Goal: Task Accomplishment & Management: Manage account settings

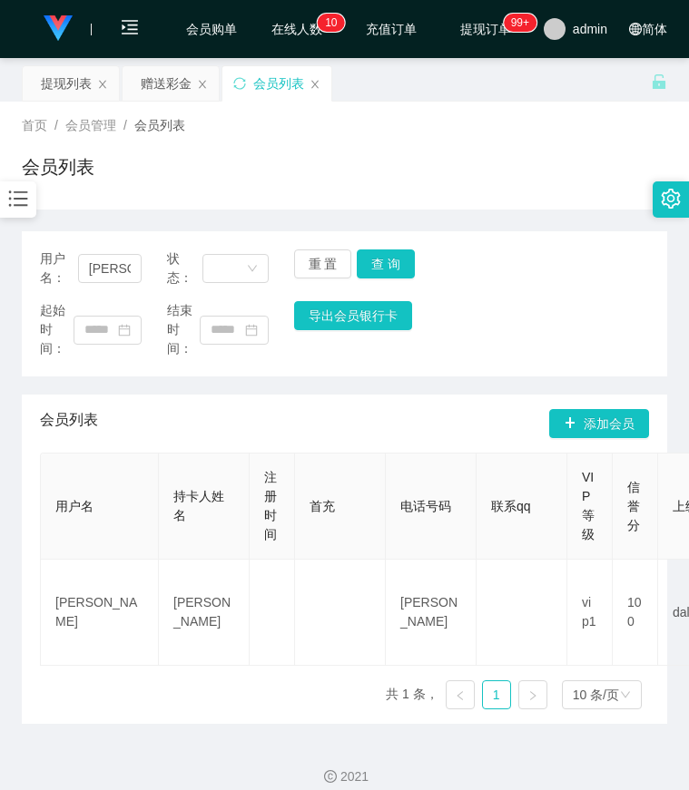
drag, startPoint x: 654, startPoint y: 287, endPoint x: 622, endPoint y: 286, distance: 32.7
click at [654, 287] on div "用户名： Shihshih 状态： 重 置 查 询 起始时间： 结束时间： 导出会员银行卡" at bounding box center [344, 303] width 645 height 145
click at [15, 211] on icon "图标: bars" at bounding box center [18, 199] width 24 height 24
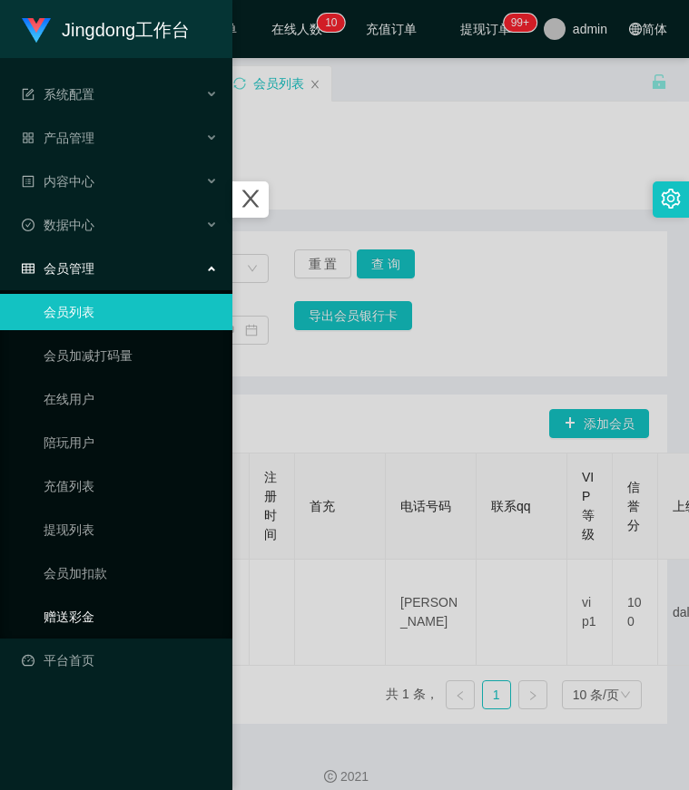
click at [83, 613] on link "赠送彩金" at bounding box center [131, 617] width 174 height 36
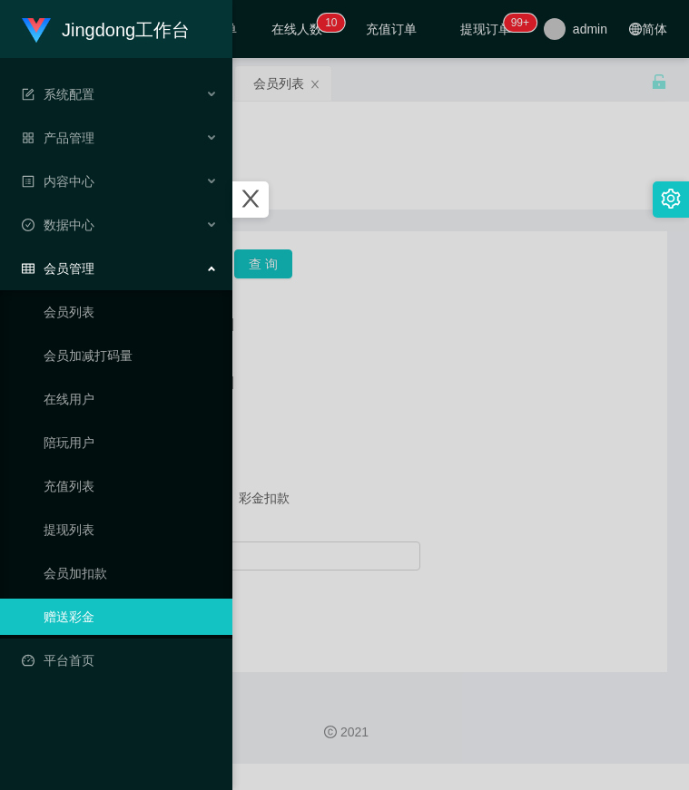
click at [336, 490] on div at bounding box center [344, 395] width 689 height 790
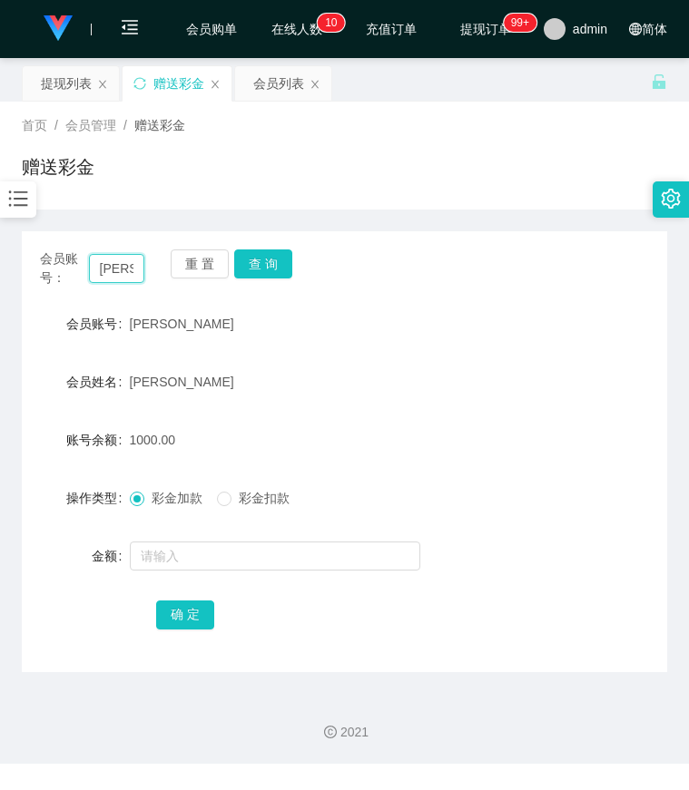
click at [120, 265] on input "Shihshih" at bounding box center [117, 268] width 56 height 29
paste input "paultan"
type input "paultan"
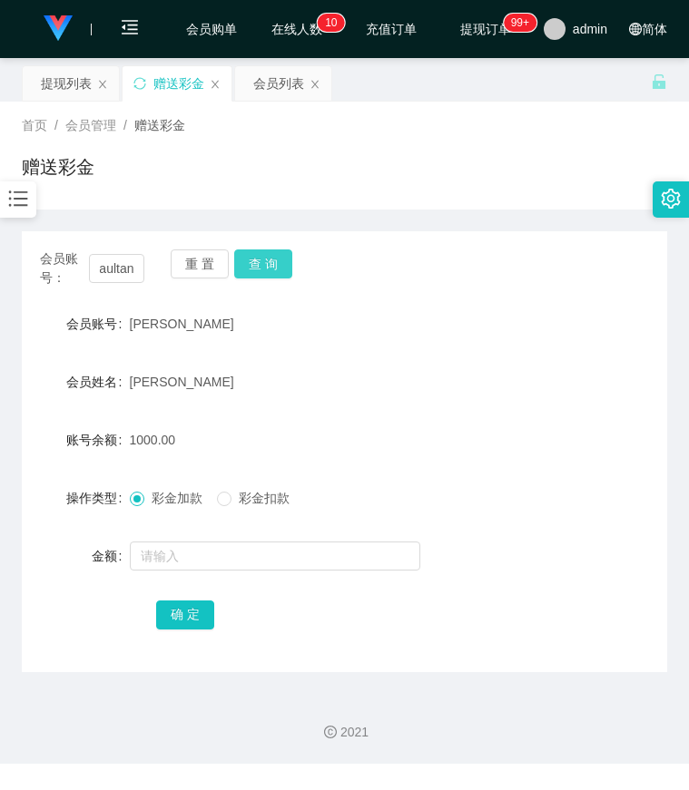
click at [250, 269] on button "查 询" at bounding box center [263, 264] width 58 height 29
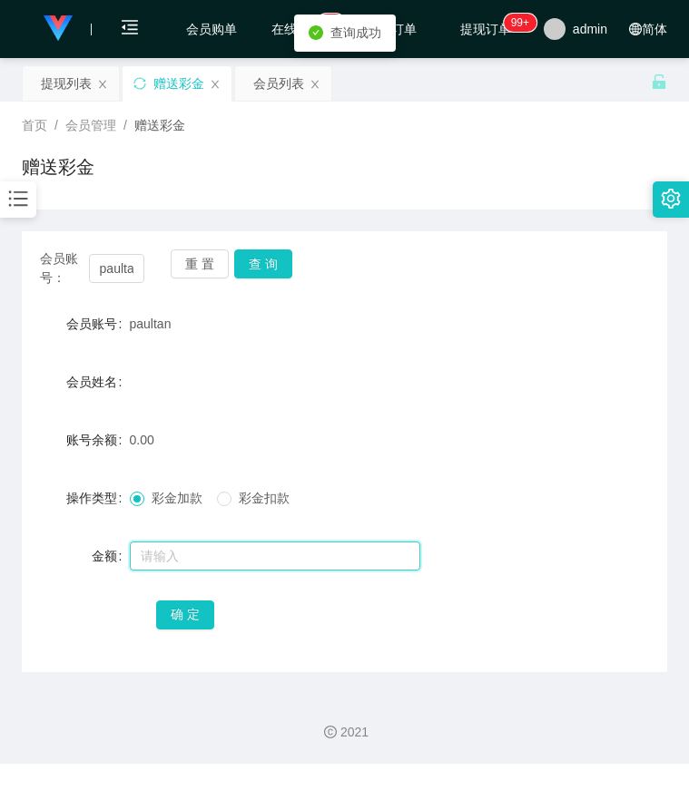
click at [197, 546] on input "text" at bounding box center [275, 556] width 290 height 29
type input "100"
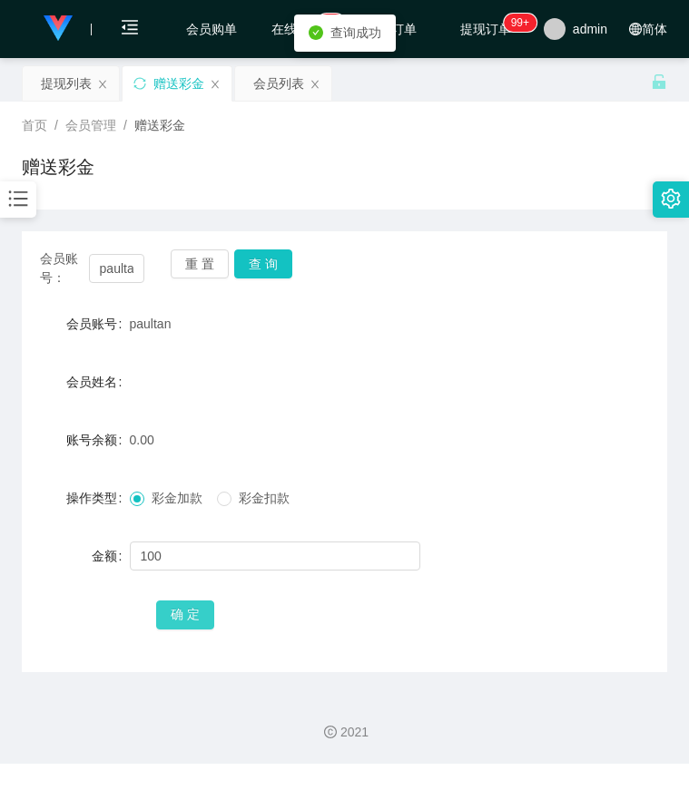
click at [199, 611] on button "确 定" at bounding box center [185, 615] width 58 height 29
drag, startPoint x: 510, startPoint y: 320, endPoint x: 456, endPoint y: 207, distance: 125.4
click at [510, 320] on div "会员账号 paultan" at bounding box center [344, 324] width 645 height 36
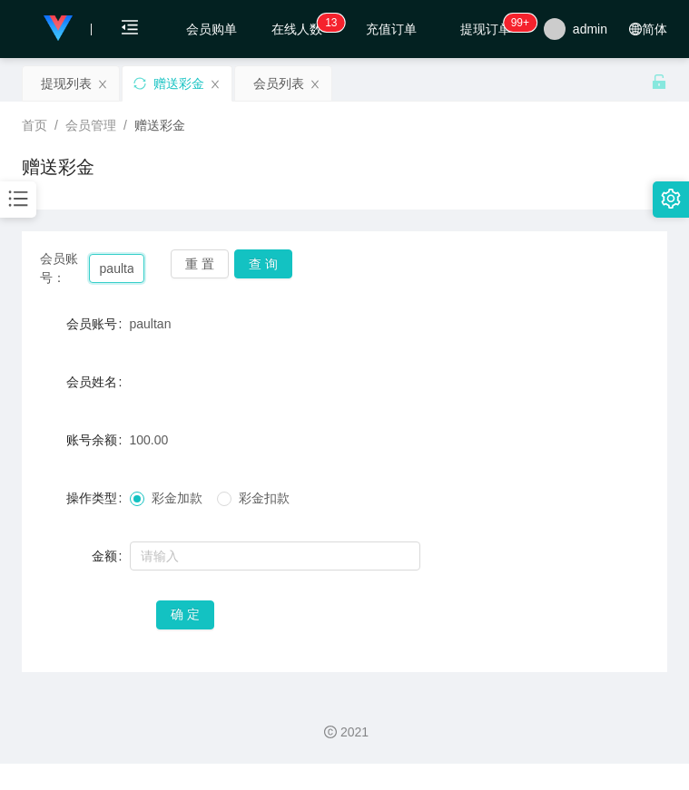
click at [119, 267] on input "paultan" at bounding box center [117, 268] width 56 height 29
click at [282, 267] on button "查 询" at bounding box center [263, 264] width 58 height 29
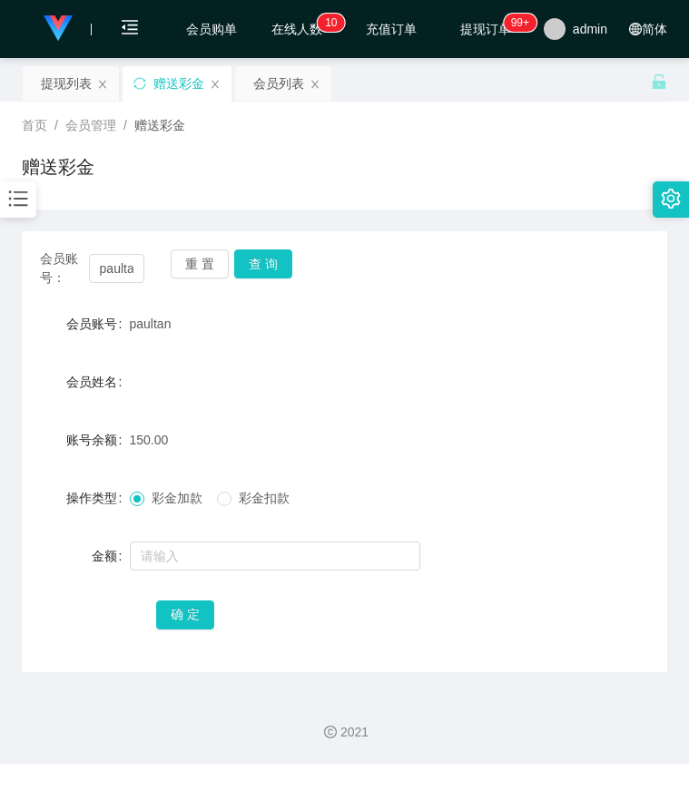
click at [624, 383] on div "会员姓名" at bounding box center [344, 382] width 645 height 36
click at [131, 276] on input "paultan" at bounding box center [117, 268] width 56 height 29
click at [270, 265] on button "查 询" at bounding box center [263, 264] width 58 height 29
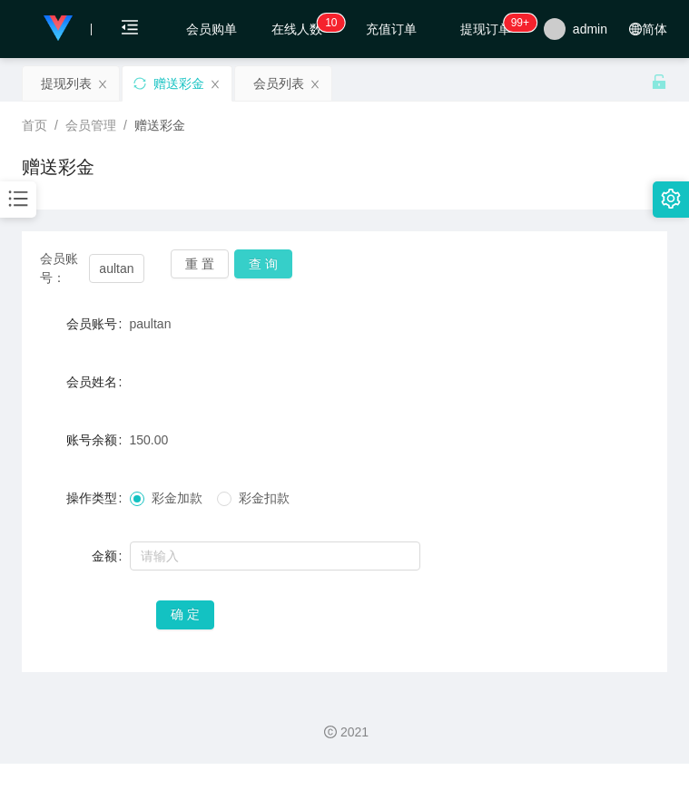
scroll to position [0, 0]
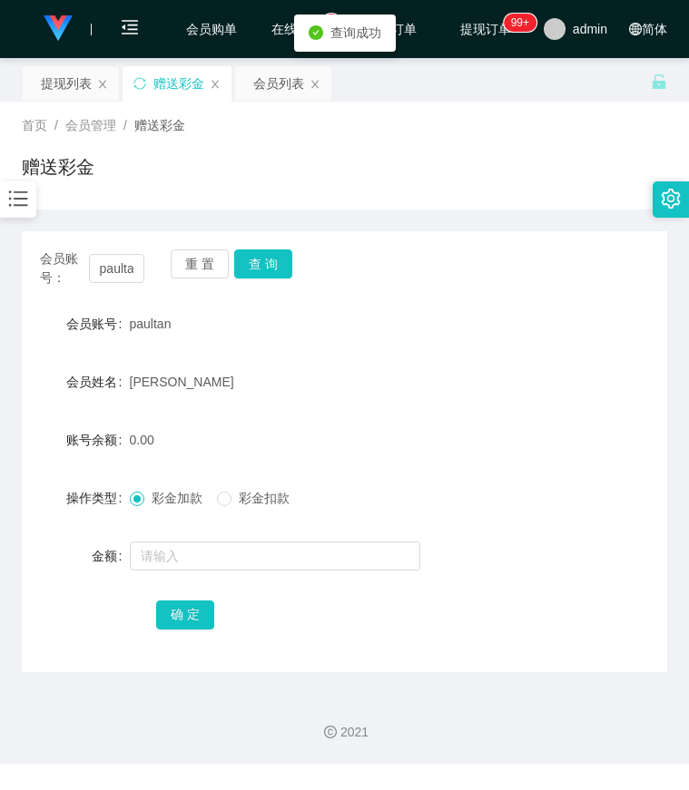
click at [10, 202] on icon "图标: bars" at bounding box center [18, 199] width 24 height 24
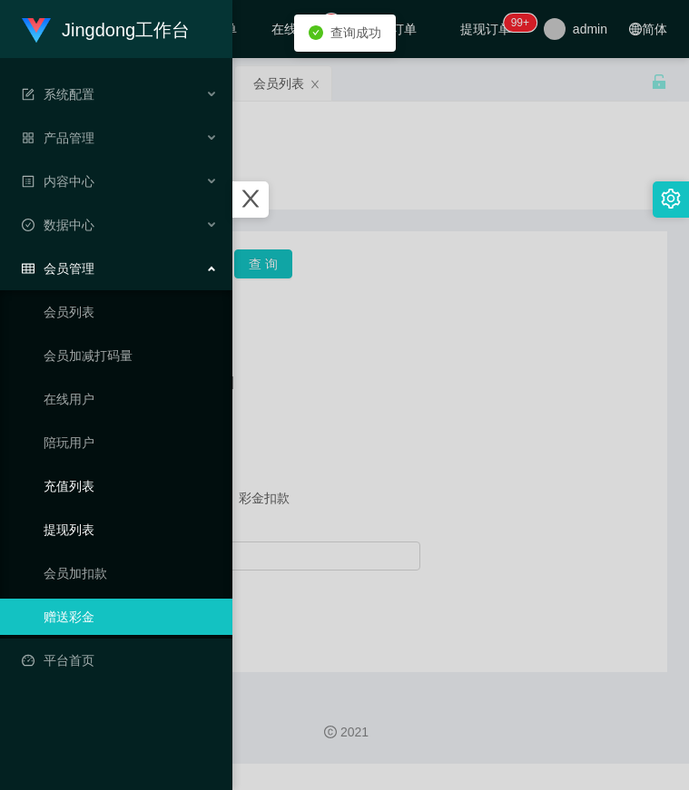
drag, startPoint x: 86, startPoint y: 524, endPoint x: 146, endPoint y: 497, distance: 65.4
click at [86, 524] on link "提现列表" at bounding box center [131, 530] width 174 height 36
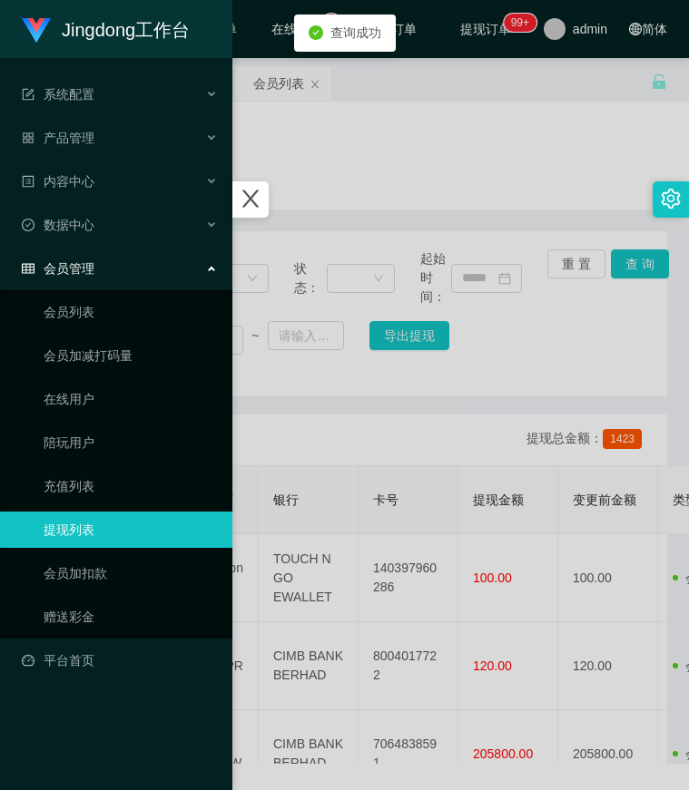
click at [389, 405] on div at bounding box center [344, 395] width 689 height 790
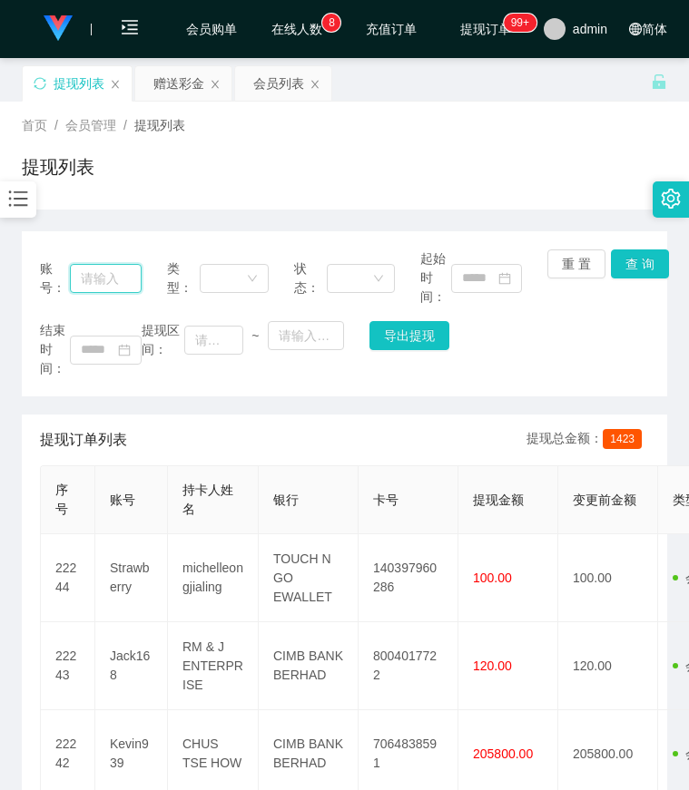
click at [113, 279] on input "text" at bounding box center [105, 278] width 71 height 29
paste input "paultan"
type input "paultan"
click at [642, 277] on button "查 询" at bounding box center [640, 264] width 58 height 29
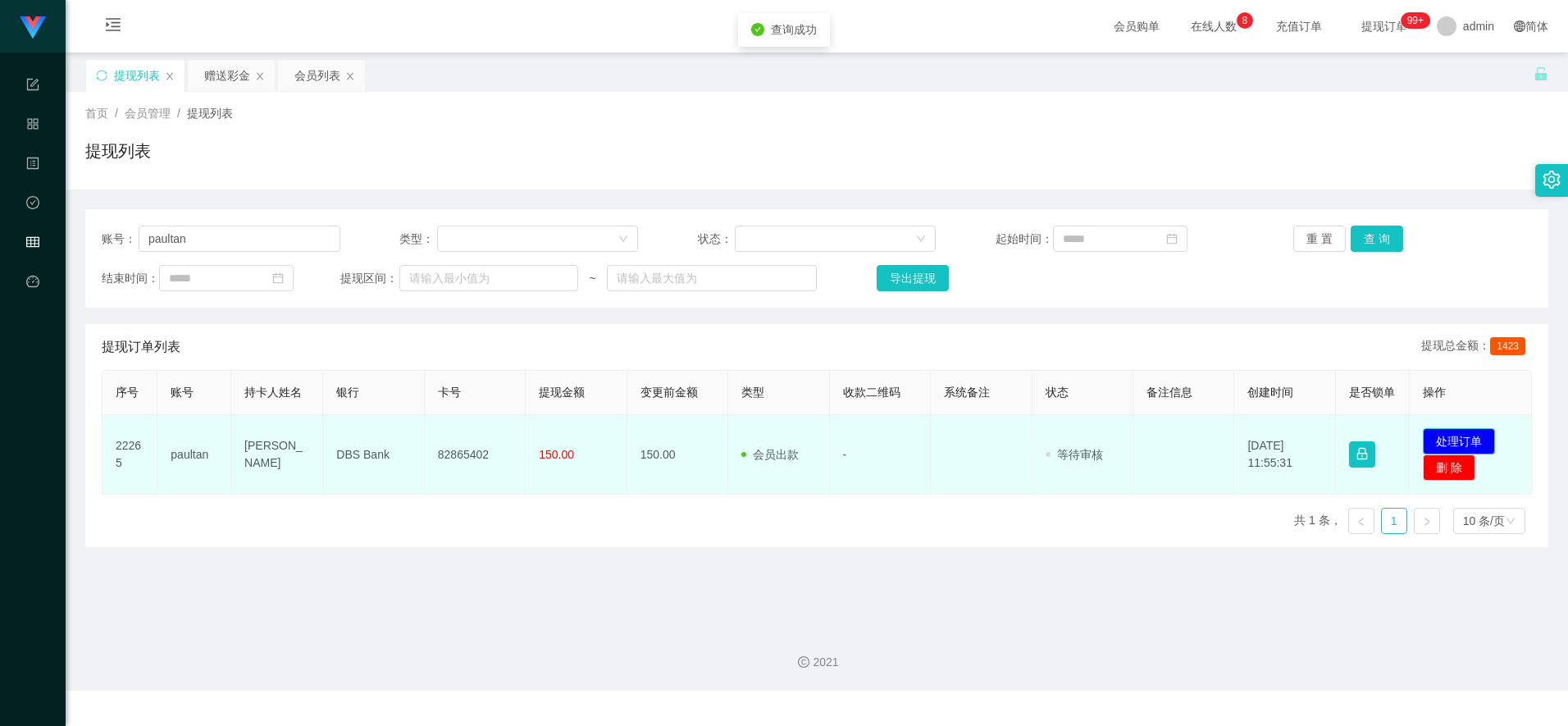
click at [622, 444] on button "处理订单" at bounding box center [1459, 441] width 72 height 26
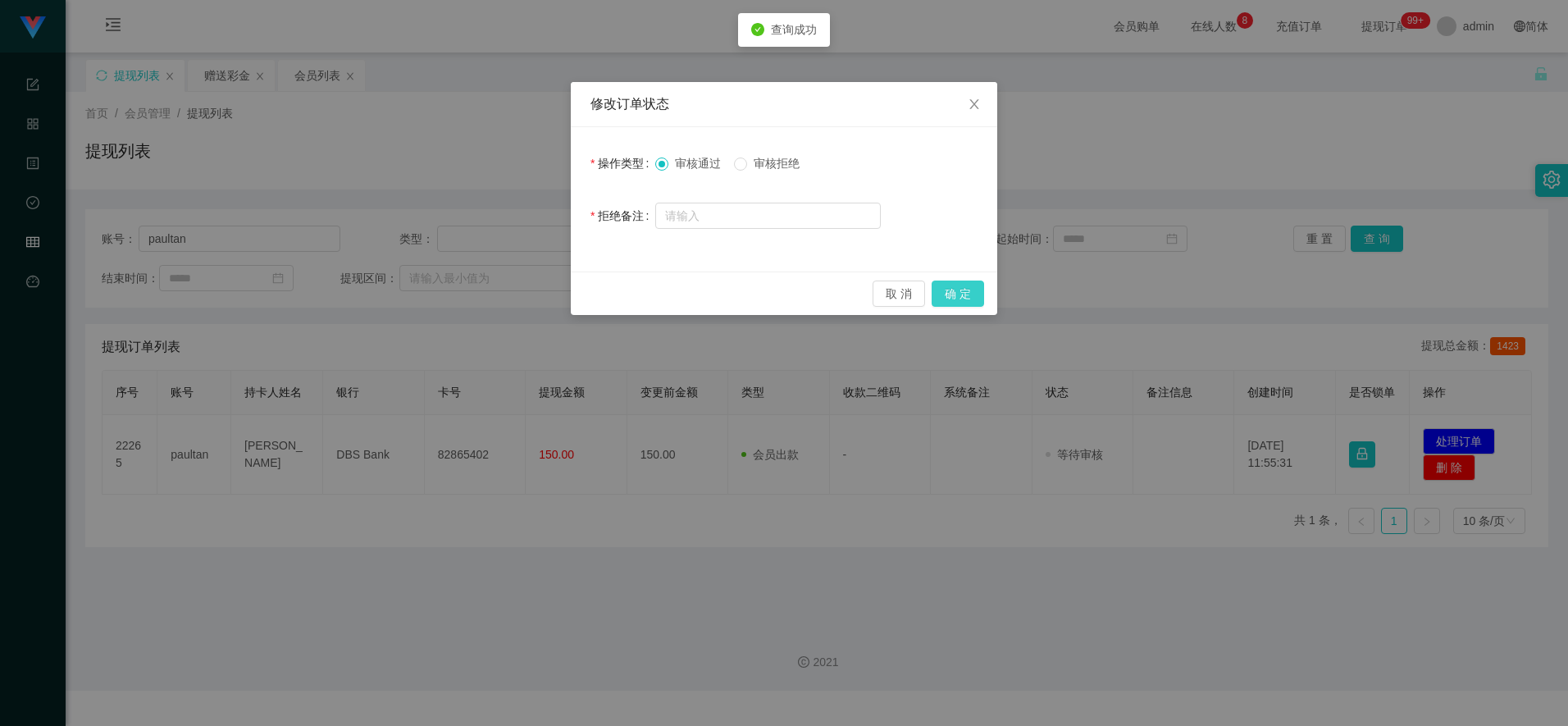
click at [622, 297] on button "确 定" at bounding box center [958, 293] width 52 height 26
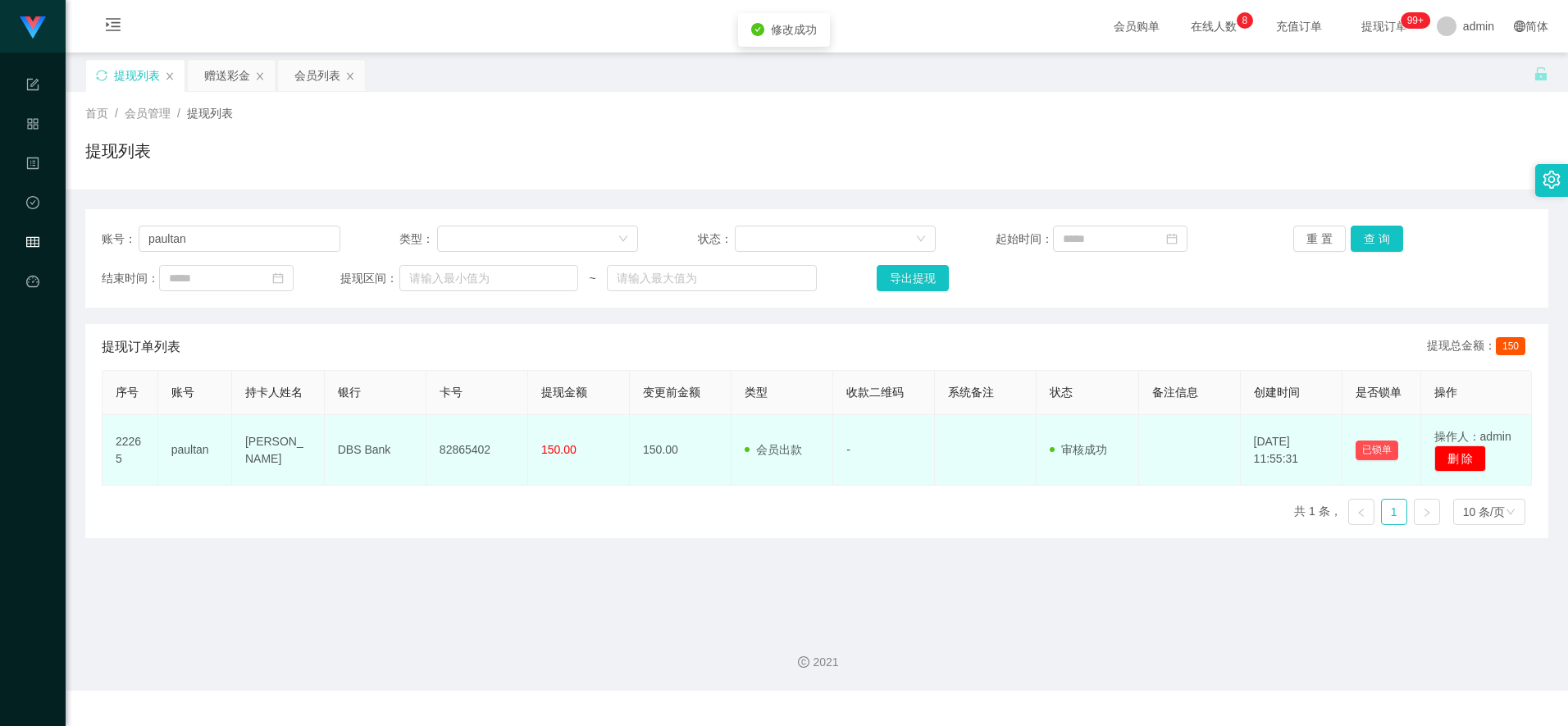
click at [458, 456] on td "82865402" at bounding box center [477, 450] width 102 height 71
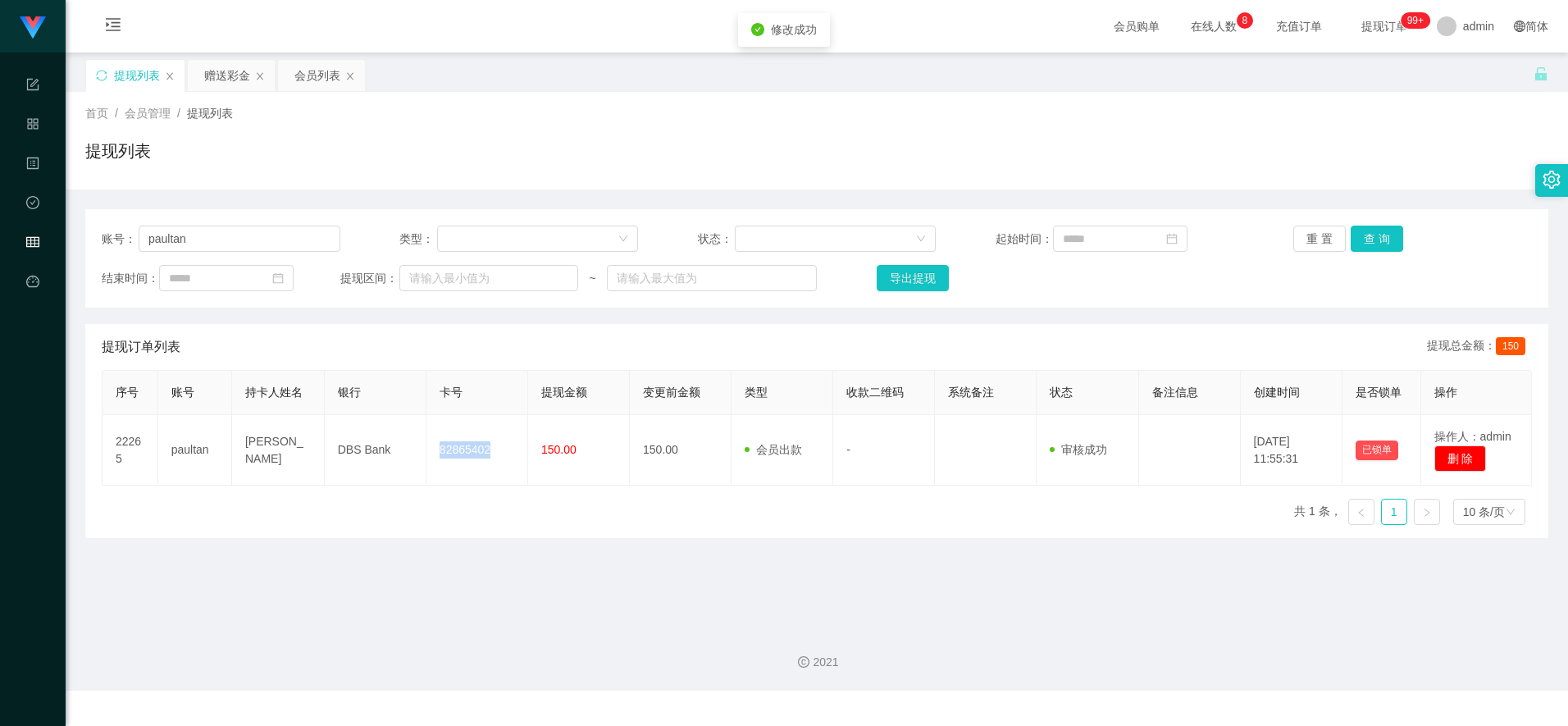
copy td "82865402"
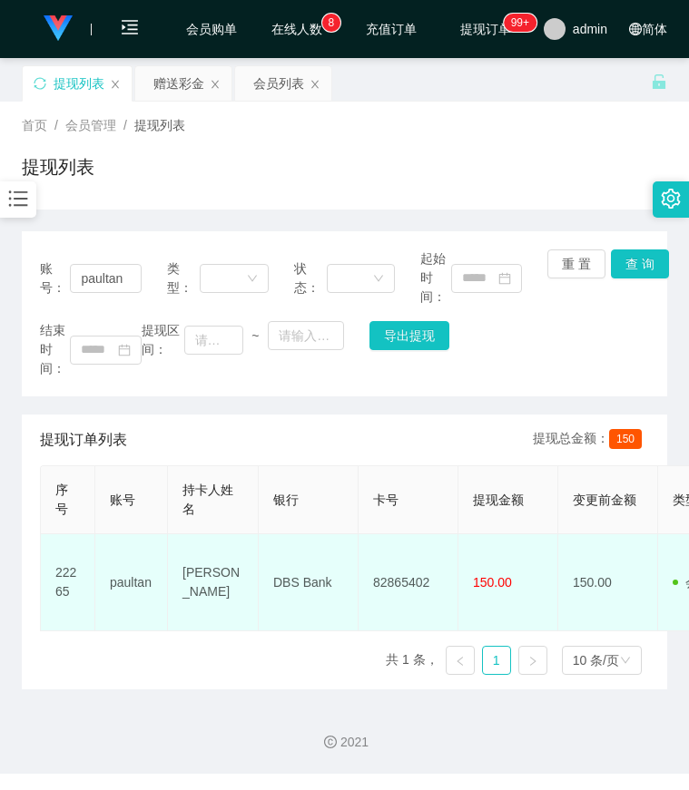
click at [295, 579] on td "DBS Bank" at bounding box center [309, 582] width 100 height 97
copy td "DBS Bank"
click at [192, 581] on td "paul tt" at bounding box center [213, 582] width 91 height 97
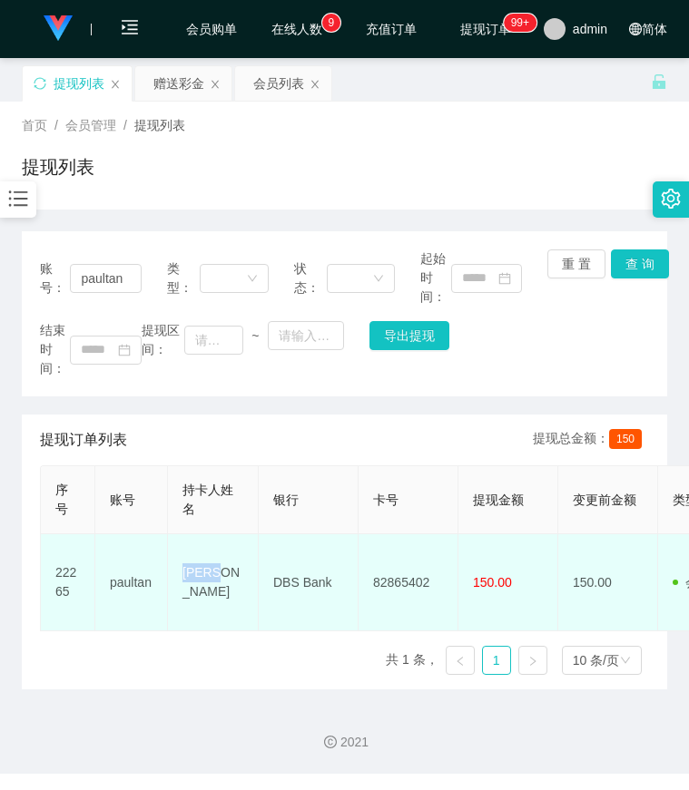
click at [192, 581] on td "paul tt" at bounding box center [213, 582] width 91 height 97
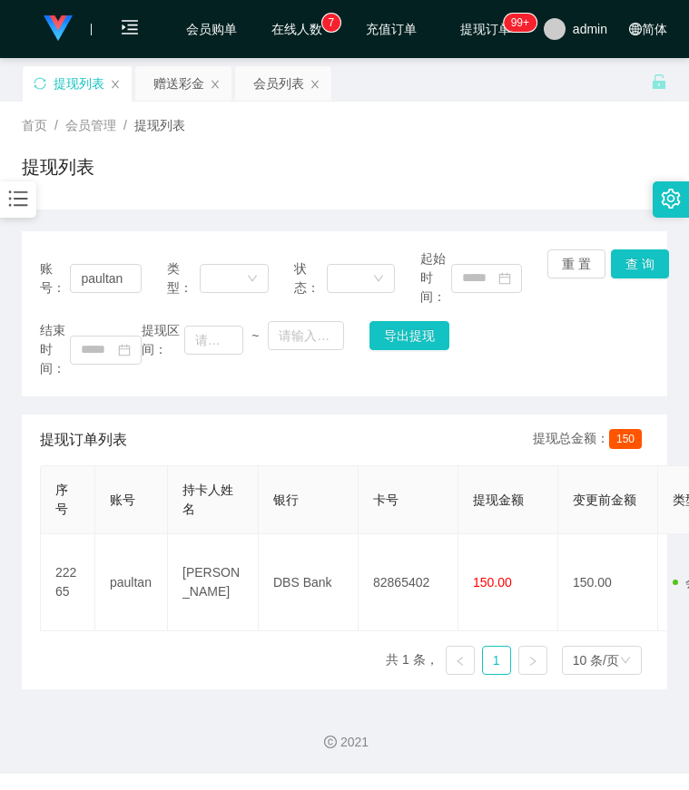
click at [538, 146] on div "首页 / 会员管理 / 提现列表 / 提现列表" at bounding box center [344, 155] width 645 height 79
click at [22, 209] on icon "图标: bars" at bounding box center [18, 199] width 24 height 24
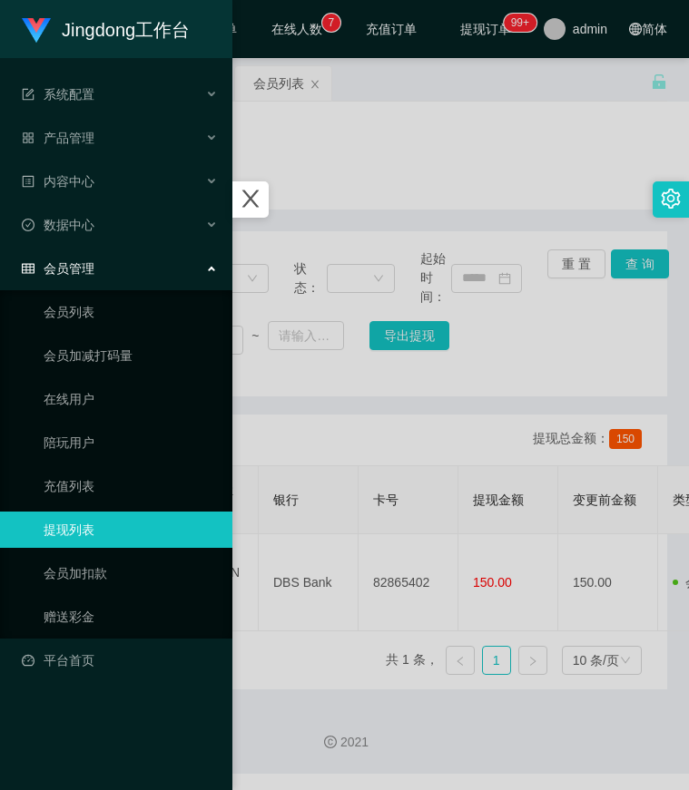
click at [395, 175] on div at bounding box center [344, 395] width 689 height 790
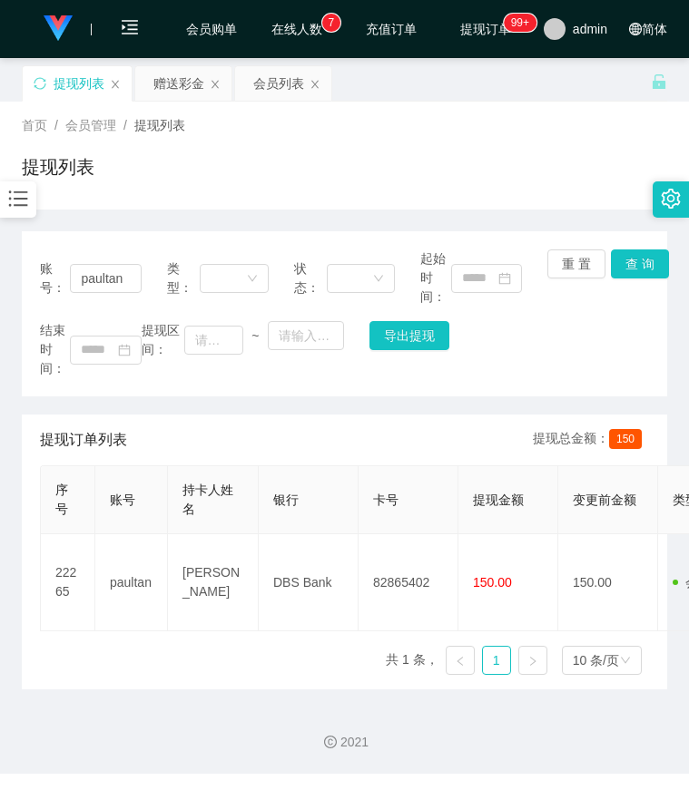
click at [8, 195] on icon "图标: bars" at bounding box center [18, 199] width 24 height 24
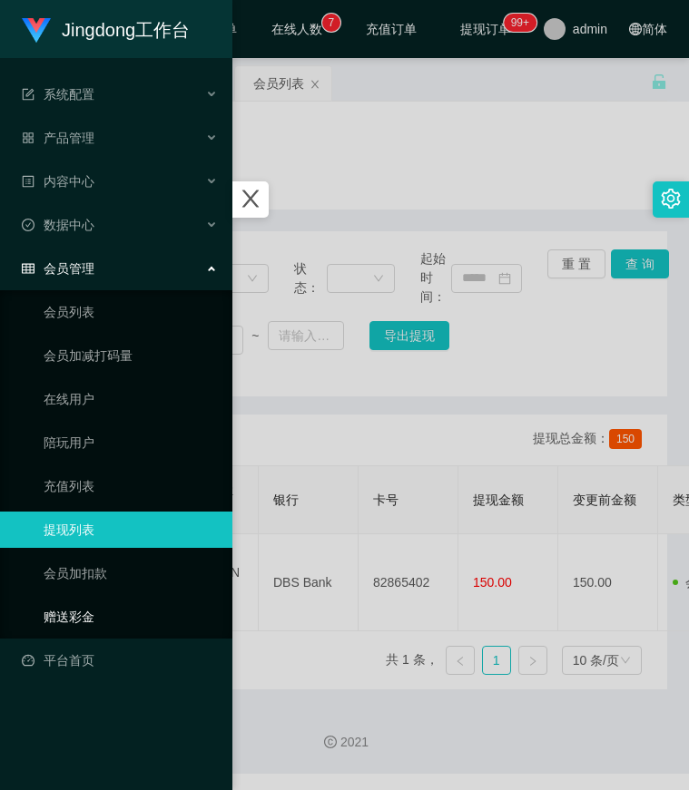
click at [105, 620] on link "赠送彩金" at bounding box center [131, 617] width 174 height 36
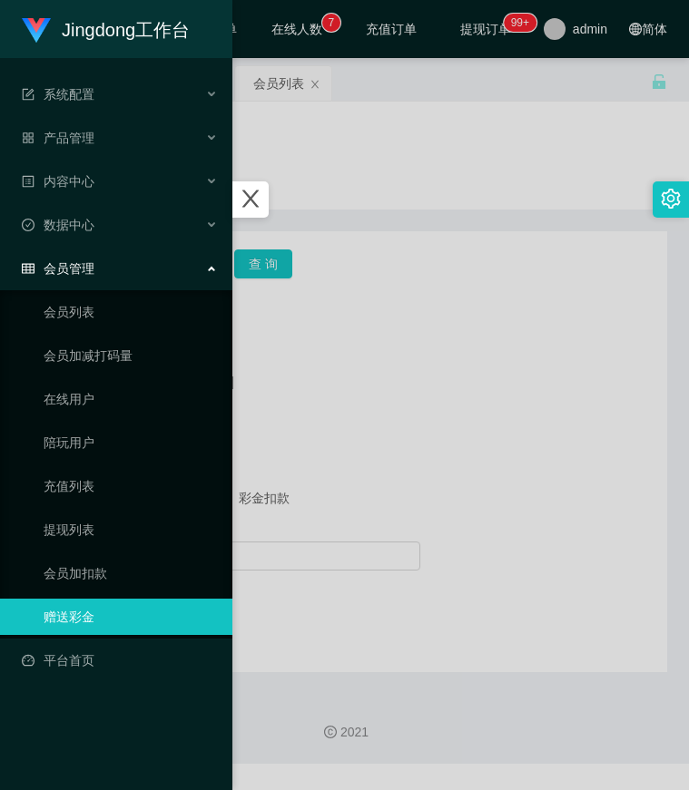
click at [413, 417] on div at bounding box center [344, 395] width 689 height 790
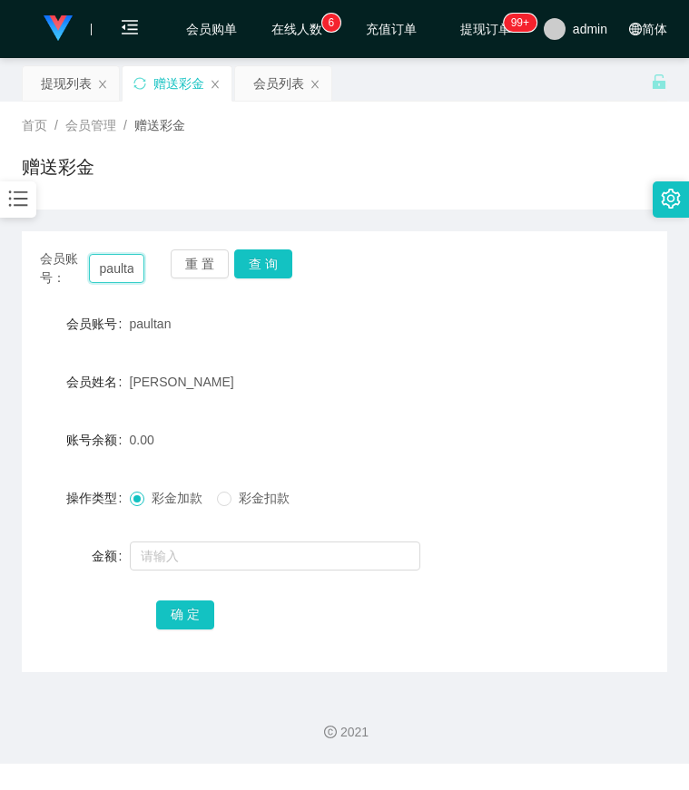
click at [135, 276] on input "paultan" at bounding box center [117, 268] width 56 height 29
click at [261, 269] on button "查 询" at bounding box center [263, 264] width 58 height 29
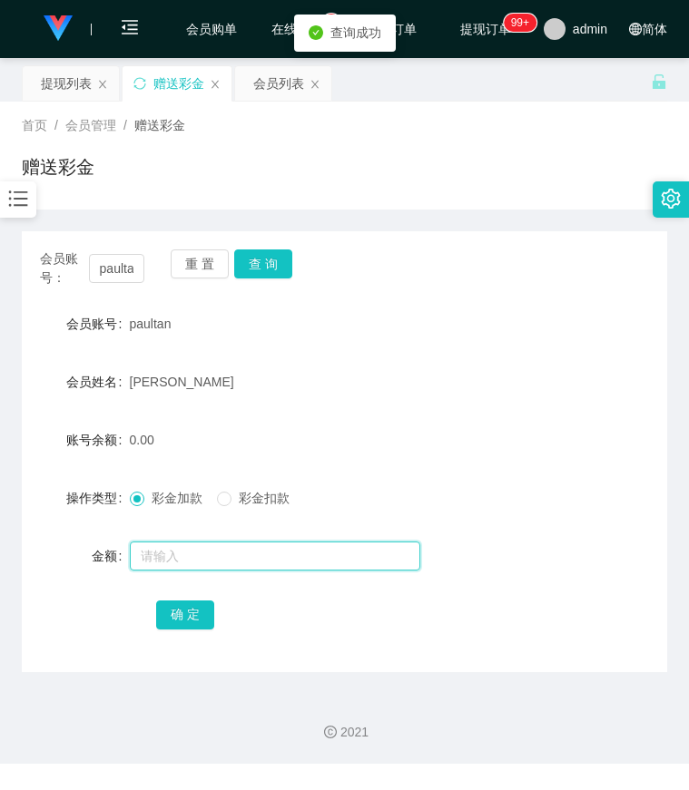
click at [220, 544] on input "text" at bounding box center [275, 556] width 290 height 29
type input "10"
click at [184, 631] on div "确 定" at bounding box center [344, 614] width 377 height 36
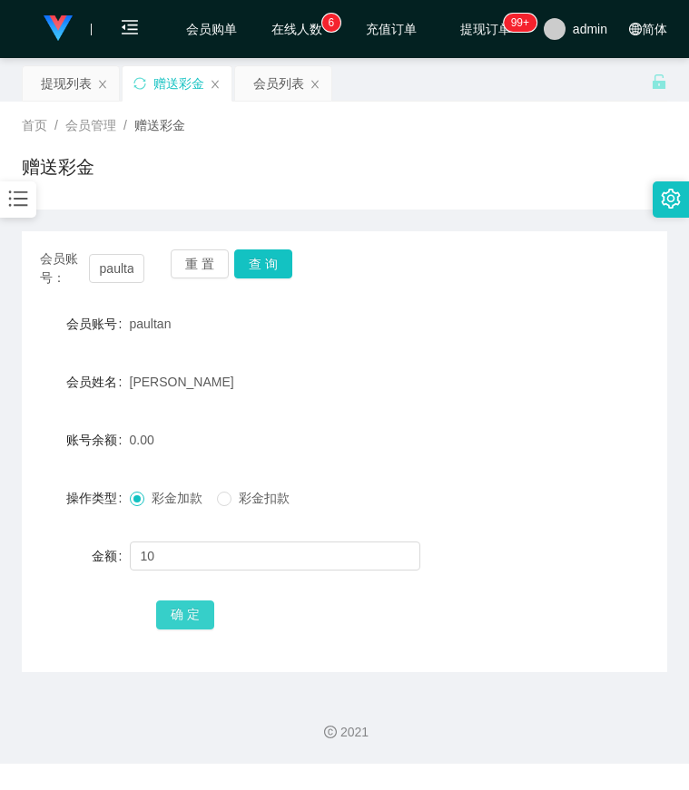
click at [198, 613] on button "确 定" at bounding box center [185, 615] width 58 height 29
click at [557, 455] on div "账号余额 10.00" at bounding box center [344, 440] width 645 height 36
click at [188, 540] on div at bounding box center [318, 556] width 377 height 36
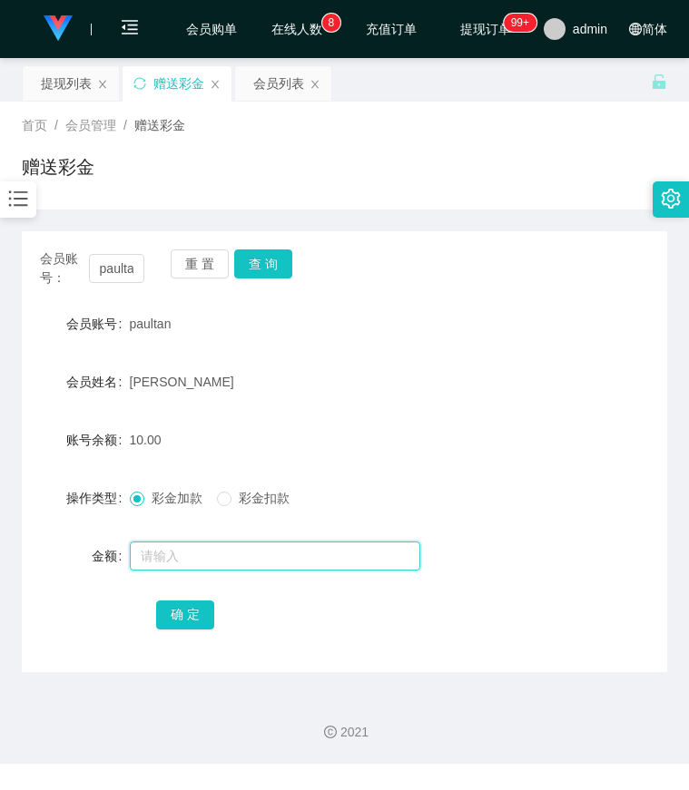
click at [182, 553] on input "text" at bounding box center [275, 556] width 290 height 29
type input "5"
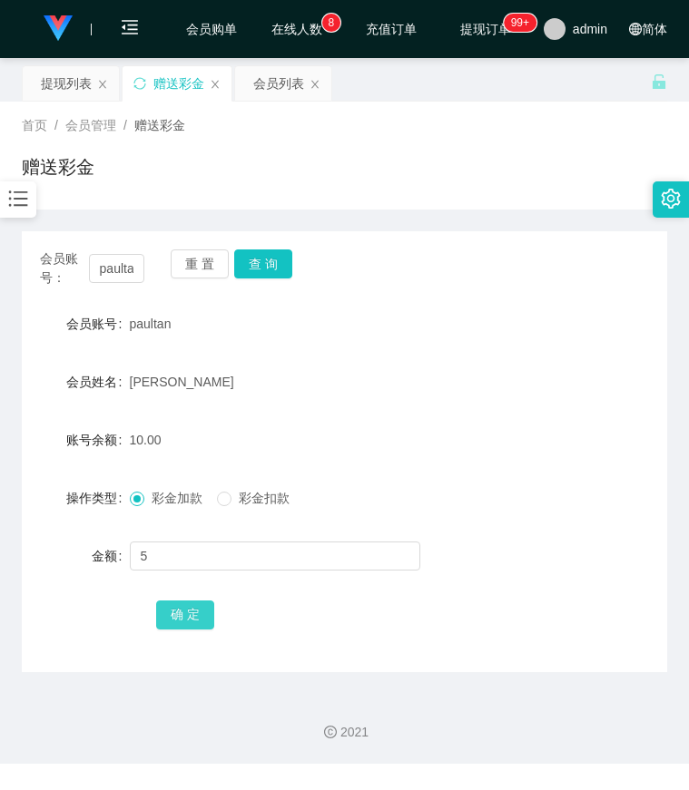
click at [209, 619] on button "确 定" at bounding box center [185, 615] width 58 height 29
click at [532, 358] on form "会员账号 paultan 会员姓名 paul tt 账号余额 15.00 操作类型 彩金加款 彩金扣款 金额 确 定" at bounding box center [344, 469] width 645 height 327
click at [117, 267] on input "paultan" at bounding box center [117, 268] width 56 height 29
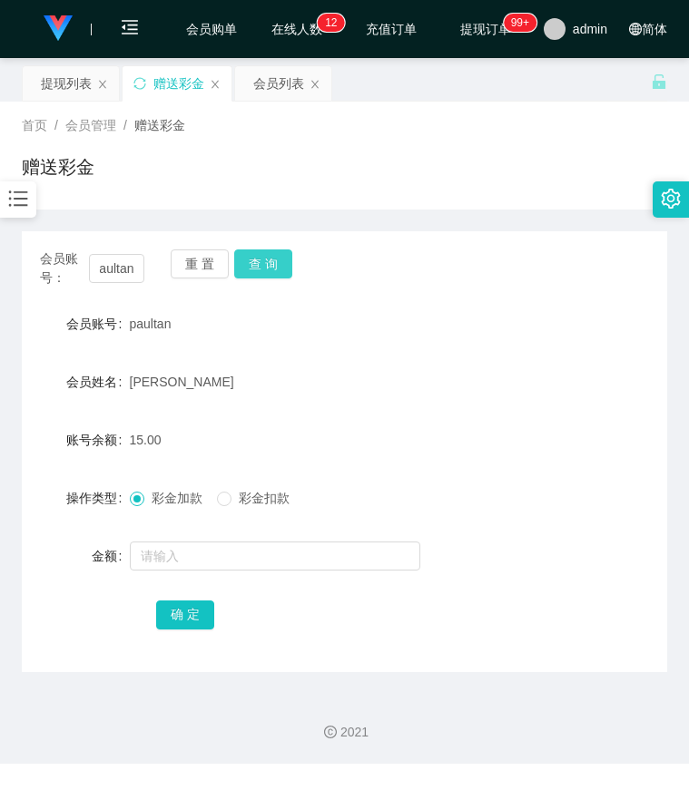
click at [251, 262] on button "查 询" at bounding box center [263, 264] width 58 height 29
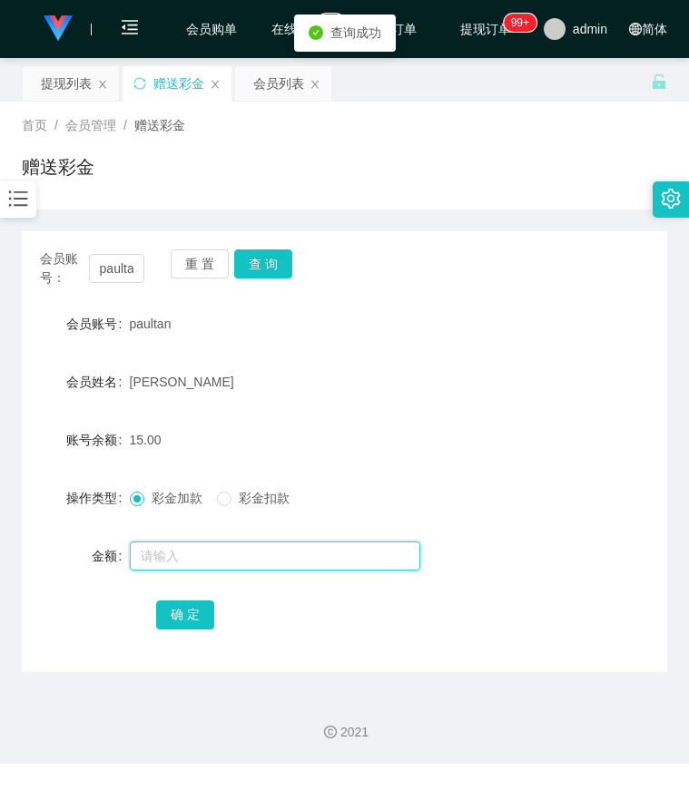
click at [199, 554] on input "text" at bounding box center [275, 556] width 290 height 29
type input "8"
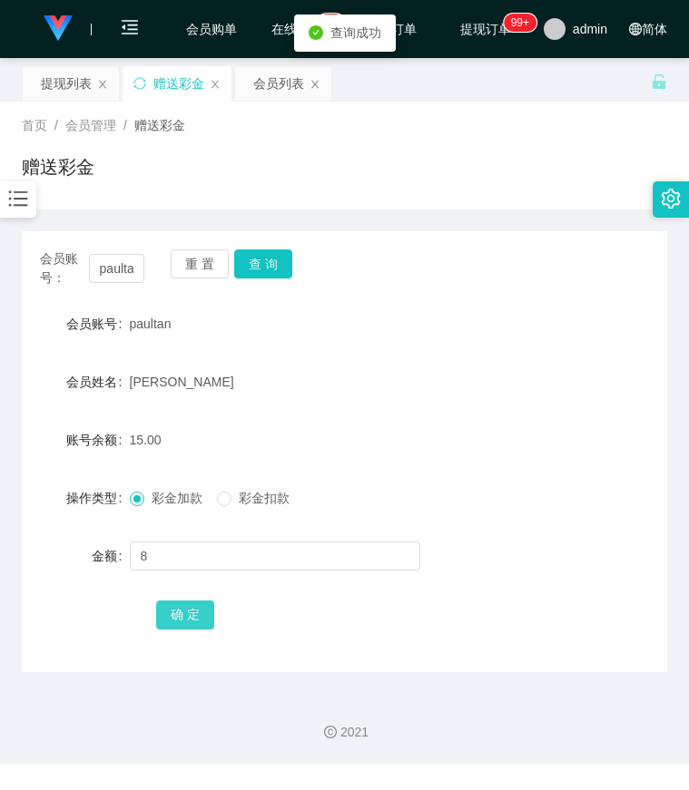
click at [187, 620] on button "确 定" at bounding box center [185, 615] width 58 height 29
click at [480, 312] on div "paultan" at bounding box center [318, 324] width 377 height 36
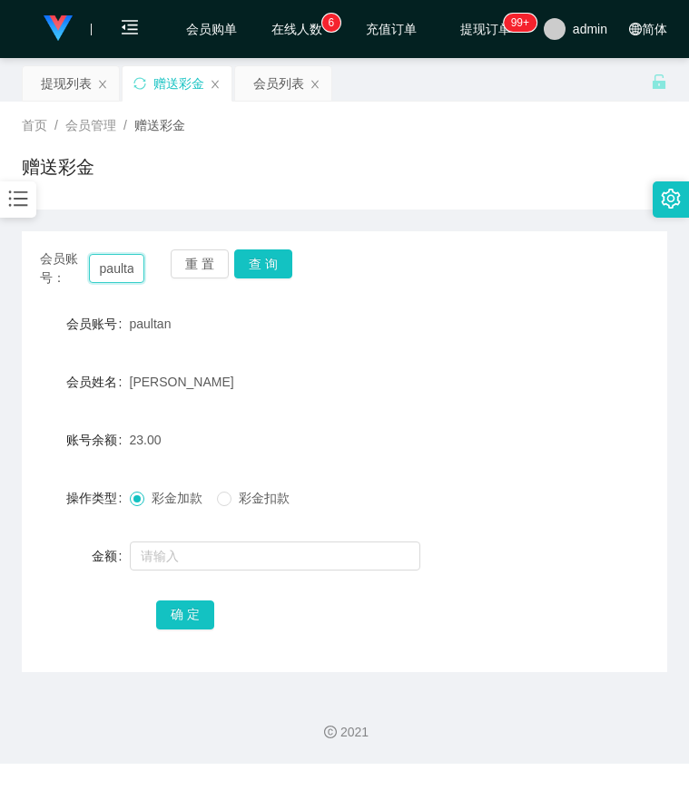
click at [108, 261] on input "paultan" at bounding box center [117, 268] width 56 height 29
drag, startPoint x: 250, startPoint y: 270, endPoint x: 258, endPoint y: 290, distance: 22.1
click at [250, 270] on button "查 询" at bounding box center [263, 264] width 58 height 29
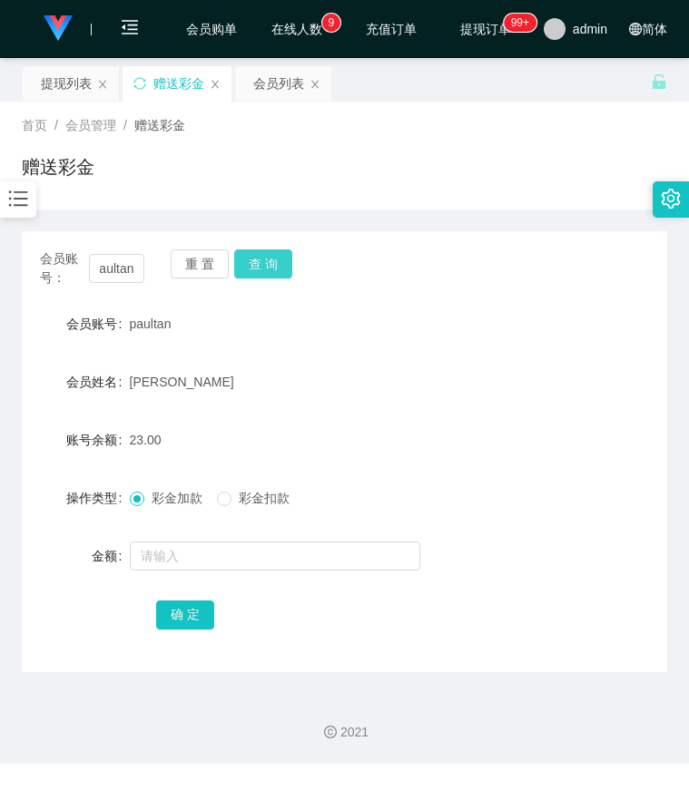
scroll to position [0, 0]
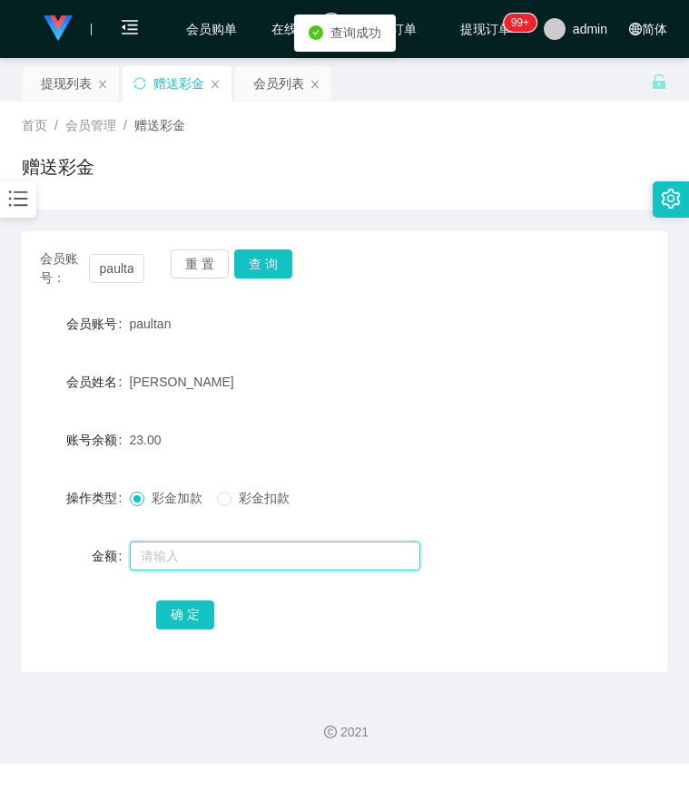
click at [190, 558] on input "text" at bounding box center [275, 556] width 290 height 29
type input "8"
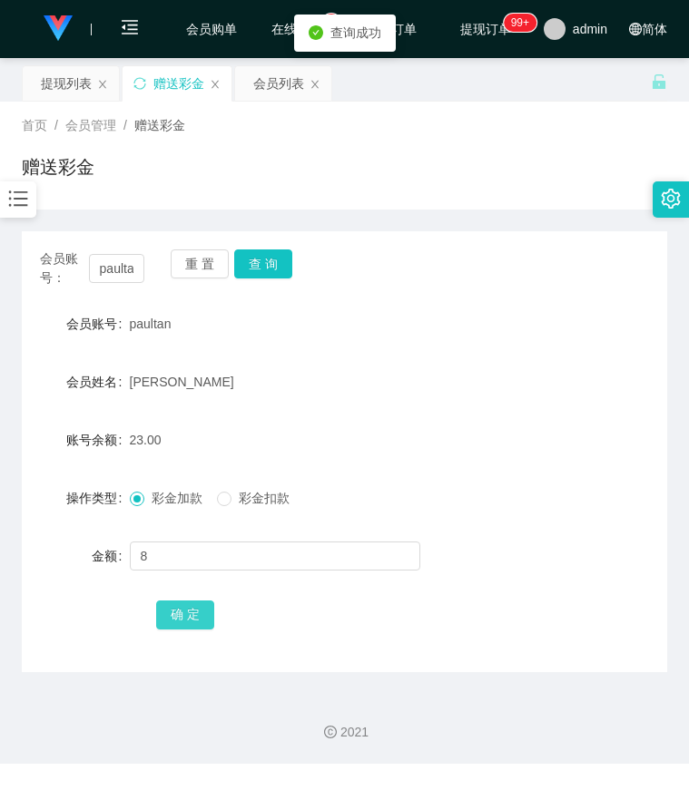
drag, startPoint x: 184, startPoint y: 614, endPoint x: 166, endPoint y: 615, distance: 18.2
click at [184, 614] on button "确 定" at bounding box center [185, 615] width 58 height 29
click at [533, 301] on div "会员账号： paultan 重 置 查 询 会员账号 paultan 会员姓名 paul tt 账号余额 31.00 操作类型 彩金加款 彩金扣款 金额 确 定" at bounding box center [344, 451] width 645 height 441
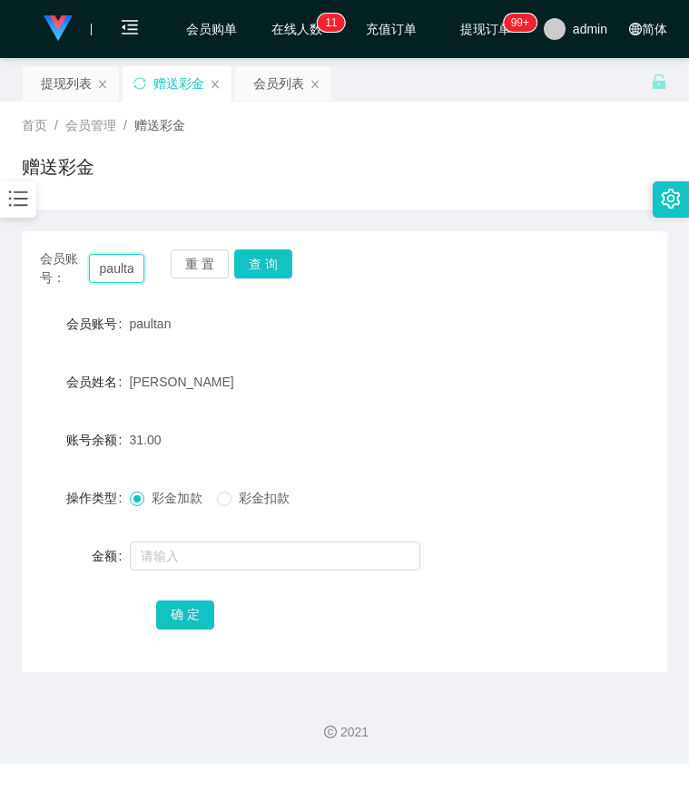
click at [125, 270] on input "paultan" at bounding box center [117, 268] width 56 height 29
paste input "61226777"
type input "61226777"
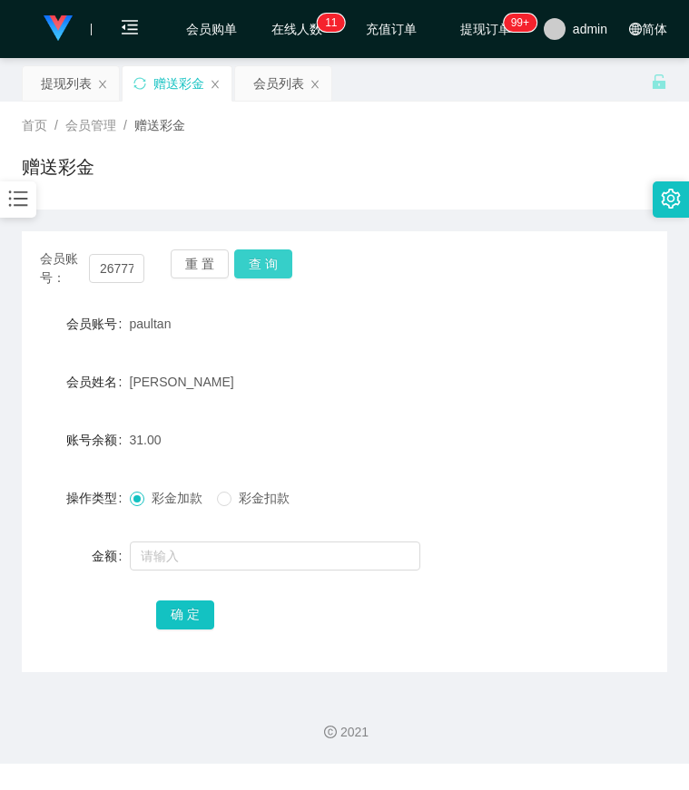
click at [260, 264] on button "查 询" at bounding box center [263, 264] width 58 height 29
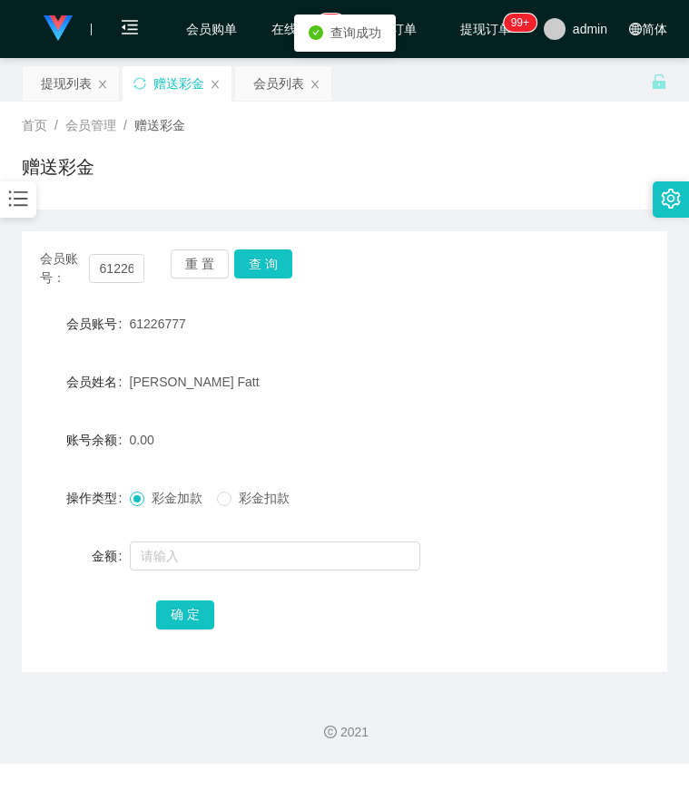
drag, startPoint x: 191, startPoint y: 534, endPoint x: 190, endPoint y: 545, distance: 11.9
click at [191, 534] on form "会员账号 61226777 会员姓名 Lee Toon Fatt 账号余额 0.00 操作类型 彩金加款 彩金扣款 金额 确 定" at bounding box center [344, 469] width 645 height 327
click at [189, 548] on input "text" at bounding box center [275, 556] width 290 height 29
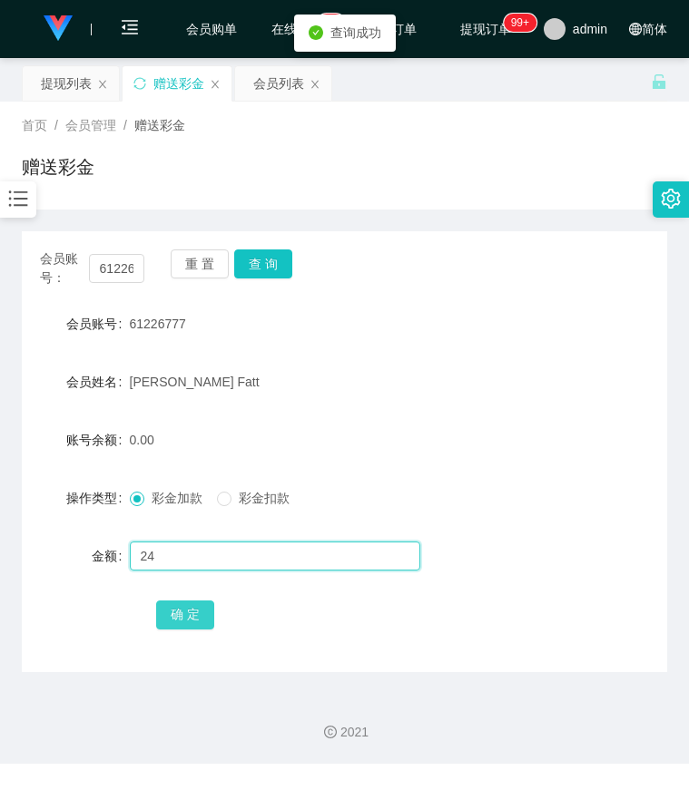
type input "24"
click at [191, 623] on button "确 定" at bounding box center [185, 615] width 58 height 29
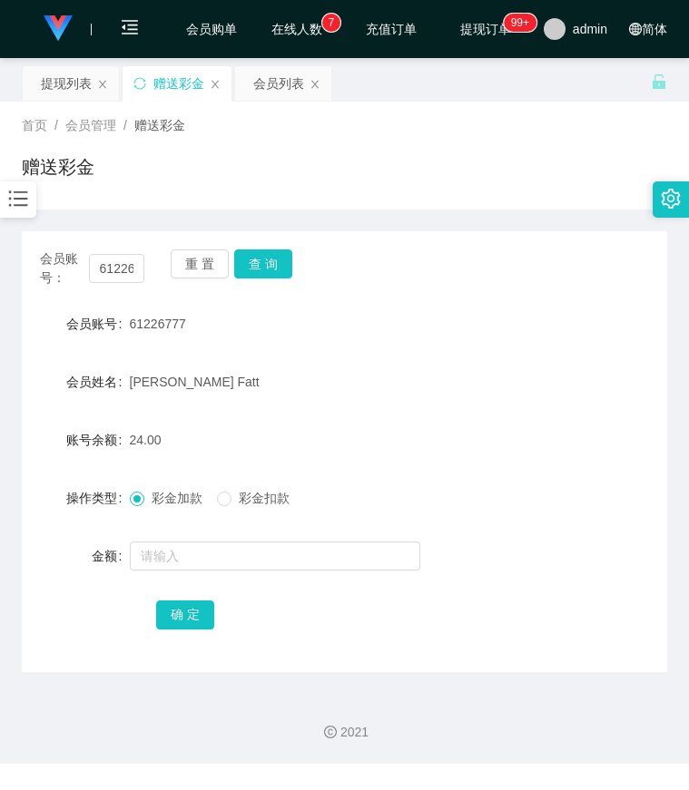
drag, startPoint x: 583, startPoint y: 393, endPoint x: 515, endPoint y: 393, distance: 67.2
click at [583, 393] on div "会员姓名 Lee Toon Fatt" at bounding box center [344, 382] width 645 height 36
click at [124, 270] on input "61226777" at bounding box center [117, 268] width 56 height 29
paste input "paultan"
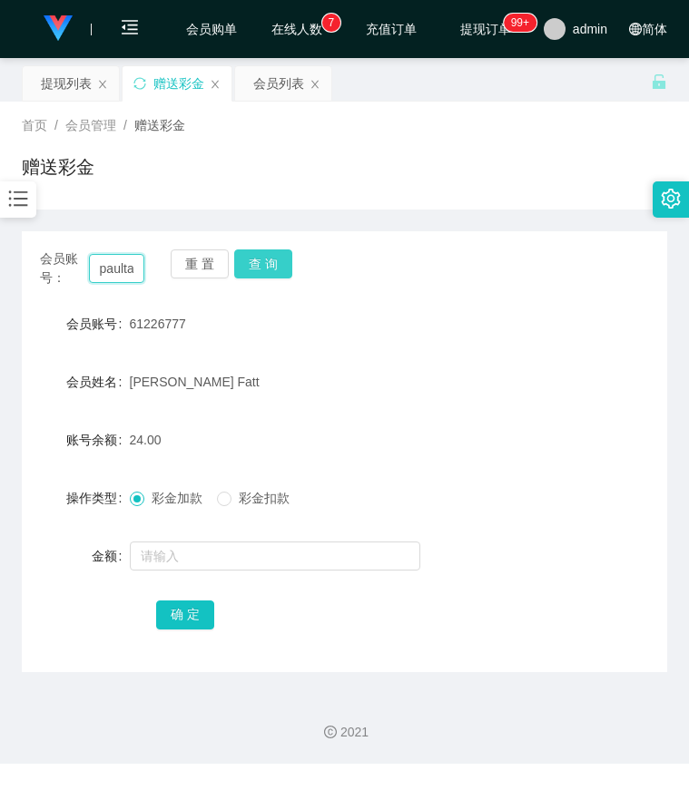
scroll to position [0, 8]
type input "paultan"
click at [260, 268] on button "查 询" at bounding box center [263, 264] width 58 height 29
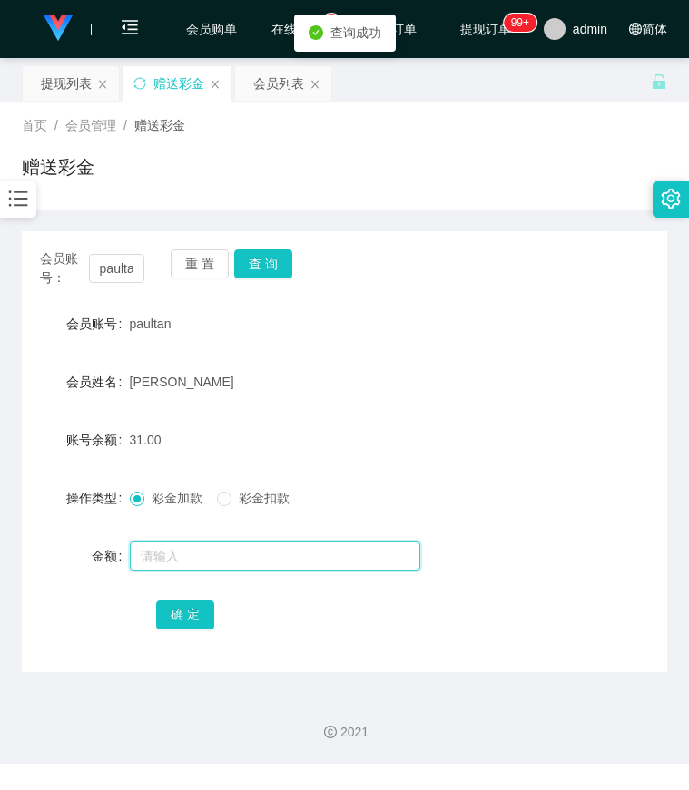
click at [207, 545] on input "text" at bounding box center [275, 556] width 290 height 29
type input "8"
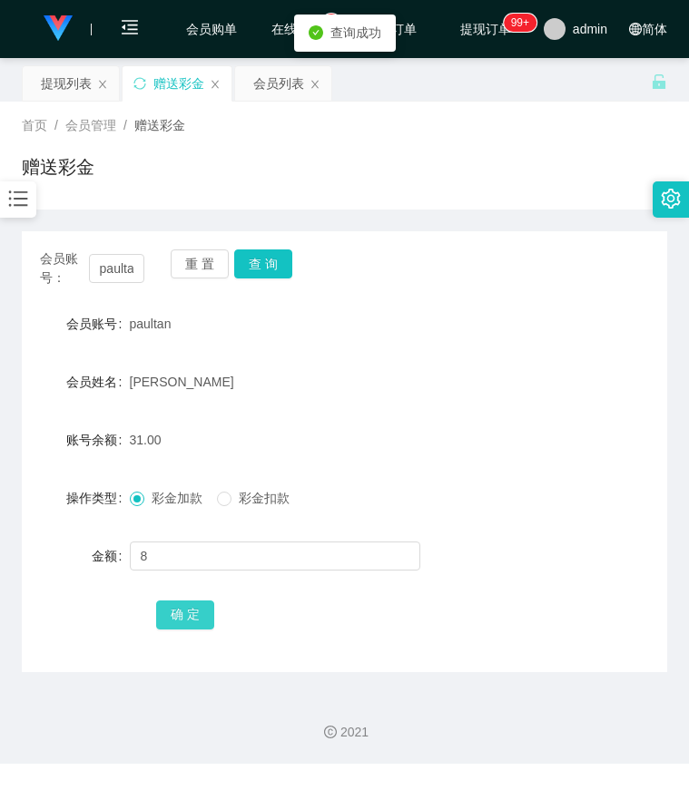
click at [191, 613] on button "确 定" at bounding box center [185, 615] width 58 height 29
click at [477, 320] on div "paultan" at bounding box center [318, 324] width 377 height 36
drag, startPoint x: 142, startPoint y: 269, endPoint x: 76, endPoint y: 265, distance: 66.3
click at [132, 270] on div "会员账号： paultan 重 置 查 询" at bounding box center [344, 269] width 645 height 38
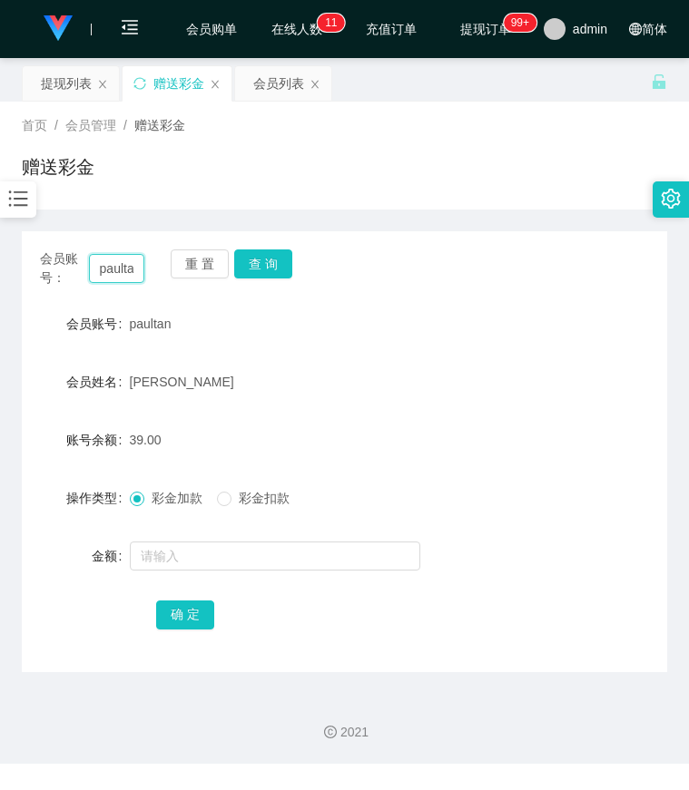
click at [100, 260] on input "paultan" at bounding box center [117, 268] width 56 height 29
click at [115, 263] on input "paultan" at bounding box center [117, 268] width 56 height 29
paste input "90868932"
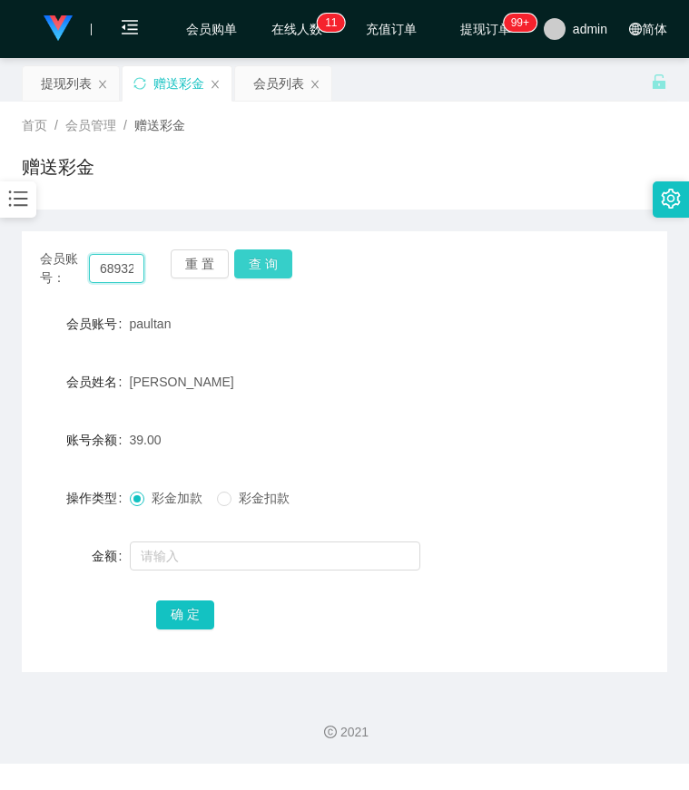
type input "90868932"
click at [262, 259] on button "查 询" at bounding box center [263, 264] width 58 height 29
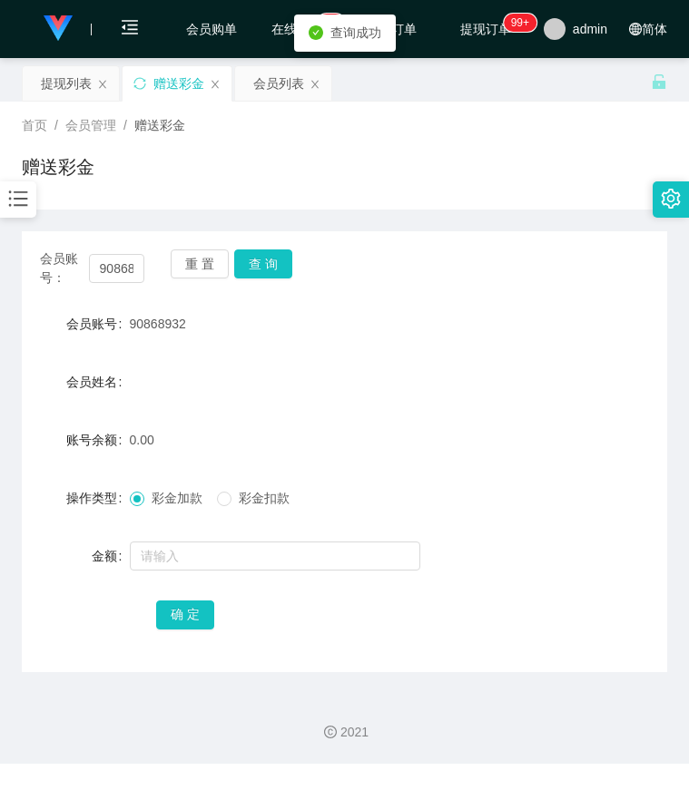
click at [178, 534] on form "会员账号 90868932 会员姓名 账号余额 0.00 操作类型 彩金加款 彩金扣款 金额 确 定" at bounding box center [344, 469] width 645 height 327
click at [178, 547] on input "text" at bounding box center [275, 556] width 290 height 29
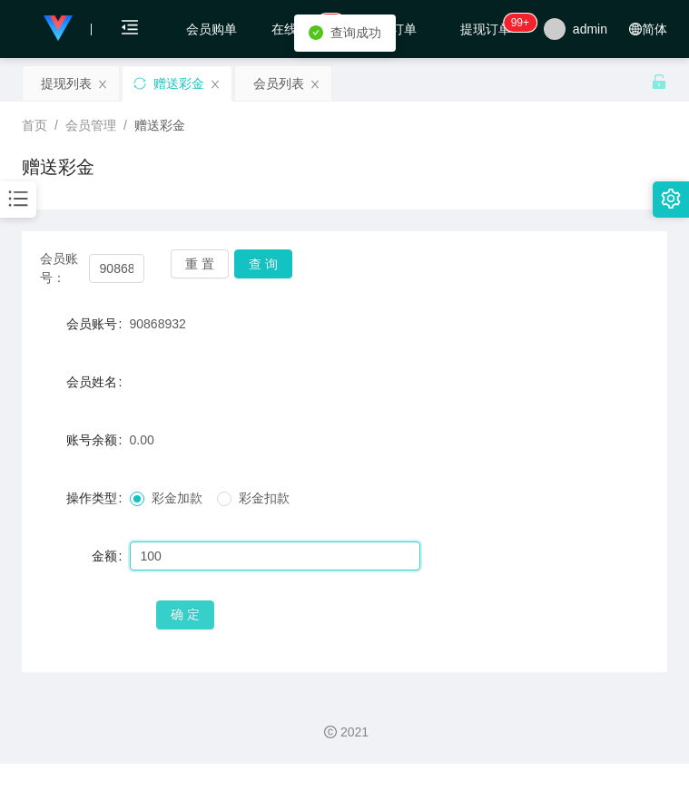
type input "100"
click at [170, 616] on button "确 定" at bounding box center [185, 615] width 58 height 29
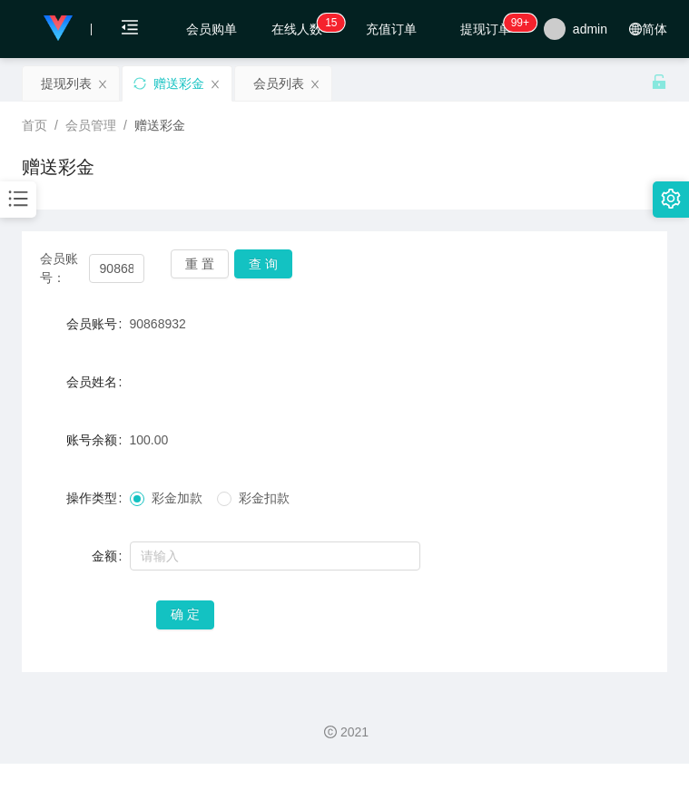
drag, startPoint x: 583, startPoint y: 344, endPoint x: 414, endPoint y: 321, distance: 170.3
click at [583, 344] on form "会员账号 90868932 会员姓名 账号余额 100.00 操作类型 彩金加款 彩金扣款 金额 确 定" at bounding box center [344, 469] width 645 height 327
click at [118, 263] on input "90868932" at bounding box center [117, 268] width 56 height 29
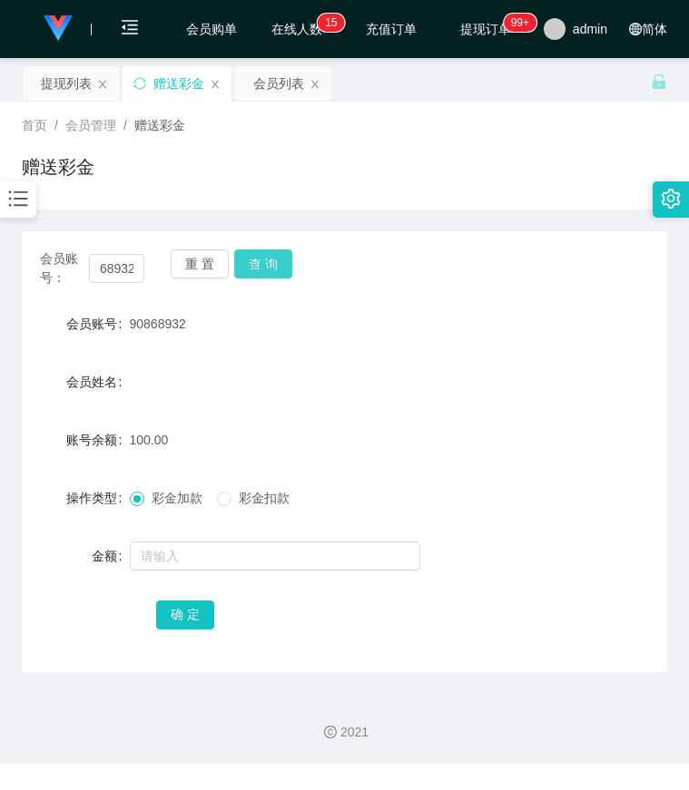
drag, startPoint x: 295, startPoint y: 273, endPoint x: 254, endPoint y: 262, distance: 42.3
click at [281, 273] on div "会员账号： 90868932 重 置 查 询" at bounding box center [344, 269] width 645 height 38
click at [275, 262] on button "查 询" at bounding box center [263, 264] width 58 height 29
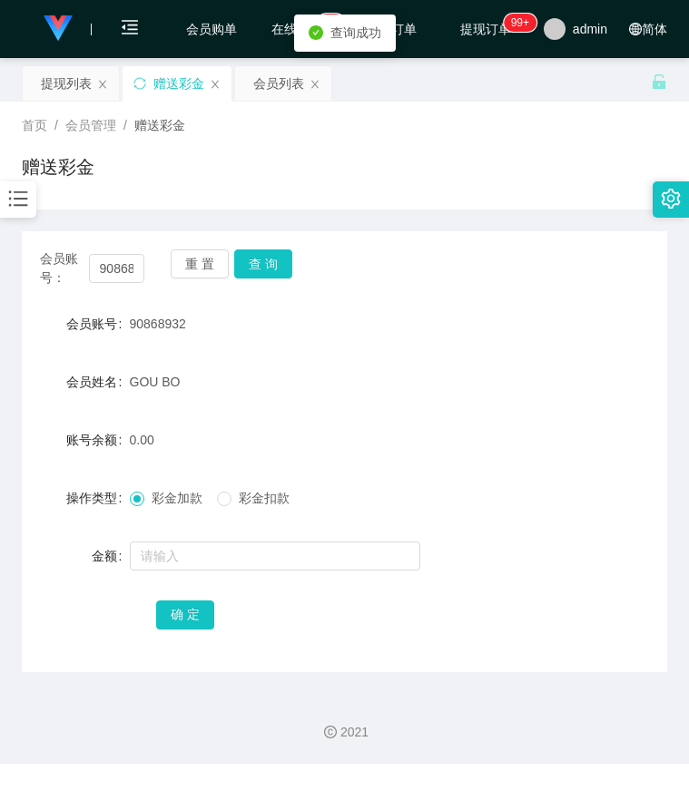
click at [14, 203] on icon "图标: bars" at bounding box center [18, 199] width 24 height 24
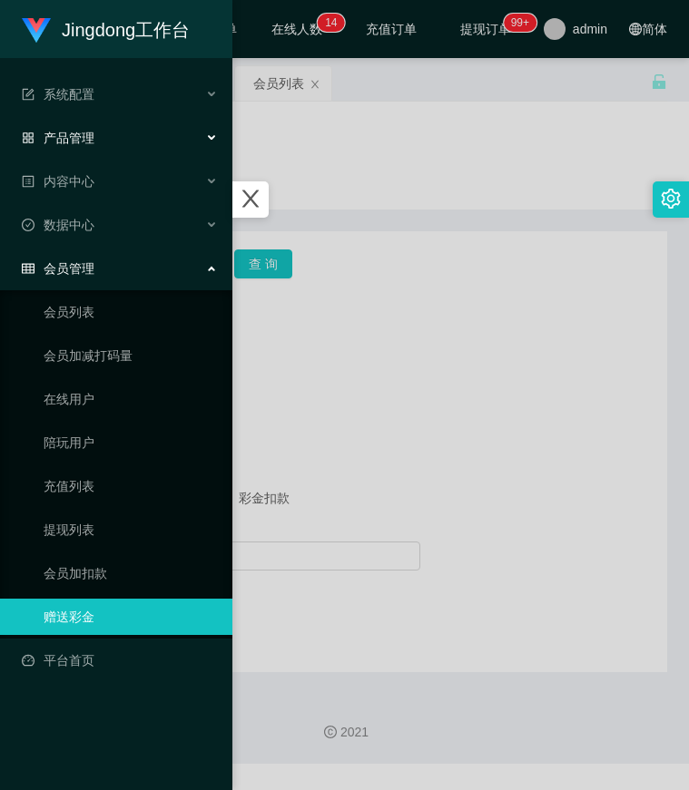
click at [103, 131] on div "产品管理" at bounding box center [116, 138] width 232 height 36
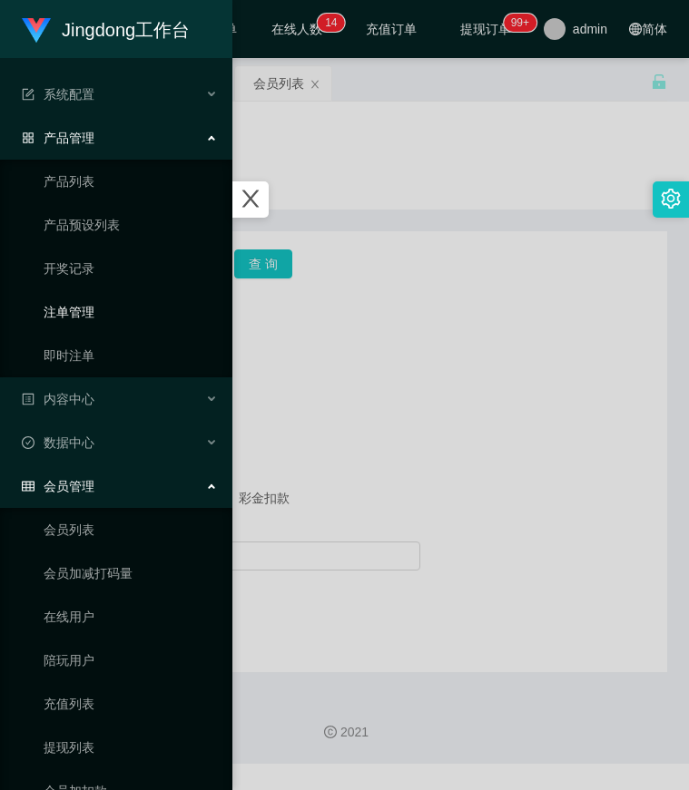
click at [85, 308] on link "注单管理" at bounding box center [131, 312] width 174 height 36
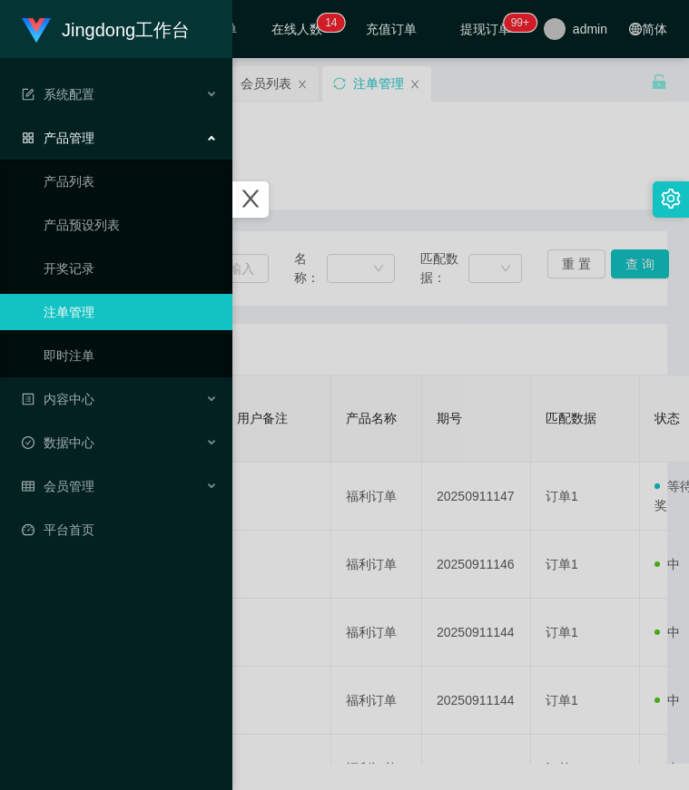
click at [422, 320] on div at bounding box center [344, 395] width 689 height 790
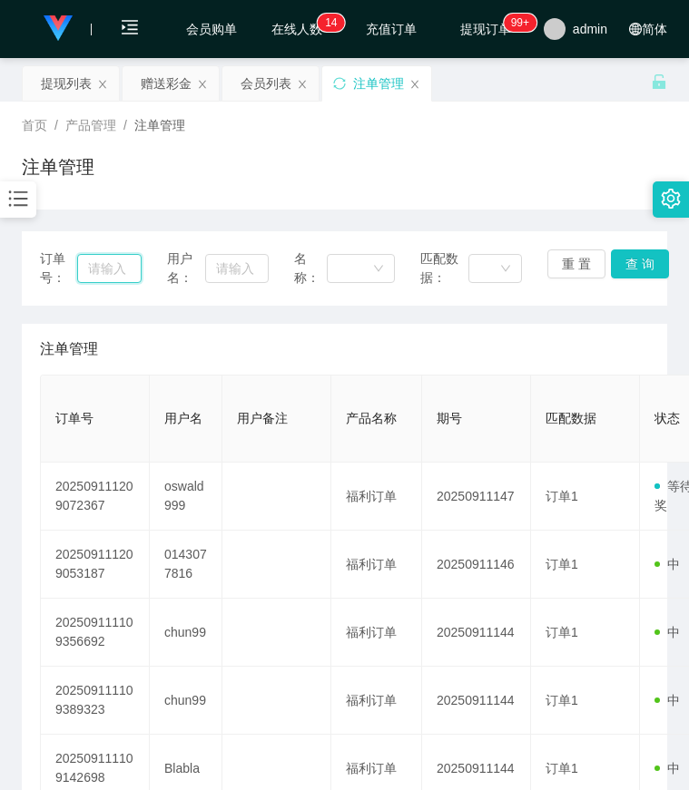
click at [113, 267] on input "text" at bounding box center [109, 268] width 64 height 29
click at [250, 274] on input "text" at bounding box center [237, 268] width 64 height 29
paste input "90868932"
type input "90868932"
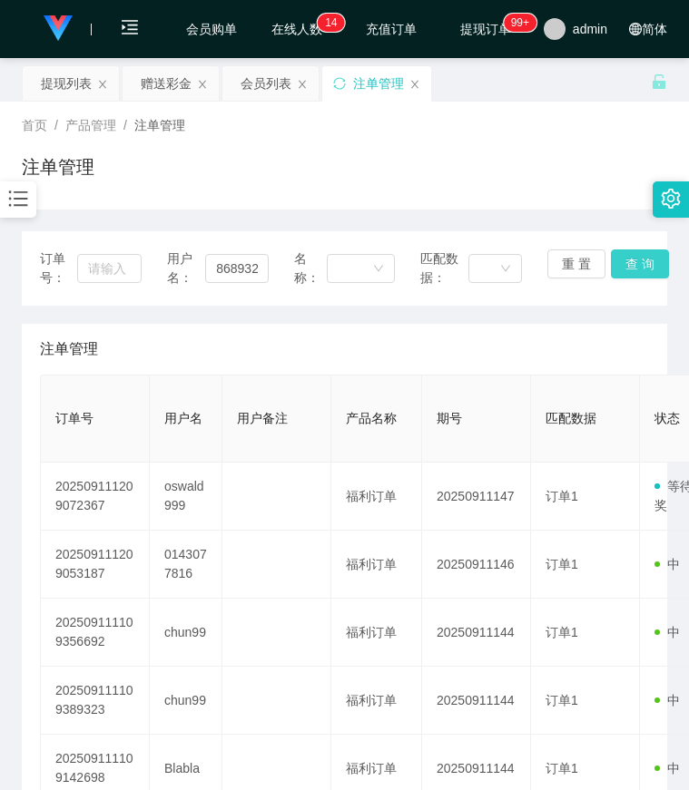
click at [616, 266] on button "查 询" at bounding box center [640, 264] width 58 height 29
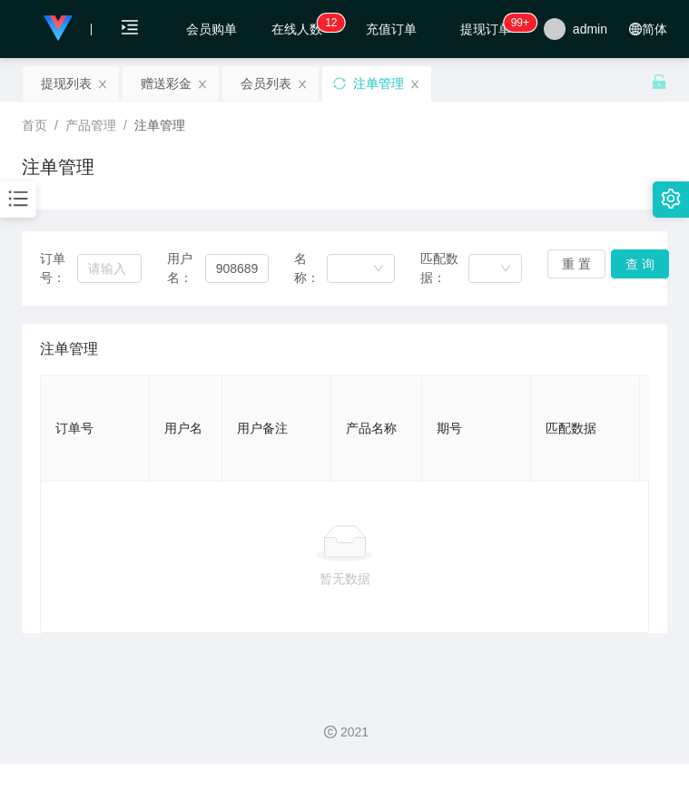
click at [24, 211] on icon "图标: bars" at bounding box center [18, 199] width 24 height 24
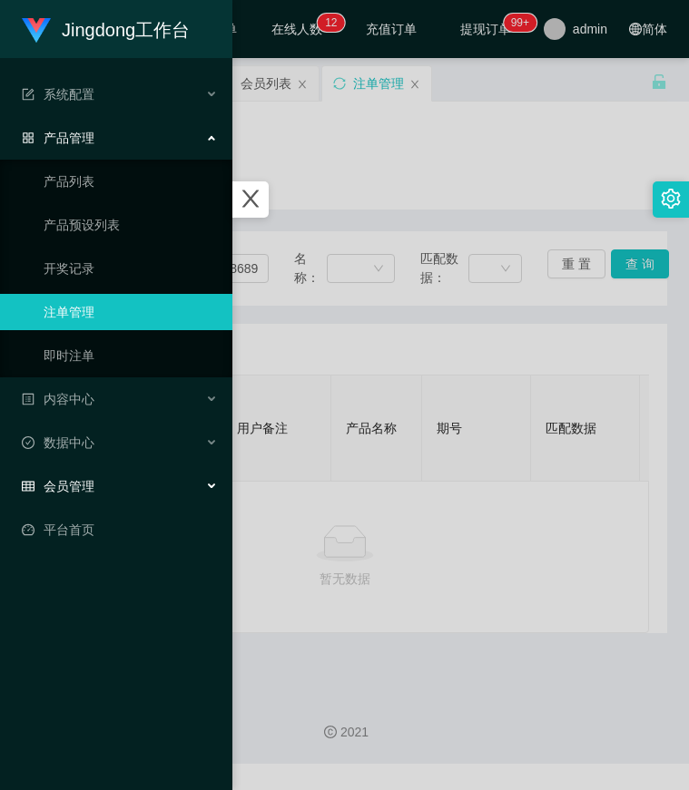
click at [100, 480] on div "会员管理" at bounding box center [116, 486] width 232 height 36
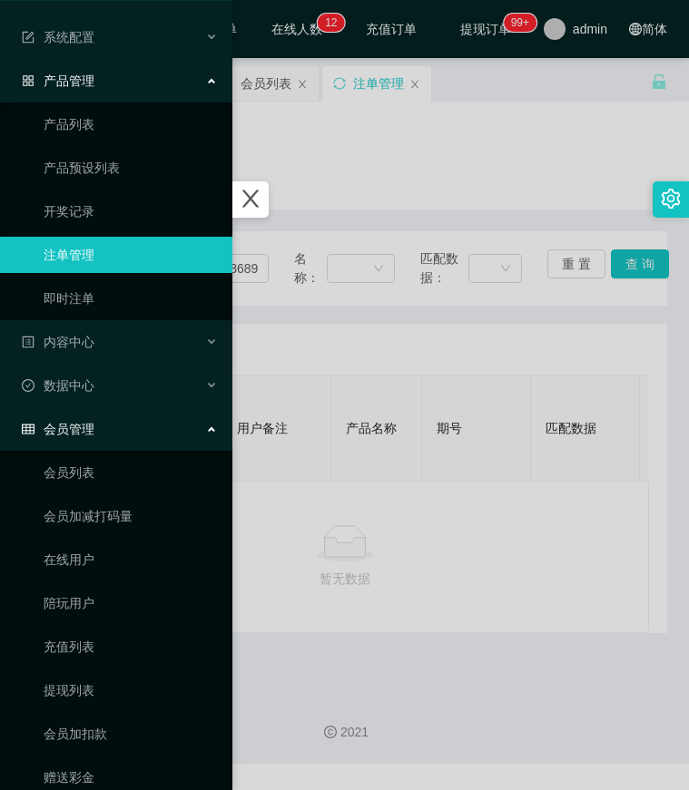
scroll to position [124, 0]
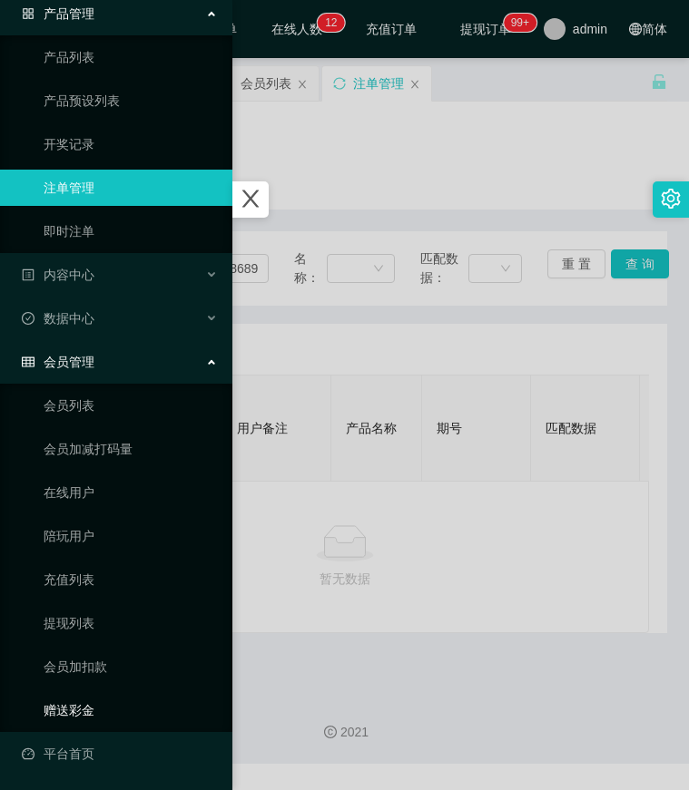
click at [85, 707] on link "赠送彩金" at bounding box center [131, 710] width 174 height 36
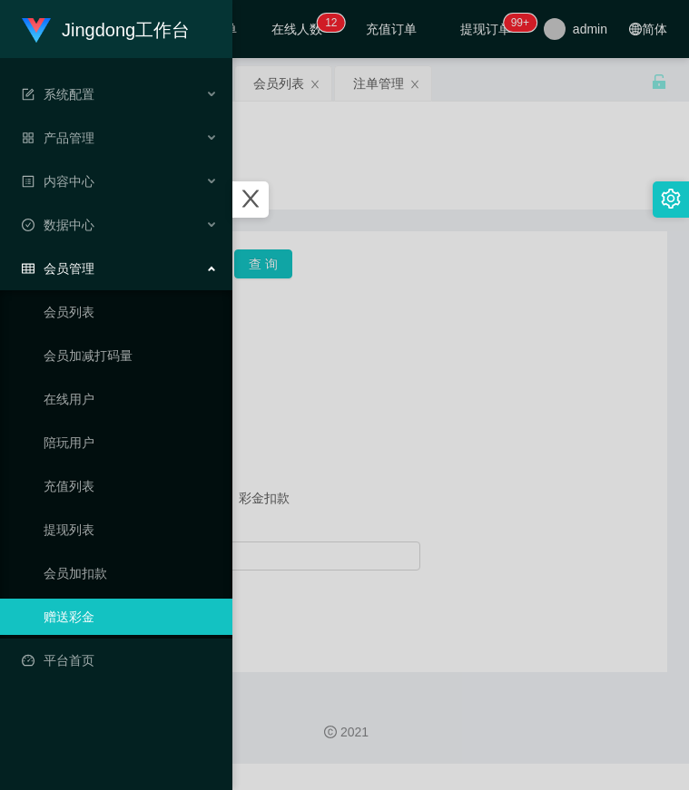
click at [423, 569] on div at bounding box center [344, 395] width 689 height 790
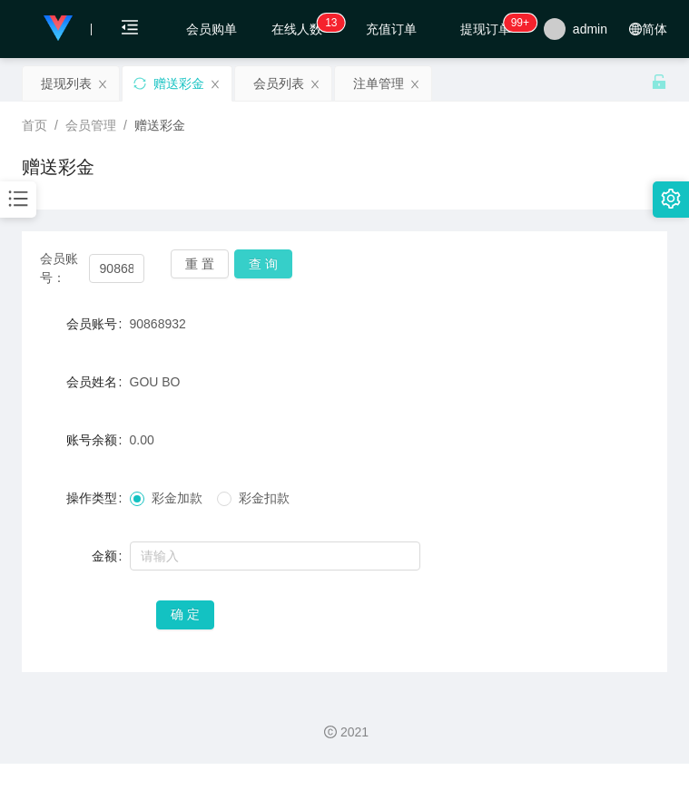
click at [255, 260] on button "查 询" at bounding box center [263, 264] width 58 height 29
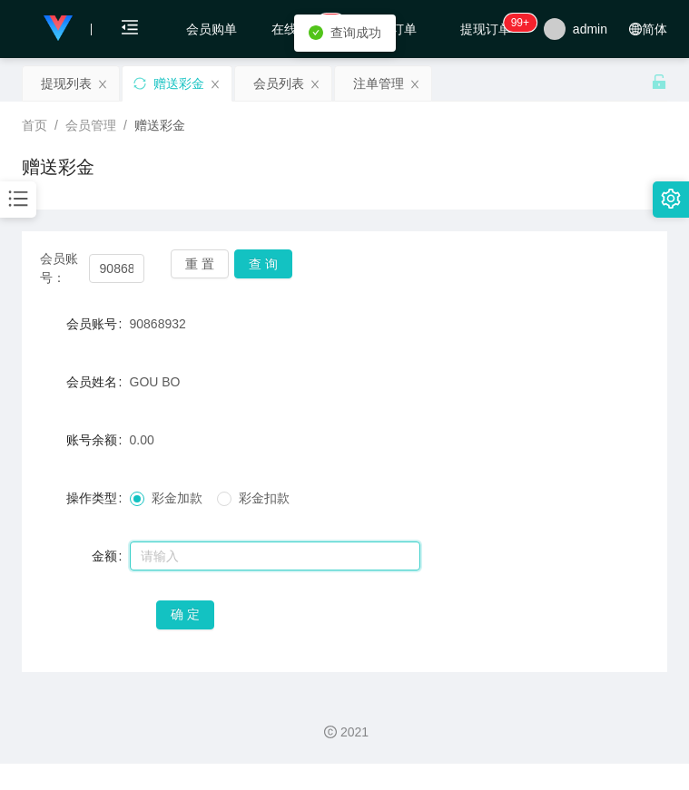
click at [193, 553] on input "text" at bounding box center [275, 556] width 290 height 29
type input "100"
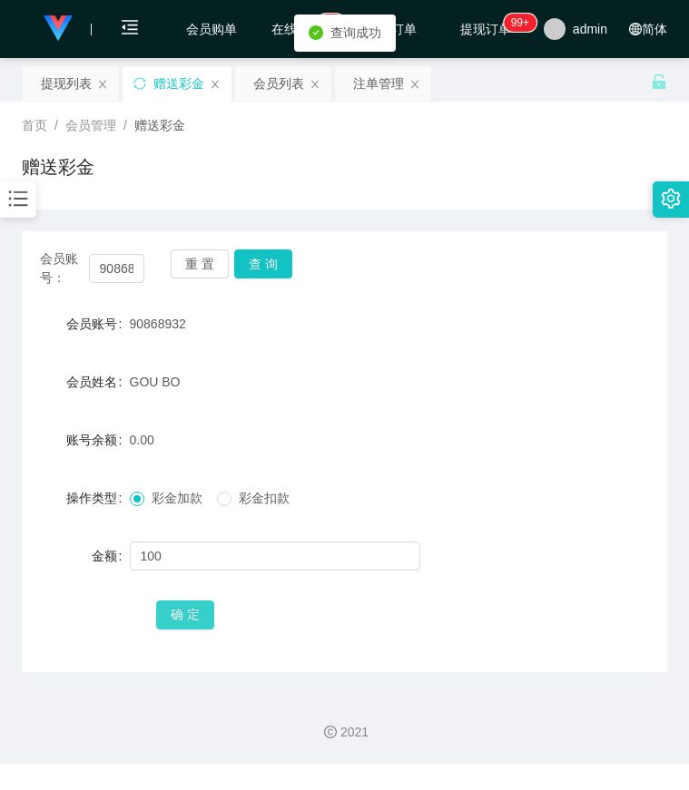
click at [197, 623] on button "确 定" at bounding box center [185, 615] width 58 height 29
click at [574, 373] on div "会员姓名 GOU BO" at bounding box center [344, 382] width 645 height 36
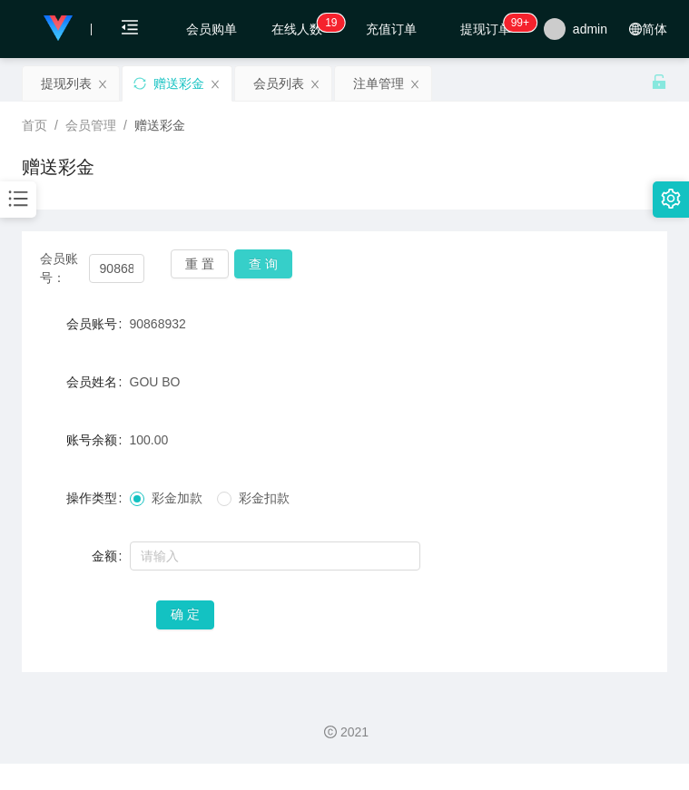
click at [263, 263] on button "查 询" at bounding box center [263, 264] width 58 height 29
drag, startPoint x: 473, startPoint y: 495, endPoint x: 457, endPoint y: 485, distance: 18.4
click at [473, 495] on div "彩金加款 彩金扣款" at bounding box center [318, 498] width 377 height 36
drag, startPoint x: 505, startPoint y: 256, endPoint x: 420, endPoint y: 182, distance: 111.9
click at [505, 256] on div "会员账号： 90868932 重 置 查 询" at bounding box center [344, 269] width 645 height 38
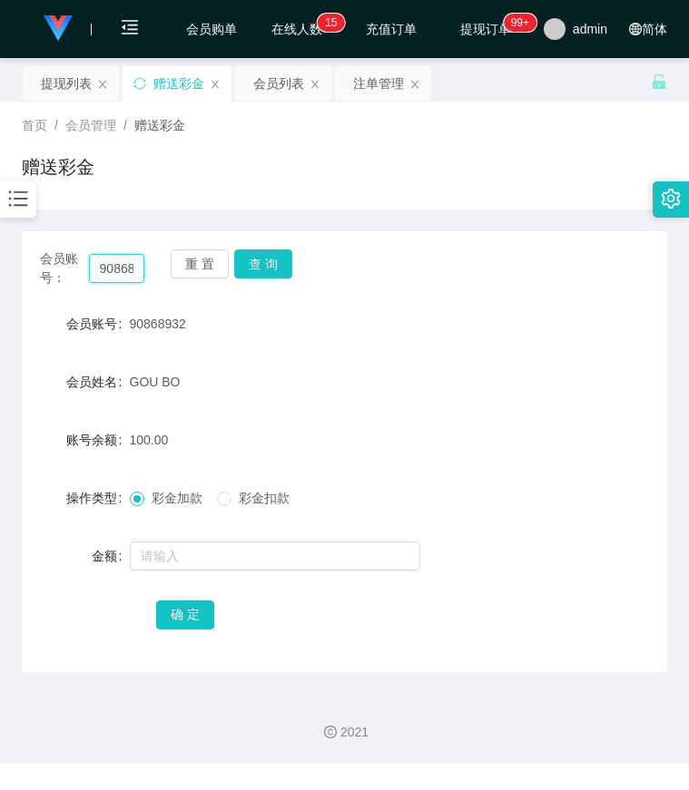
click at [114, 276] on input "90868932" at bounding box center [117, 268] width 56 height 29
click at [115, 277] on input "90868932" at bounding box center [117, 268] width 56 height 29
click at [288, 261] on button "查 询" at bounding box center [263, 264] width 58 height 29
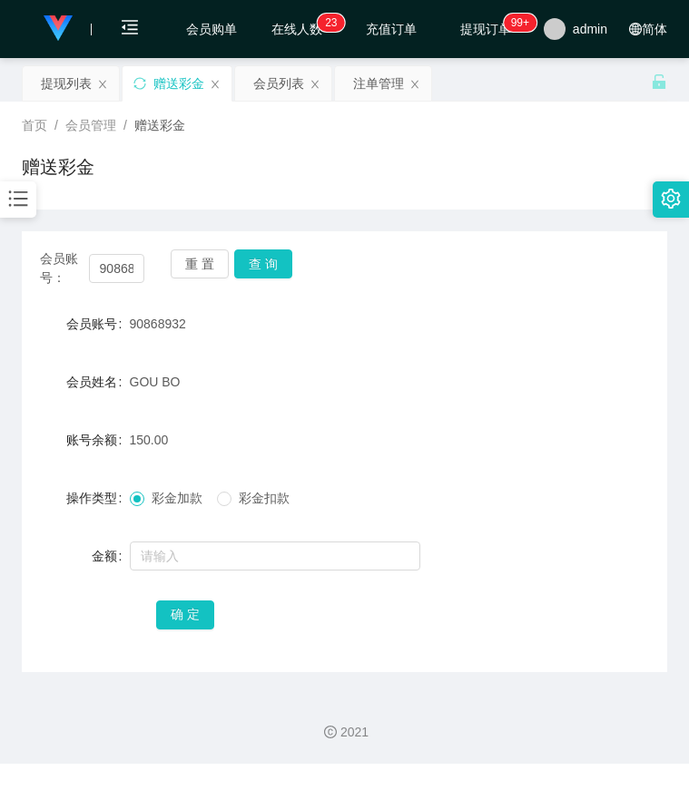
click at [464, 579] on form "会员账号 90868932 会员姓名 GOU BO 账号余额 150.00 操作类型 彩金加款 彩金扣款 金额 确 定" at bounding box center [344, 469] width 645 height 327
click at [114, 271] on input "90868932" at bounding box center [117, 268] width 56 height 29
paste input "61226777"
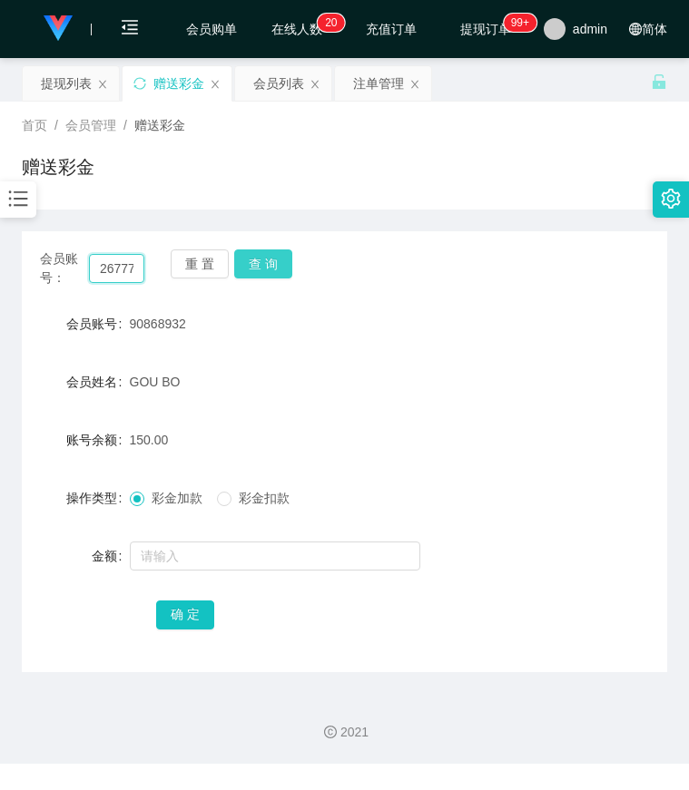
type input "61226777"
click at [250, 268] on button "查 询" at bounding box center [263, 264] width 58 height 29
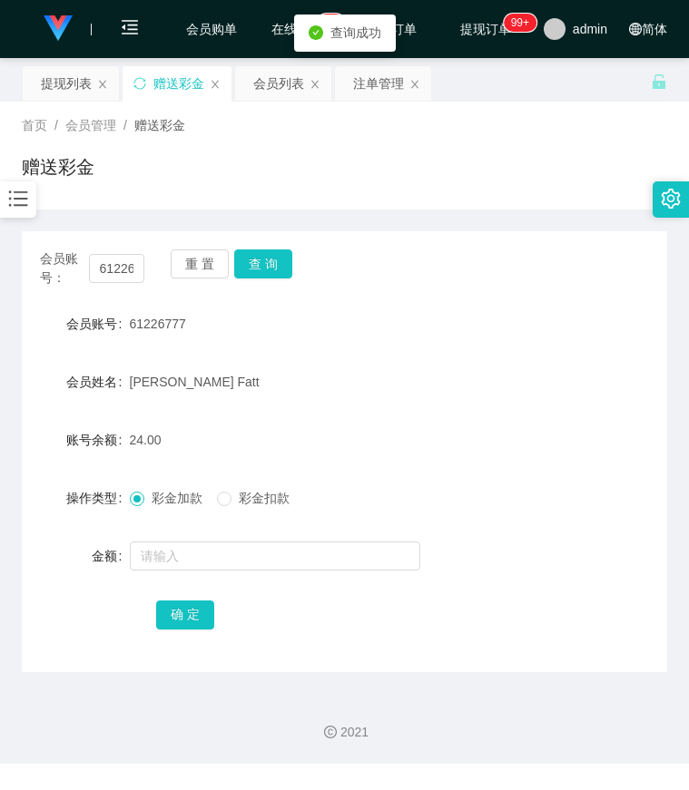
click at [174, 573] on div at bounding box center [318, 556] width 377 height 36
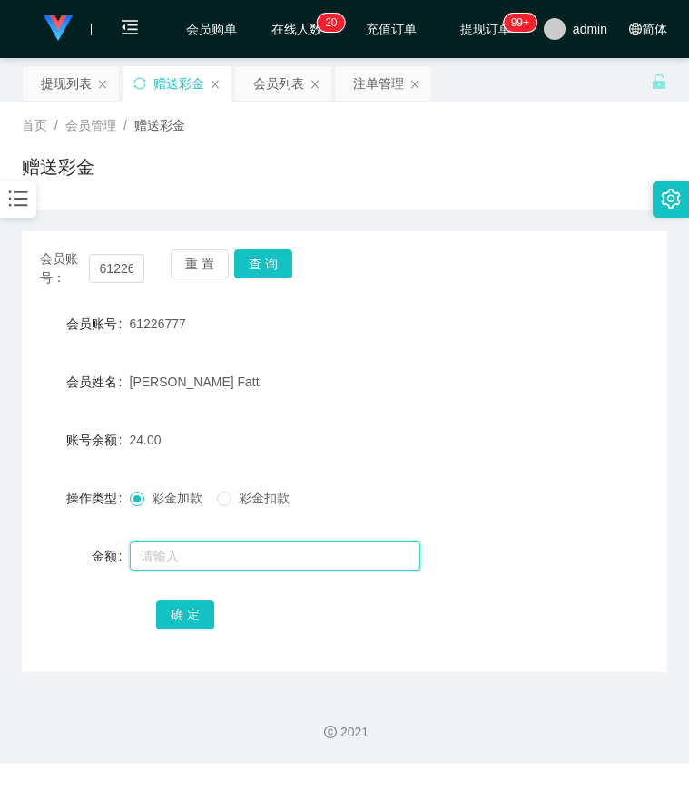
click at [181, 564] on input "text" at bounding box center [275, 556] width 290 height 29
type input "8"
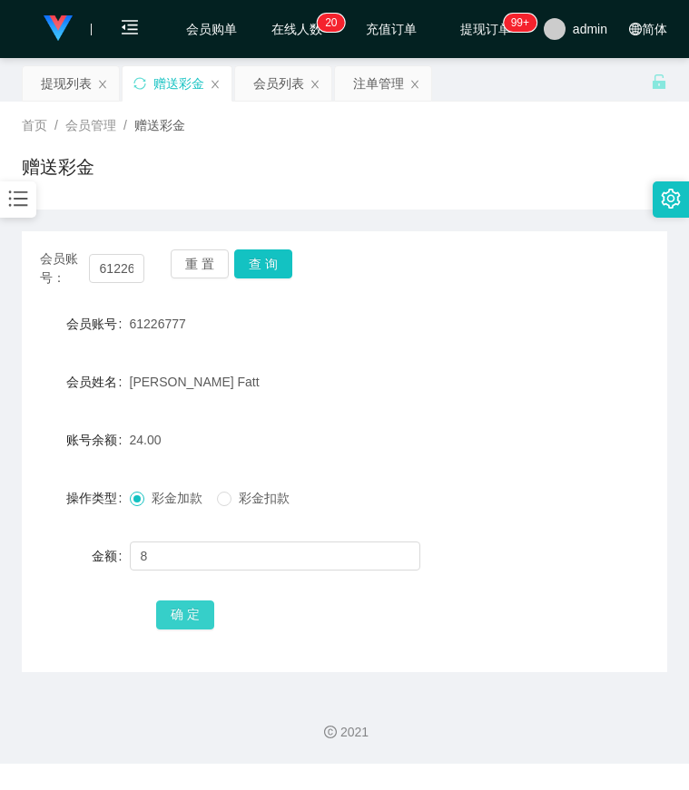
click at [177, 613] on button "确 定" at bounding box center [185, 615] width 58 height 29
click at [564, 376] on div "会员姓名 Lee Toon Fatt" at bounding box center [344, 382] width 645 height 36
click at [116, 270] on input "61226777" at bounding box center [117, 268] width 56 height 29
paste input "paultan"
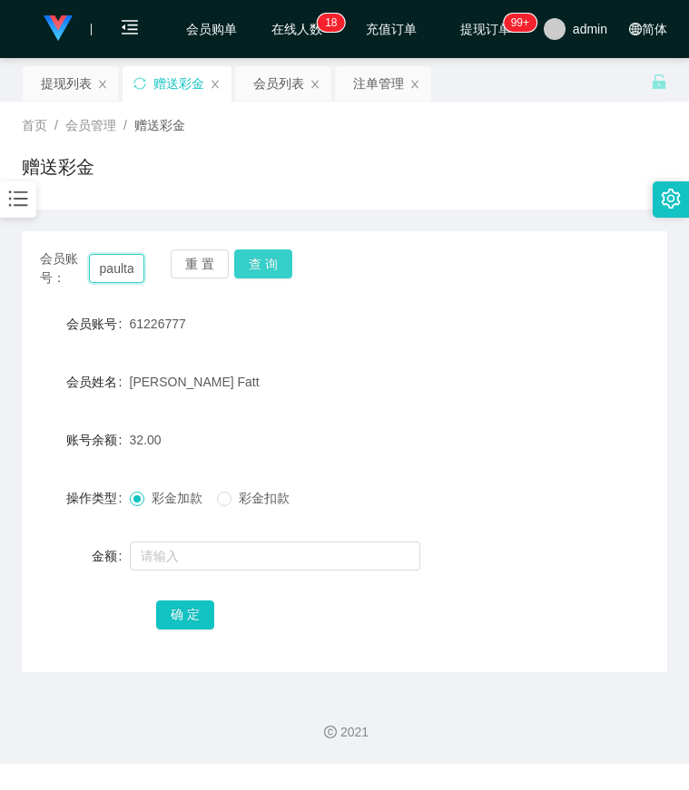
scroll to position [0, 8]
type input "paultan"
click at [262, 264] on button "查 询" at bounding box center [263, 264] width 58 height 29
click at [462, 318] on div "paultan" at bounding box center [318, 324] width 377 height 36
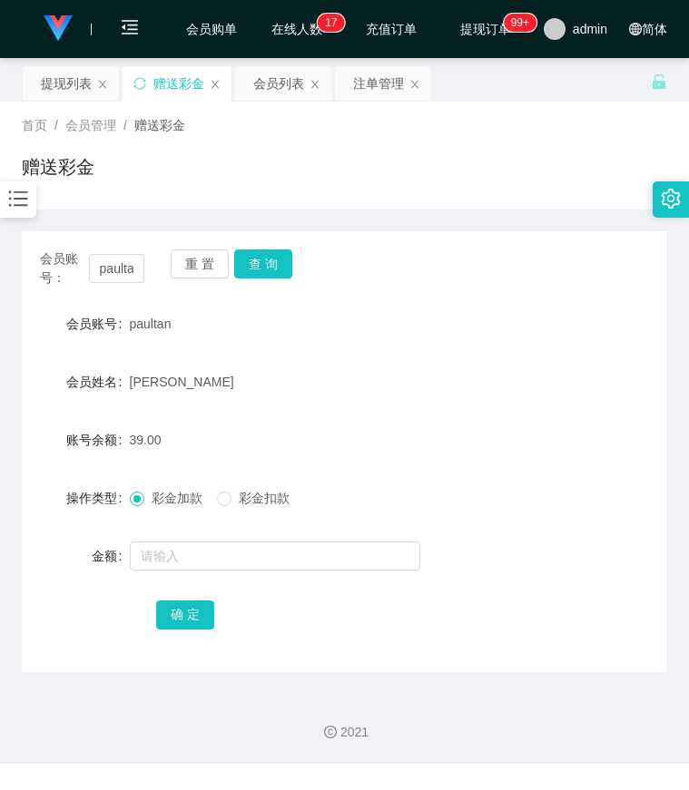
click at [12, 191] on icon "图标: bars" at bounding box center [18, 199] width 24 height 24
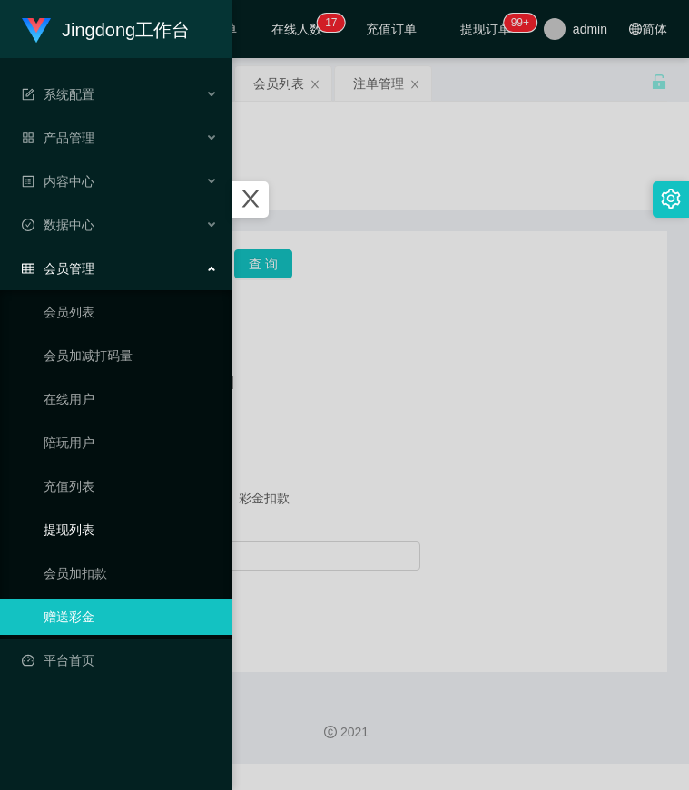
drag, startPoint x: 82, startPoint y: 523, endPoint x: 153, endPoint y: 516, distance: 72.0
click at [82, 523] on link "提现列表" at bounding box center [131, 530] width 174 height 36
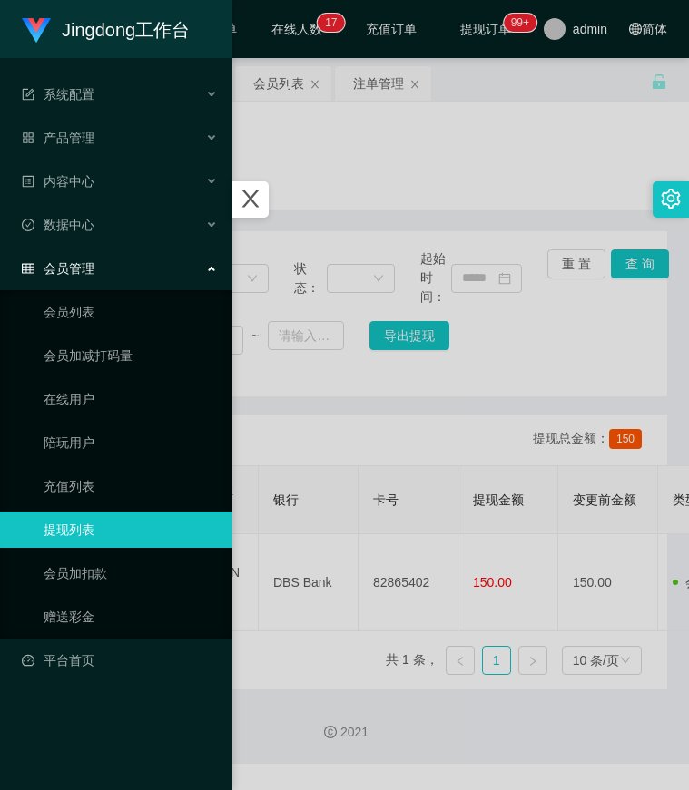
click at [380, 427] on div at bounding box center [344, 395] width 689 height 790
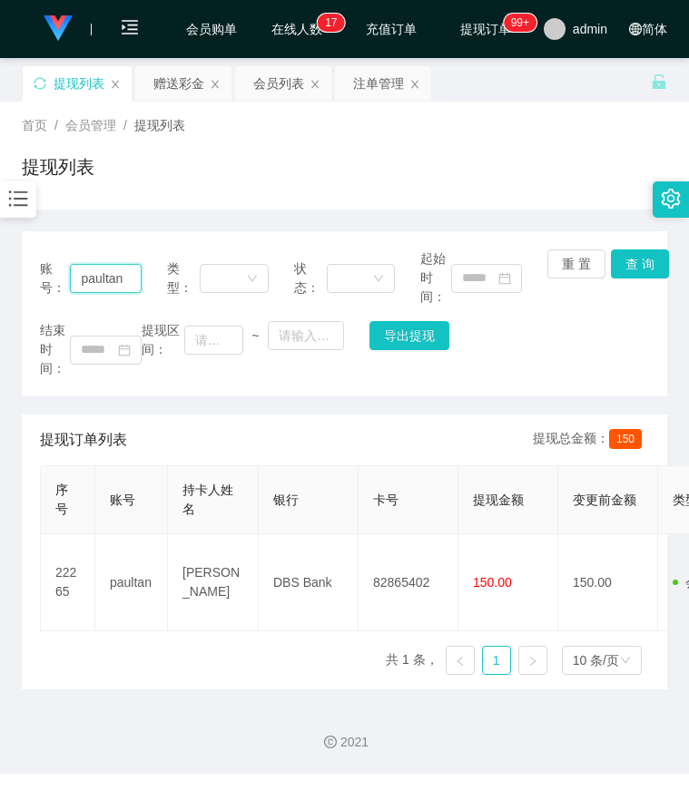
click at [103, 284] on input "paultan" at bounding box center [105, 278] width 71 height 29
paste input "90868932"
type input "90868932"
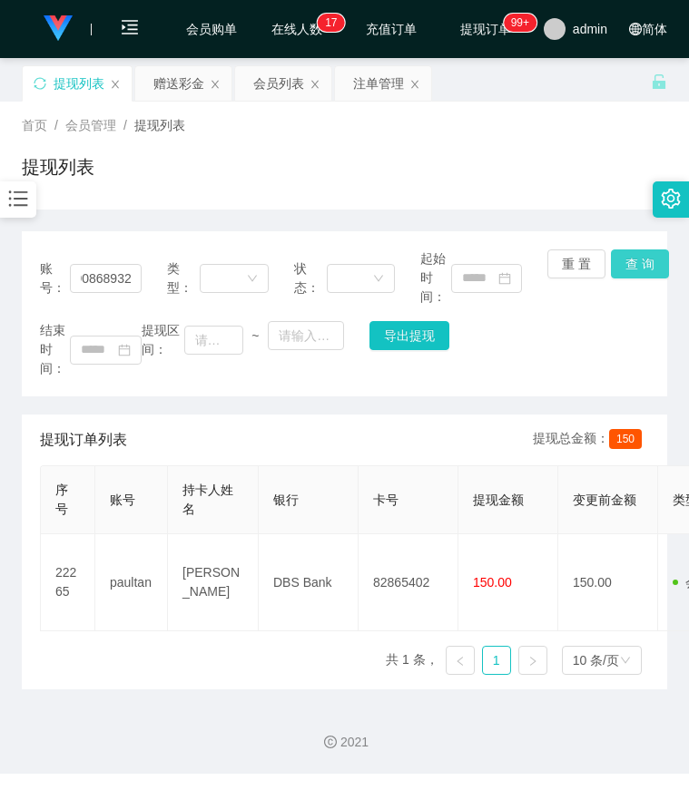
click at [617, 267] on button "查 询" at bounding box center [640, 264] width 58 height 29
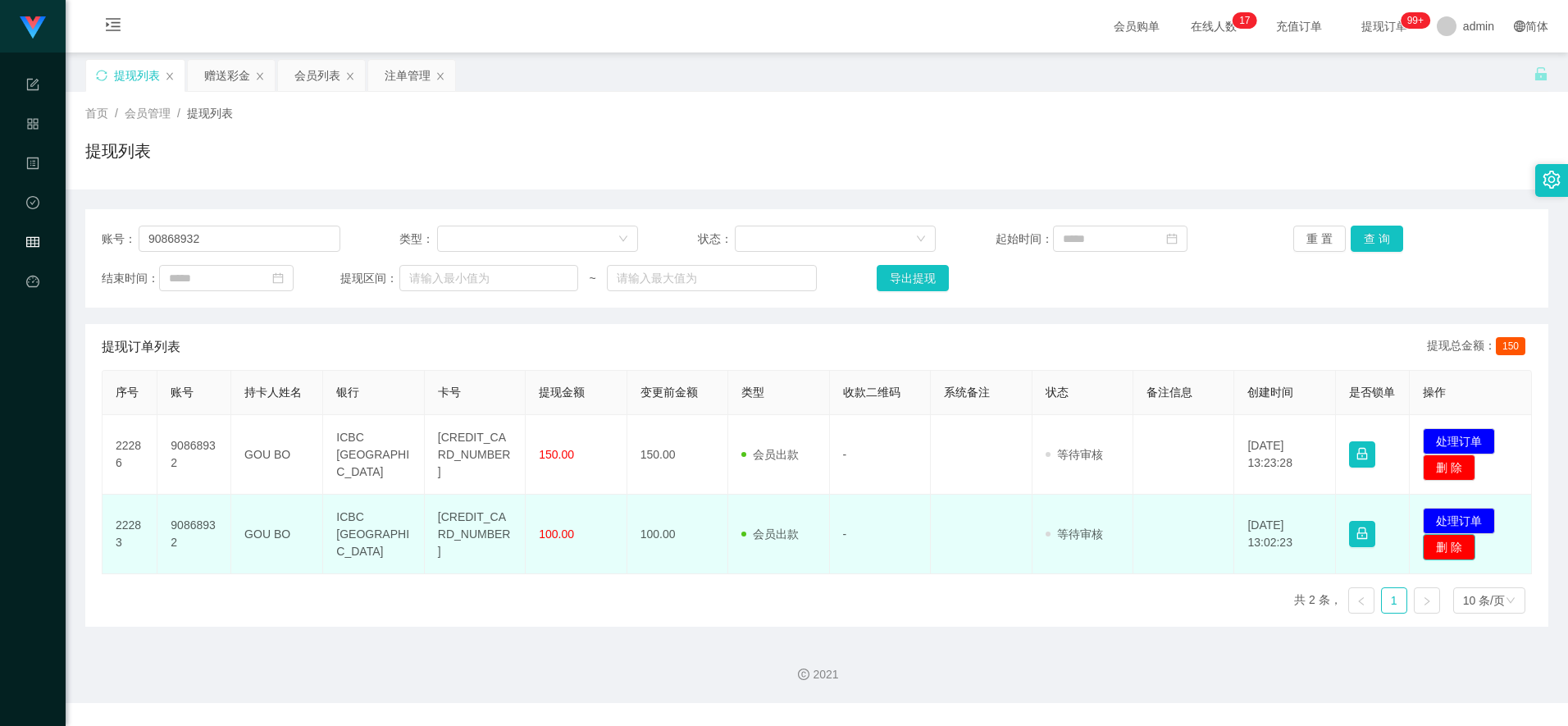
click at [622, 552] on button "删 除" at bounding box center [1449, 547] width 52 height 26
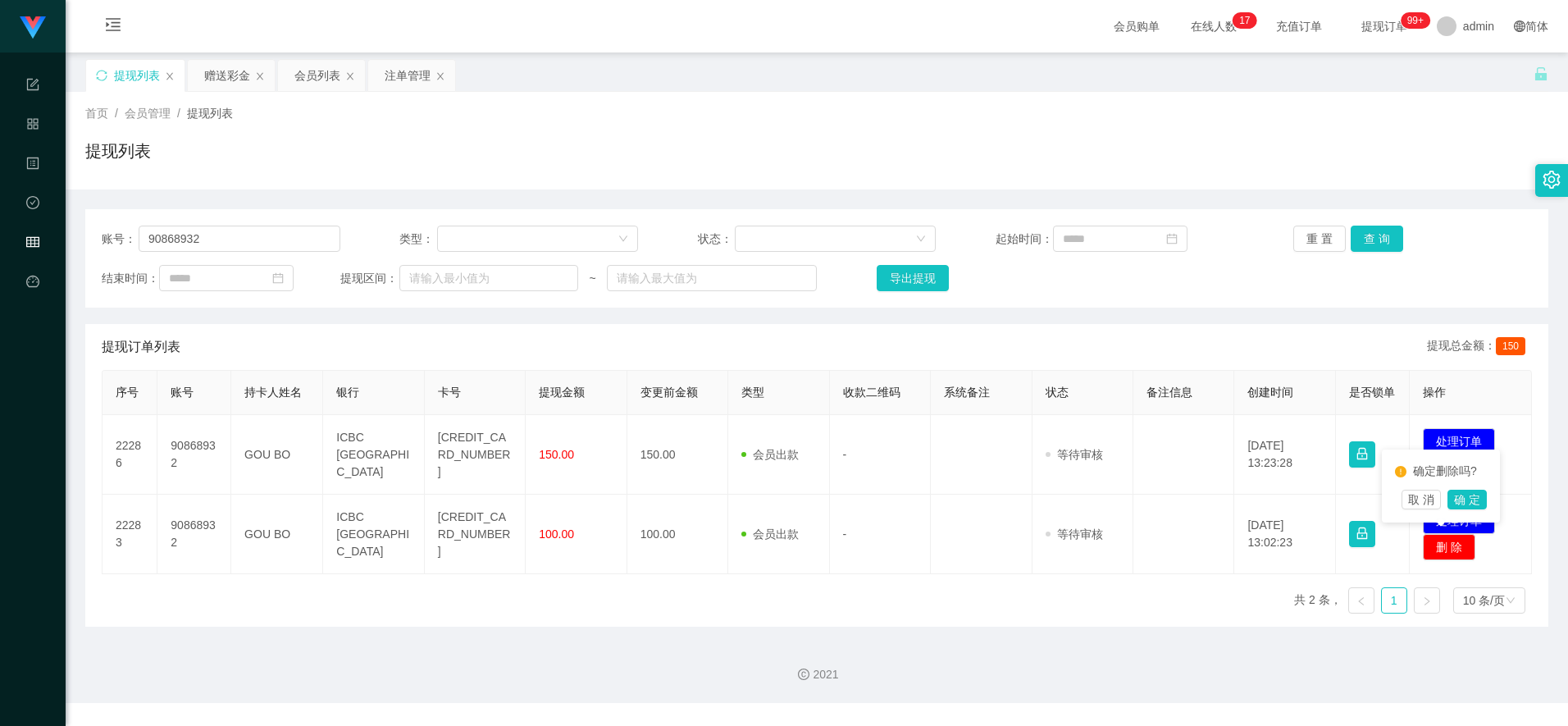
click at [622, 519] on div "确定删除吗? 取 消 确 定" at bounding box center [1441, 486] width 118 height 73
click at [622, 494] on button "取 消" at bounding box center [1422, 500] width 40 height 20
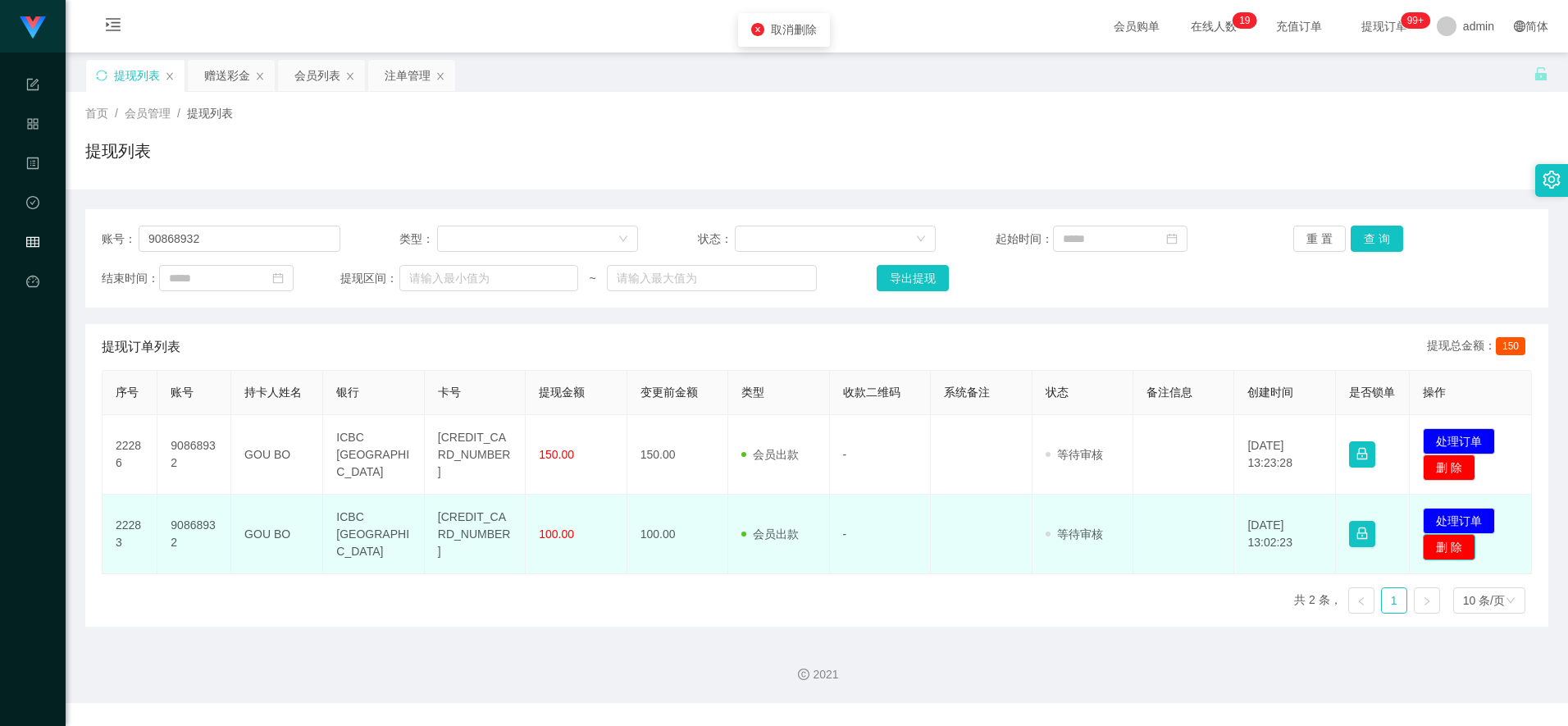
drag, startPoint x: 1448, startPoint y: 523, endPoint x: 1446, endPoint y: 547, distance: 24.1
click at [622, 547] on button "删 除" at bounding box center [1449, 547] width 52 height 26
click at [622, 541] on td "发起代付 处理订单 删 除" at bounding box center [1470, 534] width 122 height 80
click at [622, 547] on button "删 除" at bounding box center [1449, 547] width 52 height 26
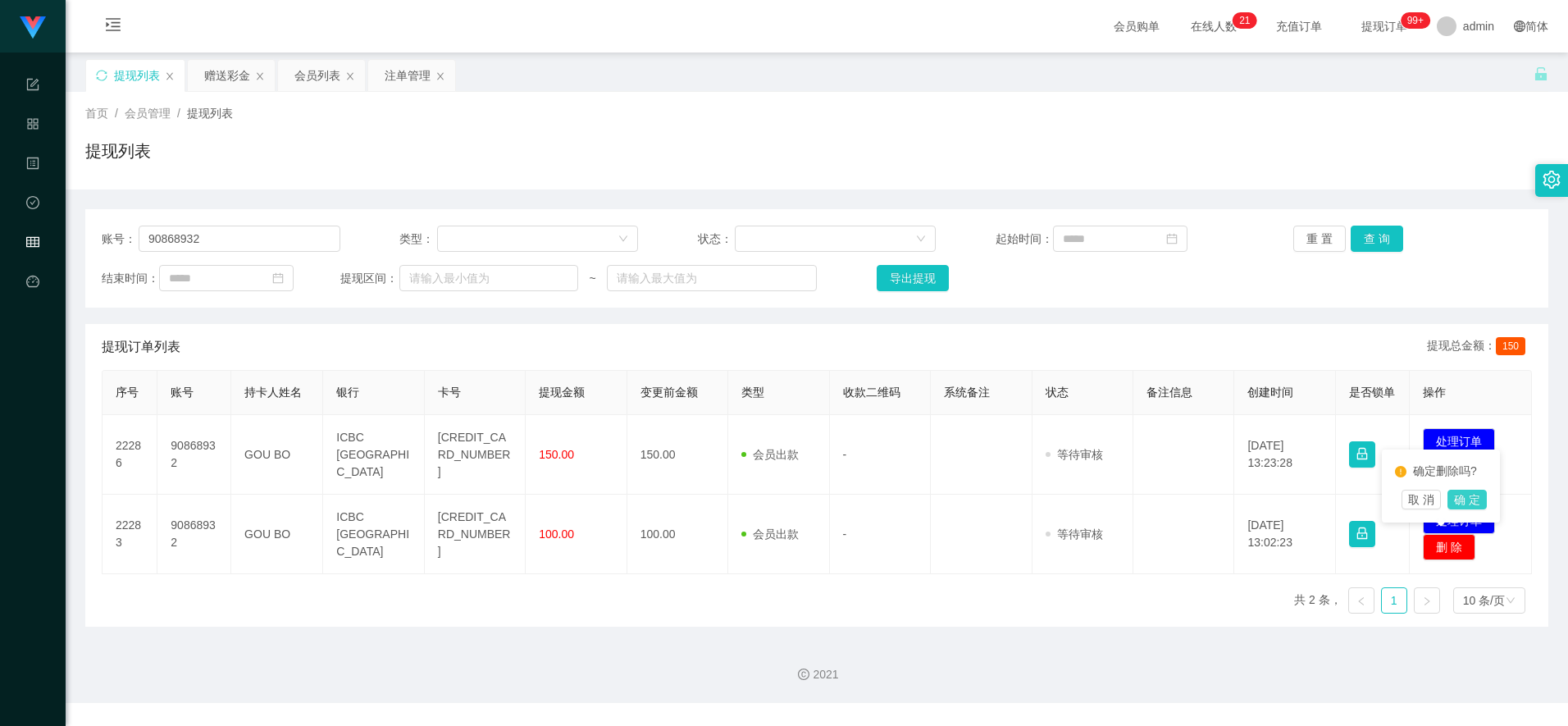
click at [622, 501] on button "确 定" at bounding box center [1468, 500] width 40 height 20
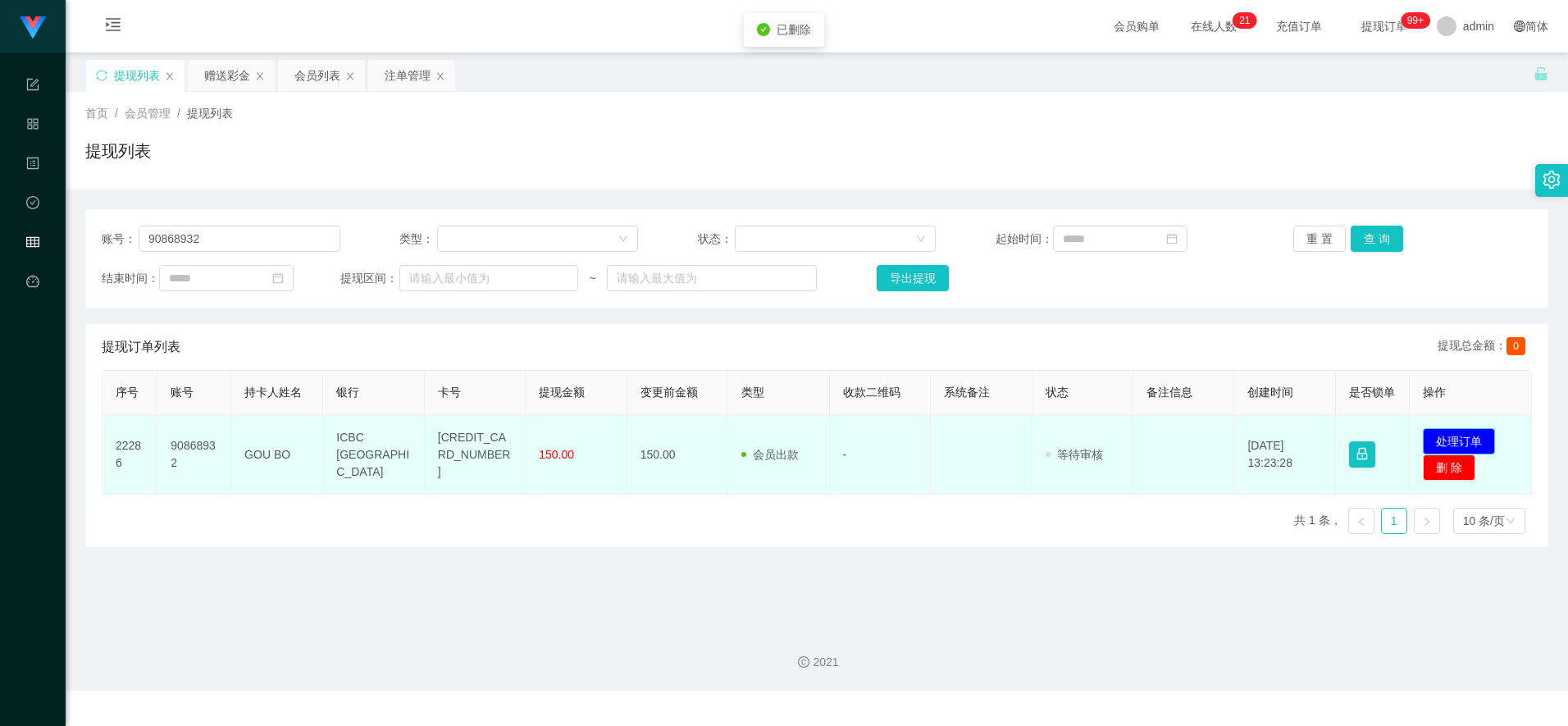
click at [622, 437] on button "处理订单" at bounding box center [1459, 441] width 72 height 26
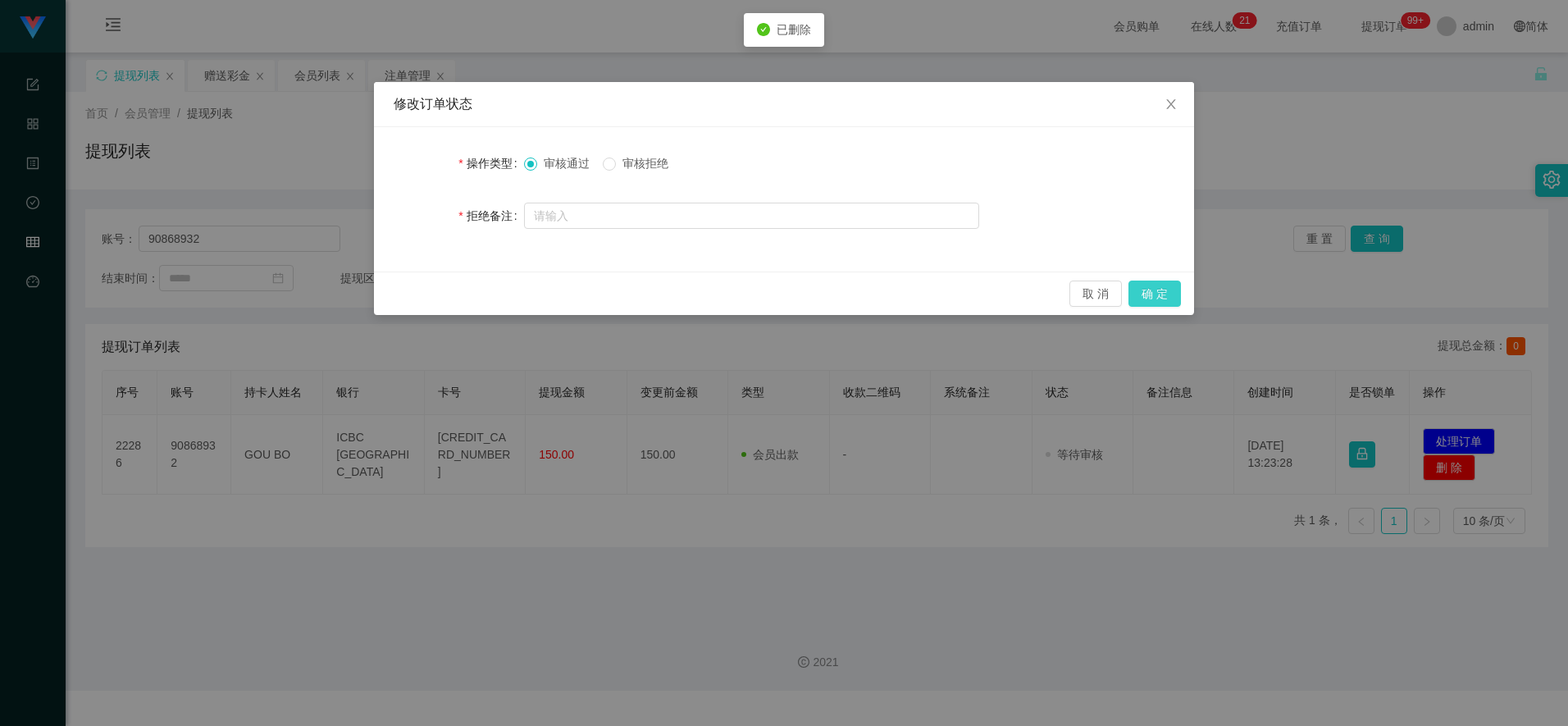
click at [622, 296] on button "确 定" at bounding box center [1155, 293] width 52 height 26
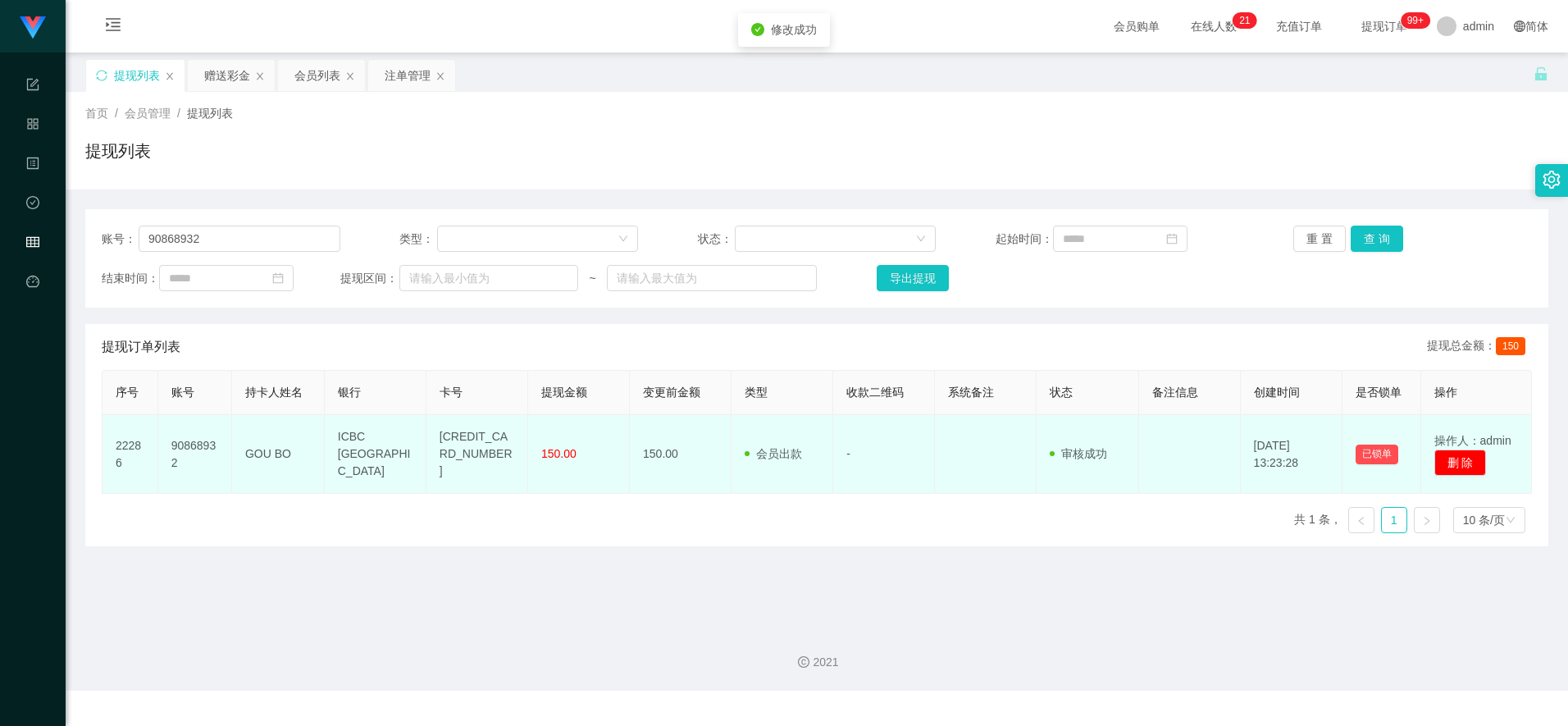
click at [462, 438] on td "4076612001379109" at bounding box center [477, 454] width 102 height 79
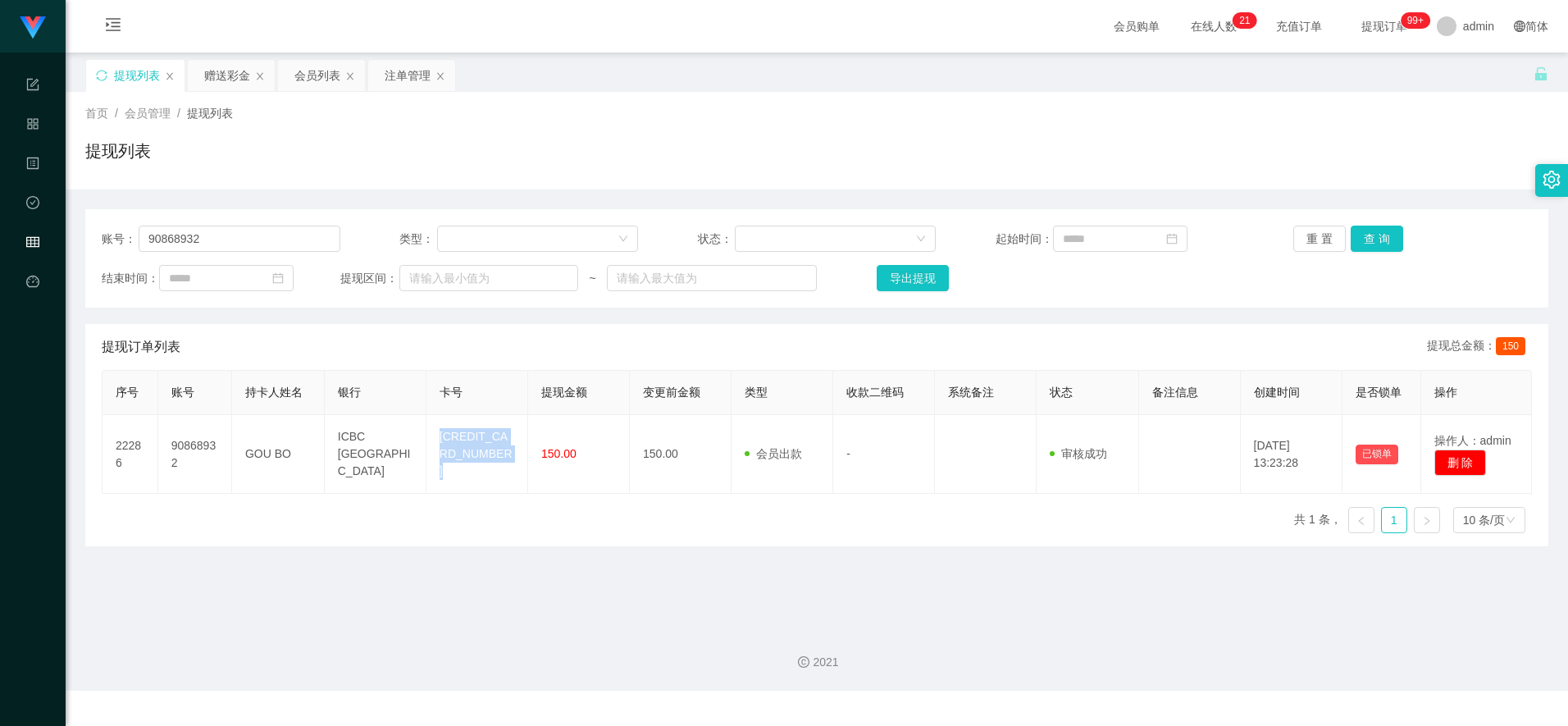
copy td "4076612001379109"
click at [622, 0] on html "Jingdong工作台 系统配置 产品管理 内容中心 数据中心 会员管理 平台首页 保存配置 重置配置 整体风格设置 主题色 导航设置 内容区域宽度 定宽 固…" at bounding box center [784, 363] width 1568 height 726
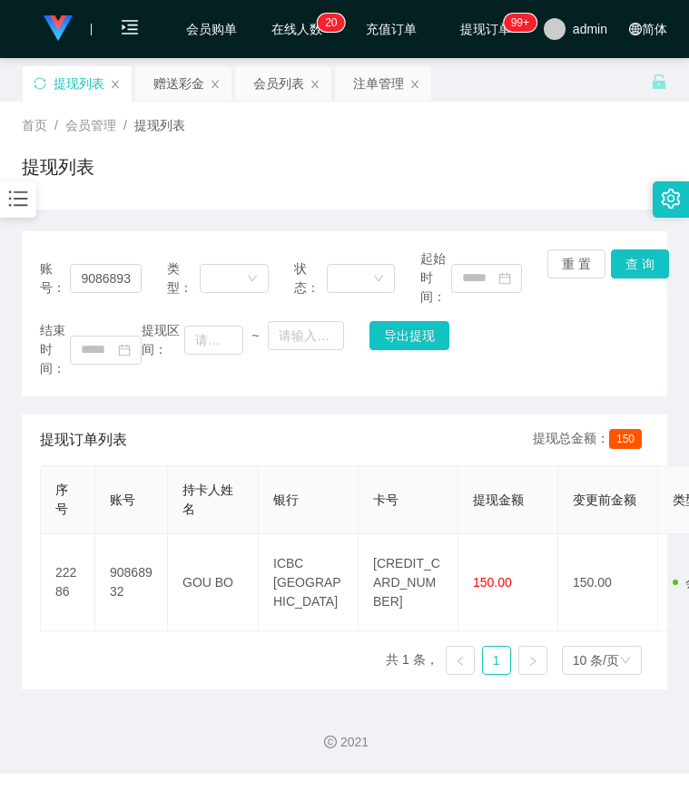
click at [535, 363] on div "结束时间： 提现区间： ~ 导出提现" at bounding box center [344, 349] width 609 height 57
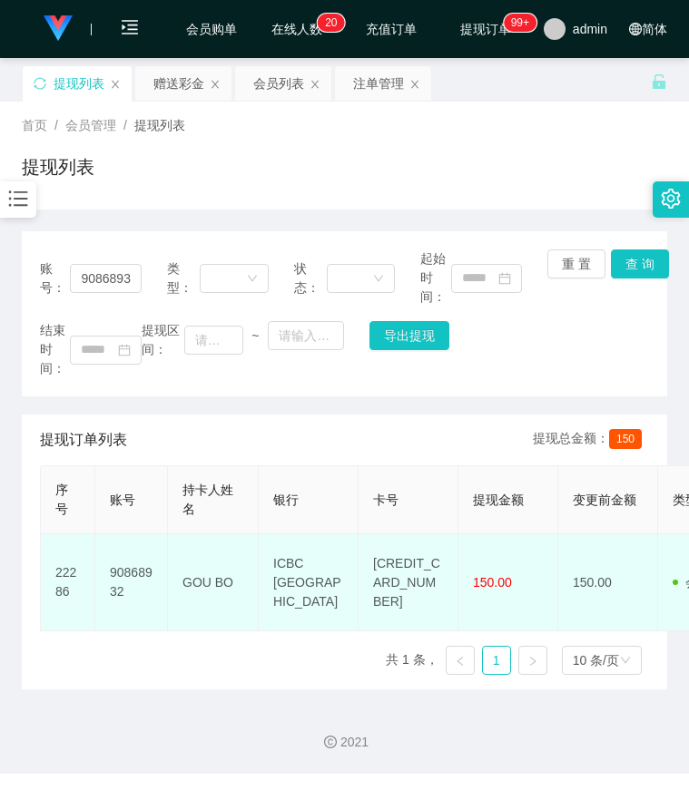
click at [291, 577] on td "ICBC Singapore" at bounding box center [309, 582] width 100 height 97
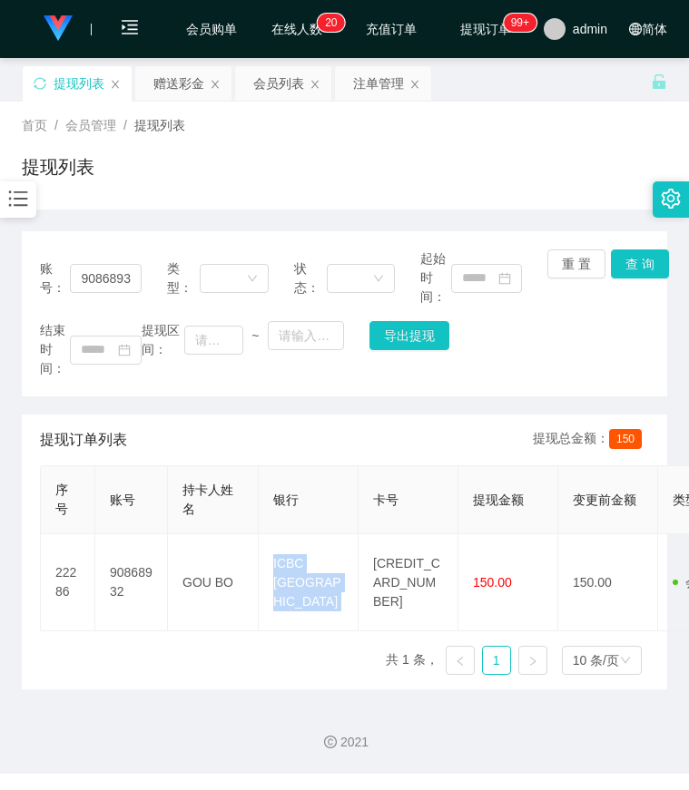
copy td "ICBC Singapore"
click at [0, 328] on html "Jingdong工作台 系统配置 产品管理 内容中心 数据中心 会员管理 会员列表 会员加减打码量 在线用户 陪玩用户 充值列表 提现列表 会员加扣款 赠送彩…" at bounding box center [344, 395] width 689 height 790
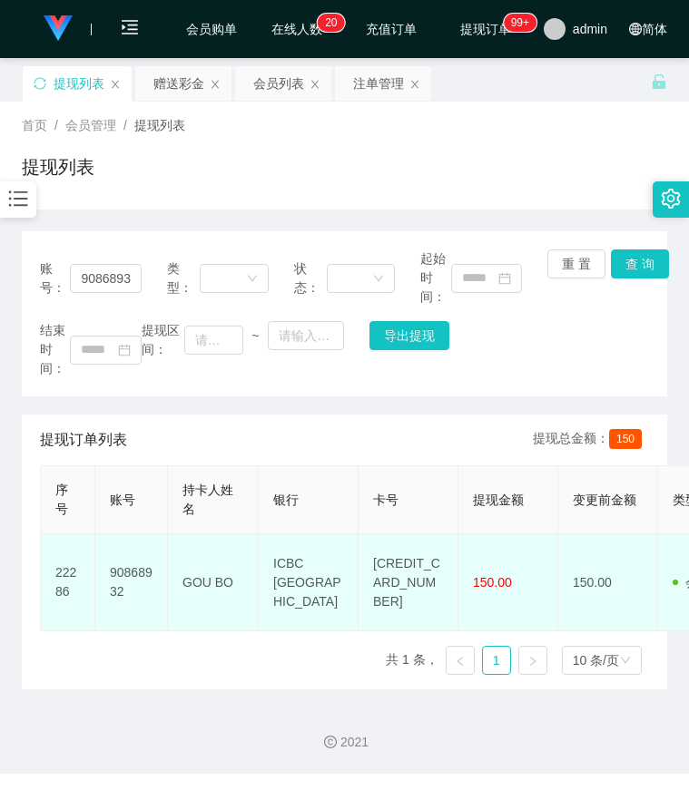
click at [203, 582] on td "GOU BO" at bounding box center [213, 582] width 91 height 97
click at [208, 586] on td "GOU BO" at bounding box center [213, 582] width 91 height 97
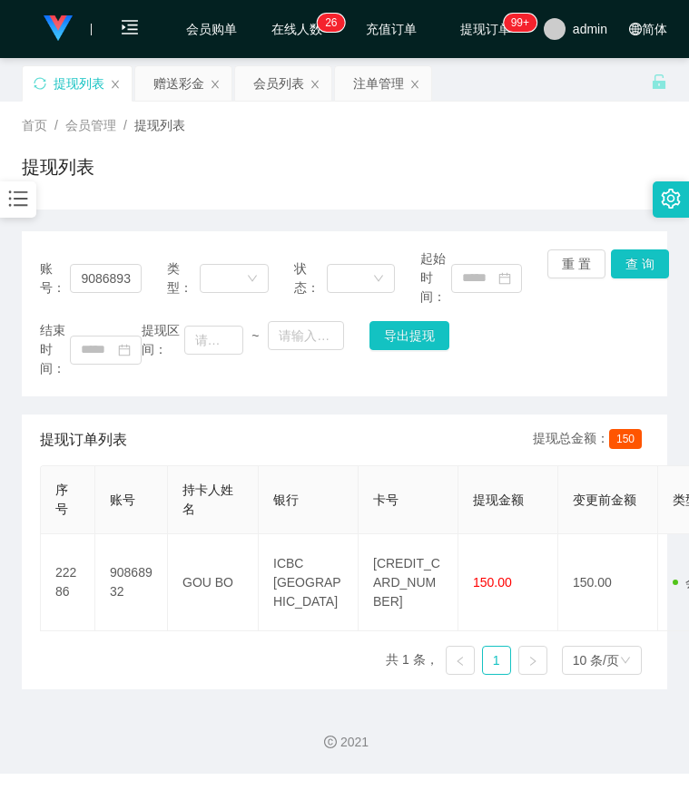
click at [519, 159] on div "提现列表" at bounding box center [344, 174] width 645 height 42
click at [599, 340] on div "结束时间： 提现区间： ~ 导出提现" at bounding box center [344, 349] width 609 height 57
click at [624, 153] on div "提现列表" at bounding box center [344, 174] width 645 height 42
drag, startPoint x: 12, startPoint y: 187, endPoint x: 24, endPoint y: 190, distance: 12.1
click at [12, 187] on div at bounding box center [18, 199] width 36 height 36
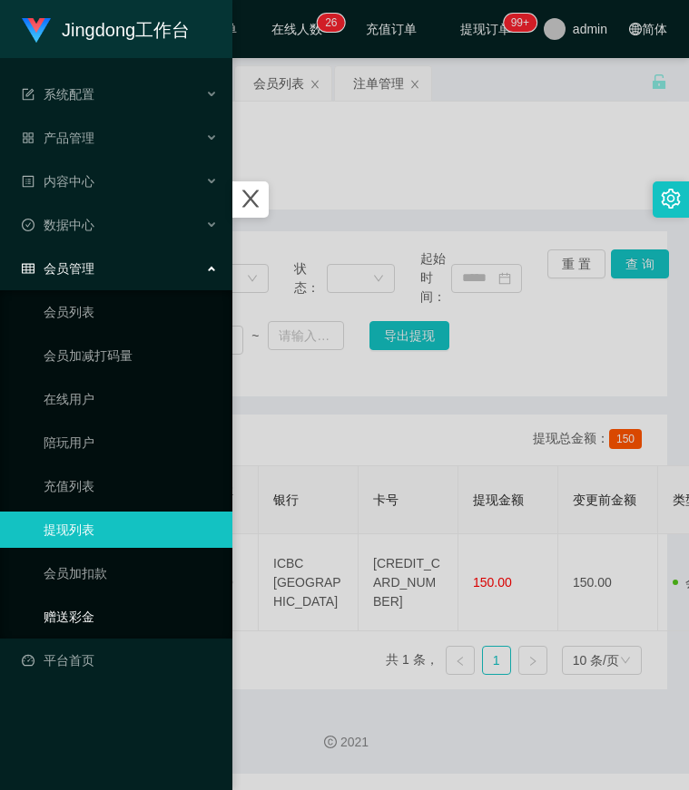
click at [81, 613] on link "赠送彩金" at bounding box center [131, 617] width 174 height 36
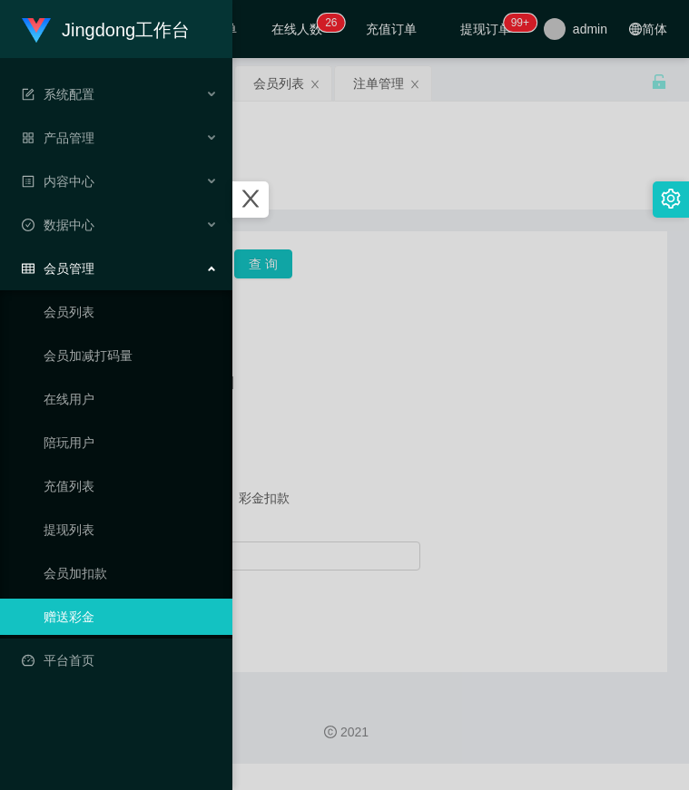
click at [434, 534] on div at bounding box center [344, 395] width 689 height 790
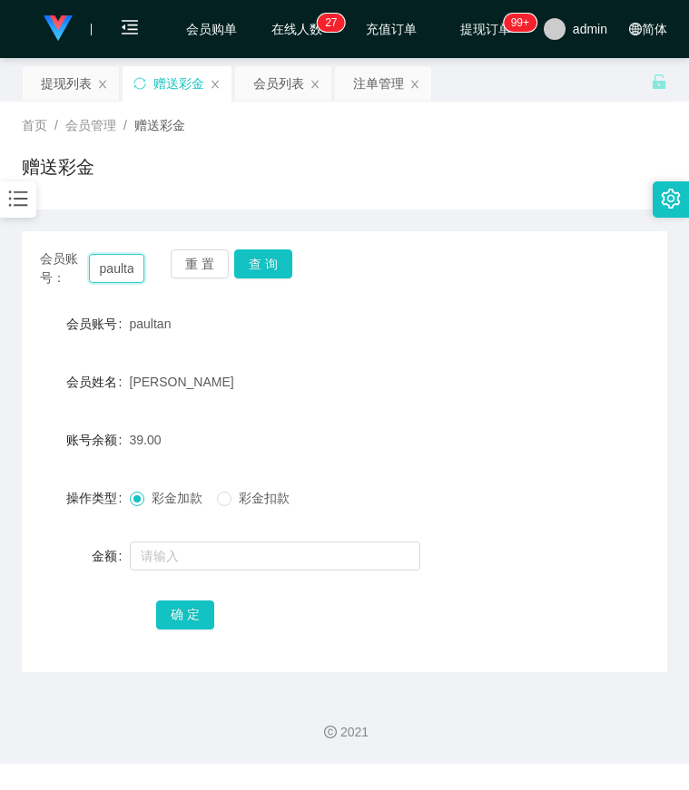
click at [123, 266] on input "paultan" at bounding box center [117, 268] width 56 height 29
click at [258, 270] on button "查 询" at bounding box center [263, 264] width 58 height 29
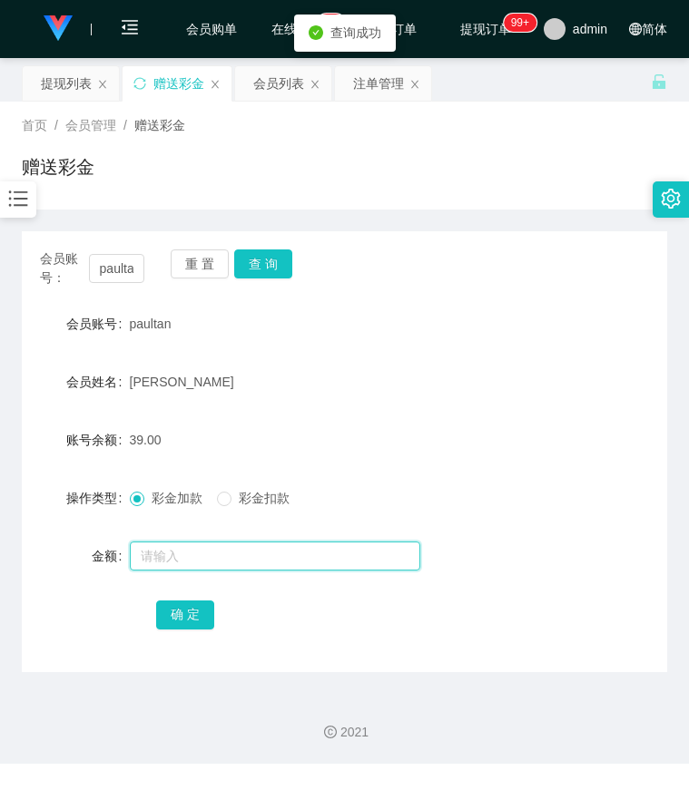
click at [204, 552] on input "text" at bounding box center [275, 556] width 290 height 29
type input "8"
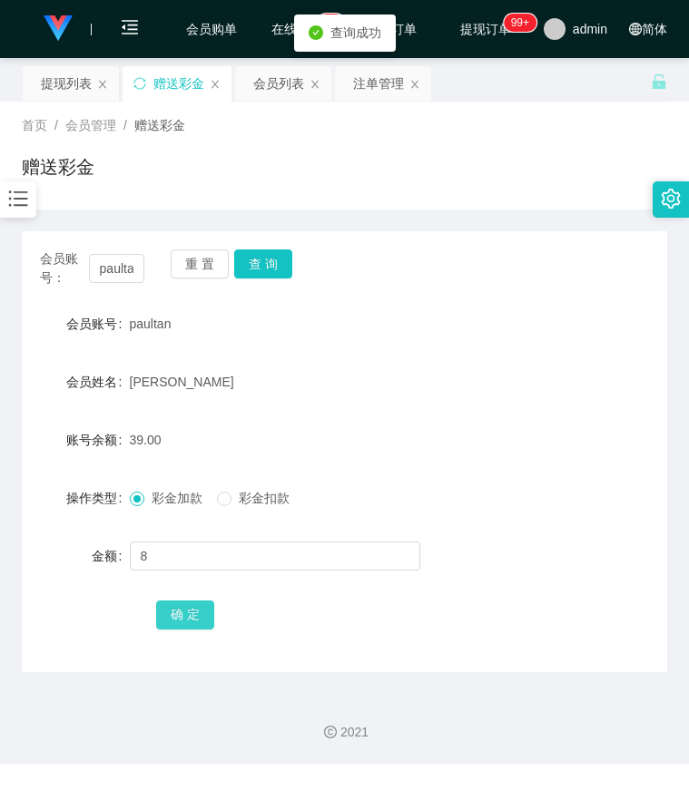
click at [190, 621] on button "确 定" at bounding box center [185, 615] width 58 height 29
drag, startPoint x: 604, startPoint y: 309, endPoint x: 543, endPoint y: 301, distance: 62.2
click at [603, 309] on div "会员账号 paultan" at bounding box center [344, 324] width 645 height 36
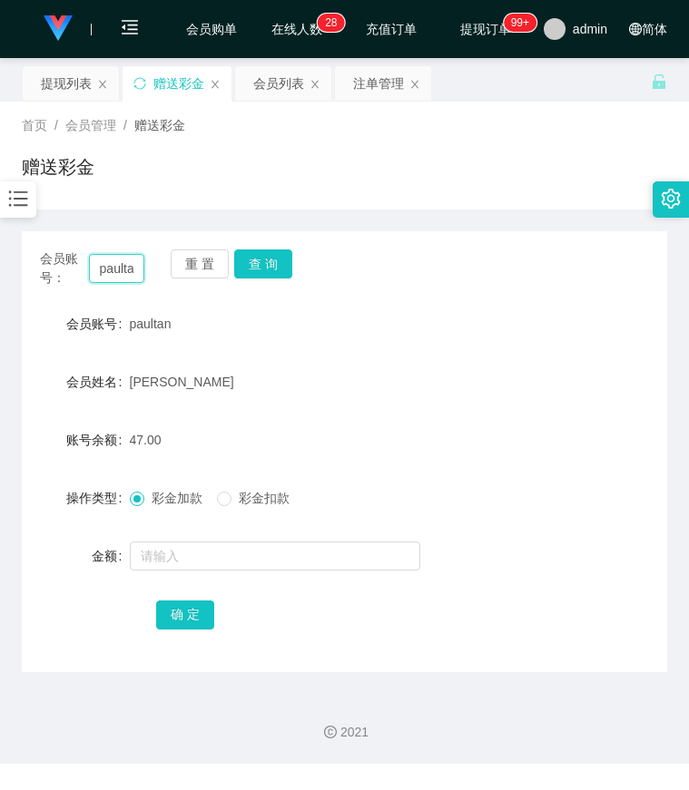
click at [118, 269] on input "paultan" at bounding box center [117, 268] width 56 height 29
drag, startPoint x: 118, startPoint y: 269, endPoint x: 135, endPoint y: 269, distance: 17.2
click at [118, 269] on input "paultan" at bounding box center [117, 268] width 56 height 29
paste input "90868932"
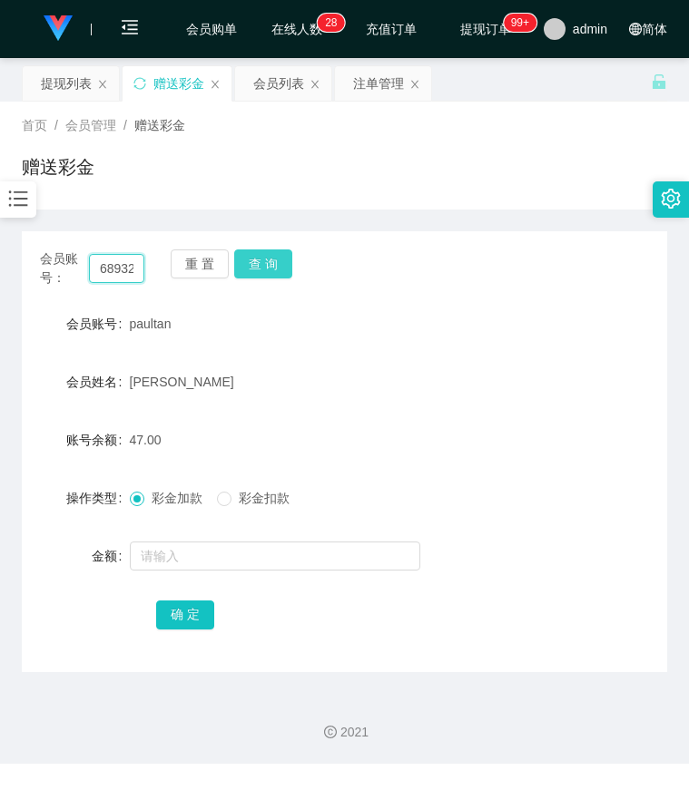
type input "90868932"
click at [257, 263] on button "查 询" at bounding box center [263, 264] width 58 height 29
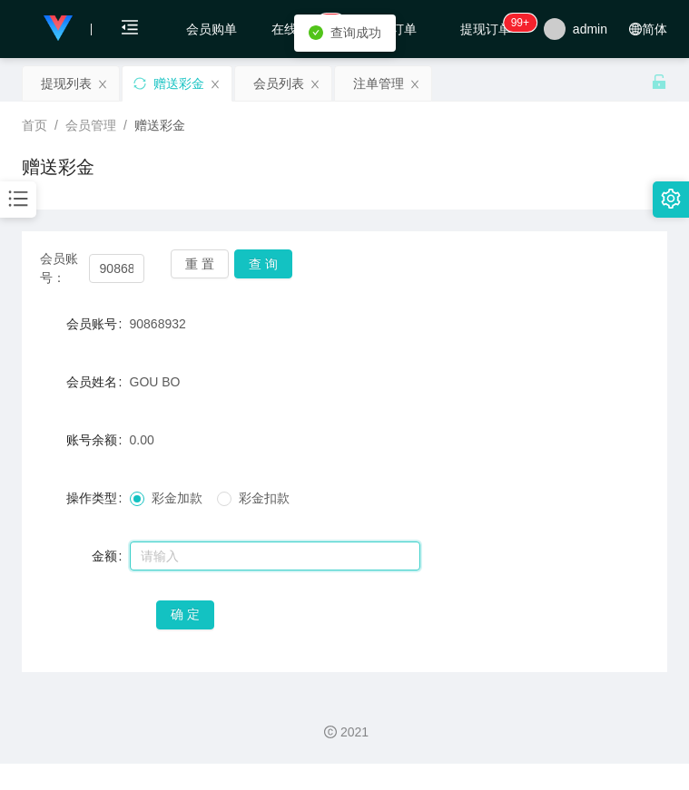
click at [185, 551] on input "text" at bounding box center [275, 556] width 290 height 29
type input "200"
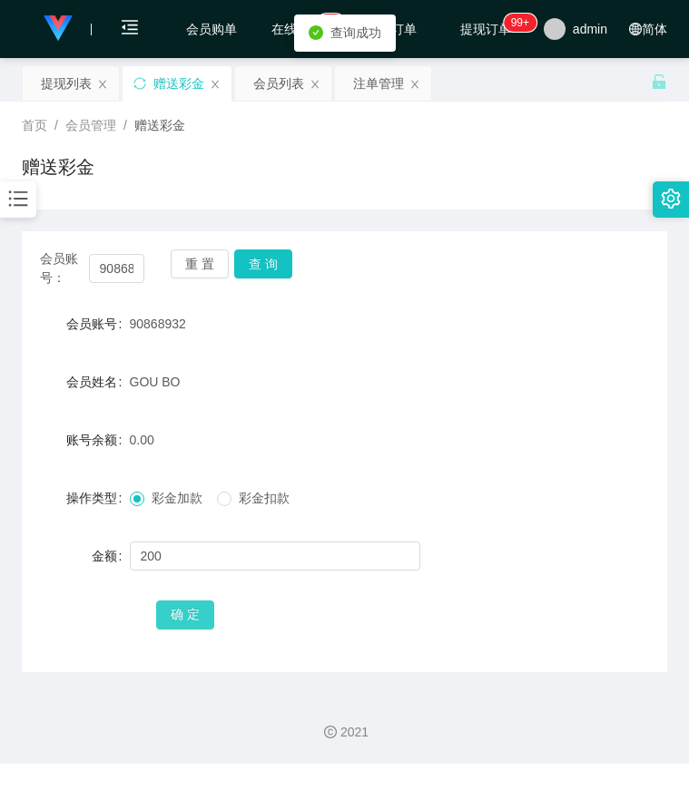
click at [186, 615] on button "确 定" at bounding box center [185, 615] width 58 height 29
click at [531, 260] on div "会员账号： 90868932 重 置 查 询" at bounding box center [344, 269] width 645 height 38
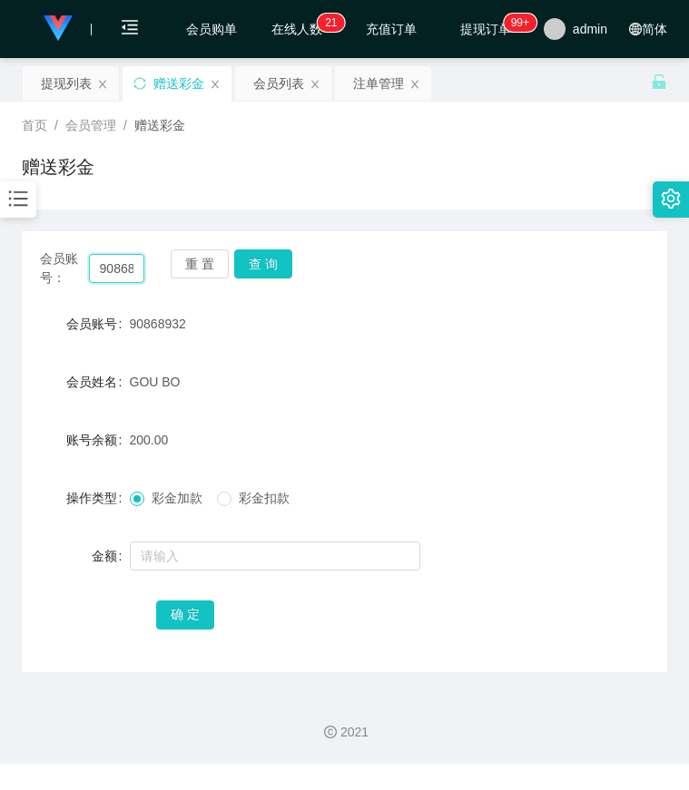
click at [126, 261] on input "90868932" at bounding box center [117, 268] width 56 height 29
paste input "84889871"
type input "84889871"
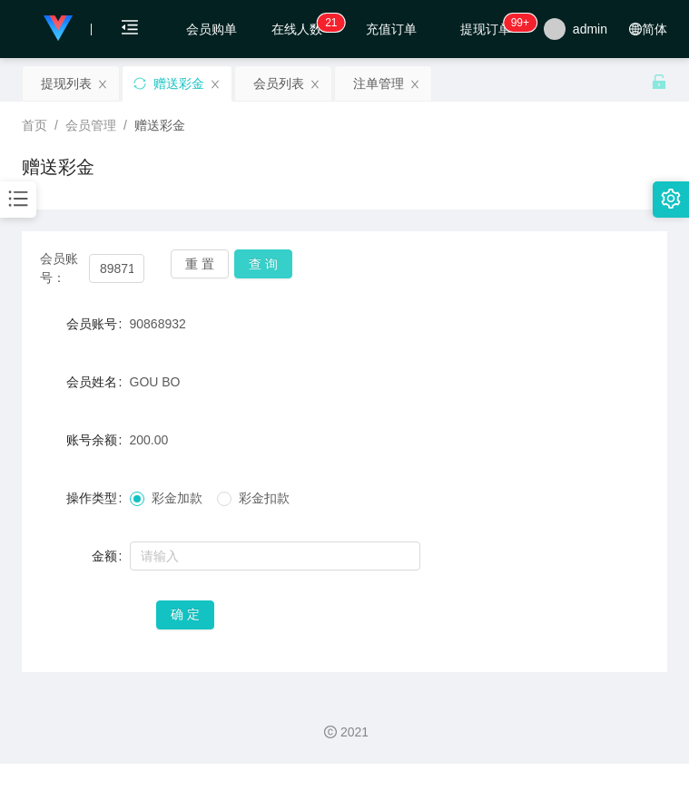
click at [246, 260] on button "查 询" at bounding box center [263, 264] width 58 height 29
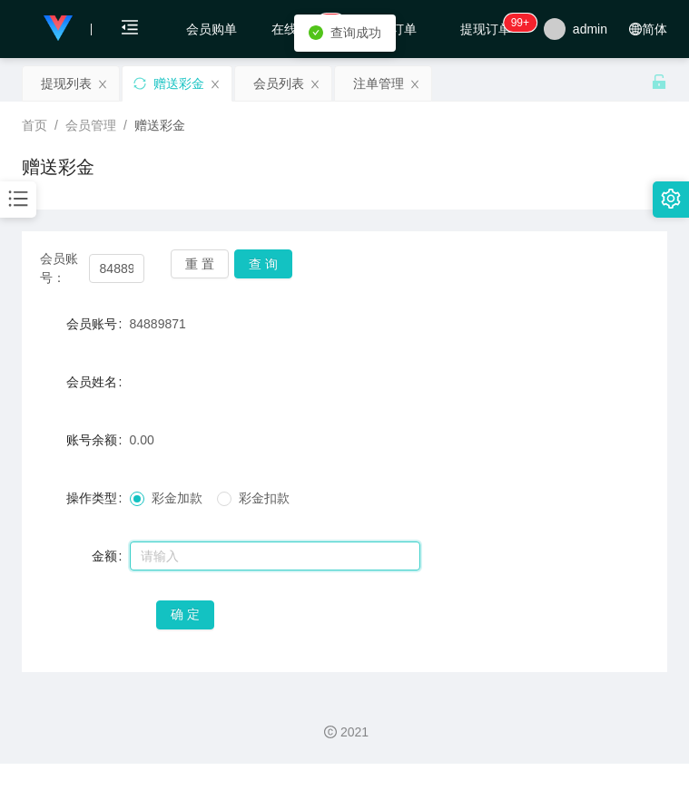
click at [206, 550] on input "text" at bounding box center [275, 556] width 290 height 29
type input "100"
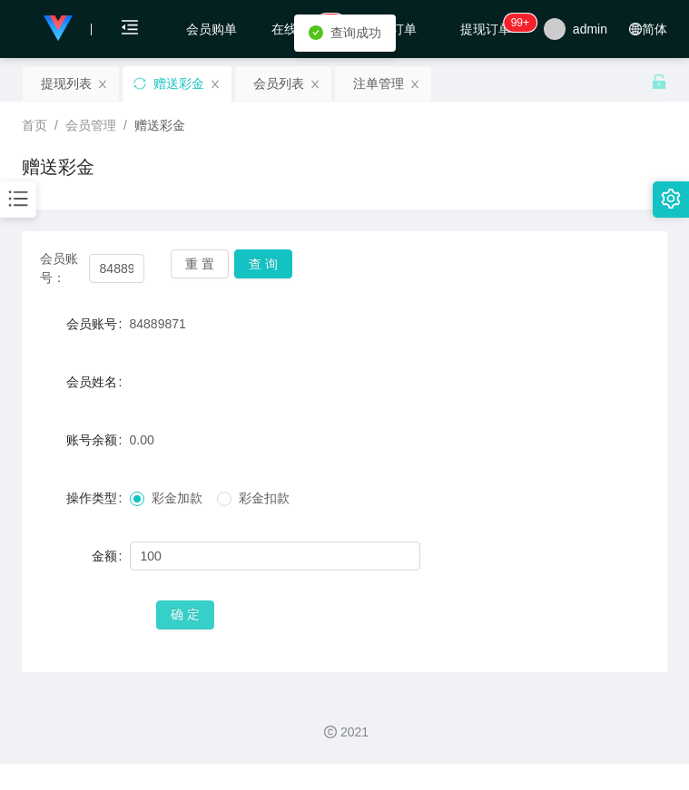
click at [182, 612] on button "确 定" at bounding box center [185, 615] width 58 height 29
click at [564, 260] on div "会员账号： 84889871 重 置 查 询" at bounding box center [344, 269] width 645 height 38
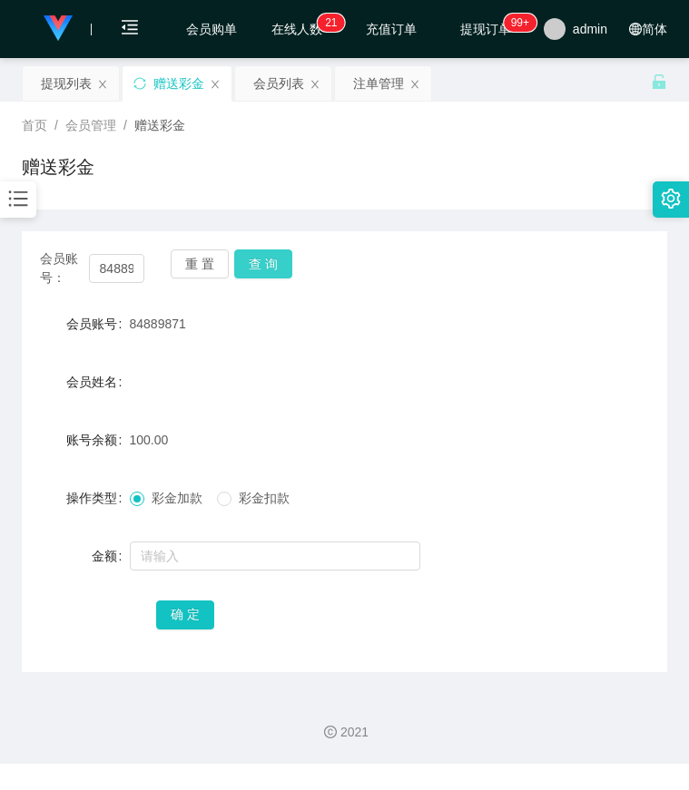
click at [263, 269] on button "查 询" at bounding box center [263, 264] width 58 height 29
click at [523, 201] on div "首页 / 会员管理 / 赠送彩金 / 赠送彩金" at bounding box center [344, 156] width 689 height 108
click at [123, 273] on input "84889871" at bounding box center [117, 268] width 56 height 29
paste input "61226777"
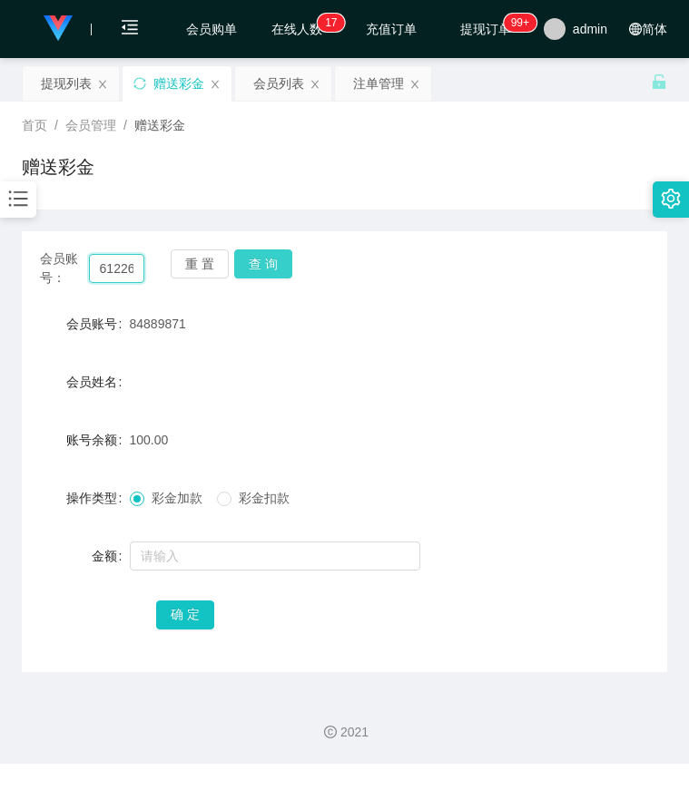
scroll to position [0, 21]
type input "61226777"
click at [267, 271] on button "查 询" at bounding box center [263, 264] width 58 height 29
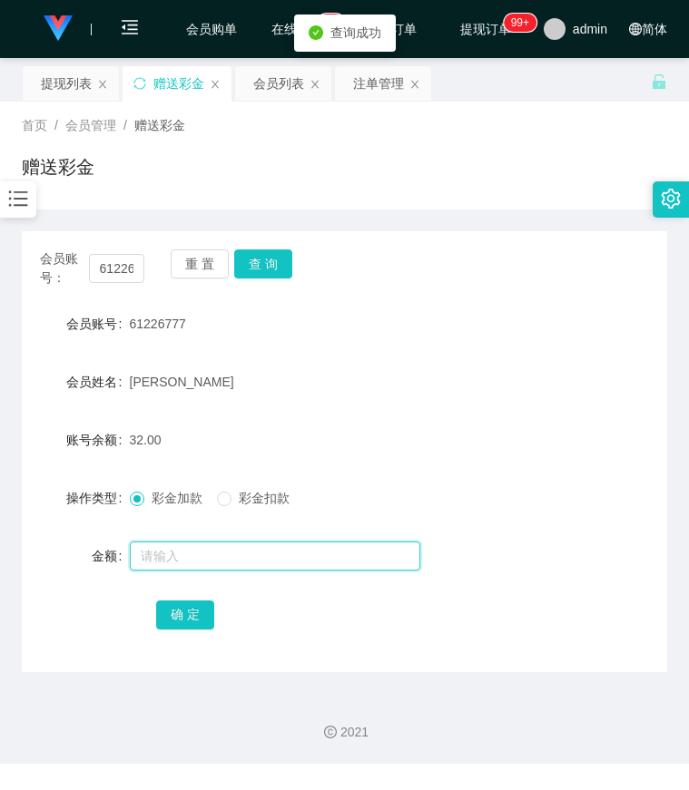
click at [197, 559] on input "text" at bounding box center [275, 556] width 290 height 29
type input "8"
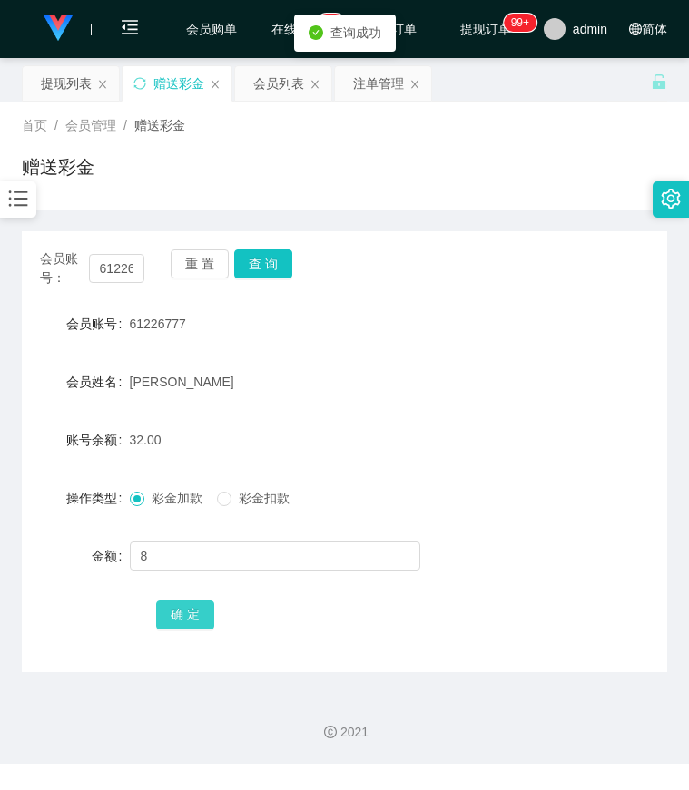
click at [166, 628] on button "确 定" at bounding box center [185, 615] width 58 height 29
click at [500, 338] on div "会员账号 61226777" at bounding box center [344, 324] width 645 height 36
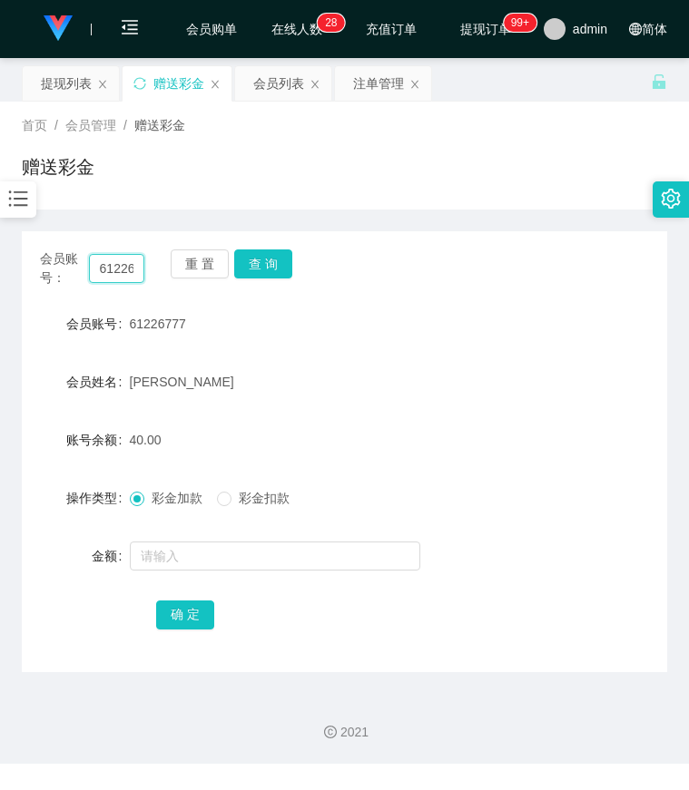
click at [120, 265] on input "61226777" at bounding box center [117, 268] width 56 height 29
paste input "paultan"
type input "paultan"
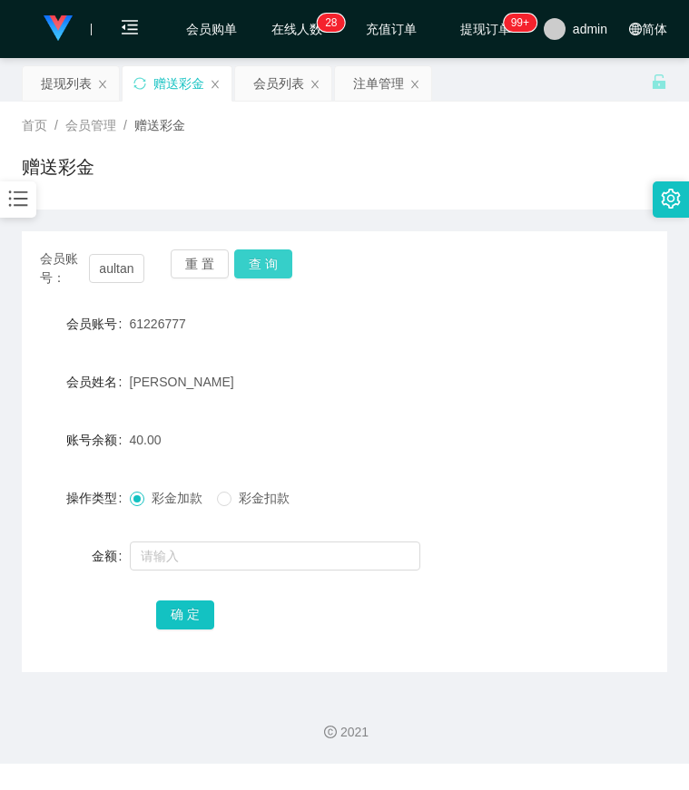
click at [248, 261] on button "查 询" at bounding box center [263, 264] width 58 height 29
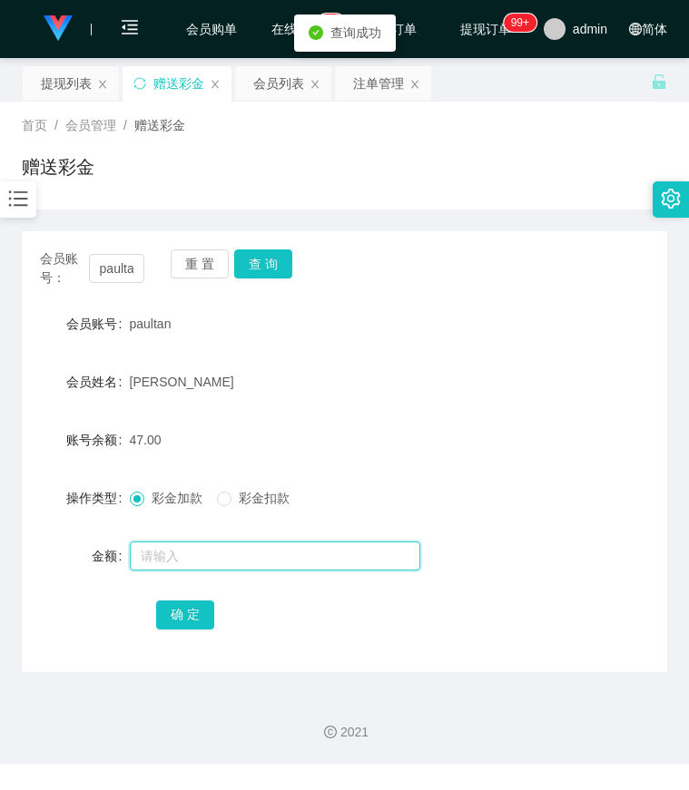
click at [194, 555] on input "text" at bounding box center [275, 556] width 290 height 29
type input "8"
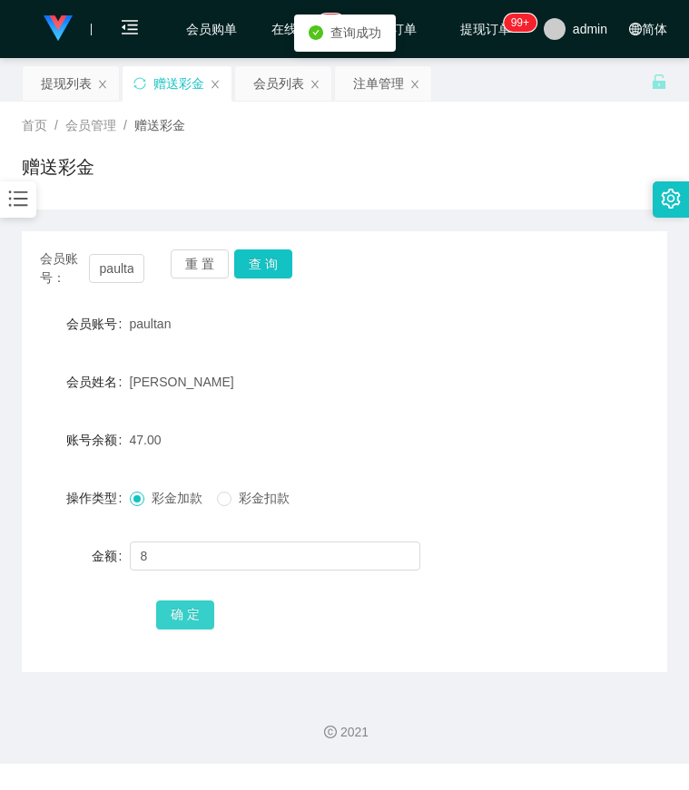
click at [190, 609] on button "确 定" at bounding box center [185, 615] width 58 height 29
click at [460, 337] on div "paultan" at bounding box center [318, 324] width 377 height 36
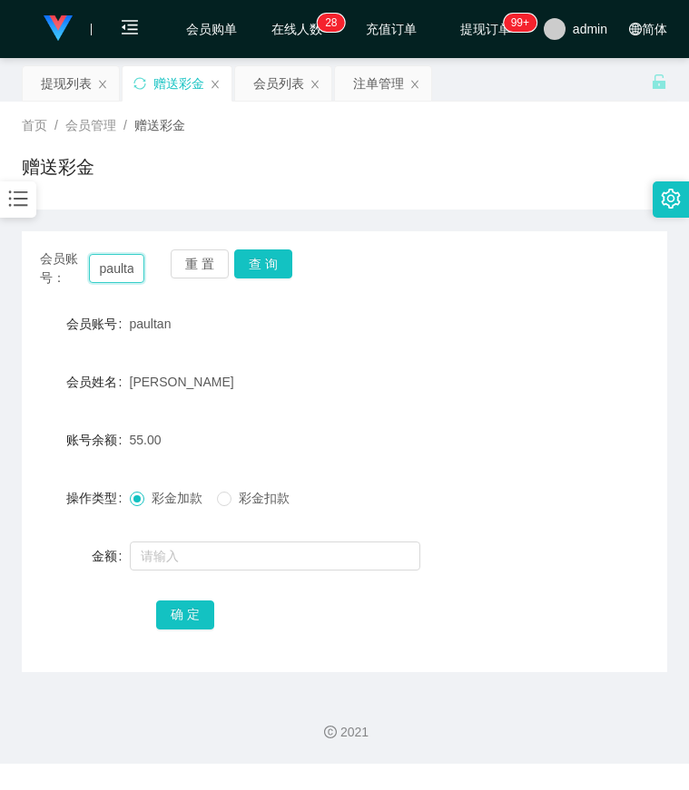
click at [127, 268] on input "paultan" at bounding box center [117, 268] width 56 height 29
paste input "84889871"
type input "84889871"
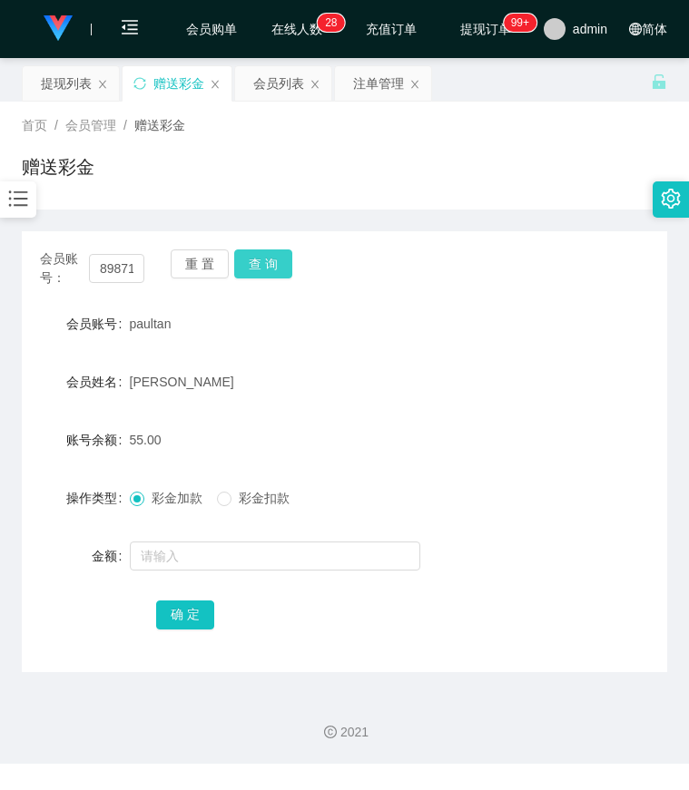
click at [256, 268] on button "查 询" at bounding box center [263, 264] width 58 height 29
drag, startPoint x: 582, startPoint y: 335, endPoint x: 426, endPoint y: 317, distance: 157.1
click at [579, 335] on div "会员账号 84889871" at bounding box center [344, 324] width 645 height 36
click at [124, 270] on input "84889871" at bounding box center [117, 268] width 56 height 29
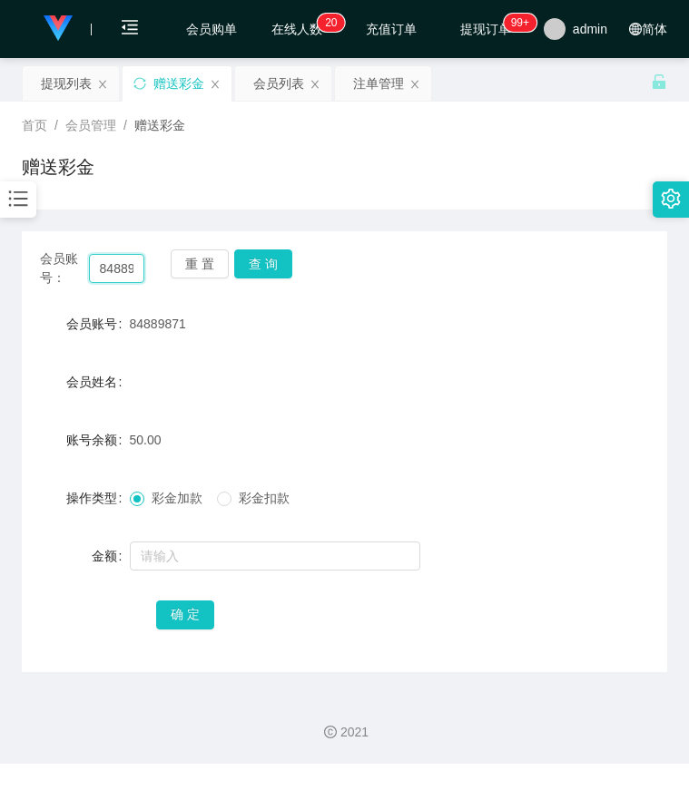
click at [124, 270] on input "84889871" at bounding box center [117, 268] width 56 height 29
click at [265, 266] on button "查 询" at bounding box center [263, 264] width 58 height 29
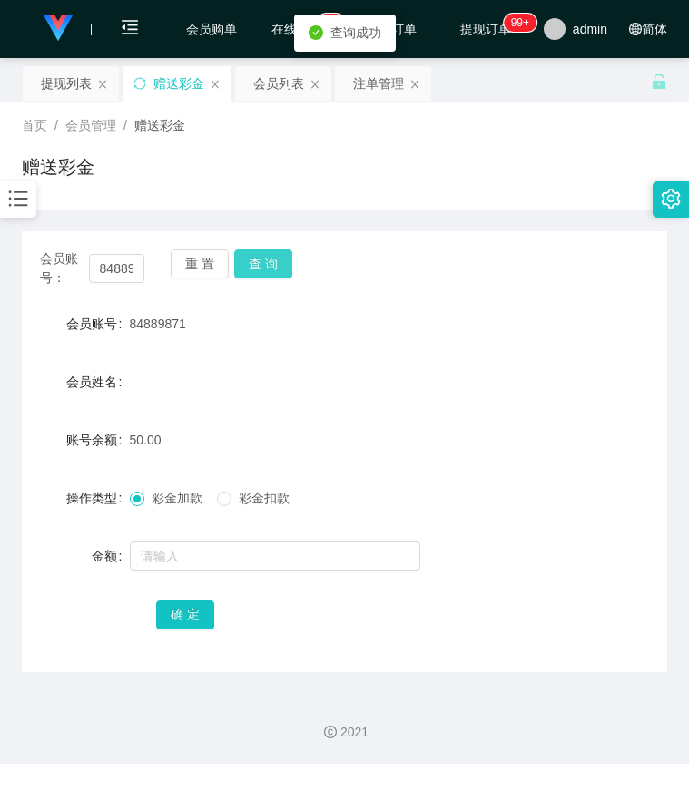
click at [263, 267] on button "查 询" at bounding box center [263, 264] width 58 height 29
click at [263, 267] on div "重 置 查 询" at bounding box center [223, 269] width 104 height 38
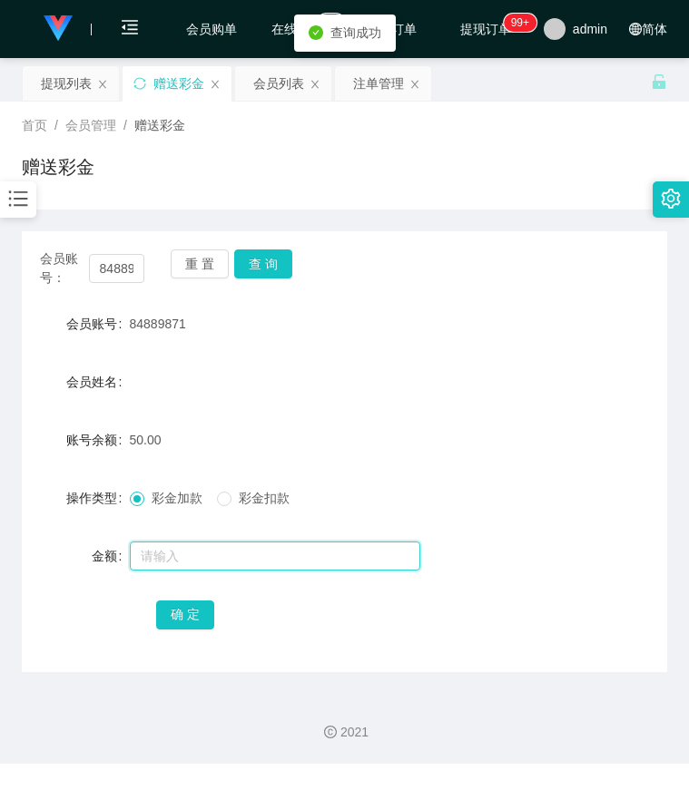
click at [177, 557] on input "text" at bounding box center [275, 556] width 290 height 29
type input "100"
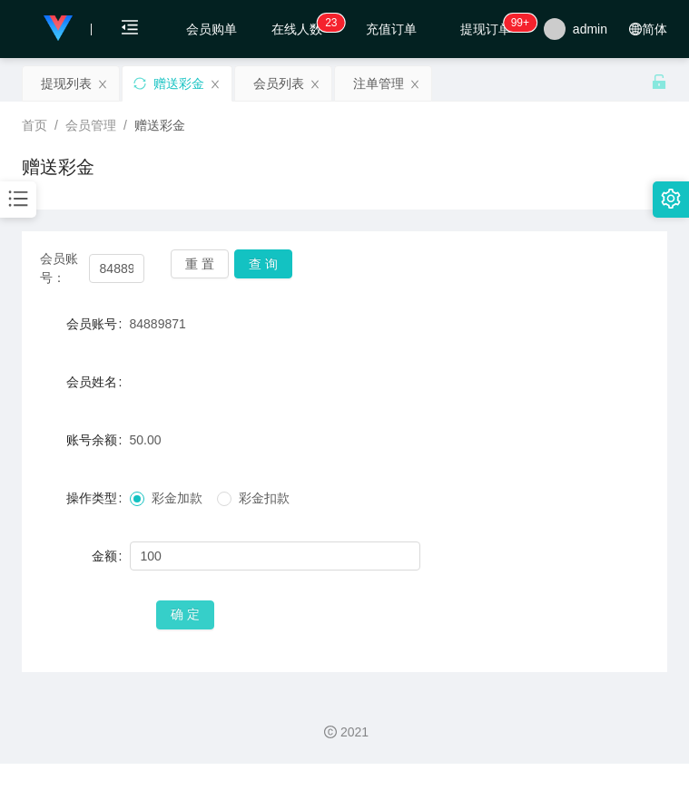
click at [186, 629] on button "确 定" at bounding box center [185, 615] width 58 height 29
click at [496, 344] on form "会员账号 84889871 会员姓名 账号余额 150.00 操作类型 彩金加款 彩金扣款 金额 确 定" at bounding box center [344, 469] width 645 height 327
click at [109, 269] on input "84889871" at bounding box center [117, 268] width 56 height 29
paste input "61226777"
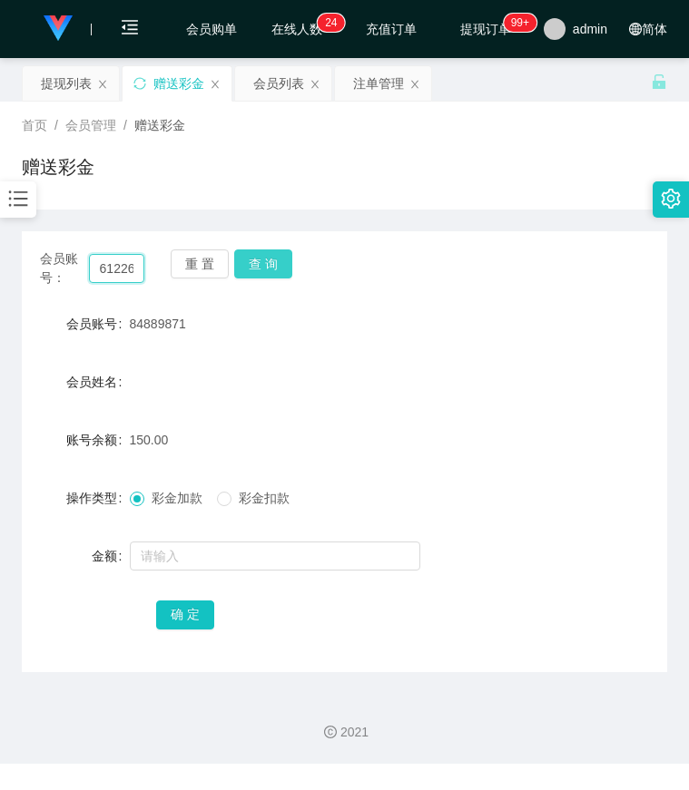
scroll to position [0, 21]
type input "61226777"
click at [250, 264] on button "查 询" at bounding box center [263, 264] width 58 height 29
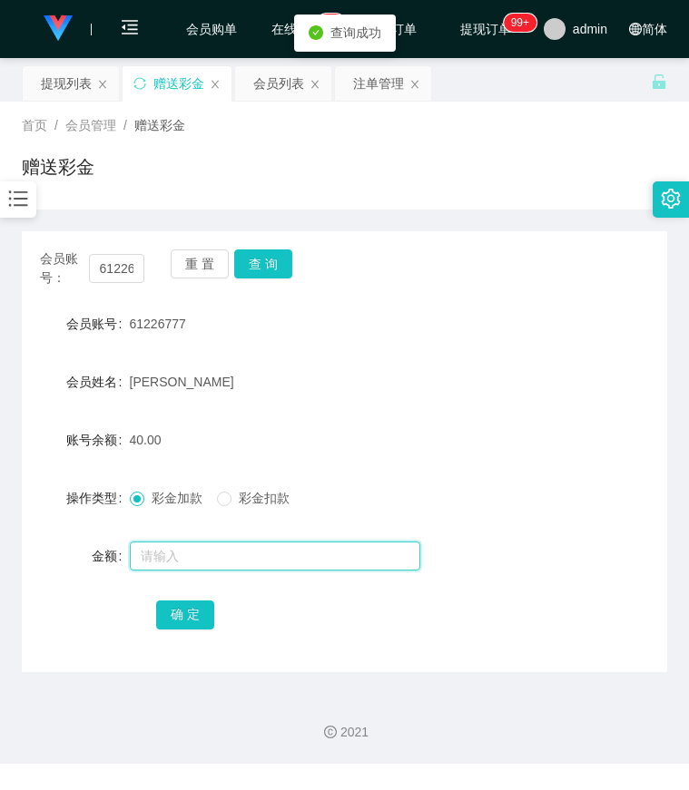
click at [173, 552] on input "text" at bounding box center [275, 556] width 290 height 29
type input "8"
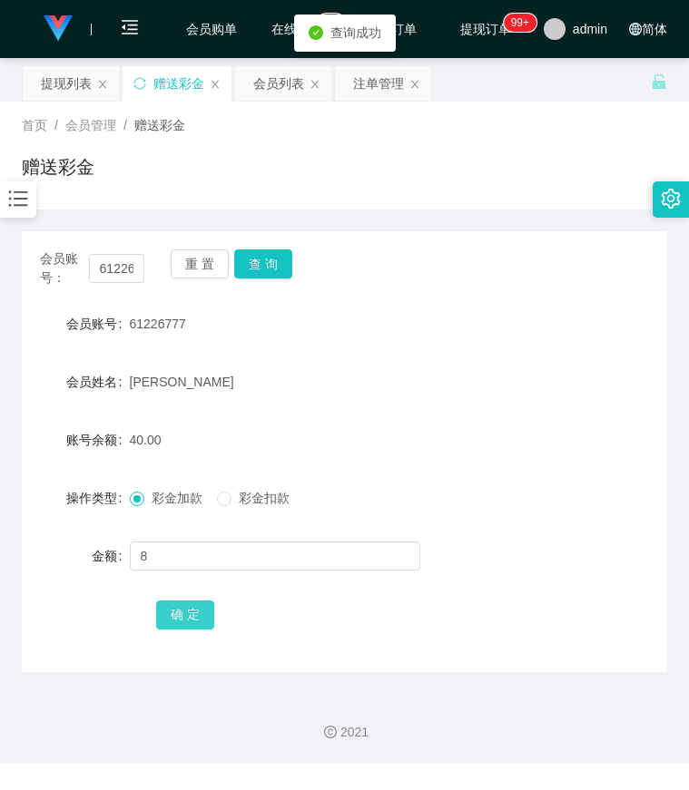
click at [178, 615] on button "确 定" at bounding box center [185, 615] width 58 height 29
click at [493, 305] on div "会员账号： 61226777 重 置 查 询 会员账号 61226777 会员姓名 Lee Toon Fatt 账号余额 48.00 操作类型 彩金加款 彩金…" at bounding box center [344, 451] width 645 height 441
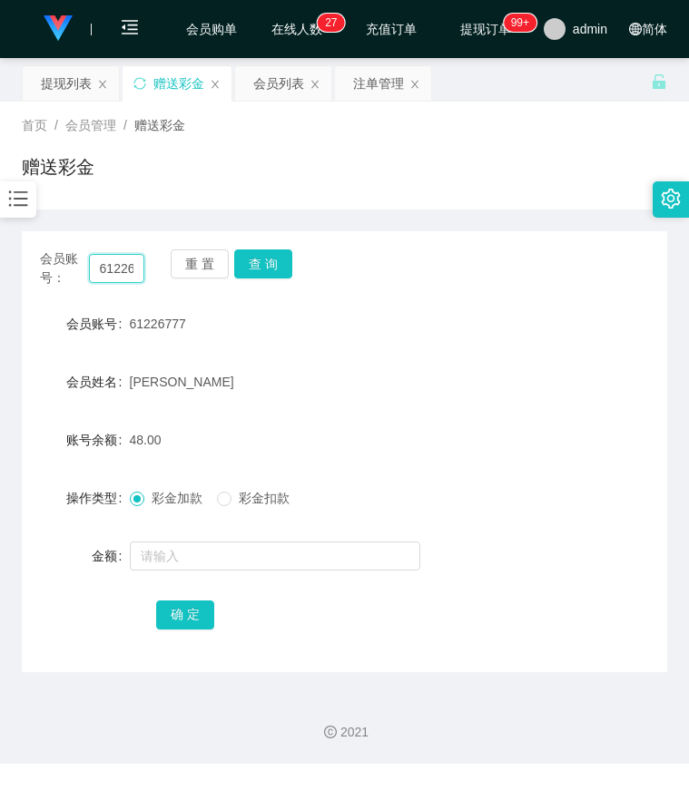
click at [127, 270] on input "61226777" at bounding box center [117, 268] width 56 height 29
paste input "paultan"
type input "paultan"
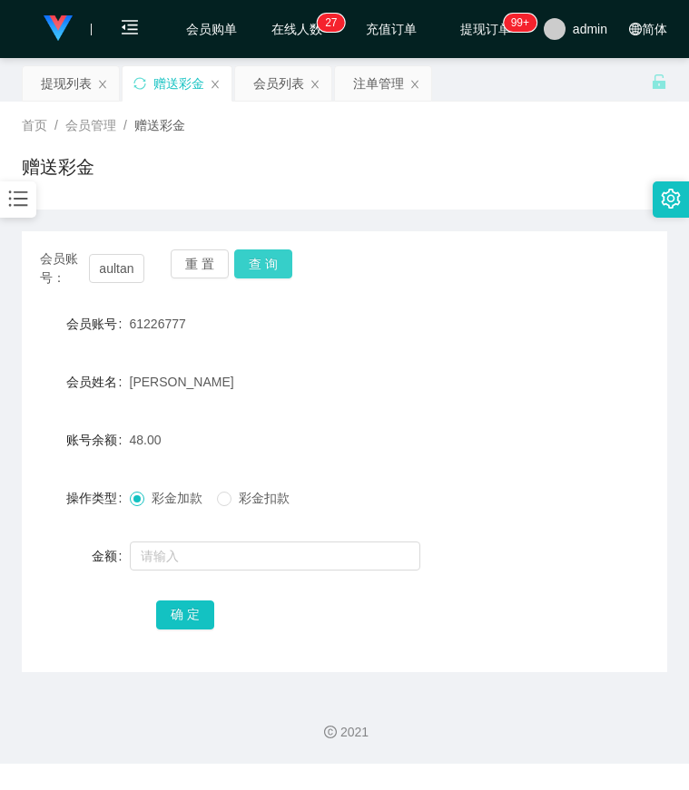
click at [268, 269] on button "查 询" at bounding box center [263, 264] width 58 height 29
drag, startPoint x: 518, startPoint y: 365, endPoint x: 476, endPoint y: 357, distance: 43.4
click at [516, 364] on div "会员姓名 paul tt" at bounding box center [344, 382] width 645 height 36
click at [130, 270] on input "paultan" at bounding box center [117, 268] width 56 height 29
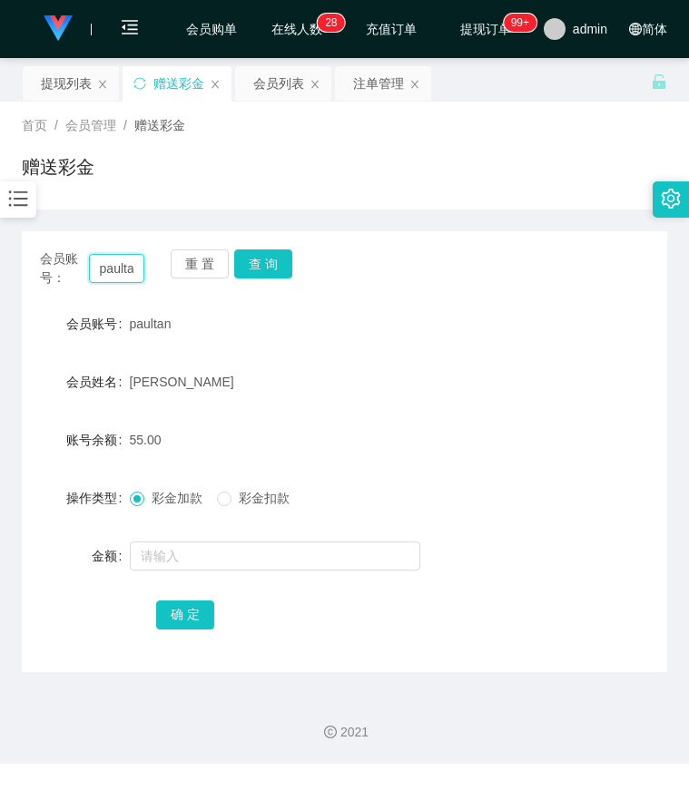
click at [130, 270] on input "paultan" at bounding box center [117, 268] width 56 height 29
click at [262, 268] on button "查 询" at bounding box center [263, 264] width 58 height 29
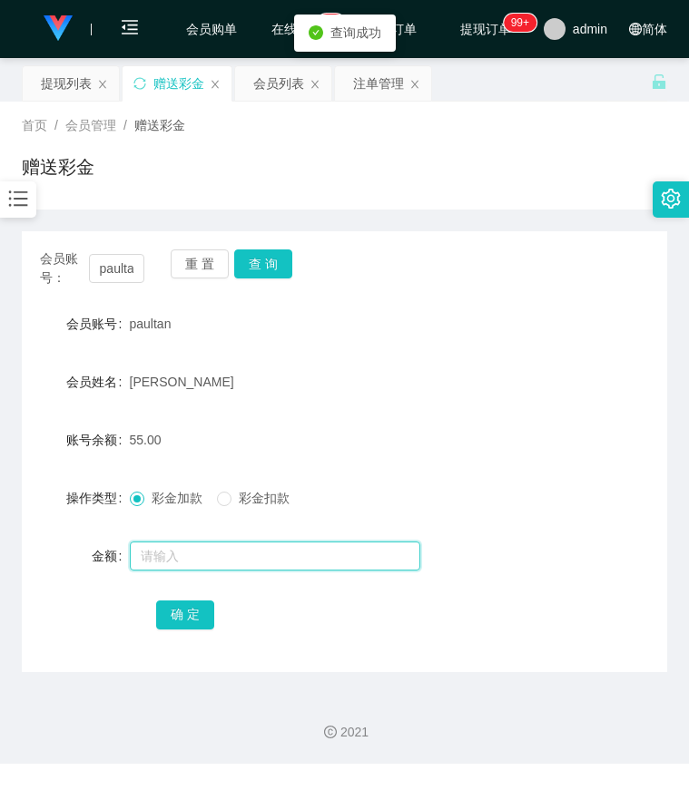
click at [194, 558] on input "text" at bounding box center [275, 556] width 290 height 29
type input "8"
click at [172, 633] on div "会员账号： paultan 重 置 查 询 会员账号 paultan 会员姓名 paul tt 账号余额 55.00 操作类型 彩金加款 彩金扣款 金额 8 …" at bounding box center [344, 451] width 645 height 441
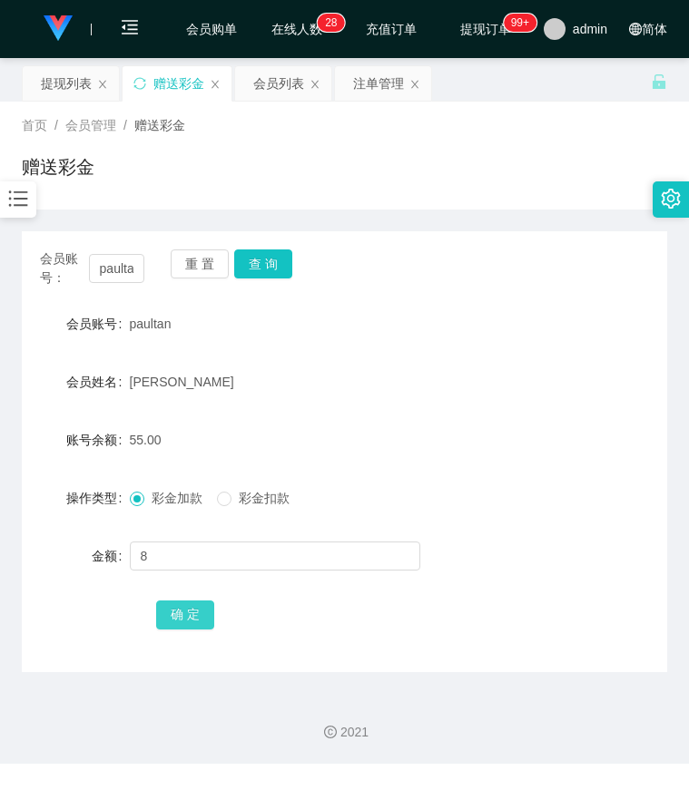
click at [181, 613] on button "确 定" at bounding box center [185, 615] width 58 height 29
click at [496, 263] on div "会员账号： paultan 重 置 查 询" at bounding box center [344, 269] width 645 height 38
click at [522, 357] on form "会员账号 paultan 会员姓名 paul tt 账号余额 63.00 操作类型 彩金加款 彩金扣款 金额 确 定" at bounding box center [344, 469] width 645 height 327
click at [115, 270] on input "paultan" at bounding box center [117, 268] width 56 height 29
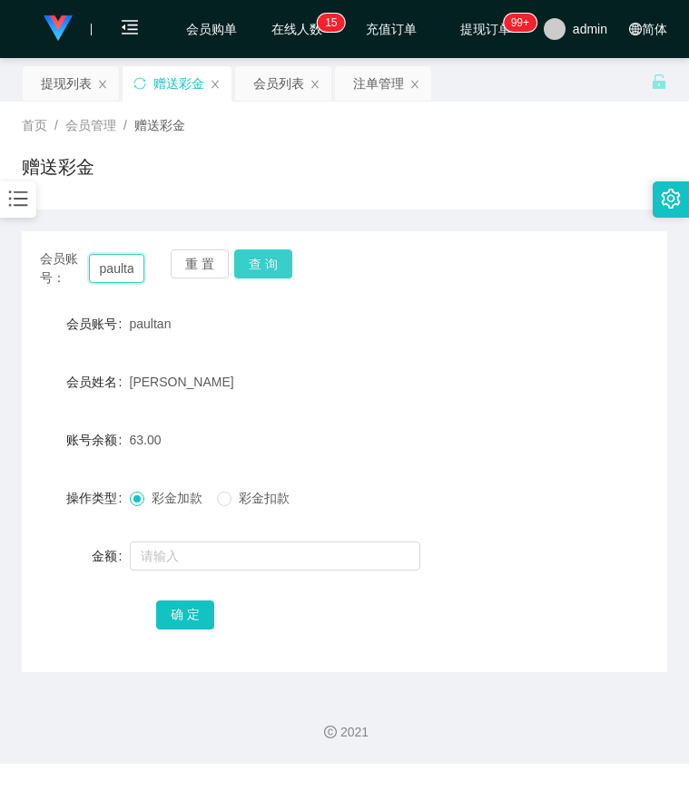
paste input "84889871"
type input "84889871"
click at [256, 259] on button "查 询" at bounding box center [263, 264] width 58 height 29
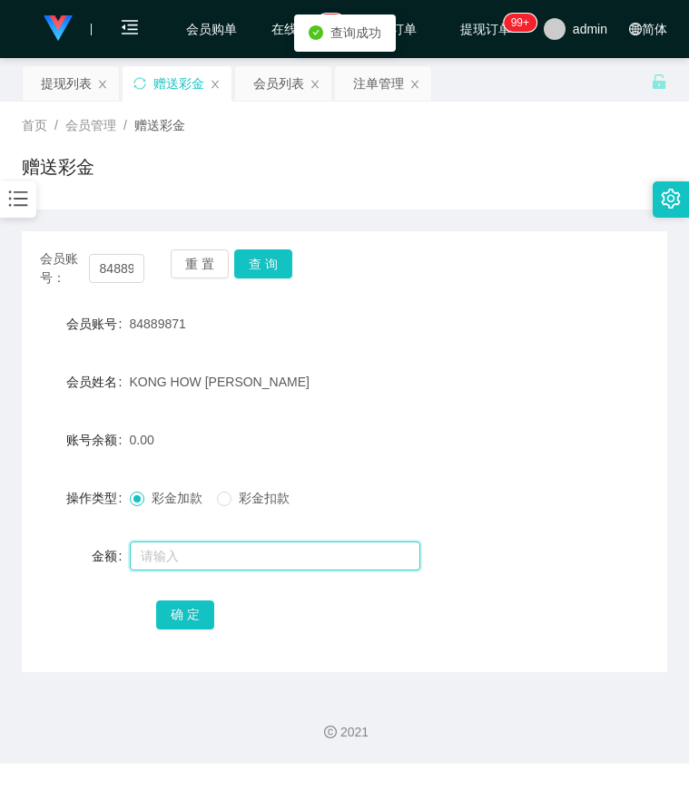
click at [186, 554] on input "text" at bounding box center [275, 556] width 290 height 29
type input "8"
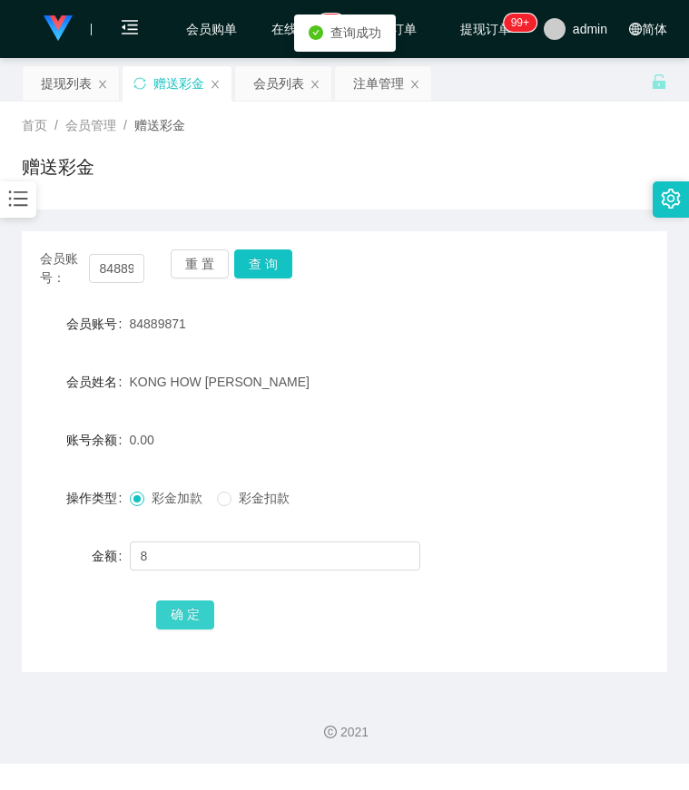
click at [187, 621] on button "确 定" at bounding box center [185, 615] width 58 height 29
drag, startPoint x: 578, startPoint y: 364, endPoint x: 356, endPoint y: 299, distance: 231.7
click at [566, 357] on form "会员账号 84889871 会员姓名 KONG HOW CHING 账号余额 8.00 操作类型 彩金加款 彩金扣款 金额 确 定" at bounding box center [344, 469] width 645 height 327
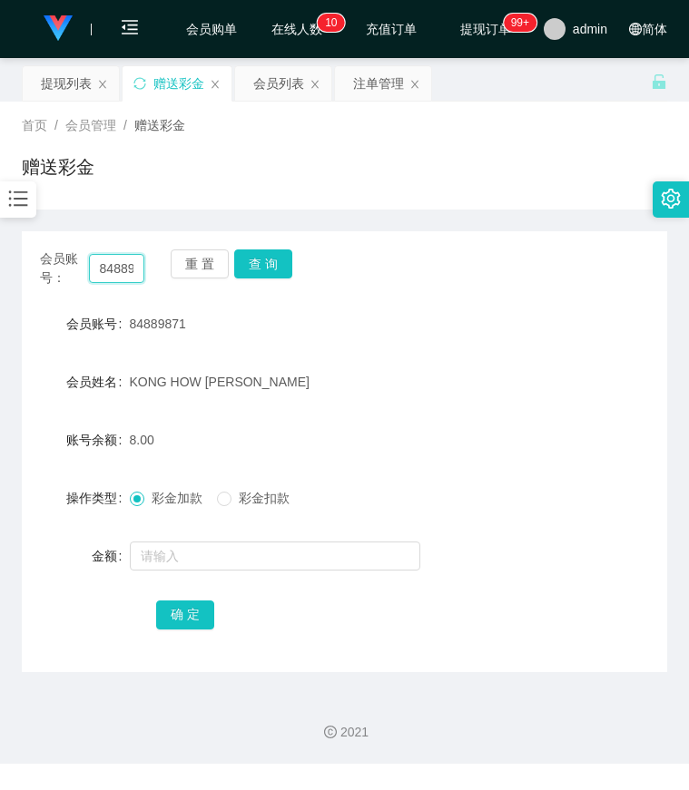
click at [126, 270] on input "84889871" at bounding box center [117, 268] width 56 height 29
paste input "paultan"
type input "paultan"
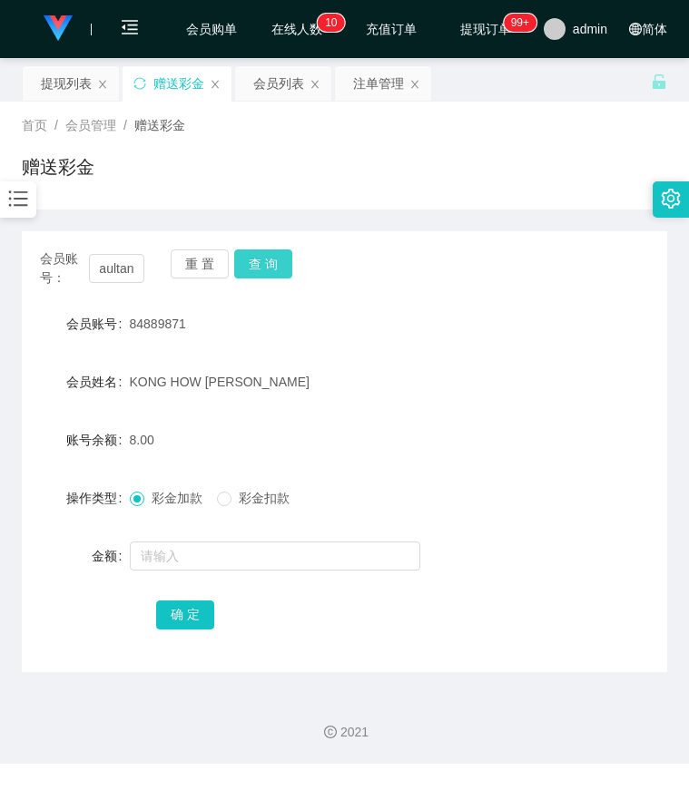
drag, startPoint x: 274, startPoint y: 264, endPoint x: 269, endPoint y: 286, distance: 22.4
click at [274, 264] on button "查 询" at bounding box center [263, 264] width 58 height 29
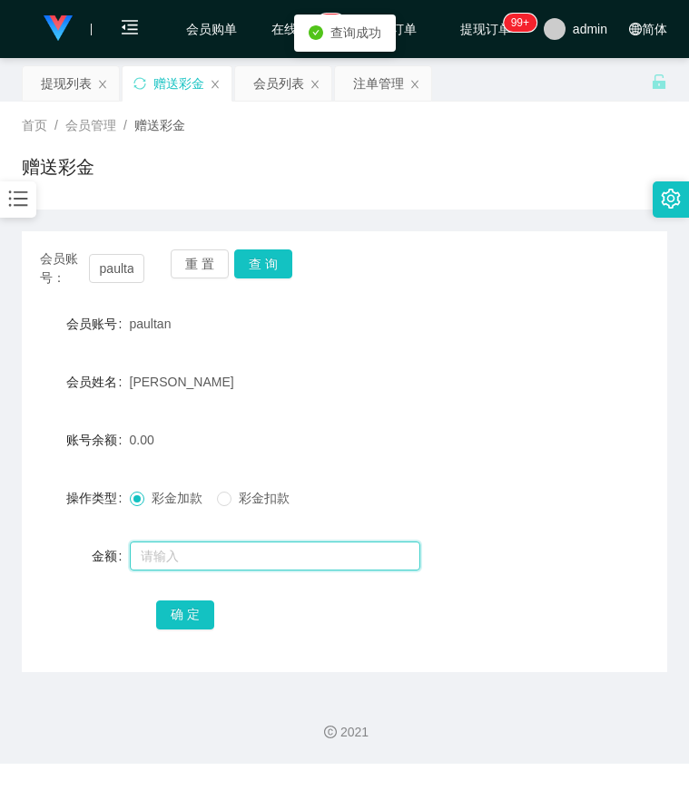
click at [191, 564] on input "text" at bounding box center [275, 556] width 290 height 29
type input "8"
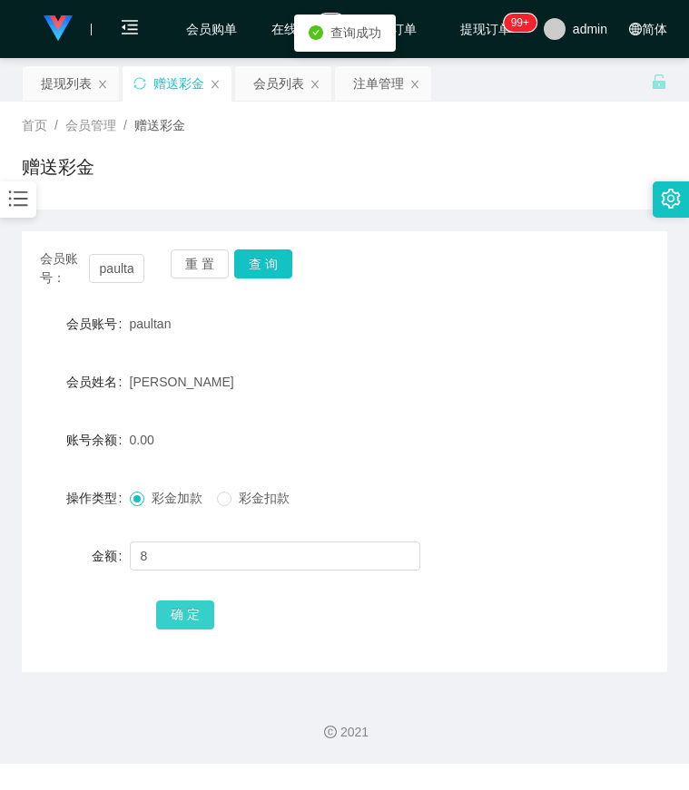
click at [191, 603] on button "确 定" at bounding box center [185, 615] width 58 height 29
click at [491, 281] on div "会员账号： paultan 重 置 查 询" at bounding box center [344, 269] width 645 height 38
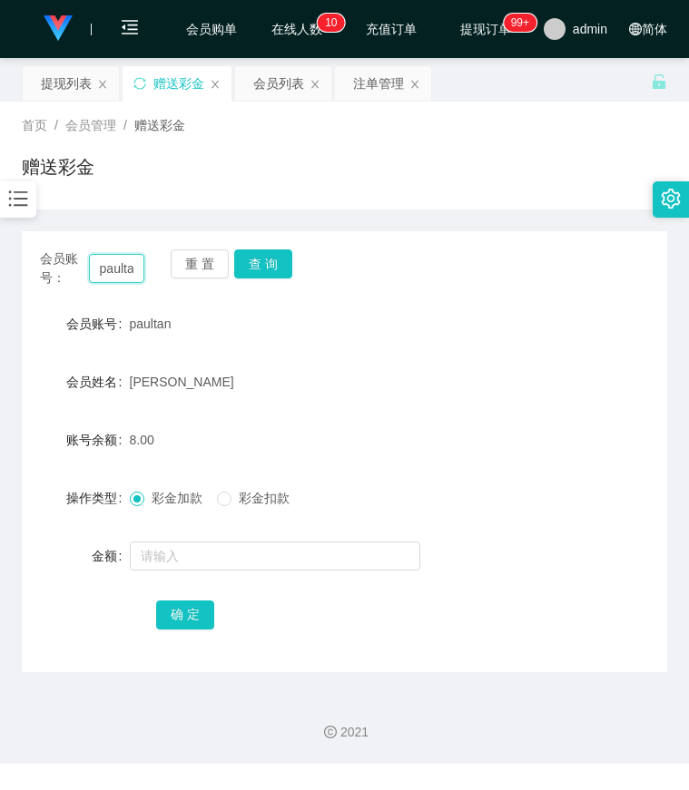
click at [123, 260] on input "paultan" at bounding box center [117, 268] width 56 height 29
paste input "61226777"
type input "61226777"
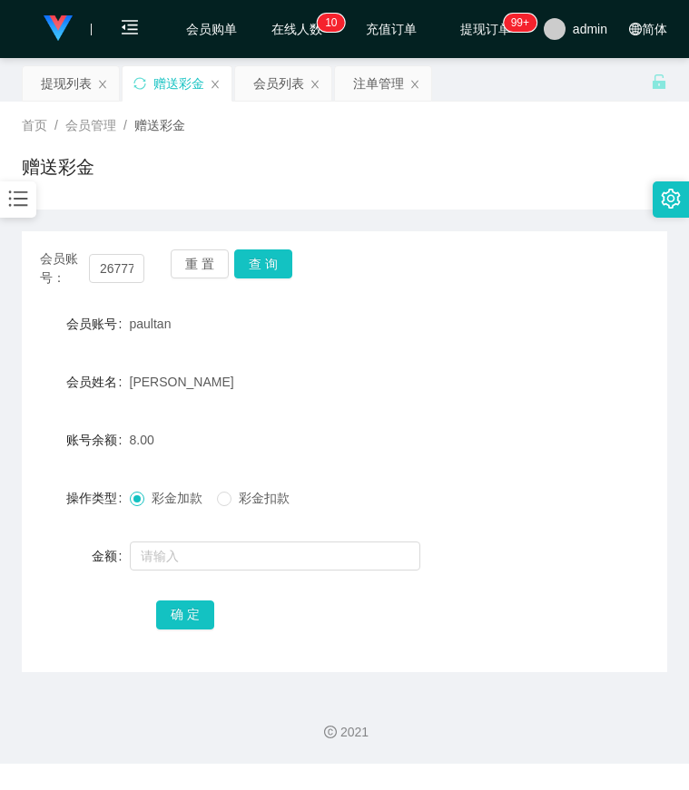
click at [262, 249] on div "会员账号： 61226777 重 置 查 询 会员账号 paultan 会员姓名 paul tt 账号余额 8.00 操作类型 彩金加款 彩金扣款 金额 确 定" at bounding box center [344, 451] width 645 height 441
click at [262, 261] on button "查 询" at bounding box center [263, 264] width 58 height 29
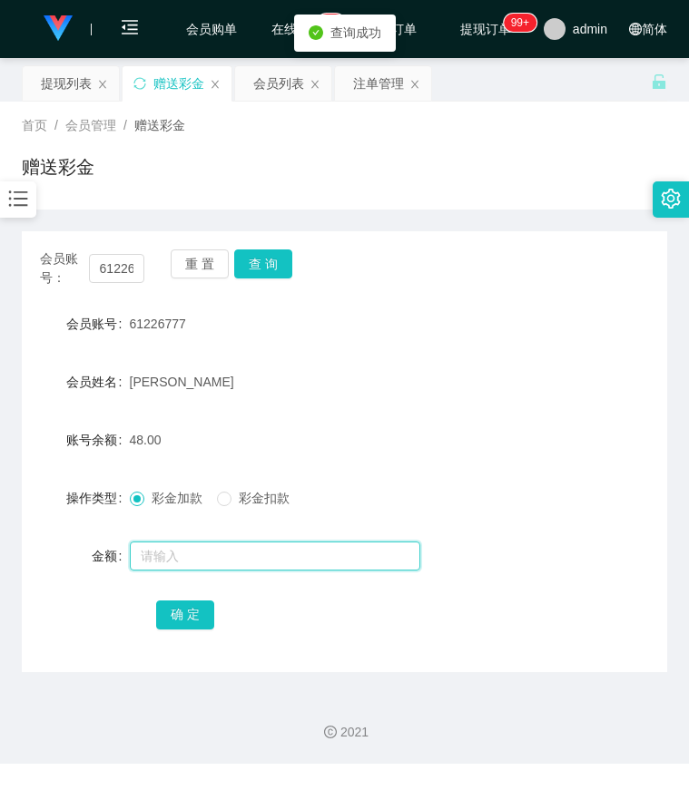
click at [155, 544] on input "text" at bounding box center [275, 556] width 290 height 29
type input "8"
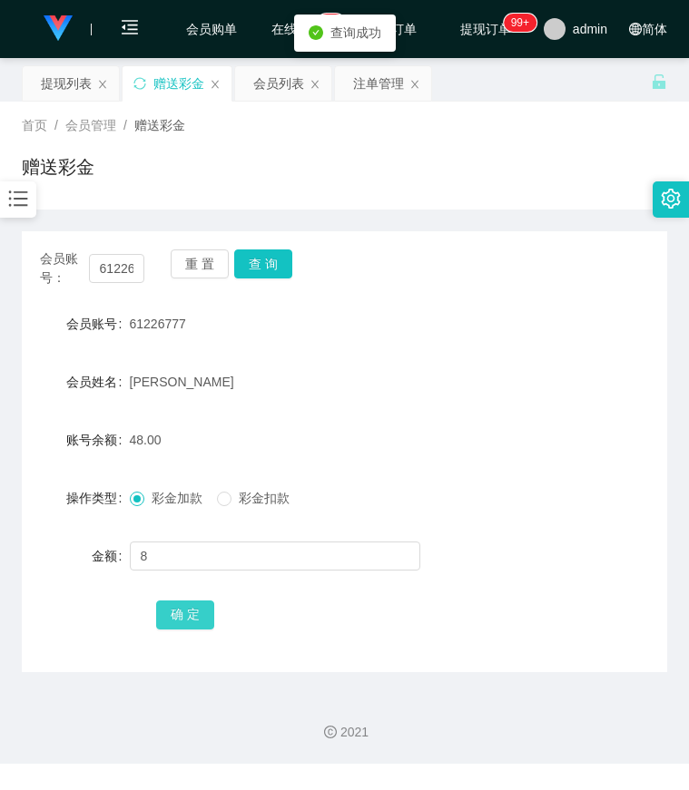
click at [196, 624] on button "确 定" at bounding box center [185, 615] width 58 height 29
click at [464, 348] on form "会员账号 61226777 会员姓名 Lee Toon Fatt 账号余额 56.00 操作类型 彩金加款 彩金扣款 金额 确 定" at bounding box center [344, 469] width 645 height 327
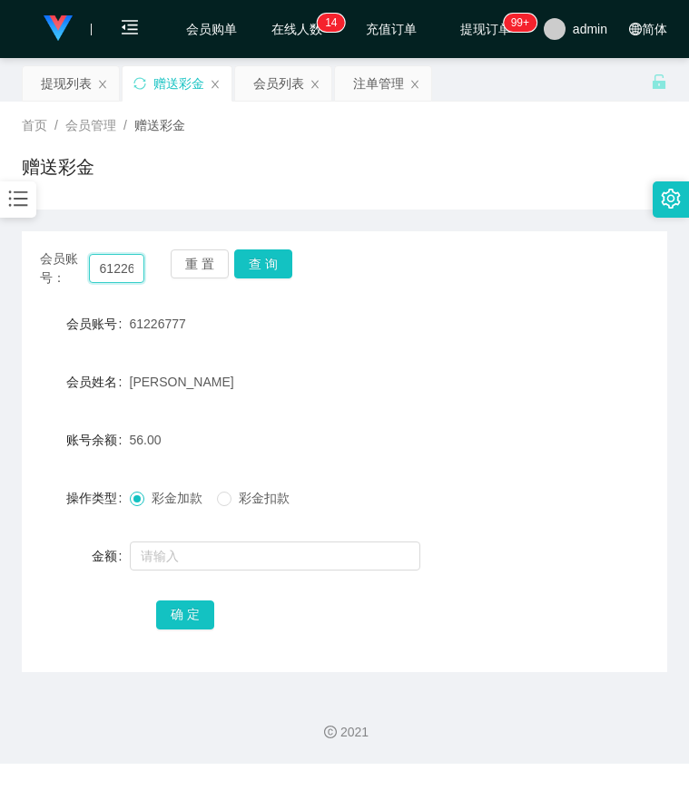
click at [111, 264] on input "61226777" at bounding box center [117, 268] width 56 height 29
paste input "84889871"
click at [255, 264] on button "查 询" at bounding box center [263, 264] width 58 height 29
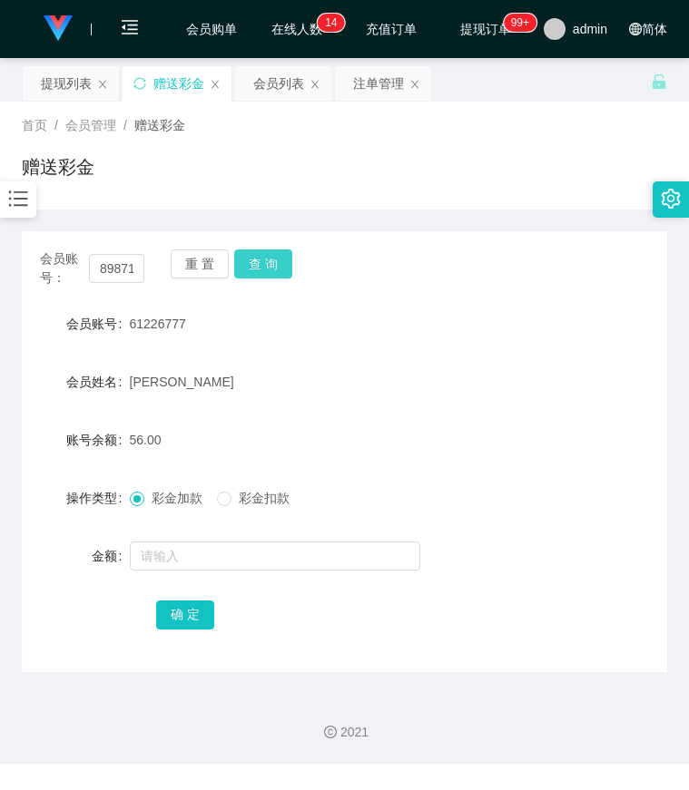
scroll to position [0, 0]
click at [462, 295] on div "会员账号： 84889871 重 置 查 询 会员账号 84889871 会员姓名 KONG HOW CHING 账号余额 8.00 操作类型 彩金加款 彩金…" at bounding box center [344, 451] width 645 height 441
click at [110, 270] on input "84889871" at bounding box center [117, 268] width 56 height 29
paste input "61226777"
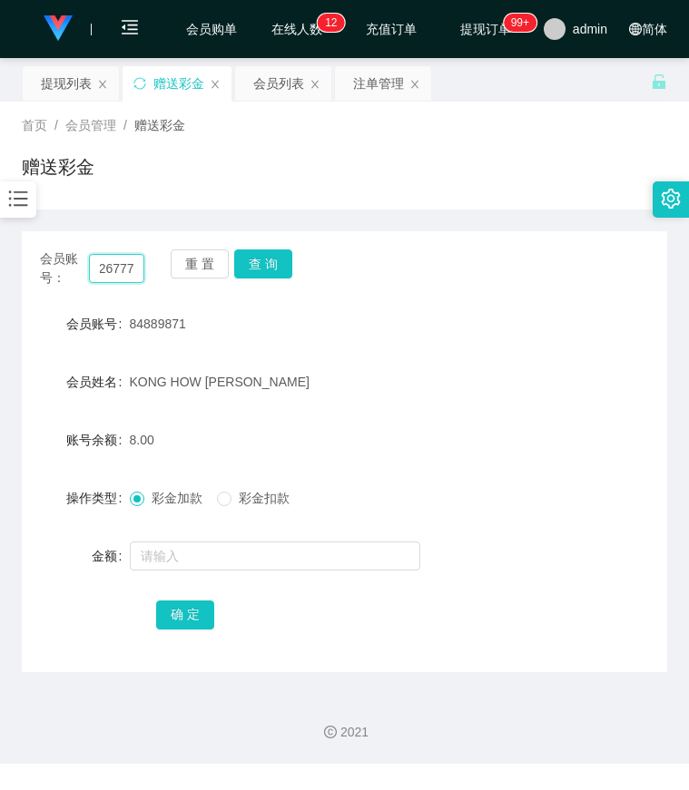
click at [113, 268] on input "861226777889871" at bounding box center [117, 268] width 56 height 29
paste input "61226777"
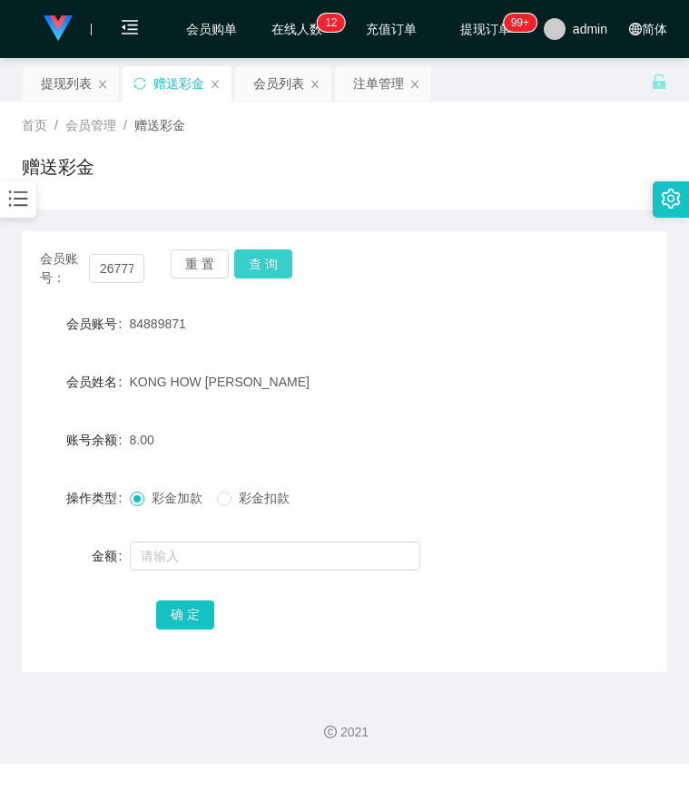
click at [264, 262] on button "查 询" at bounding box center [263, 264] width 58 height 29
click at [545, 379] on div "会员姓名 Lee Toon Fatt" at bounding box center [344, 382] width 645 height 36
click at [118, 261] on input "61226777" at bounding box center [117, 268] width 56 height 29
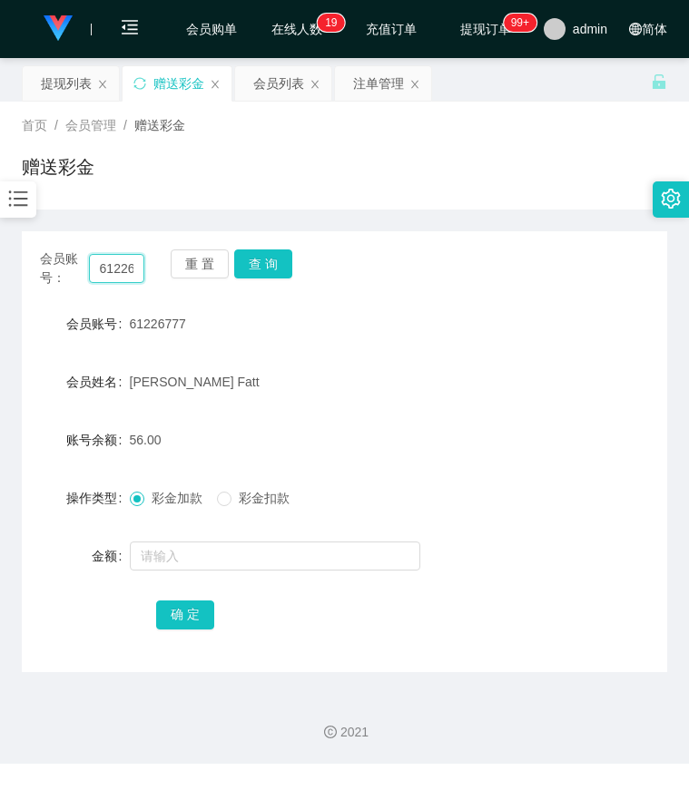
paste input "paultan"
type input "paultan"
click at [263, 259] on button "查 询" at bounding box center [263, 264] width 58 height 29
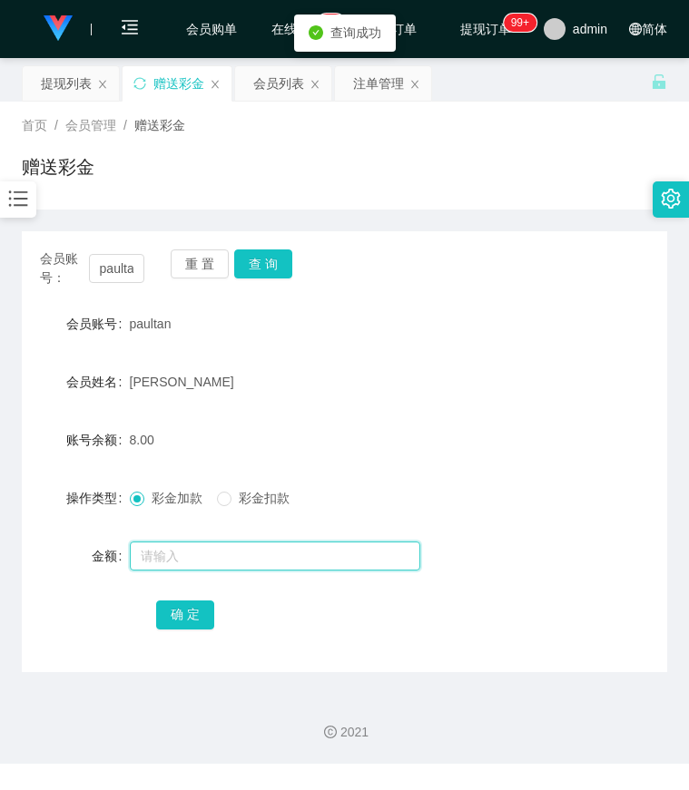
click at [198, 556] on input "text" at bounding box center [275, 556] width 290 height 29
type input "8"
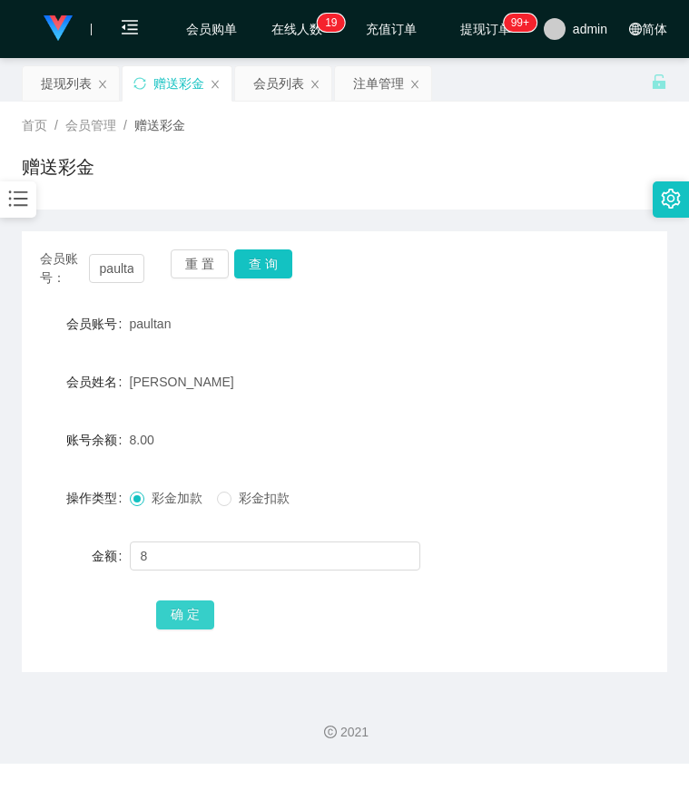
click at [183, 623] on button "确 定" at bounding box center [185, 615] width 58 height 29
click at [569, 409] on form "会员账号 paultan 会员姓名 paul tt 账号余额 16.00 操作类型 彩金加款 彩金扣款 金额 确 定" at bounding box center [344, 469] width 645 height 327
click at [115, 269] on input "paultan" at bounding box center [117, 268] width 56 height 29
paste input "61226777"
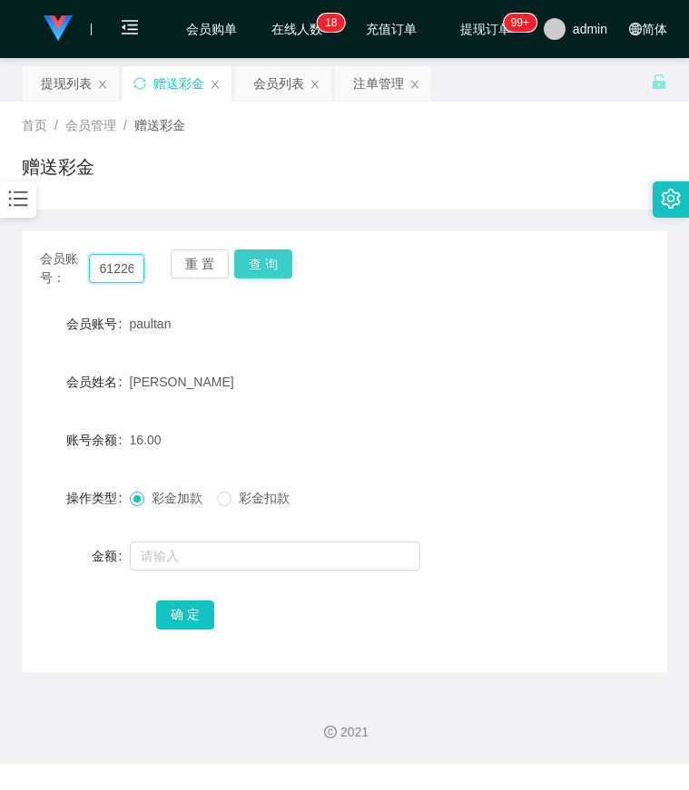
scroll to position [0, 21]
type input "61226777"
click at [252, 268] on button "查 询" at bounding box center [263, 264] width 58 height 29
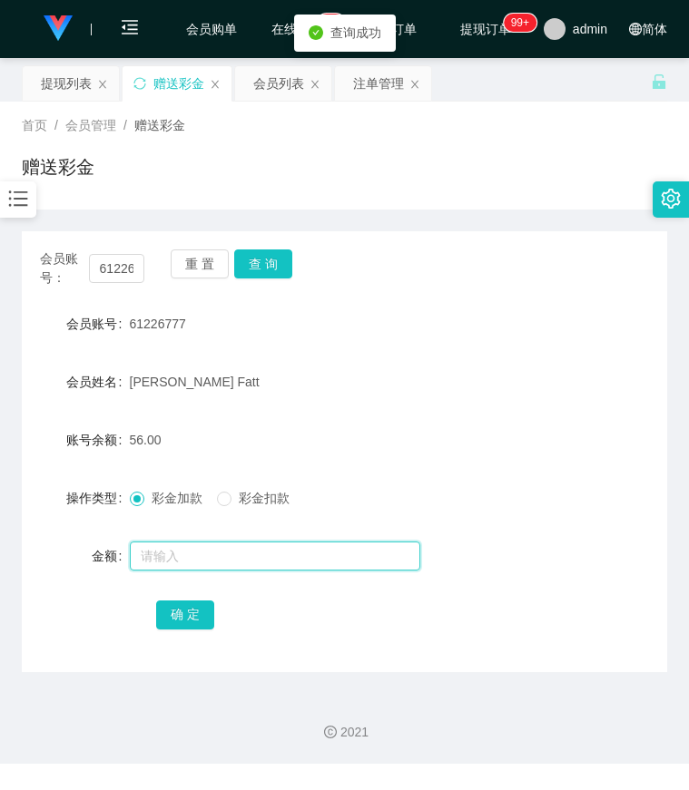
click at [187, 551] on input "text" at bounding box center [275, 556] width 290 height 29
type input "8"
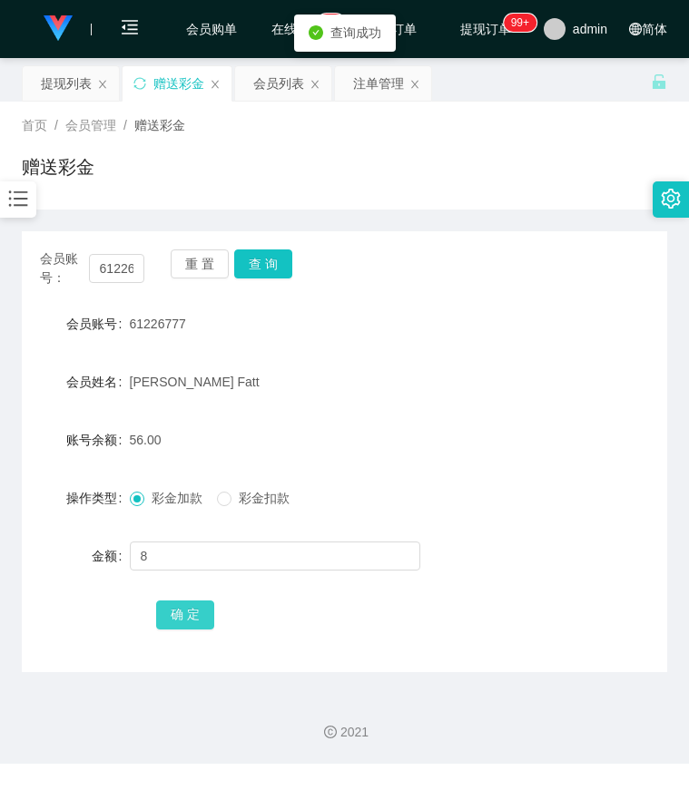
click at [178, 610] on button "确 定" at bounding box center [185, 615] width 58 height 29
click at [544, 382] on div "会员姓名 Lee Toon Fatt" at bounding box center [344, 382] width 645 height 36
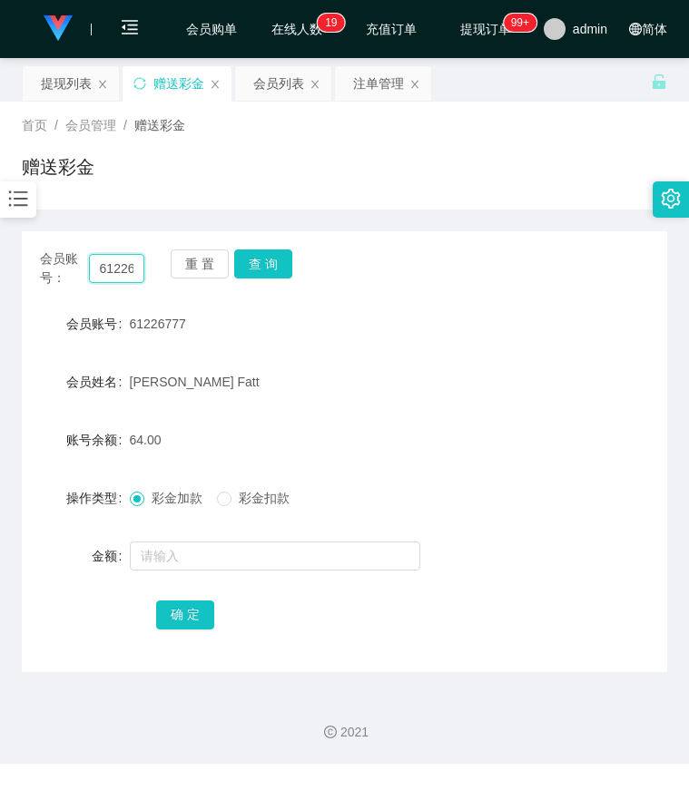
click at [112, 267] on input "61226777" at bounding box center [117, 268] width 56 height 29
paste input "84889871"
type input "84889871"
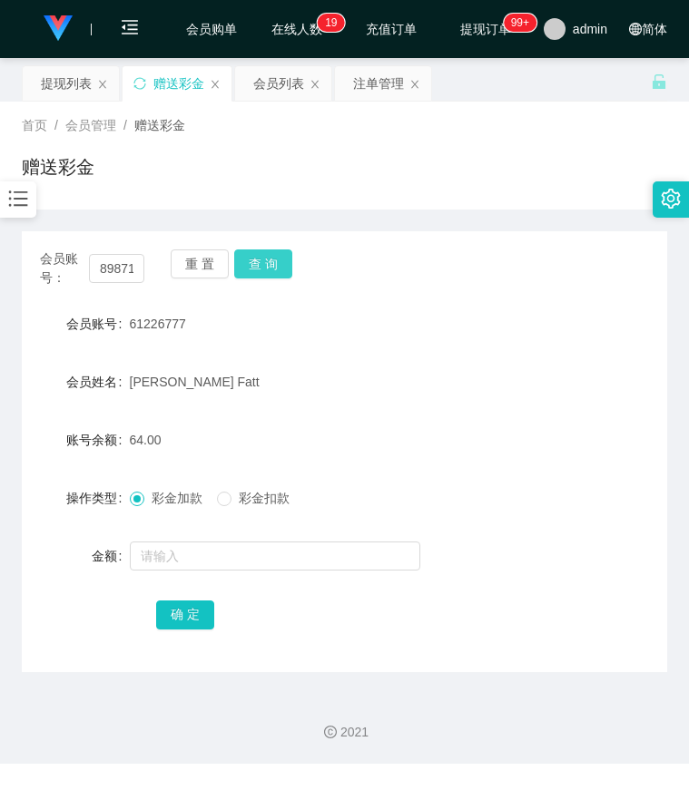
click at [270, 259] on button "查 询" at bounding box center [263, 264] width 58 height 29
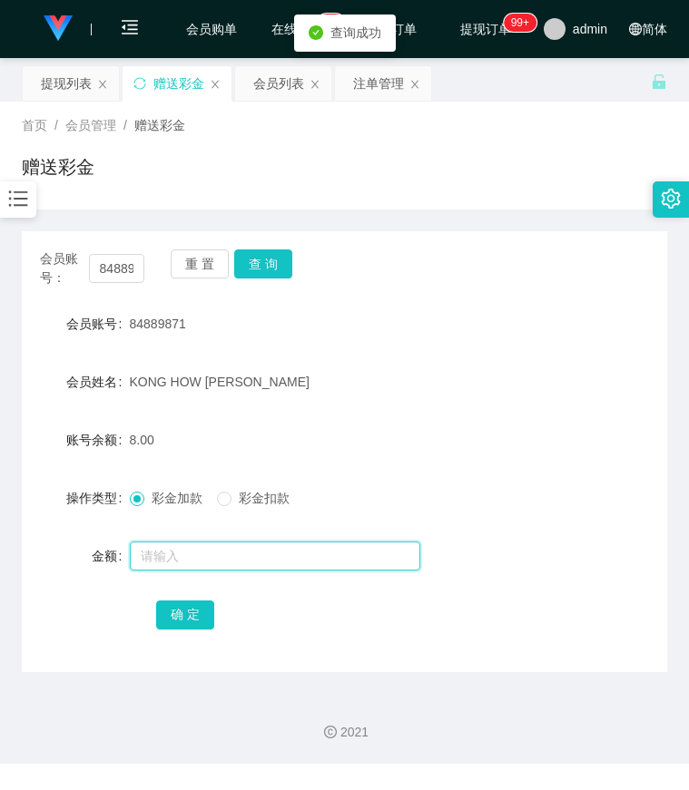
click at [172, 552] on input "text" at bounding box center [275, 556] width 290 height 29
type input "8"
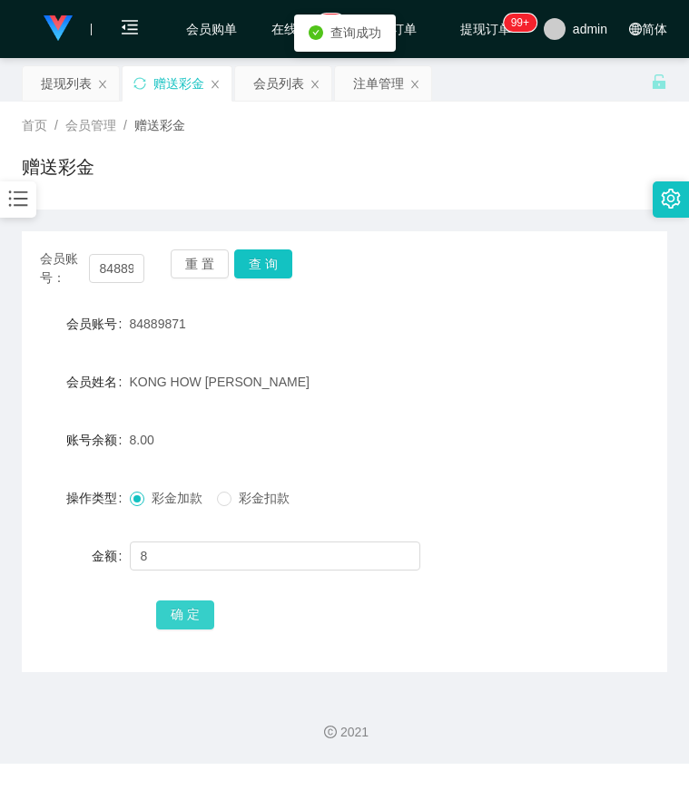
drag, startPoint x: 181, startPoint y: 614, endPoint x: 162, endPoint y: 614, distance: 18.1
click at [181, 614] on button "确 定" at bounding box center [185, 615] width 58 height 29
click at [567, 390] on div "会员姓名 KONG HOW CHING" at bounding box center [344, 382] width 645 height 36
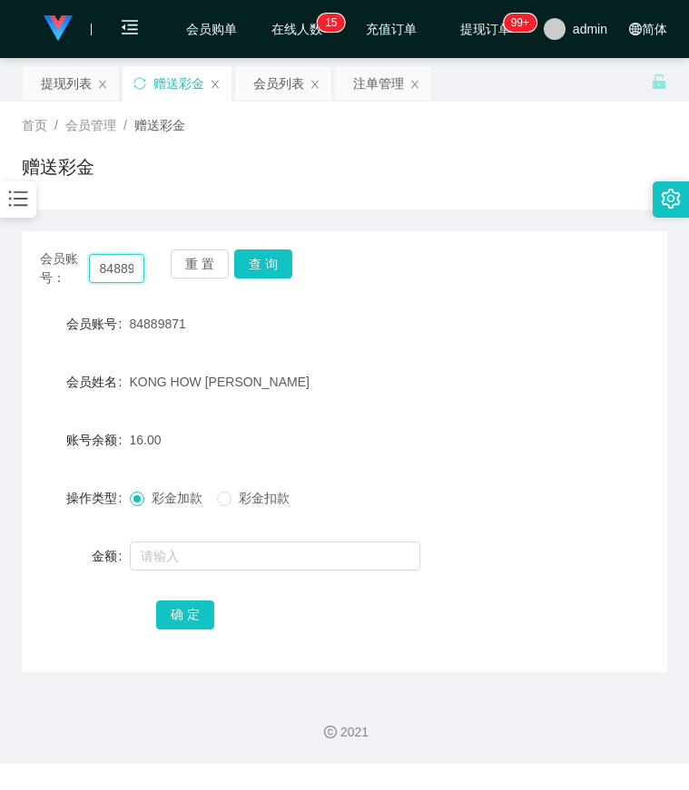
click at [113, 269] on input "84889871" at bounding box center [117, 268] width 56 height 29
click at [268, 270] on button "查 询" at bounding box center [263, 264] width 58 height 29
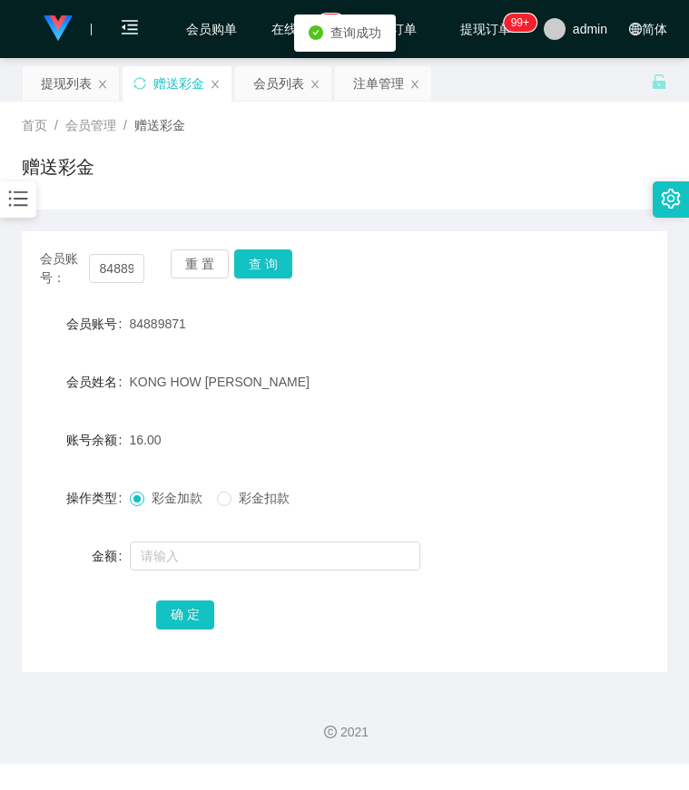
click at [544, 314] on div "会员账号 84889871" at bounding box center [344, 324] width 645 height 36
click at [129, 274] on input "84889871" at bounding box center [117, 268] width 56 height 29
paste input "61226777"
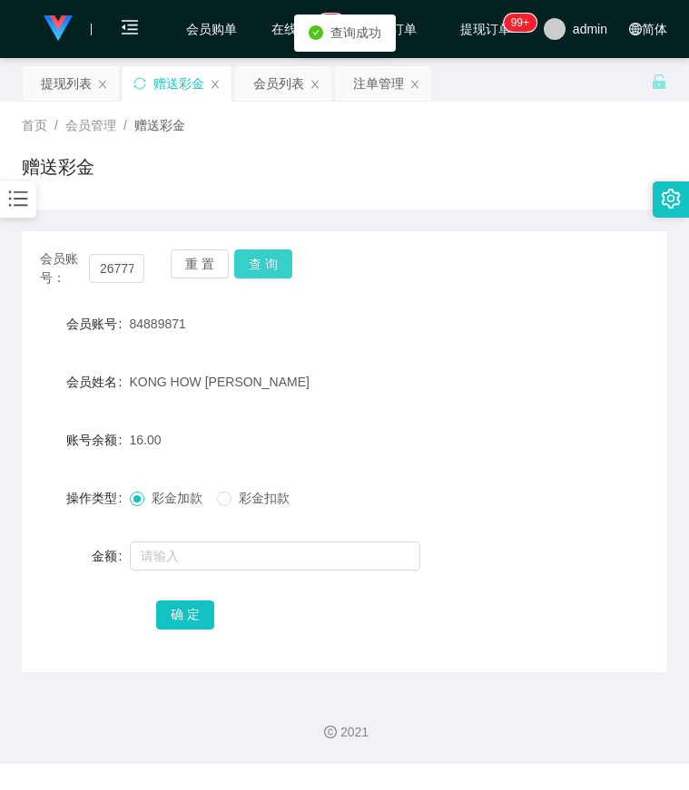
click at [260, 270] on button "查 询" at bounding box center [263, 264] width 58 height 29
drag, startPoint x: 543, startPoint y: 325, endPoint x: 510, endPoint y: 325, distance: 32.7
click at [542, 325] on div "会员账号 61226777" at bounding box center [344, 324] width 645 height 36
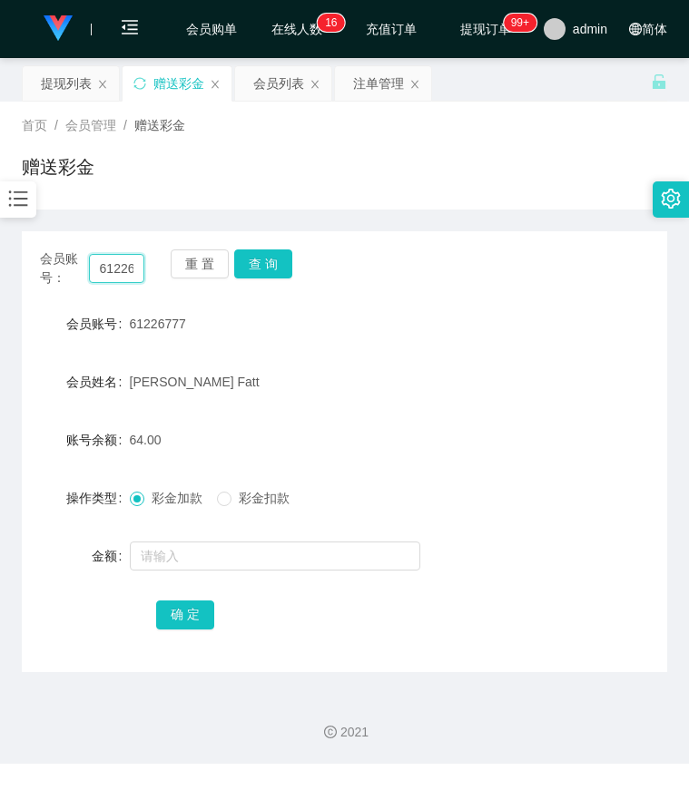
click at [120, 278] on input "61226777" at bounding box center [117, 268] width 56 height 29
click at [121, 277] on input "61226777" at bounding box center [117, 268] width 56 height 29
paste input "paultan"
type input "paultan"
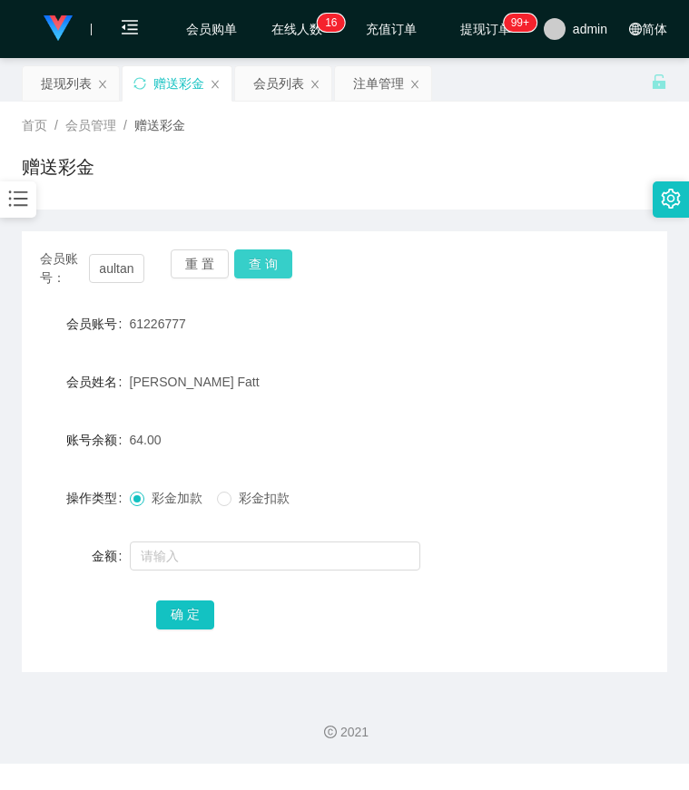
click at [269, 268] on button "查 询" at bounding box center [263, 264] width 58 height 29
drag, startPoint x: 500, startPoint y: 378, endPoint x: 463, endPoint y: 372, distance: 37.7
click at [499, 378] on div "会员姓名 paul tt" at bounding box center [344, 382] width 645 height 36
click at [120, 269] on input "paultan" at bounding box center [117, 268] width 56 height 29
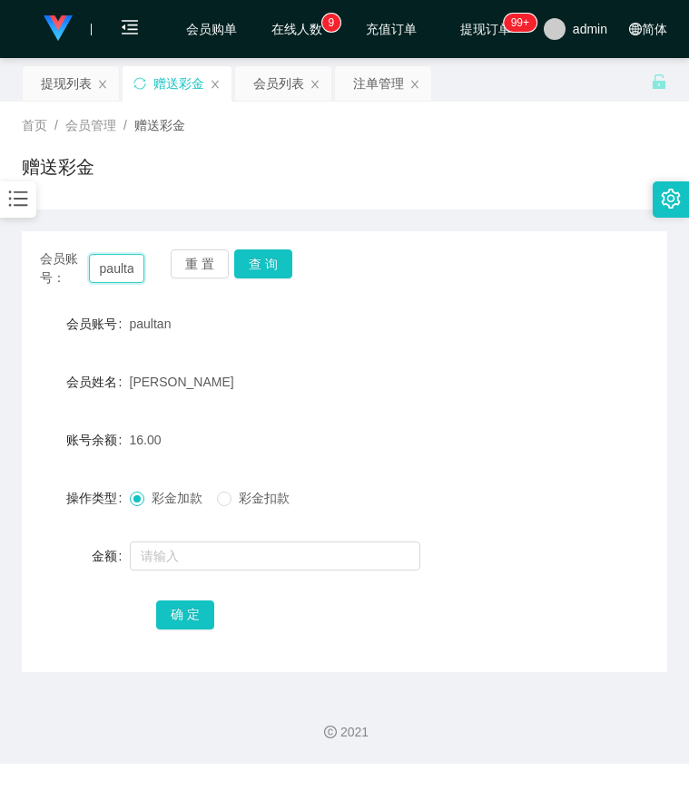
click at [120, 269] on input "paultan" at bounding box center [117, 268] width 56 height 29
click at [259, 265] on button "查 询" at bounding box center [263, 264] width 58 height 29
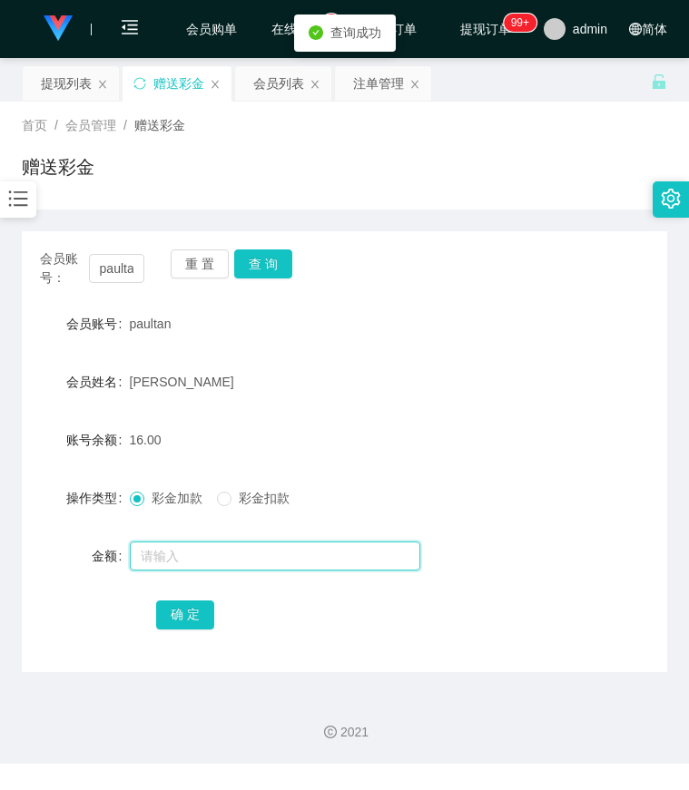
click at [191, 565] on input "text" at bounding box center [275, 556] width 290 height 29
type input "8"
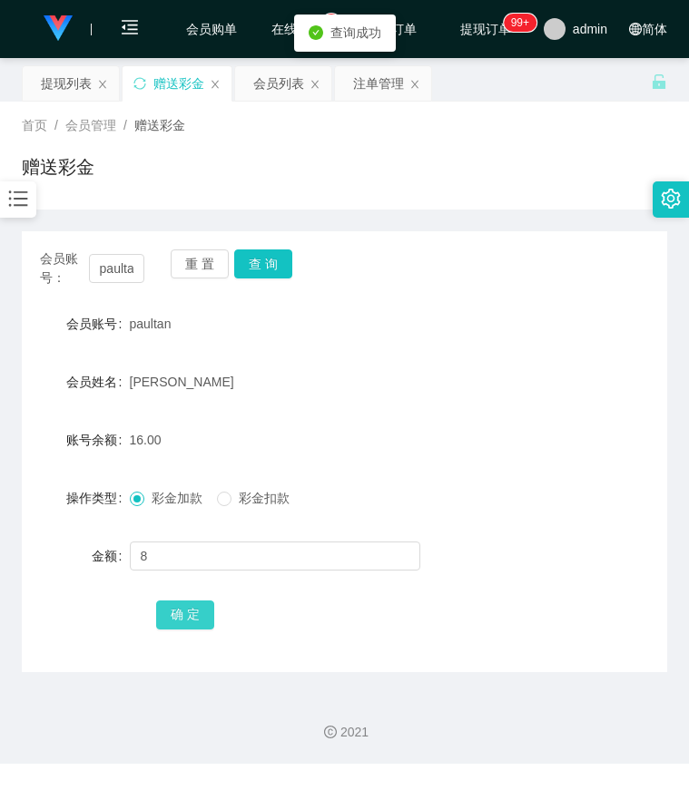
click at [193, 621] on button "确 定" at bounding box center [185, 615] width 58 height 29
click at [466, 307] on div "paultan" at bounding box center [318, 324] width 377 height 36
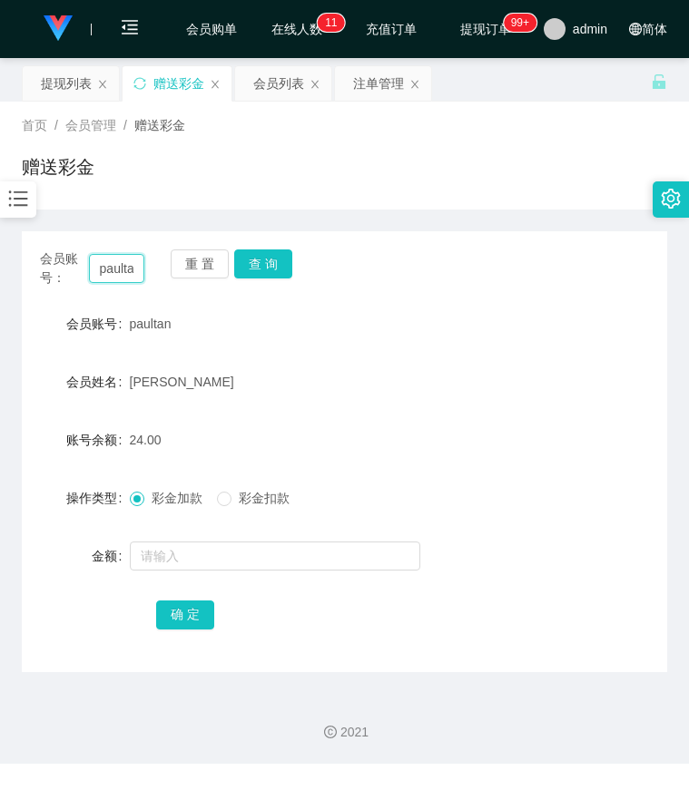
click at [108, 263] on input "paultan" at bounding box center [117, 268] width 56 height 29
drag, startPoint x: 107, startPoint y: 263, endPoint x: 155, endPoint y: 264, distance: 48.1
click at [107, 263] on input "paultan" at bounding box center [117, 268] width 56 height 29
paste input "90868932"
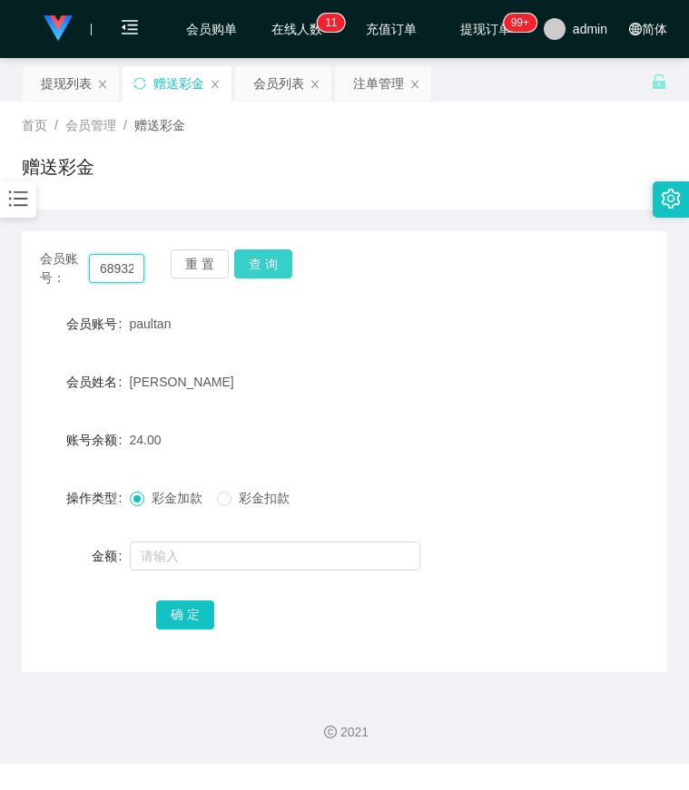
type input "90868932"
click at [251, 263] on button "查 询" at bounding box center [263, 264] width 58 height 29
click at [477, 295] on div "会员账号： 90868932 重 置 查 询 会员账号 90868932 会员姓名 GOU BO 账号余额 200.00 操作类型 彩金加款 彩金扣款 金额 …" at bounding box center [344, 451] width 645 height 441
click at [25, 190] on icon "图标: bars" at bounding box center [18, 199] width 24 height 24
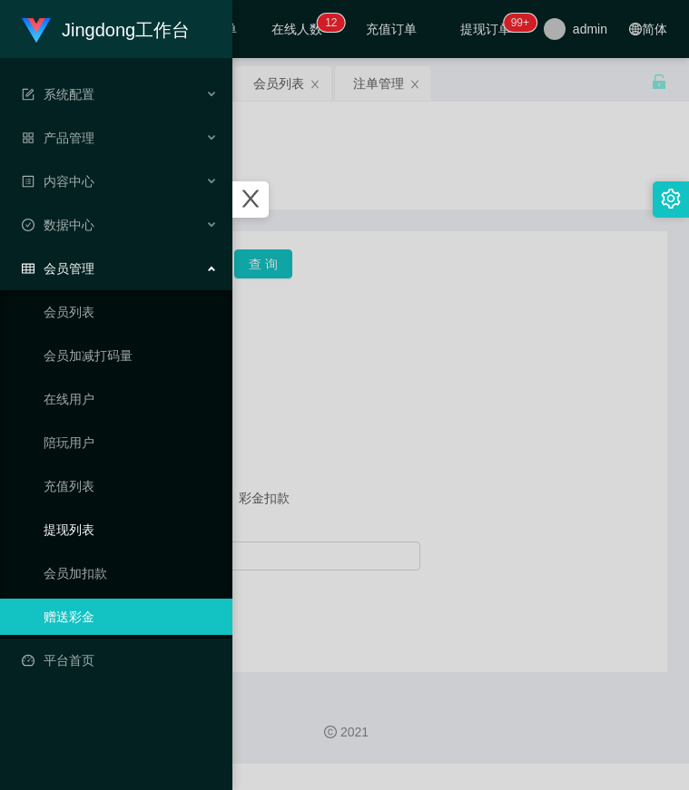
drag, startPoint x: 80, startPoint y: 532, endPoint x: 92, endPoint y: 529, distance: 12.1
click at [80, 532] on link "提现列表" at bounding box center [131, 530] width 174 height 36
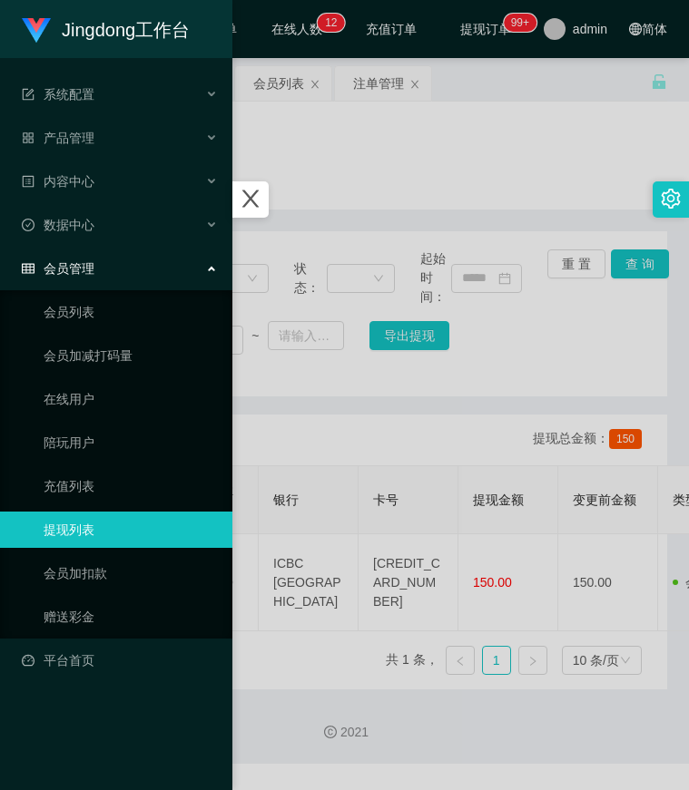
click at [343, 409] on div at bounding box center [344, 395] width 689 height 790
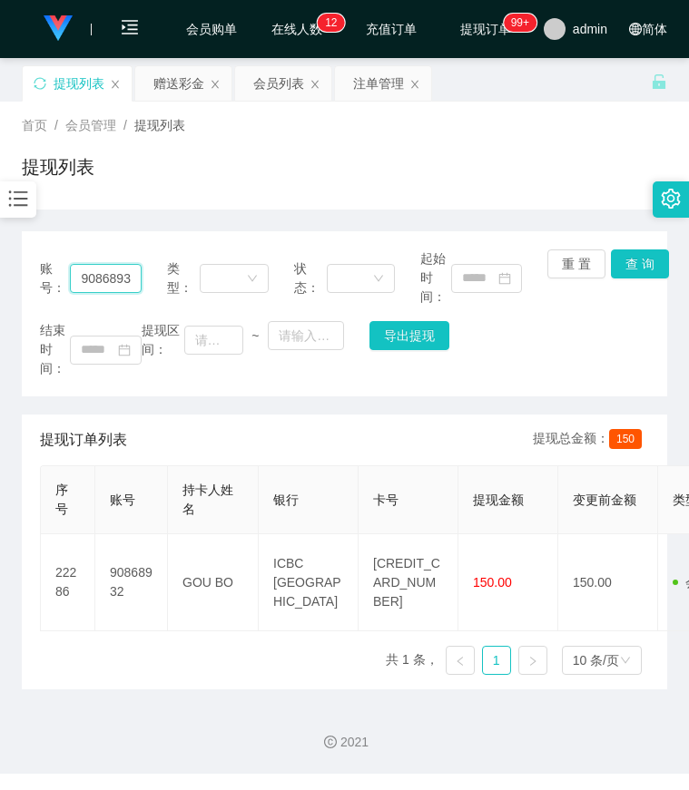
click at [124, 285] on input "90868932" at bounding box center [105, 278] width 71 height 29
click at [620, 261] on button "查 询" at bounding box center [640, 264] width 58 height 29
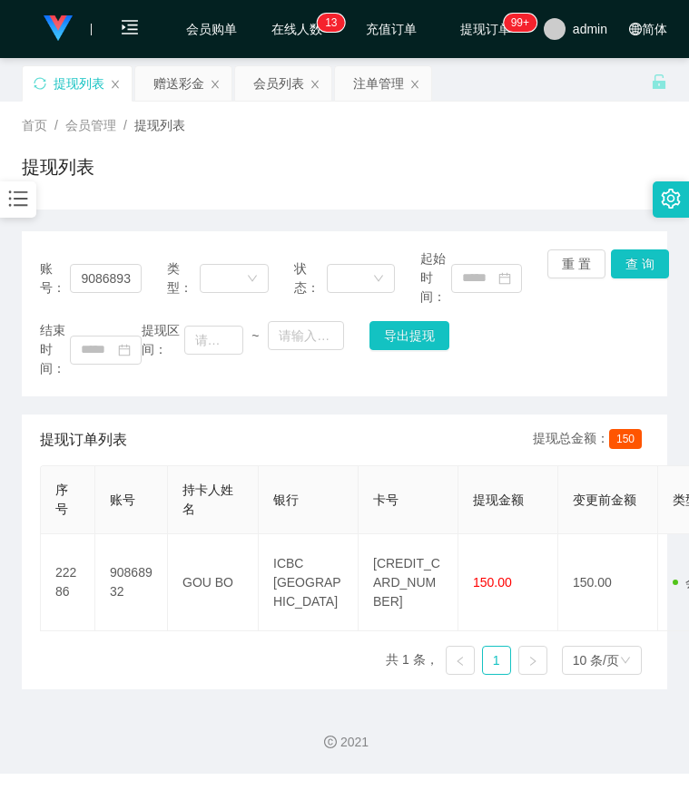
click at [476, 436] on div "提现订单列表 提现总金额： 150" at bounding box center [344, 440] width 609 height 51
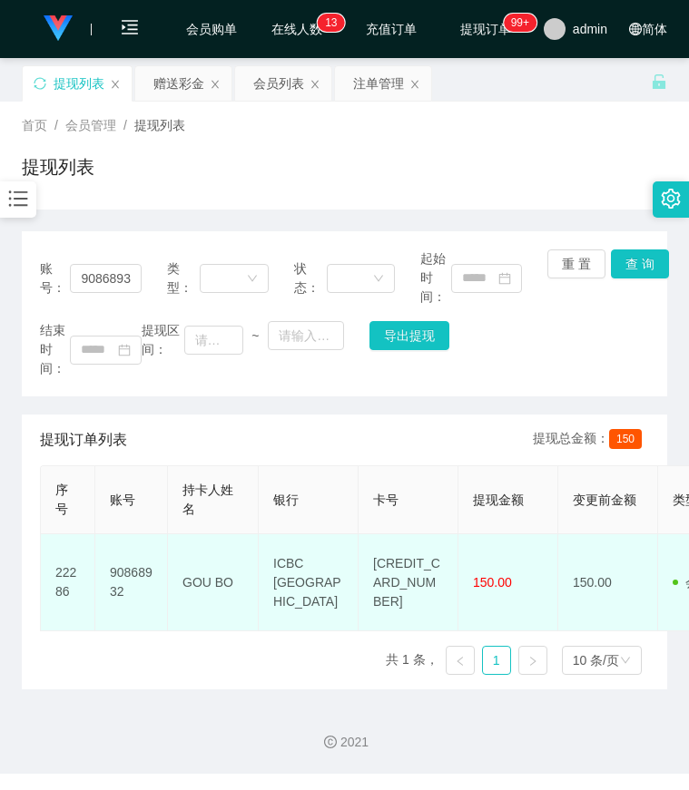
click at [380, 557] on td "4076612001379109" at bounding box center [408, 582] width 100 height 97
click at [382, 557] on td "4076612001379109" at bounding box center [408, 582] width 100 height 97
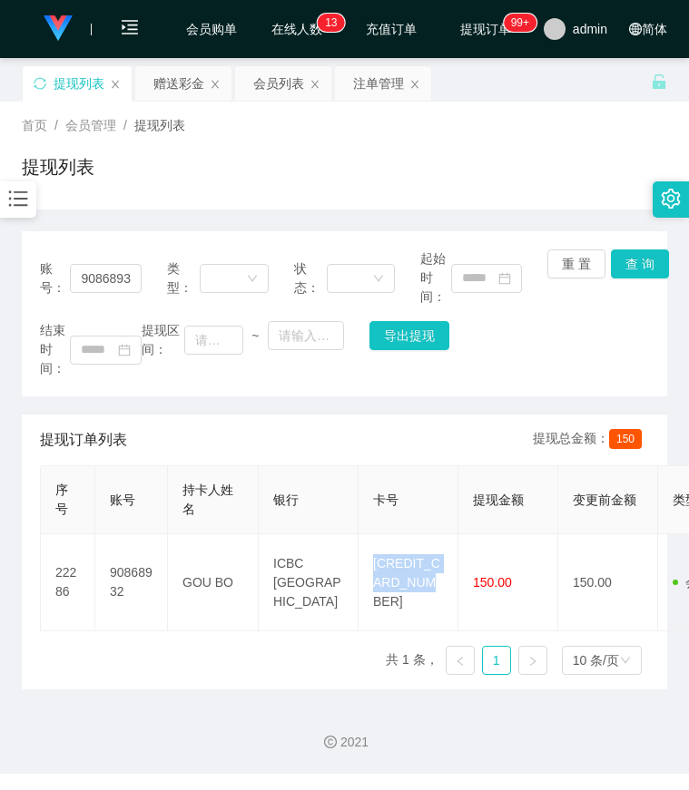
copy td "4076612001379109"
click at [21, 206] on icon "图标: bars" at bounding box center [18, 198] width 19 height 15
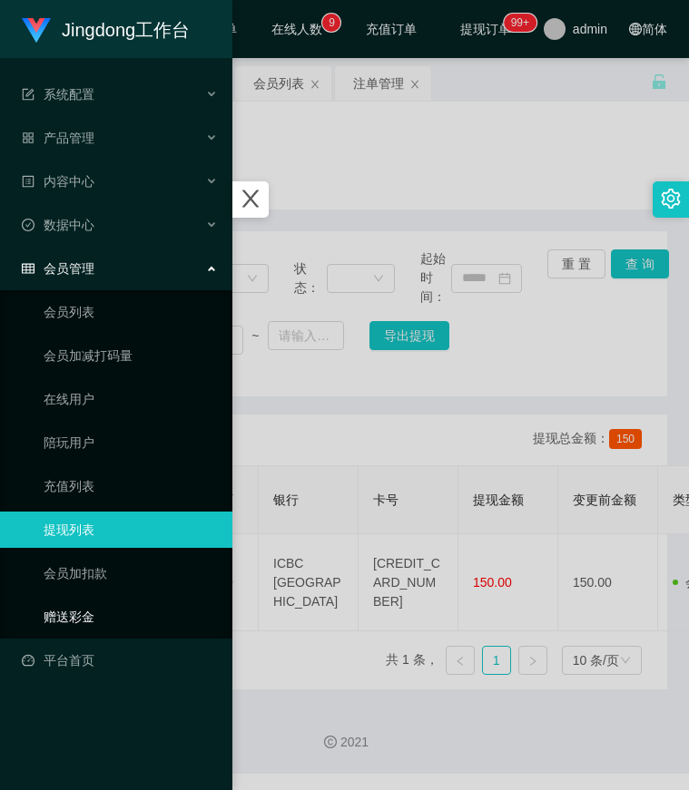
click at [100, 613] on link "赠送彩金" at bounding box center [131, 617] width 174 height 36
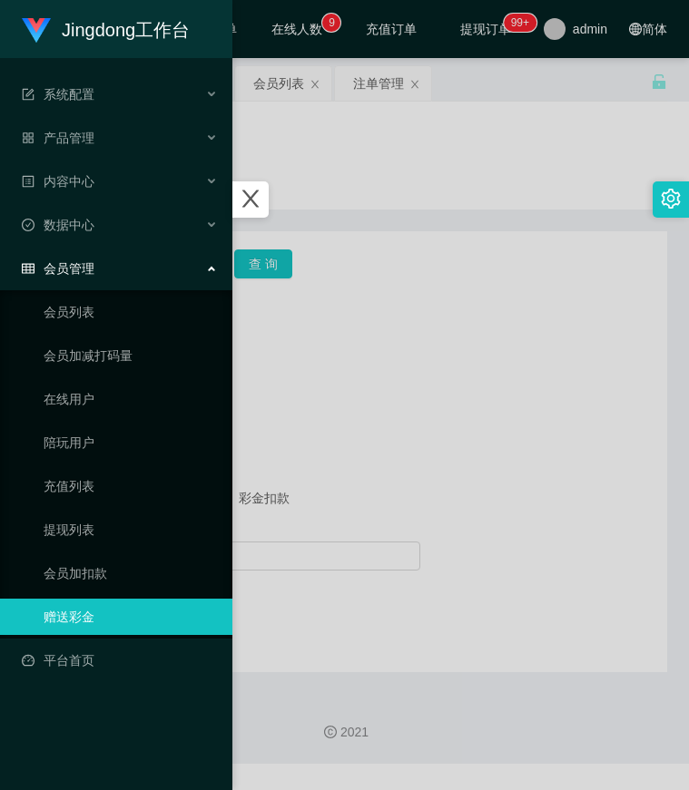
click at [382, 442] on div at bounding box center [344, 395] width 689 height 790
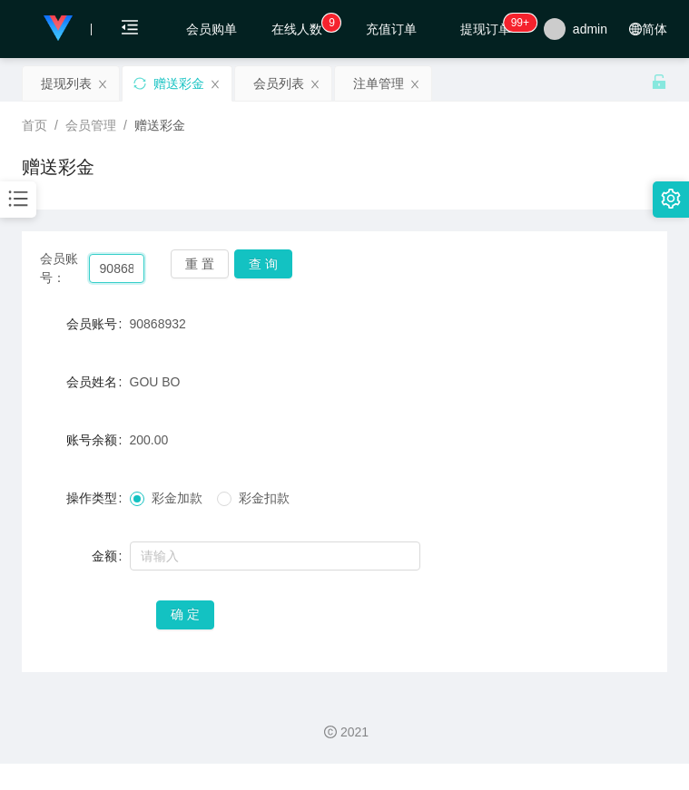
click at [124, 274] on input "90868932" at bounding box center [117, 268] width 56 height 29
paste input "84889871"
type input "84889871"
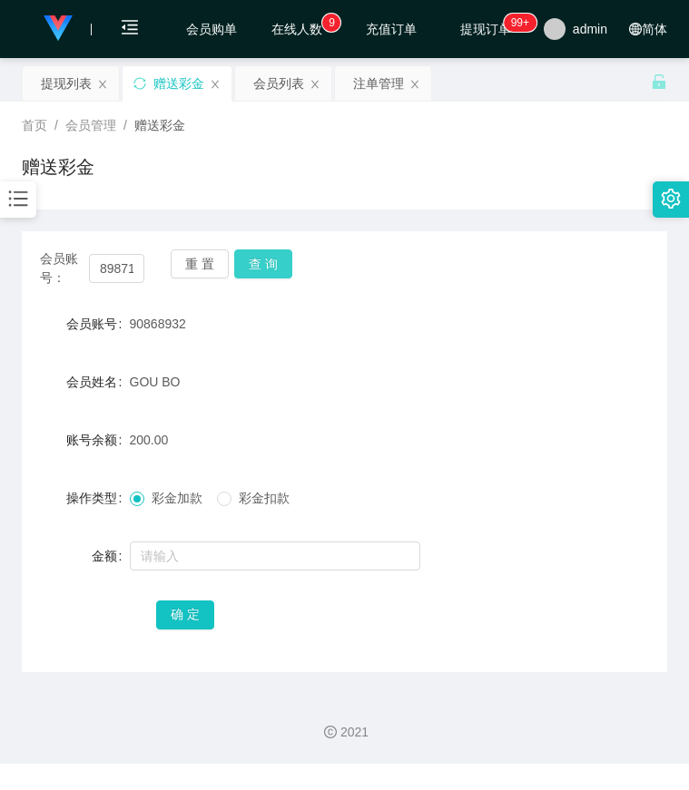
click at [249, 269] on button "查 询" at bounding box center [263, 264] width 58 height 29
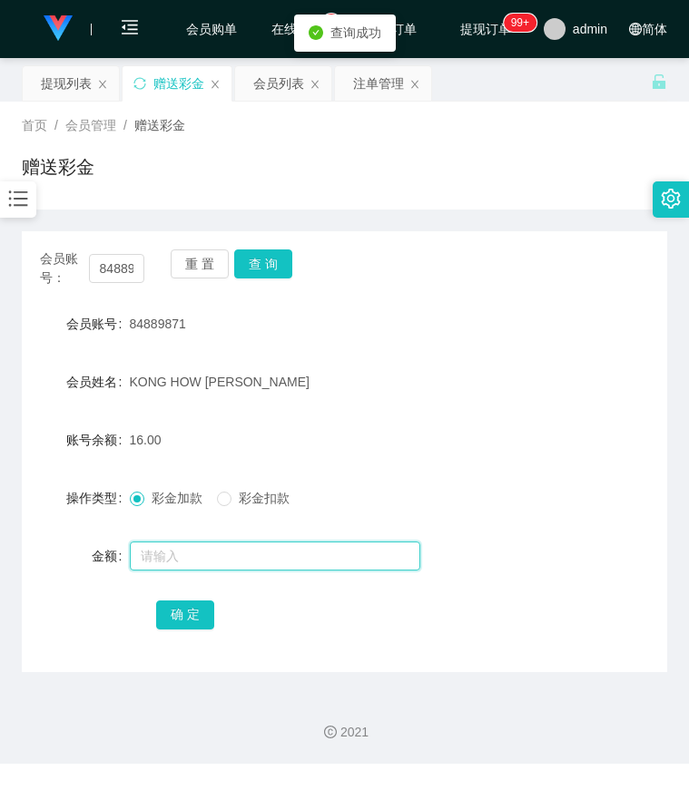
click at [163, 547] on input "text" at bounding box center [275, 556] width 290 height 29
type input "8"
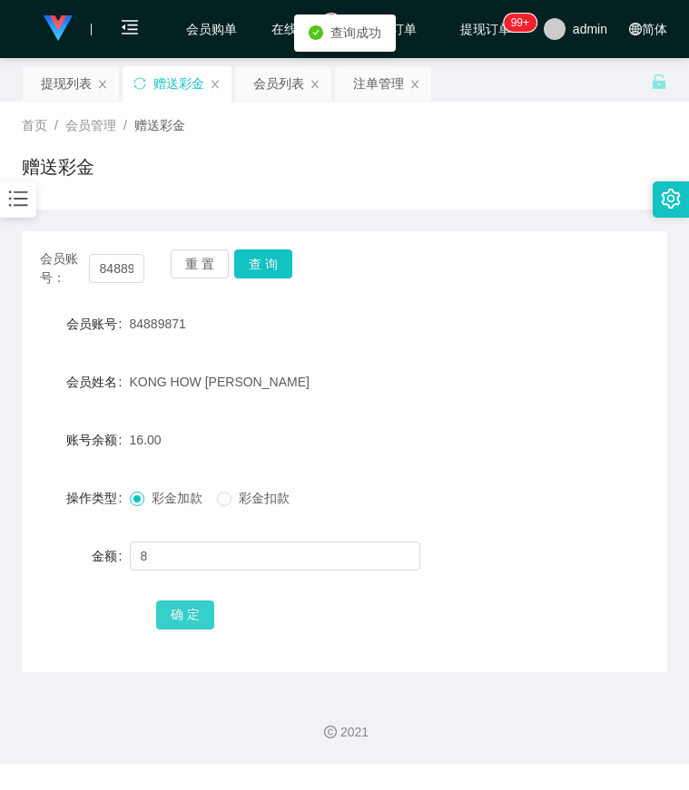
click at [193, 622] on button "确 定" at bounding box center [185, 615] width 58 height 29
click at [571, 272] on div "会员账号： 84889871 重 置 查 询" at bounding box center [344, 269] width 645 height 38
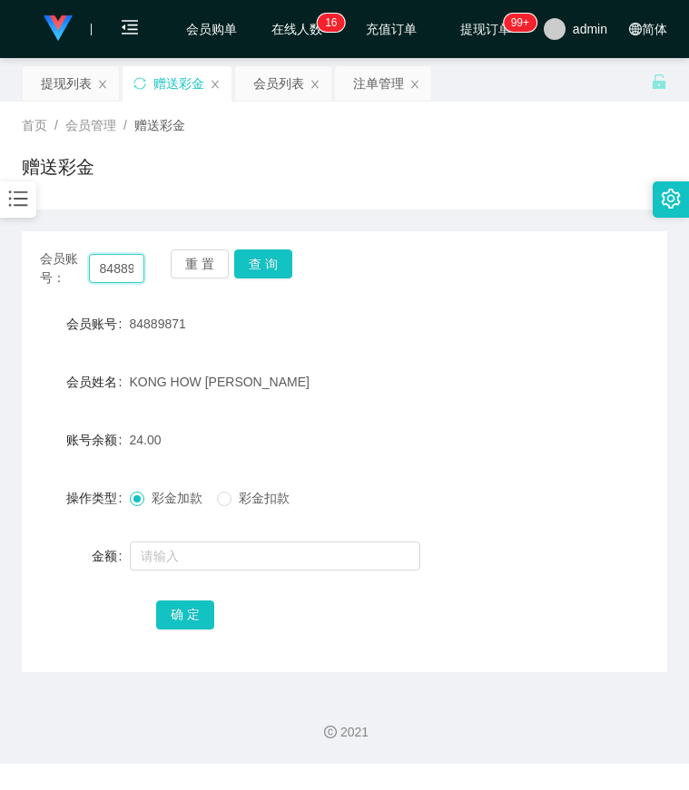
click at [128, 263] on input "84889871" at bounding box center [117, 268] width 56 height 29
paste input "61226777"
type input "61226777"
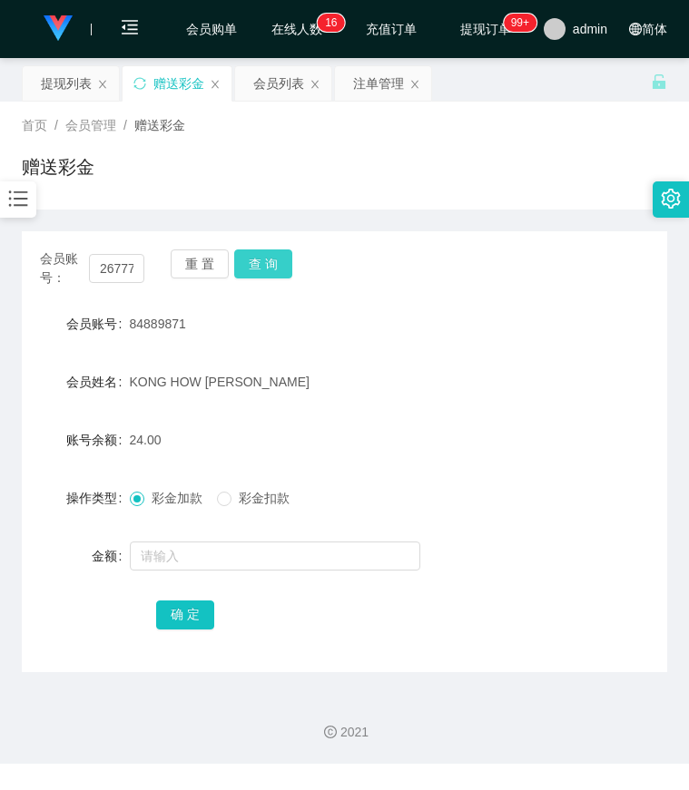
click at [267, 271] on button "查 询" at bounding box center [263, 264] width 58 height 29
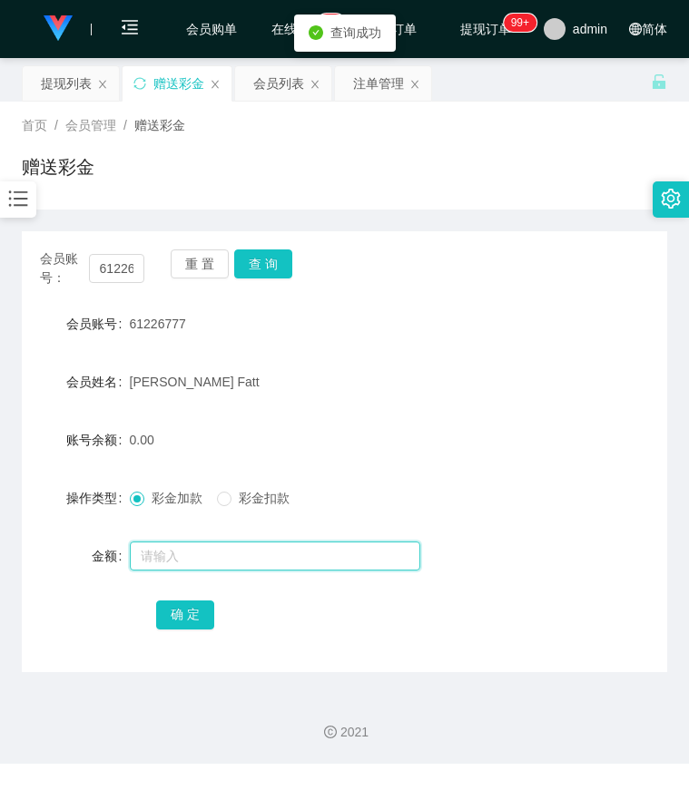
click at [187, 556] on input "text" at bounding box center [275, 556] width 290 height 29
type input "300"
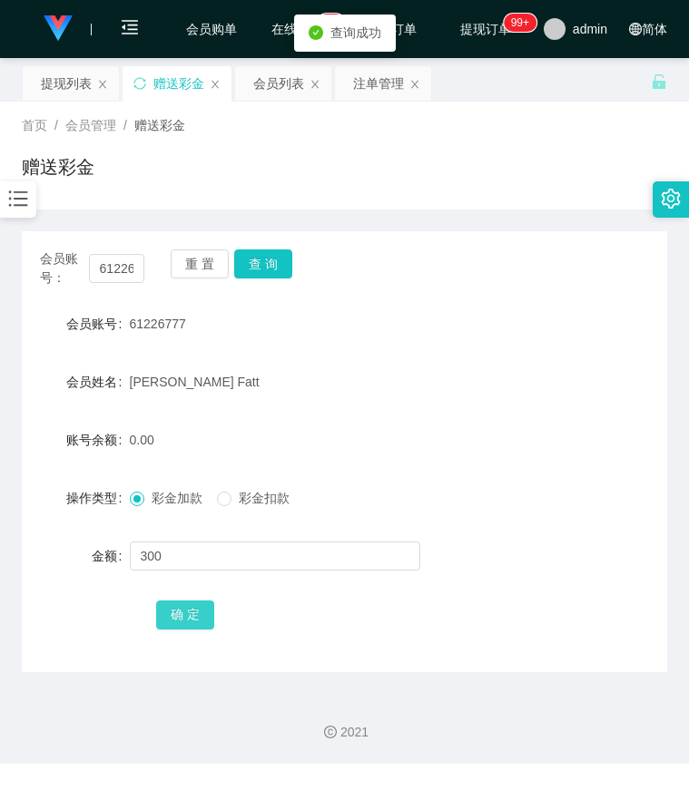
click at [185, 616] on button "确 定" at bounding box center [185, 615] width 58 height 29
click at [590, 368] on div "会员姓名 Lee Toon Fatt" at bounding box center [344, 382] width 645 height 36
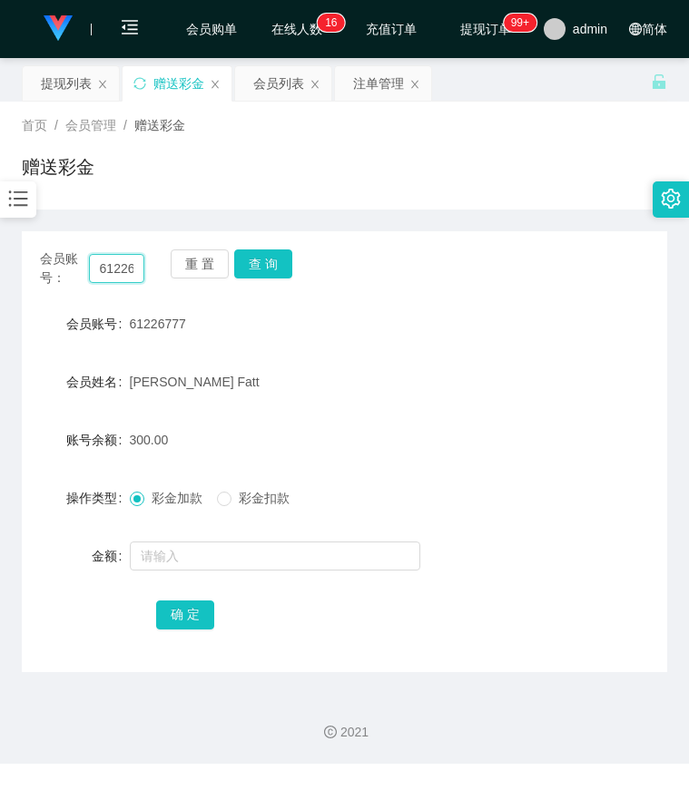
click at [115, 274] on input "61226777" at bounding box center [117, 268] width 56 height 29
click at [290, 266] on div "会员账号： 61226777 重 置 查 询" at bounding box center [344, 269] width 645 height 38
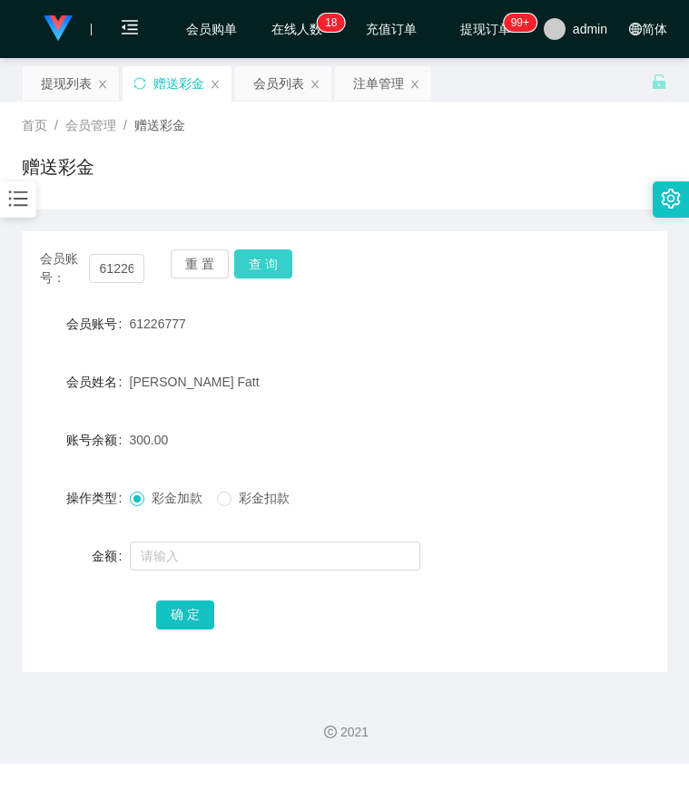
click at [243, 271] on button "查 询" at bounding box center [263, 264] width 58 height 29
click at [508, 299] on div "会员账号： 61226777 重 置 查 询 会员账号 61226777 会员姓名 Lee Toon Fatt 账号余额 300.00 操作类型 彩金加款 彩…" at bounding box center [344, 451] width 645 height 441
click at [107, 270] on input "61226777" at bounding box center [117, 268] width 56 height 29
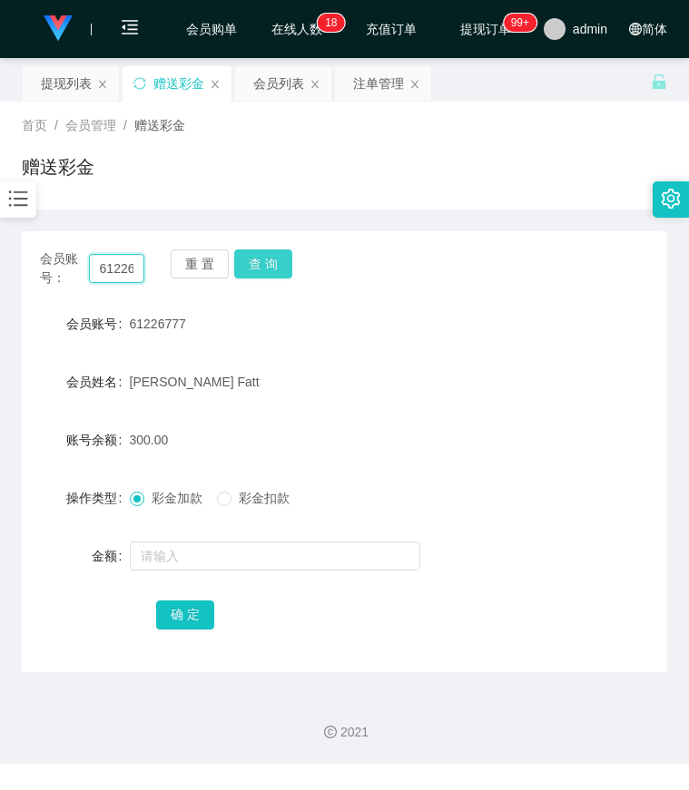
paste input "paultan"
type input "paultan"
click at [276, 262] on button "查 询" at bounding box center [263, 264] width 58 height 29
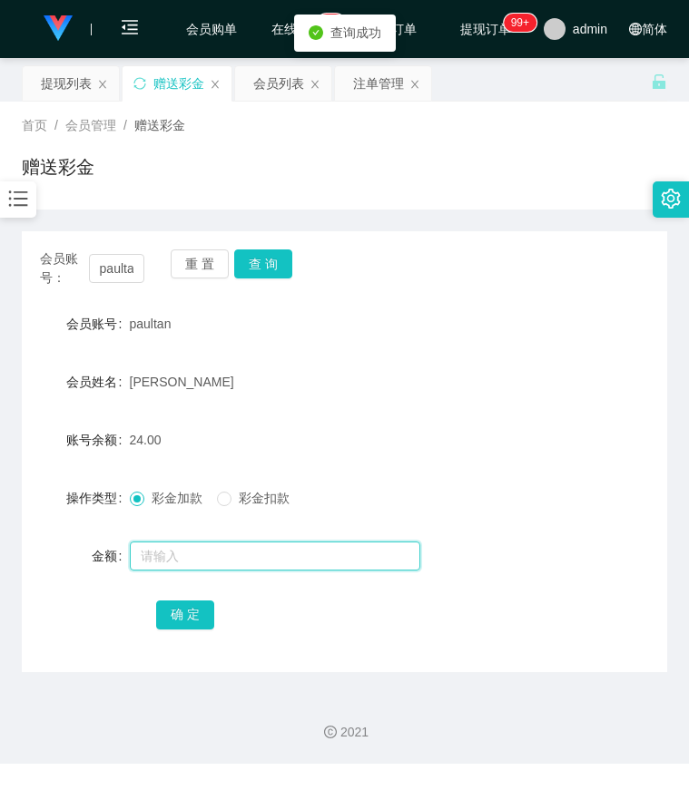
click at [177, 549] on input "text" at bounding box center [275, 556] width 290 height 29
type input "300"
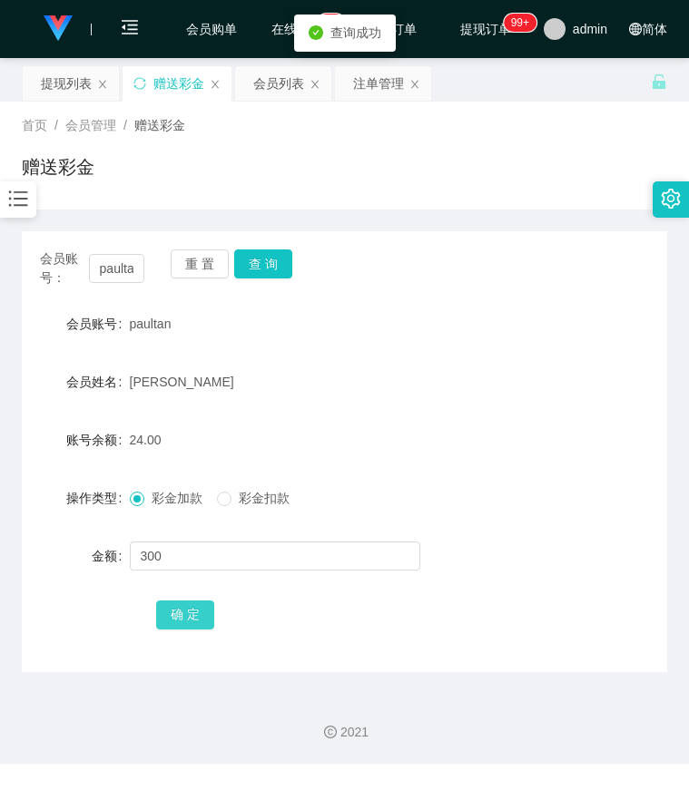
click at [195, 613] on button "确 定" at bounding box center [185, 615] width 58 height 29
click at [523, 362] on form "会员账号 paultan 会员姓名 paul tt 账号余额 324.00 操作类型 彩金加款 彩金扣款 金额 确 定" at bounding box center [344, 469] width 645 height 327
click at [524, 347] on form "会员账号 paultan 会员姓名 paul tt 账号余额 324.00 操作类型 彩金加款 彩金扣款 金额 确 定" at bounding box center [344, 469] width 645 height 327
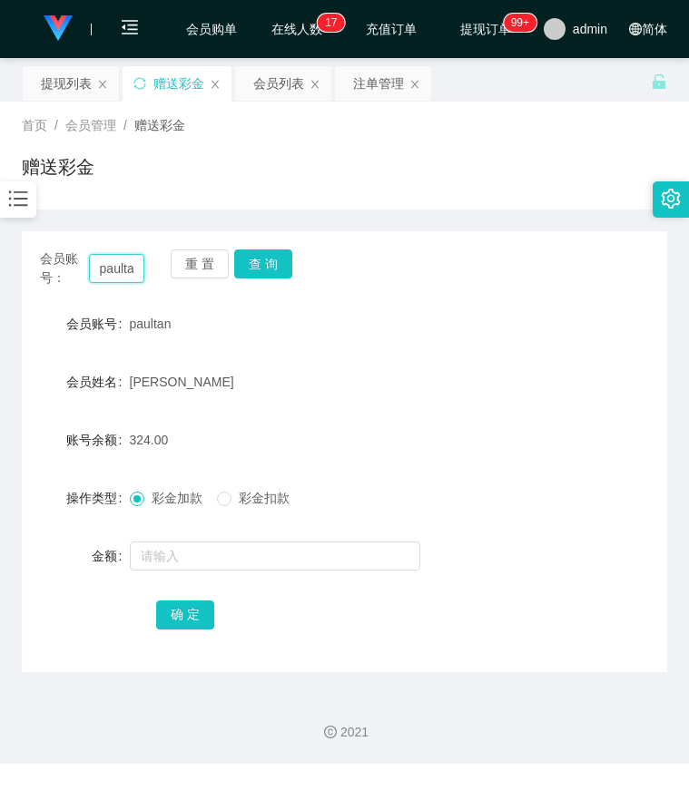
click at [116, 267] on input "paultan" at bounding box center [117, 268] width 56 height 29
paste input "84889871"
type input "84889871"
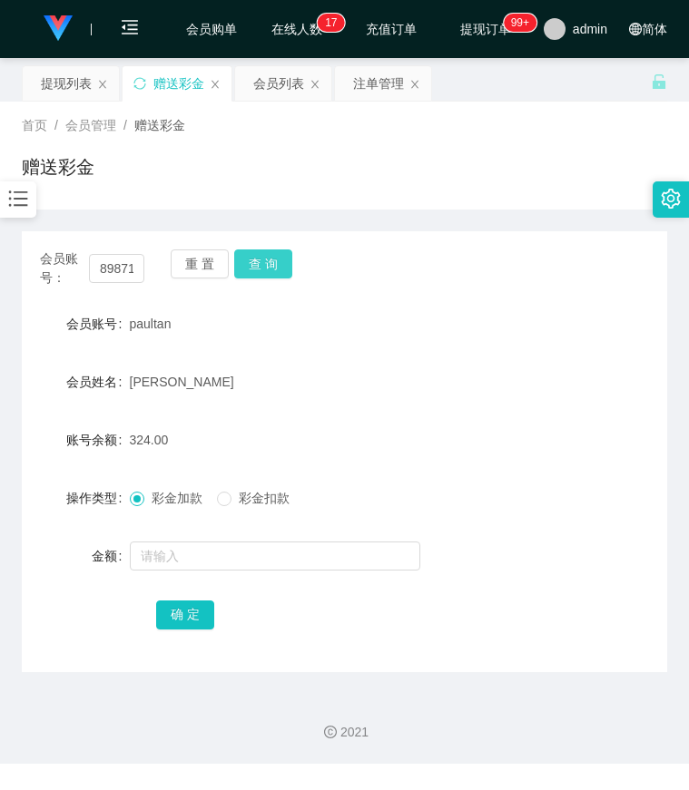
drag, startPoint x: 299, startPoint y: 269, endPoint x: 274, endPoint y: 263, distance: 25.1
click at [282, 265] on div "会员账号： 84889871 重 置 查 询" at bounding box center [344, 269] width 645 height 38
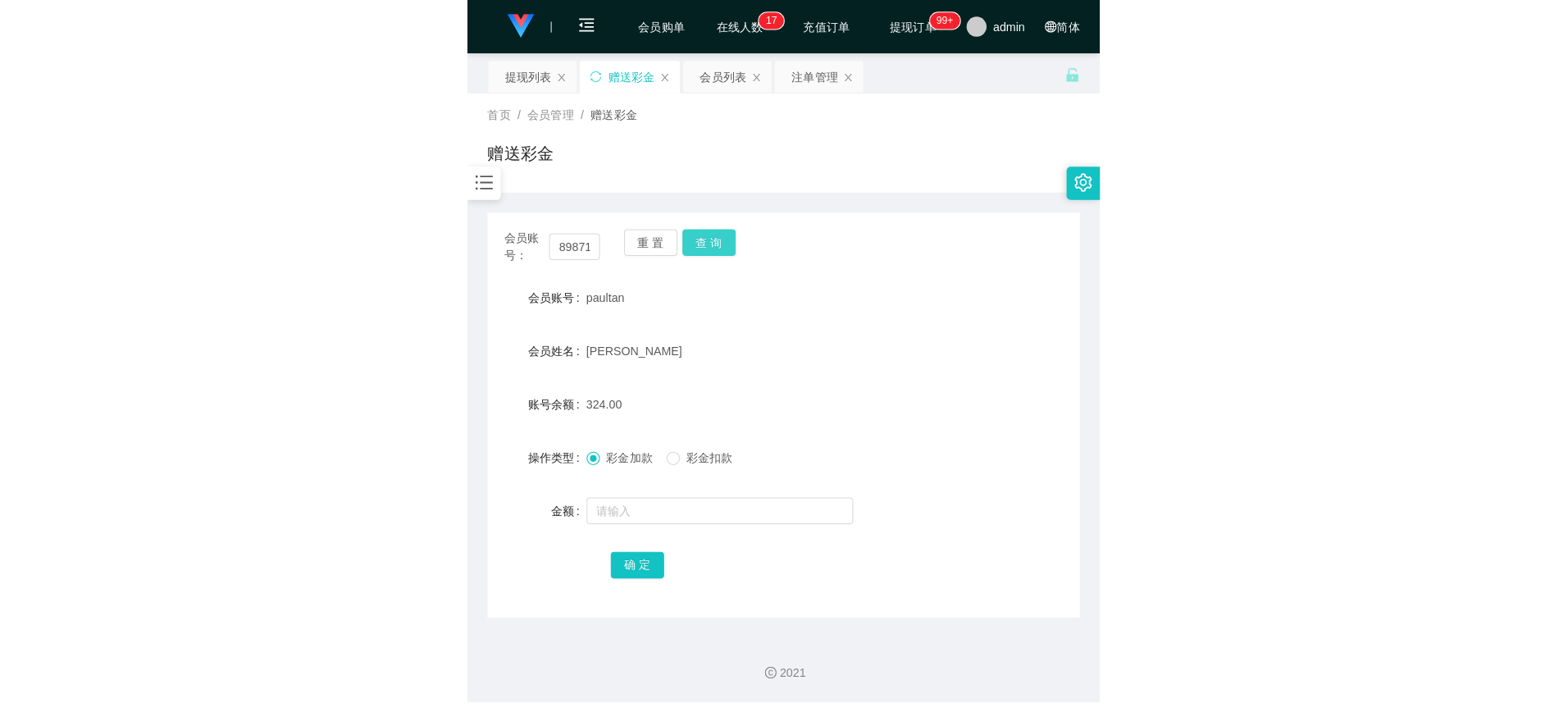
scroll to position [0, 0]
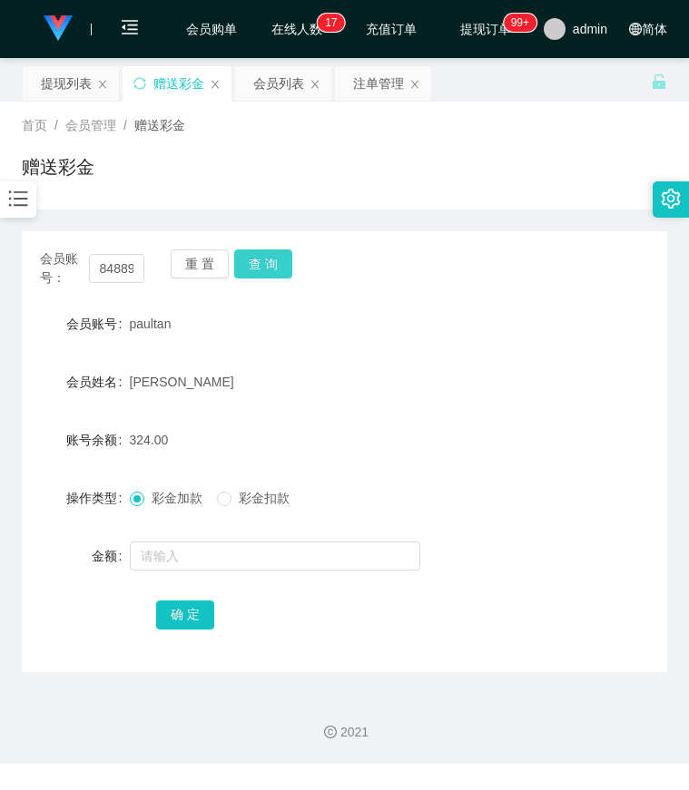
click at [274, 263] on button "查 询" at bounding box center [263, 264] width 58 height 29
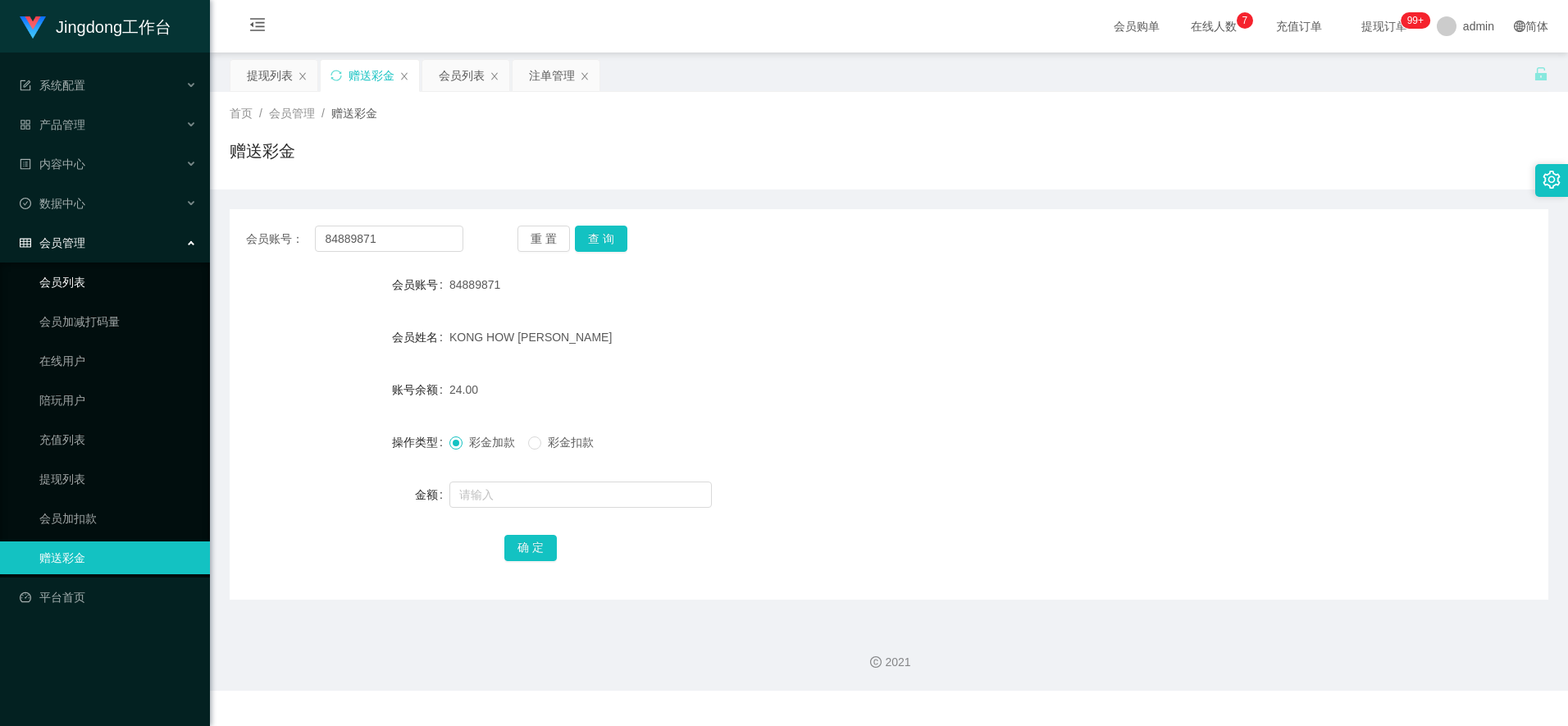
click at [111, 288] on link "会员列表" at bounding box center [118, 282] width 157 height 33
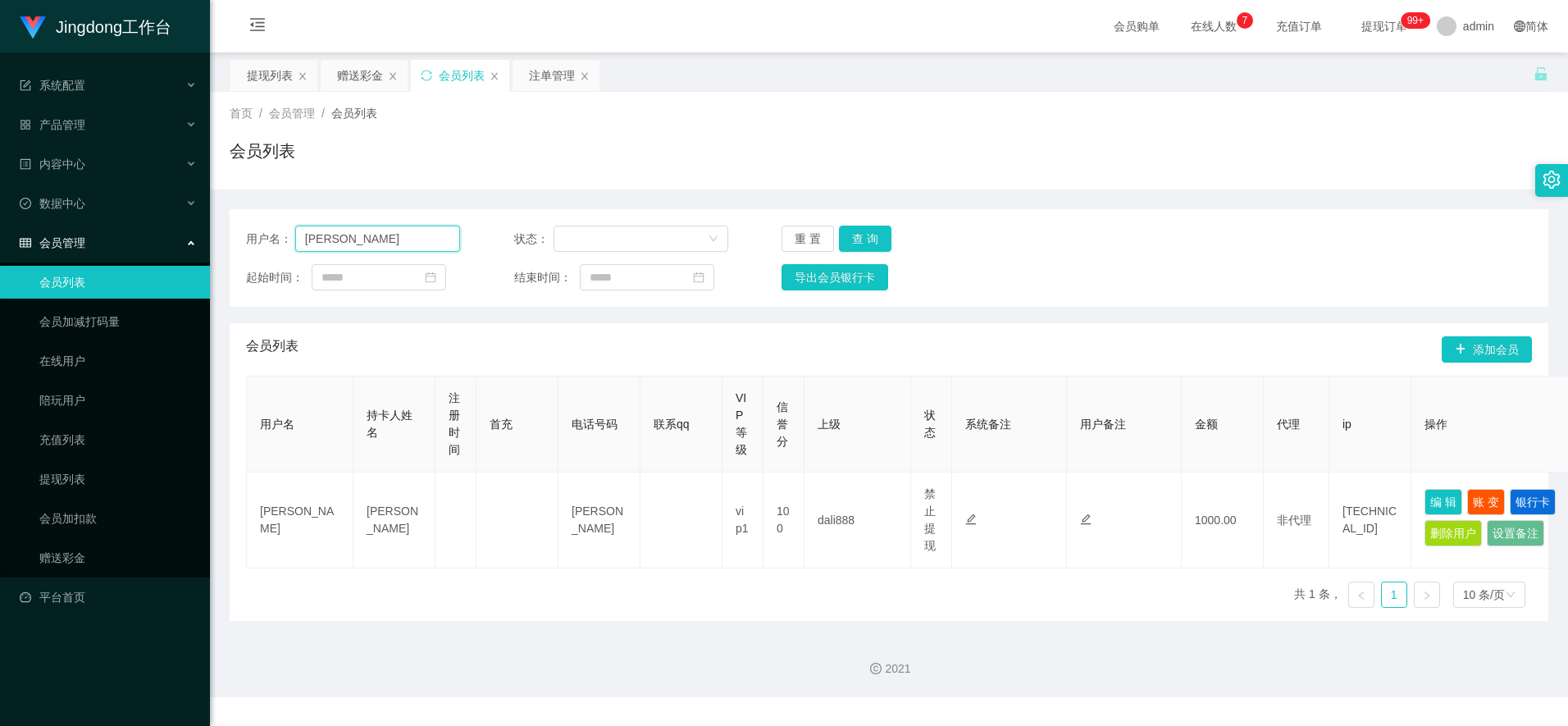
click at [379, 239] on input "Shihshih" at bounding box center [378, 239] width 165 height 26
paste input "90868932"
type input "90868932"
click at [622, 232] on button "查 询" at bounding box center [865, 239] width 52 height 26
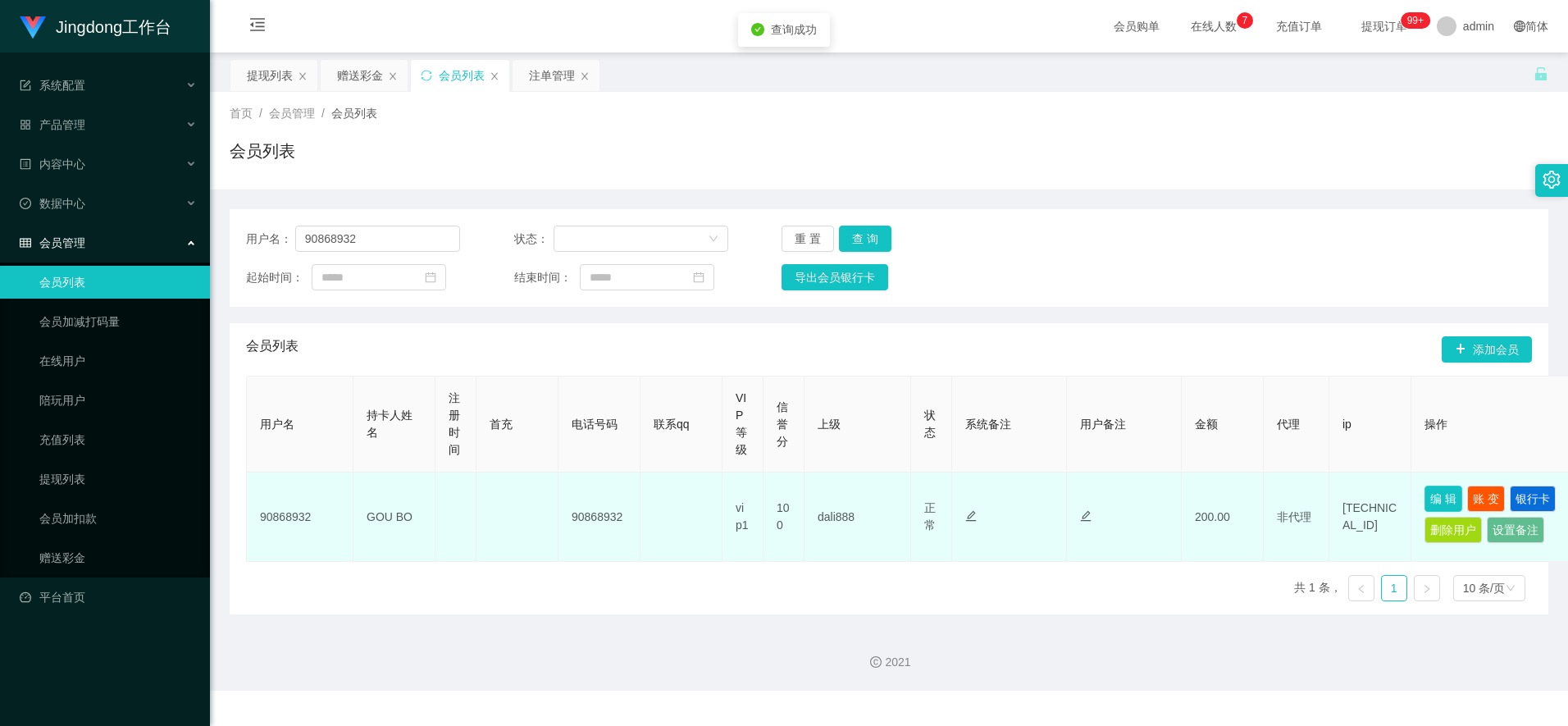
click at [622, 495] on button "编 辑" at bounding box center [1443, 498] width 38 height 26
type input "90868932"
type input "GOU BO"
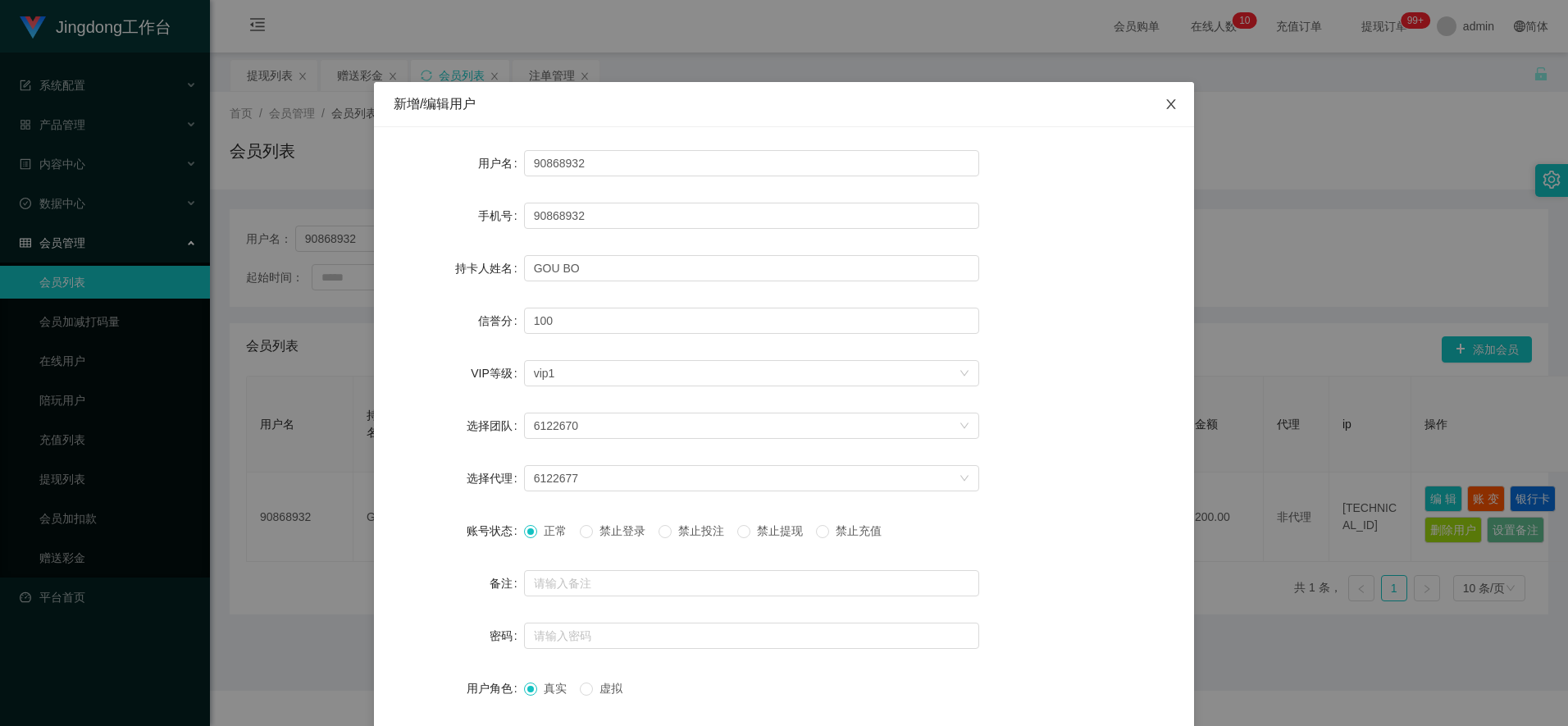
click at [622, 106] on icon "图标: close" at bounding box center [1171, 104] width 14 height 14
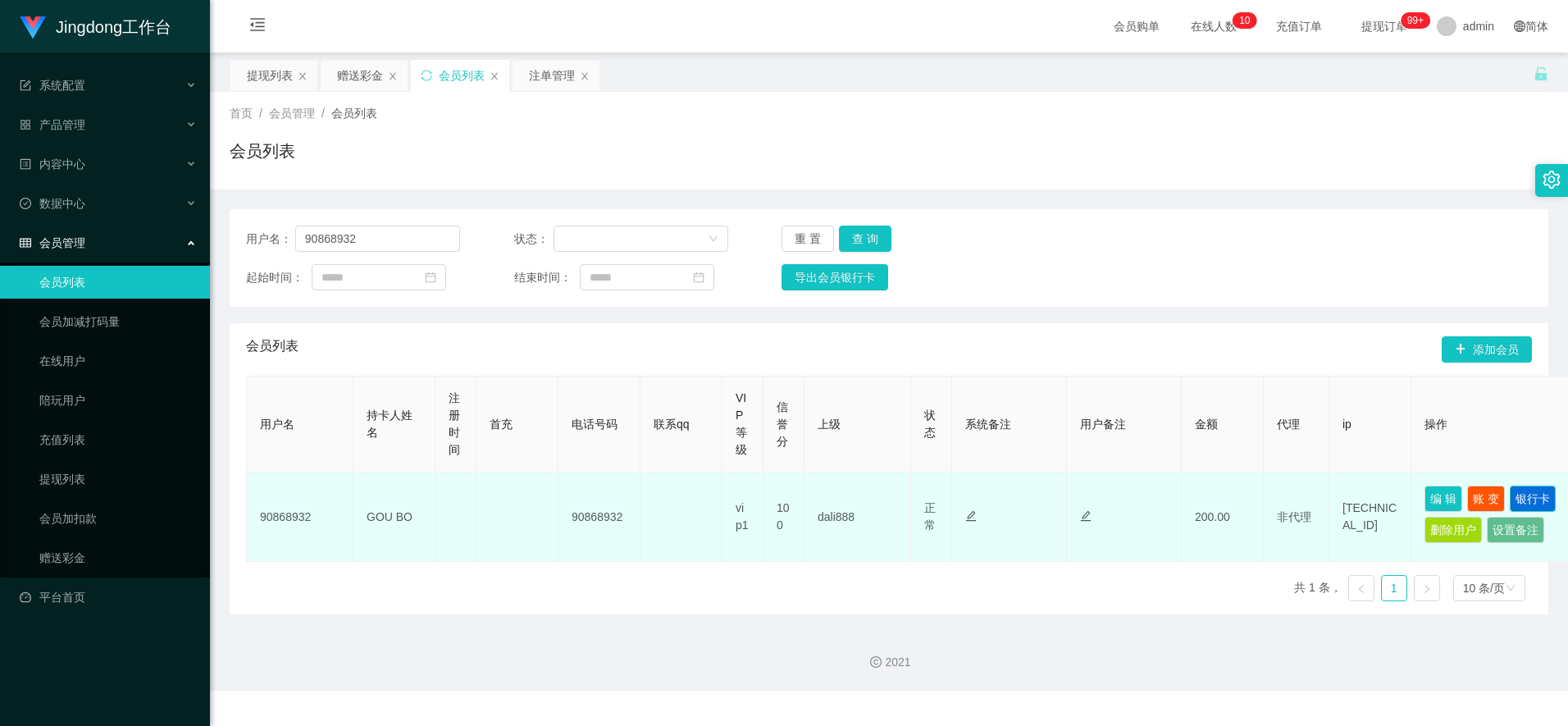
click at [622, 492] on button "银行卡" at bounding box center [1533, 498] width 46 height 26
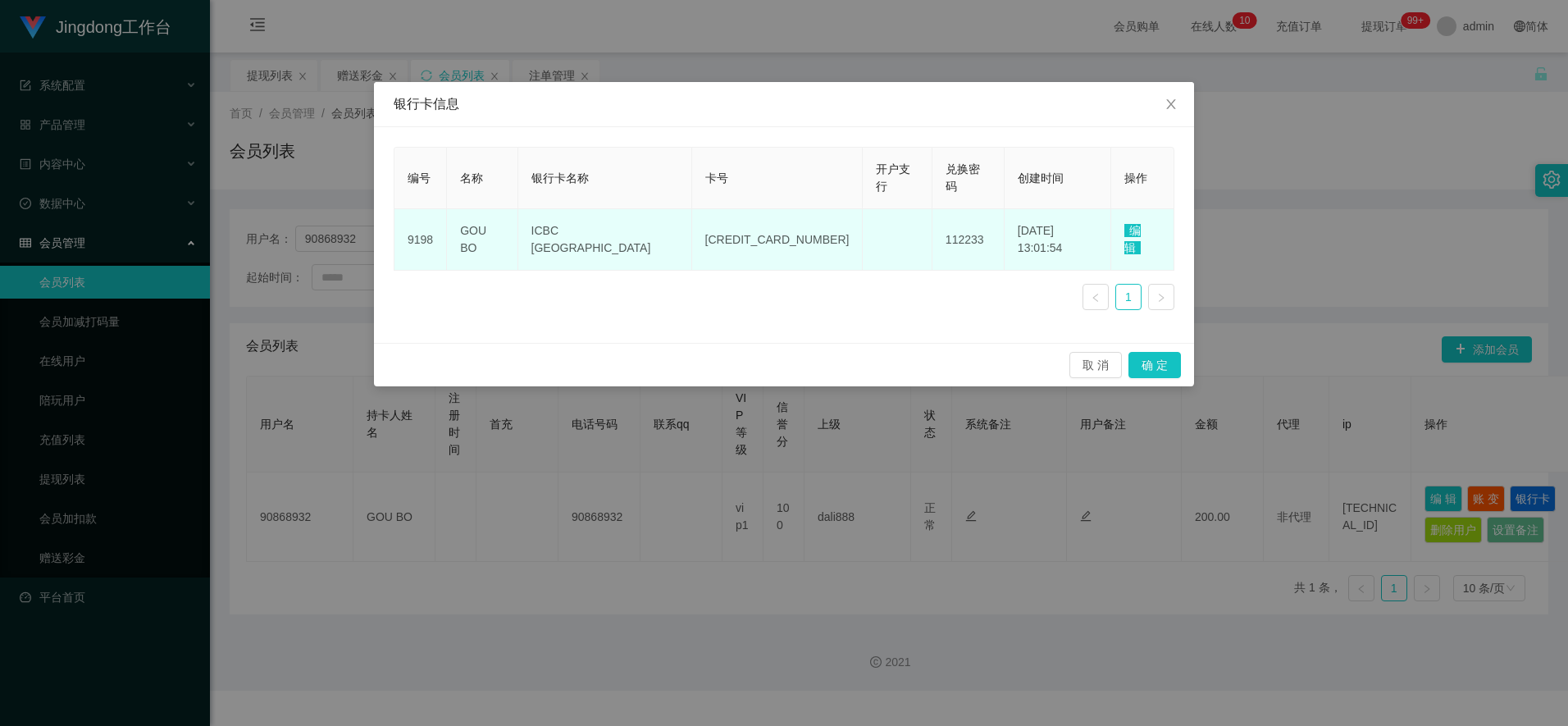
click at [622, 224] on span "编辑" at bounding box center [1132, 240] width 16 height 31
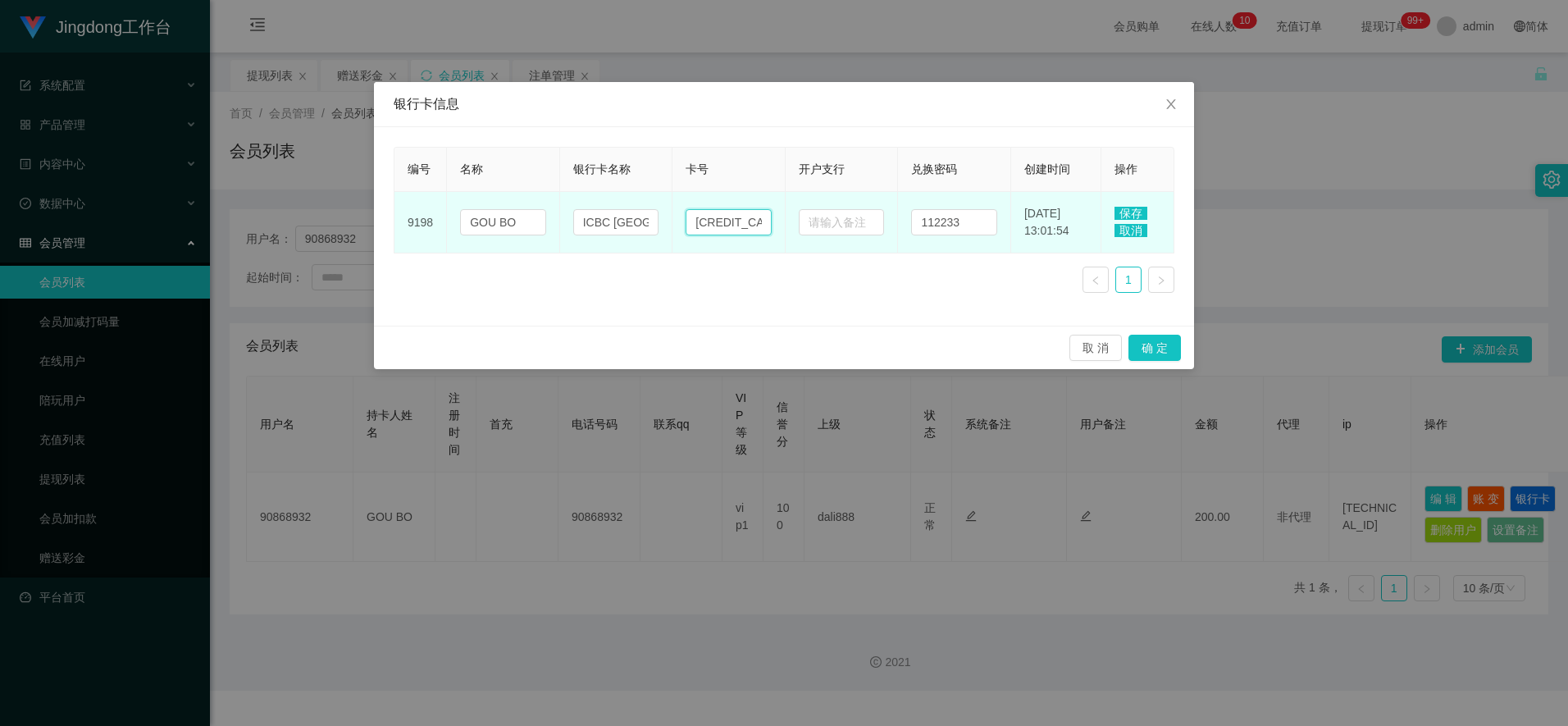
click at [622, 221] on input "4076612001379109" at bounding box center [728, 222] width 86 height 26
paste input "90868932"
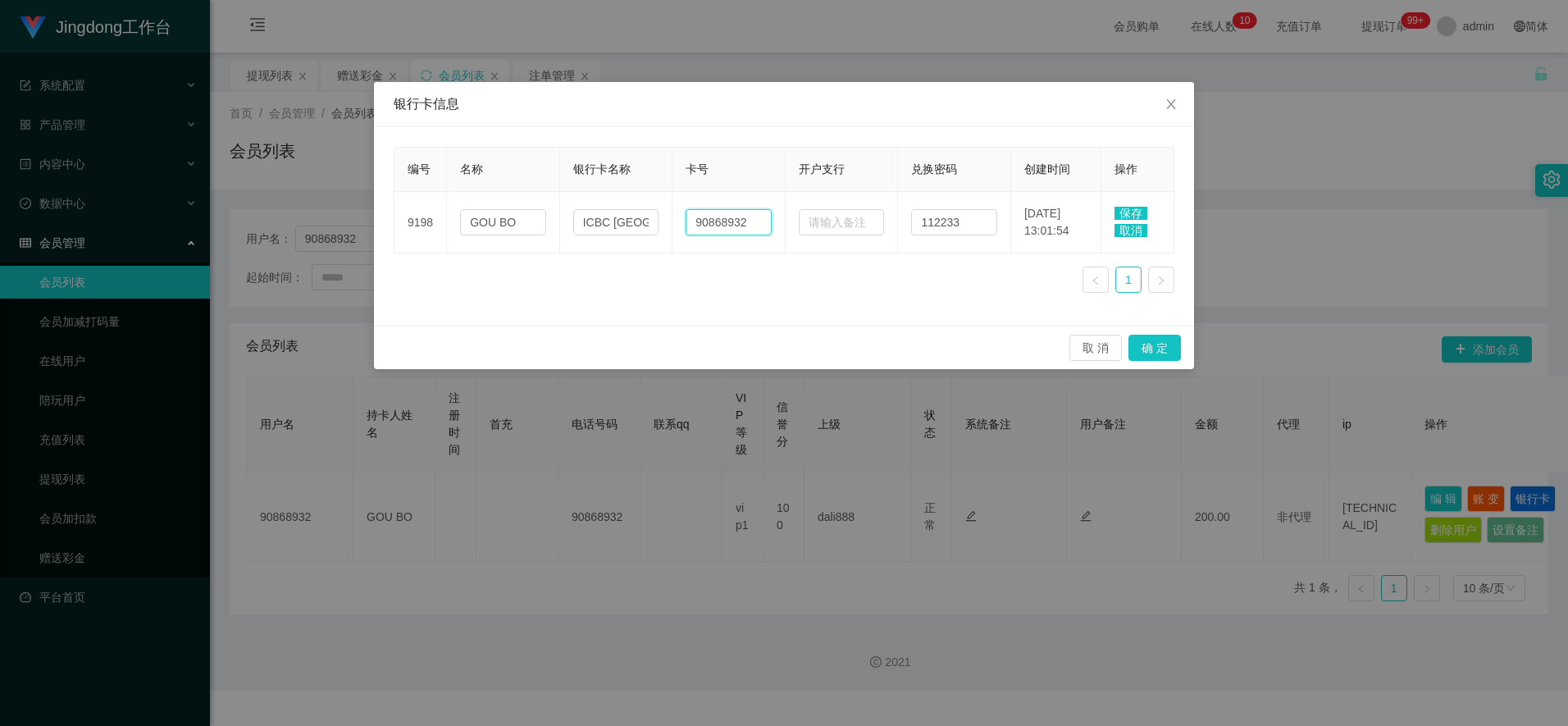
type input "90868932"
click at [622, 209] on span "保存" at bounding box center [1131, 213] width 33 height 14
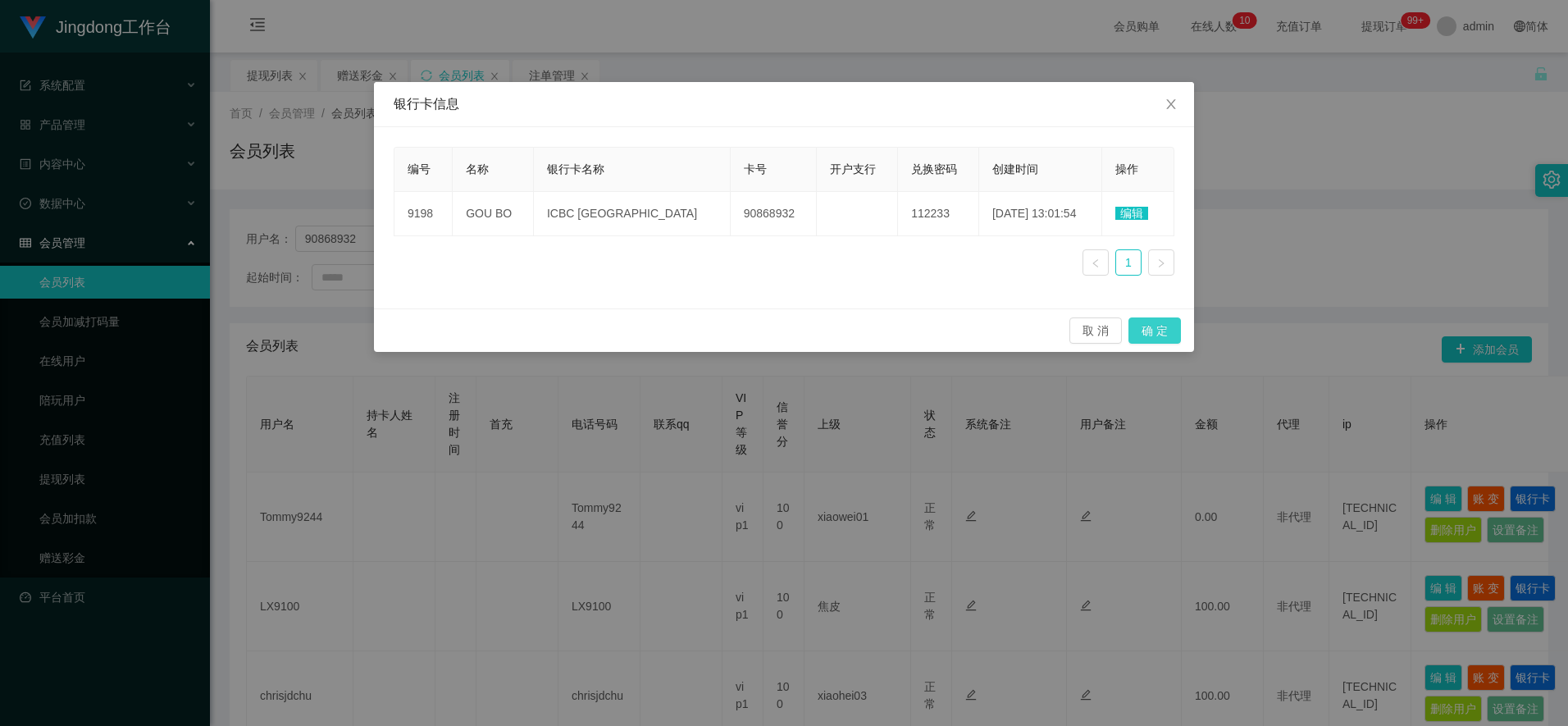
click at [622, 324] on button "确 定" at bounding box center [1155, 330] width 52 height 26
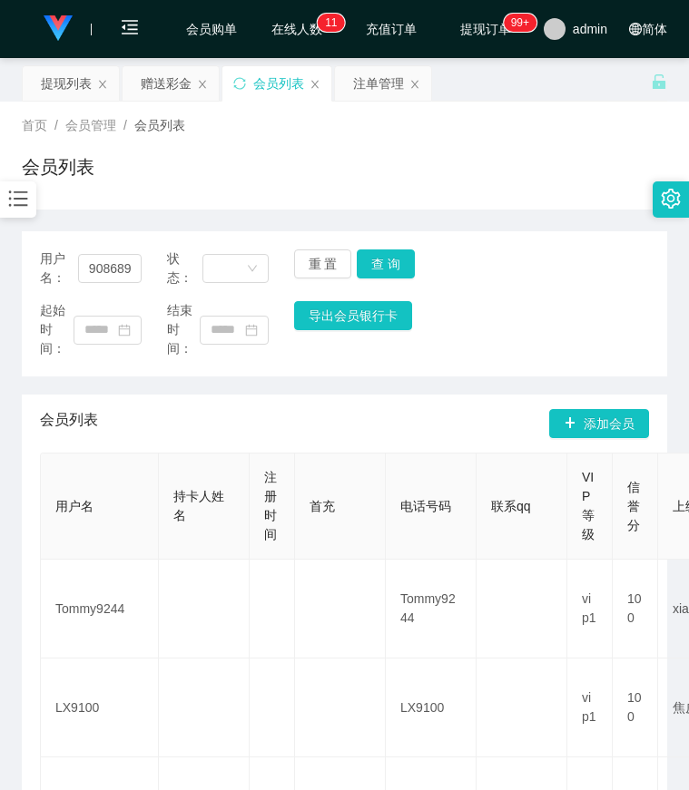
click at [7, 204] on icon "图标: bars" at bounding box center [18, 199] width 24 height 24
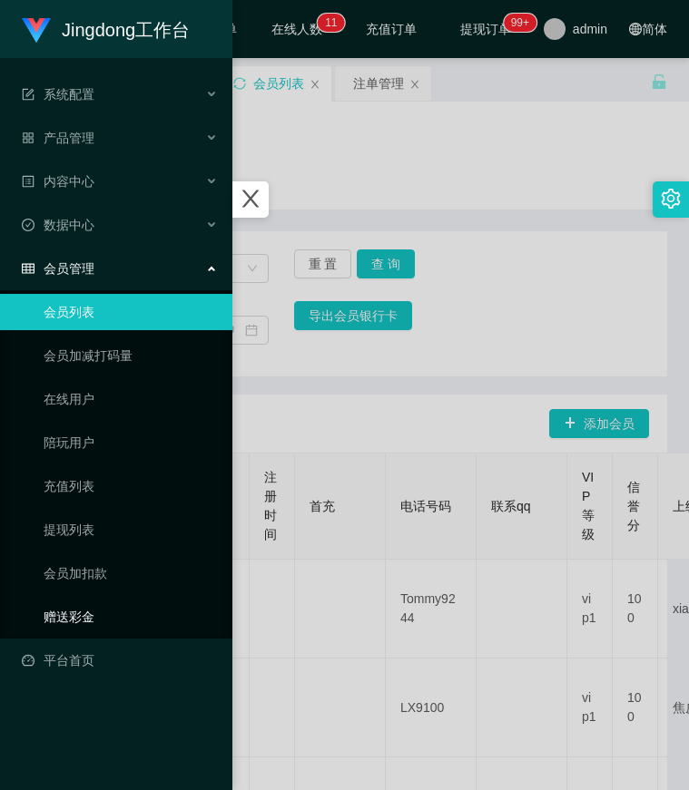
drag, startPoint x: 88, startPoint y: 605, endPoint x: 107, endPoint y: 603, distance: 19.3
click at [88, 605] on link "赠送彩金" at bounding box center [131, 617] width 174 height 36
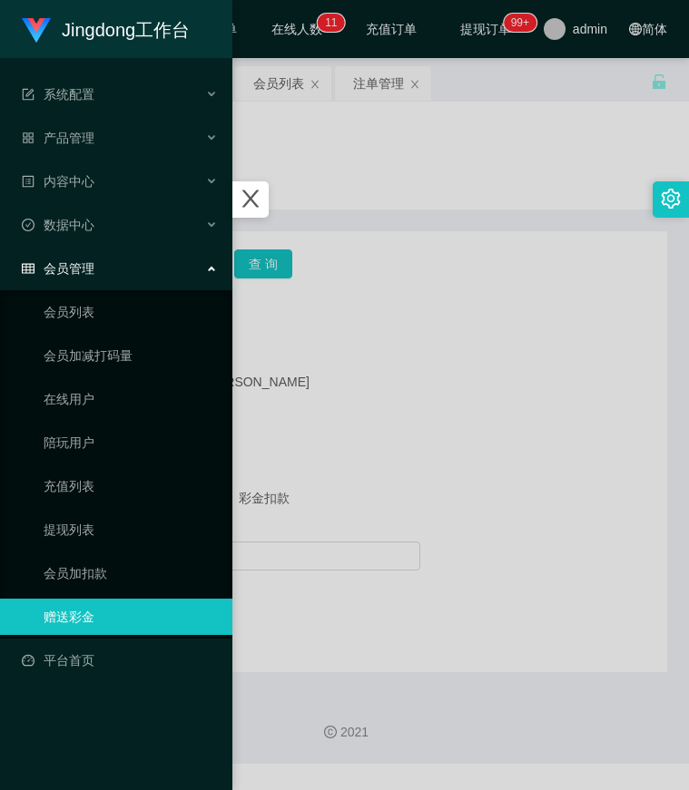
click at [544, 336] on div at bounding box center [344, 395] width 689 height 790
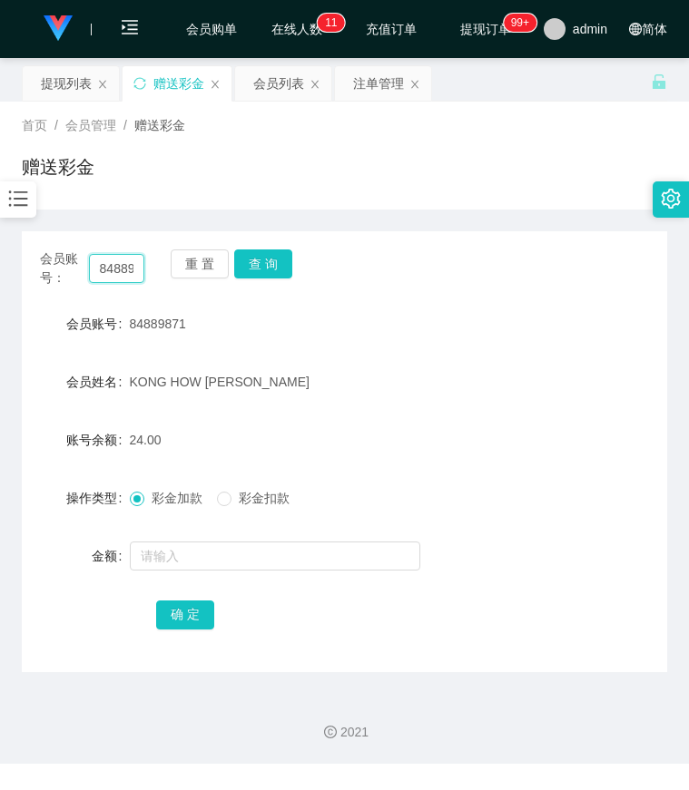
click at [121, 269] on input "84889871" at bounding box center [117, 268] width 56 height 29
paste input "paultan"
type input "paultan"
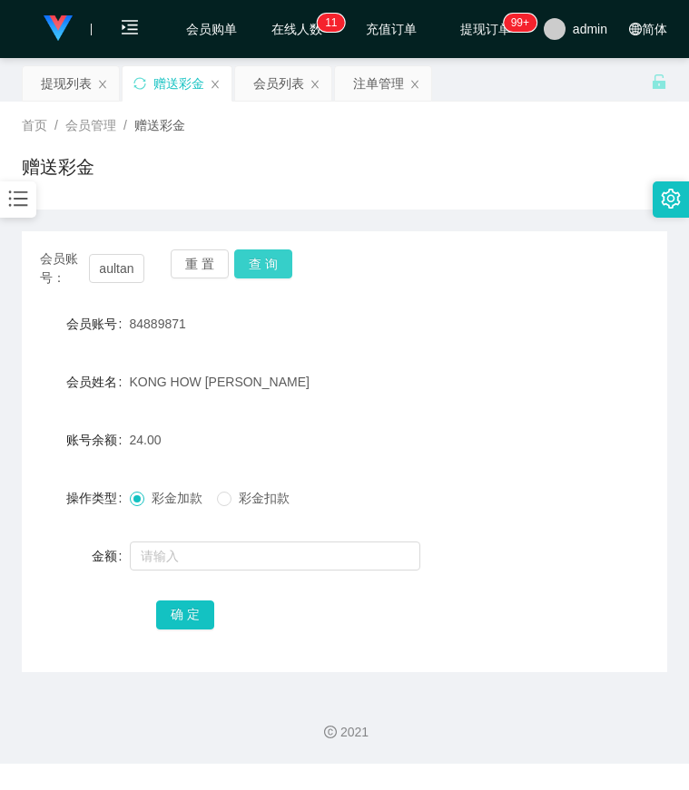
click at [270, 255] on button "查 询" at bounding box center [263, 264] width 58 height 29
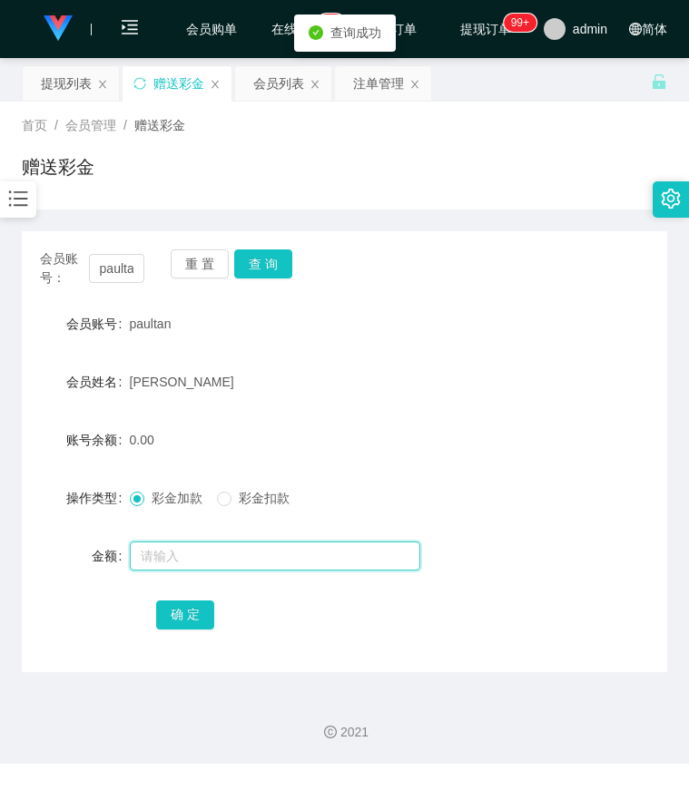
click at [181, 555] on input "text" at bounding box center [275, 556] width 290 height 29
type input "2"
type input "16"
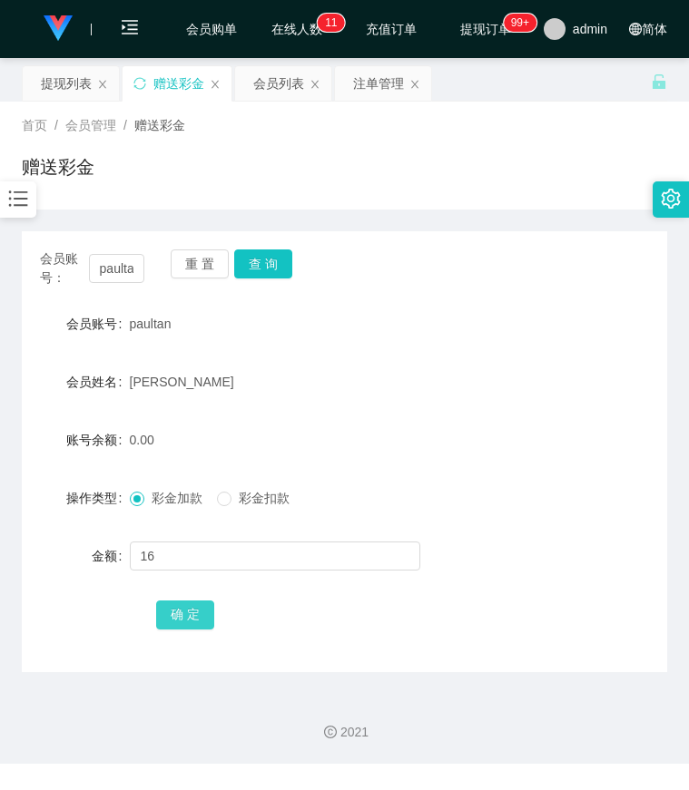
drag, startPoint x: 191, startPoint y: 627, endPoint x: 203, endPoint y: 622, distance: 13.0
click at [191, 627] on button "确 定" at bounding box center [185, 615] width 58 height 29
click at [522, 335] on div "会员账号 paultan" at bounding box center [344, 324] width 645 height 36
click at [111, 269] on input "paultan" at bounding box center [117, 268] width 56 height 29
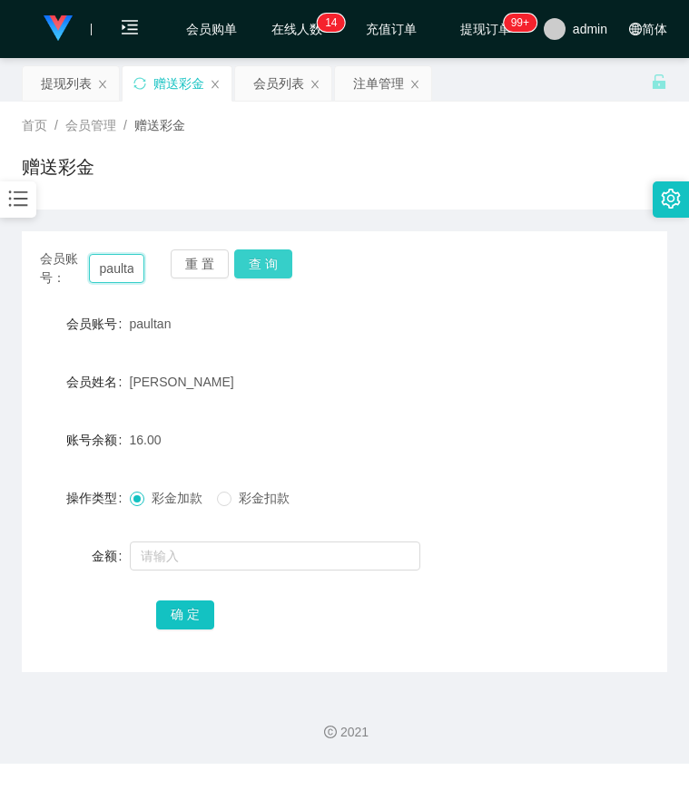
paste input "61226777"
type input "61226777"
click at [268, 260] on button "查 询" at bounding box center [263, 264] width 58 height 29
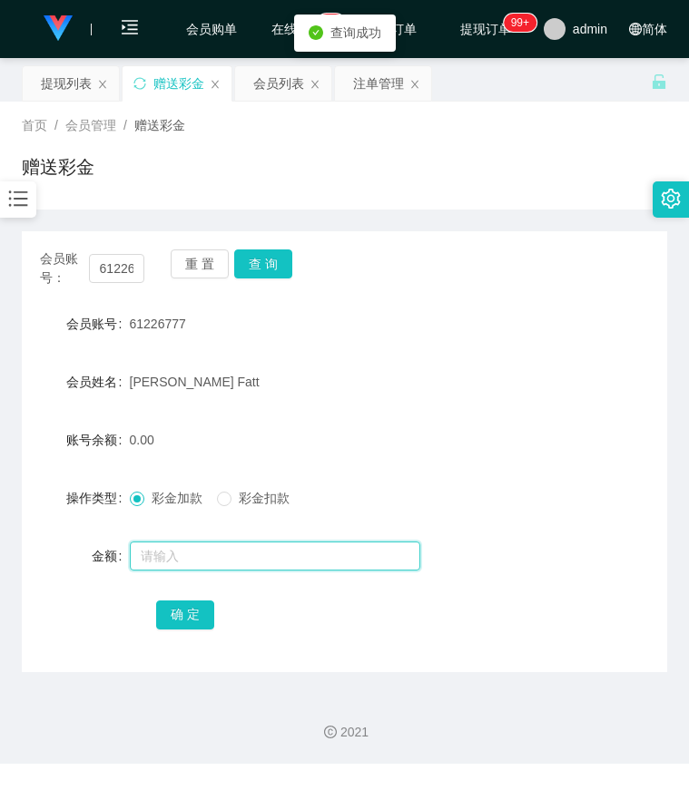
click at [179, 563] on input "text" at bounding box center [275, 556] width 290 height 29
type input "24"
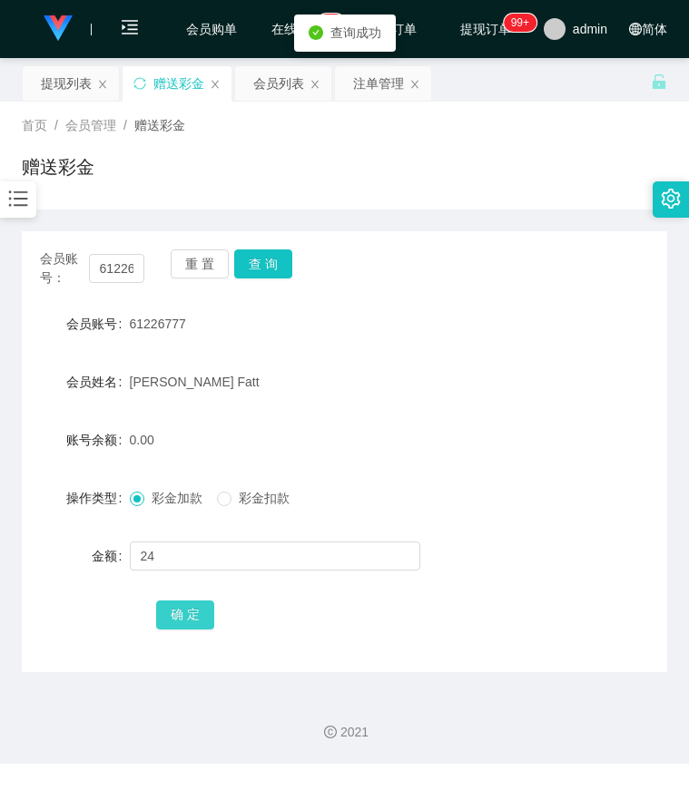
click at [180, 613] on button "确 定" at bounding box center [185, 615] width 58 height 29
click at [549, 336] on div "会员账号 61226777" at bounding box center [344, 324] width 645 height 36
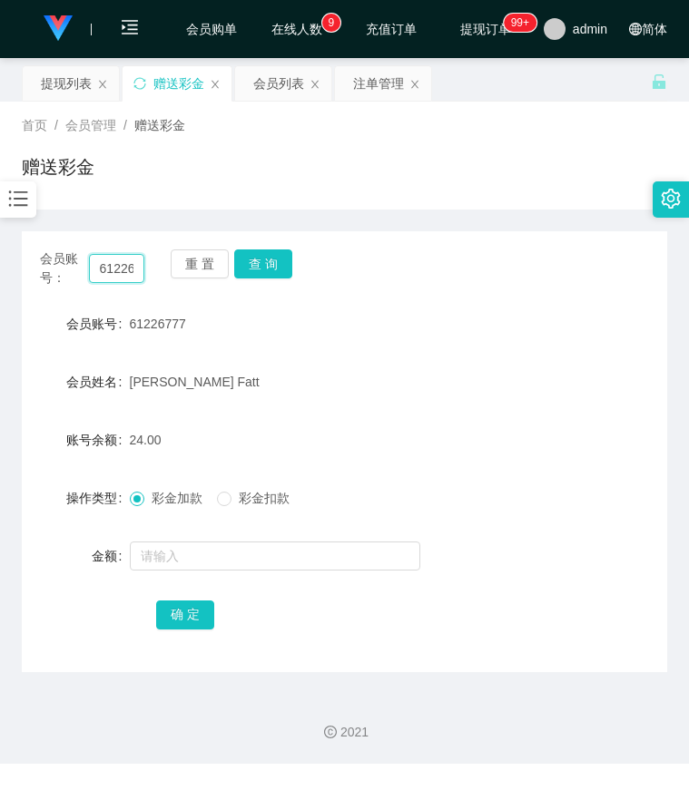
click at [132, 273] on input "61226777" at bounding box center [117, 268] width 56 height 29
paste input "paultan"
type input "paultan"
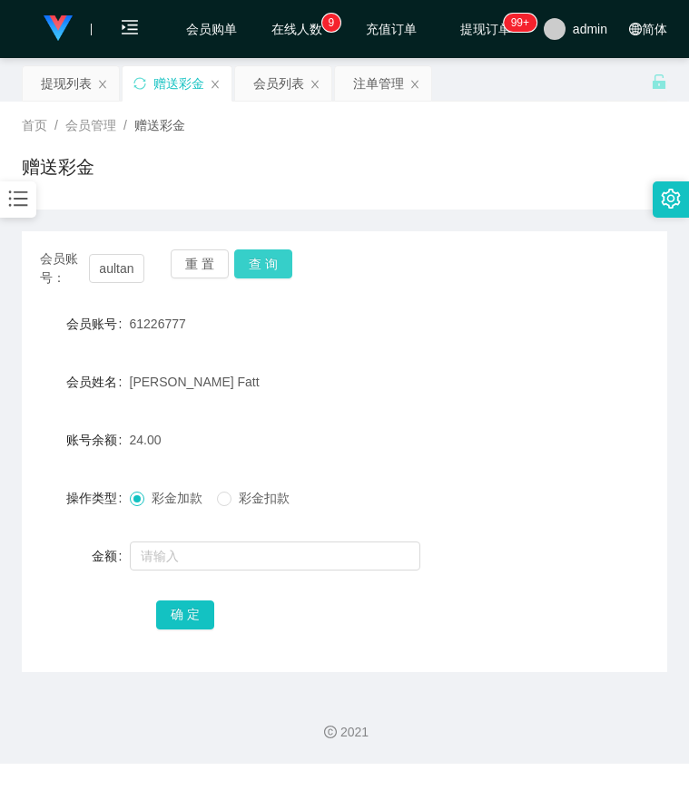
click at [270, 258] on button "查 询" at bounding box center [263, 264] width 58 height 29
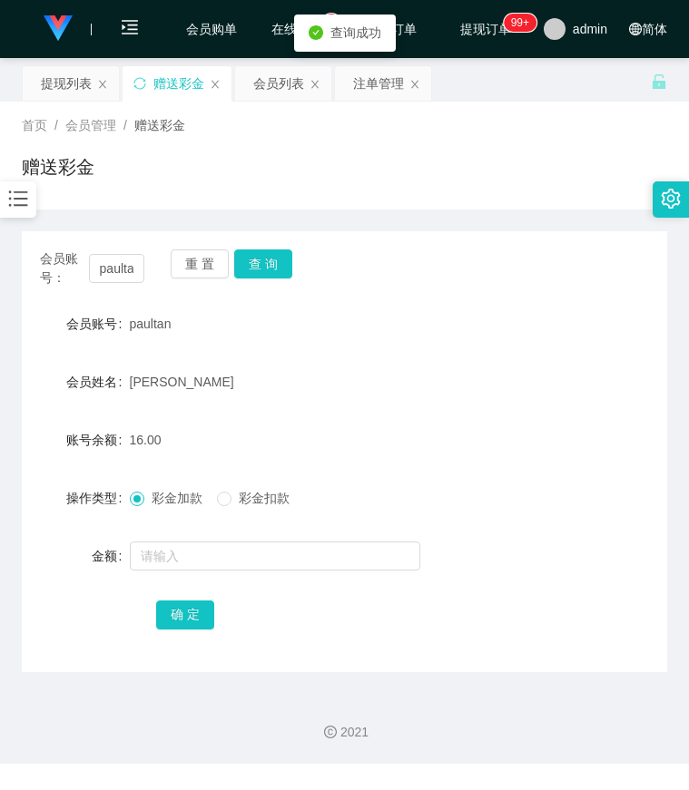
click at [166, 576] on form "会员账号 paultan 会员姓名 paul tt 账号余额 16.00 操作类型 彩金加款 彩金扣款 金额 确 定" at bounding box center [344, 469] width 645 height 327
click at [192, 569] on input "text" at bounding box center [275, 556] width 290 height 29
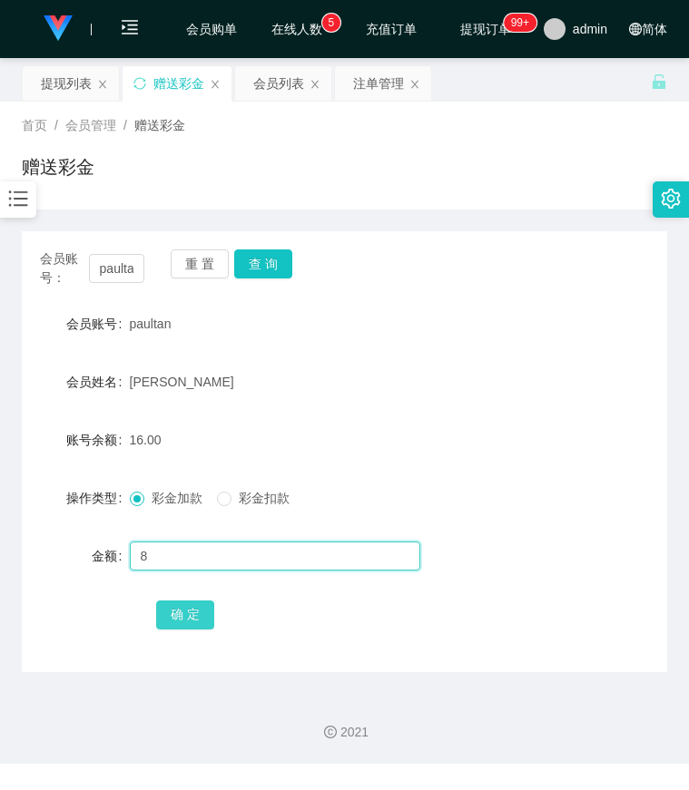
type input "8"
click at [201, 603] on button "确 定" at bounding box center [185, 615] width 58 height 29
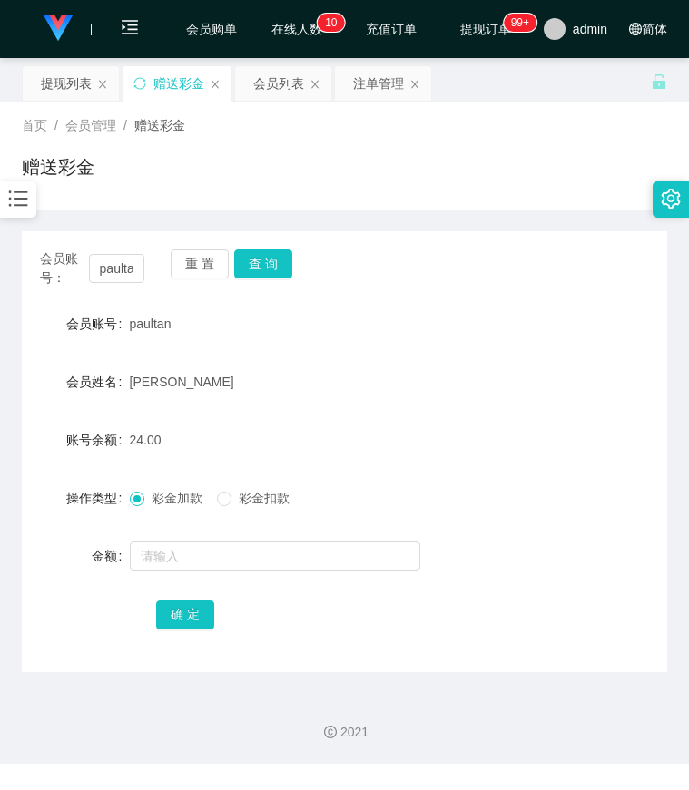
click at [602, 372] on div "会员姓名 paul tt" at bounding box center [344, 382] width 645 height 36
click at [124, 278] on input "paultan" at bounding box center [117, 268] width 56 height 29
paste input "61226777"
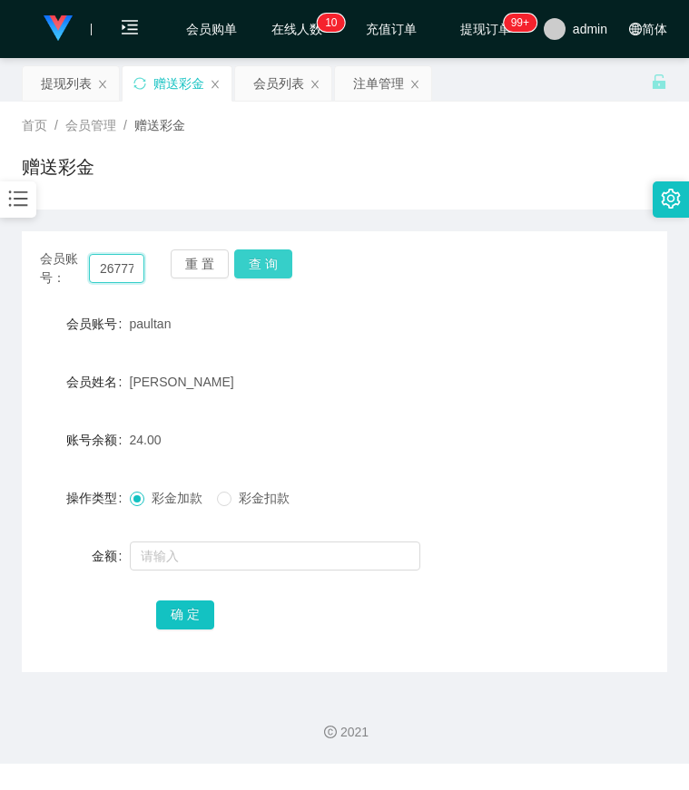
type input "61226777"
click at [265, 270] on button "查 询" at bounding box center [263, 264] width 58 height 29
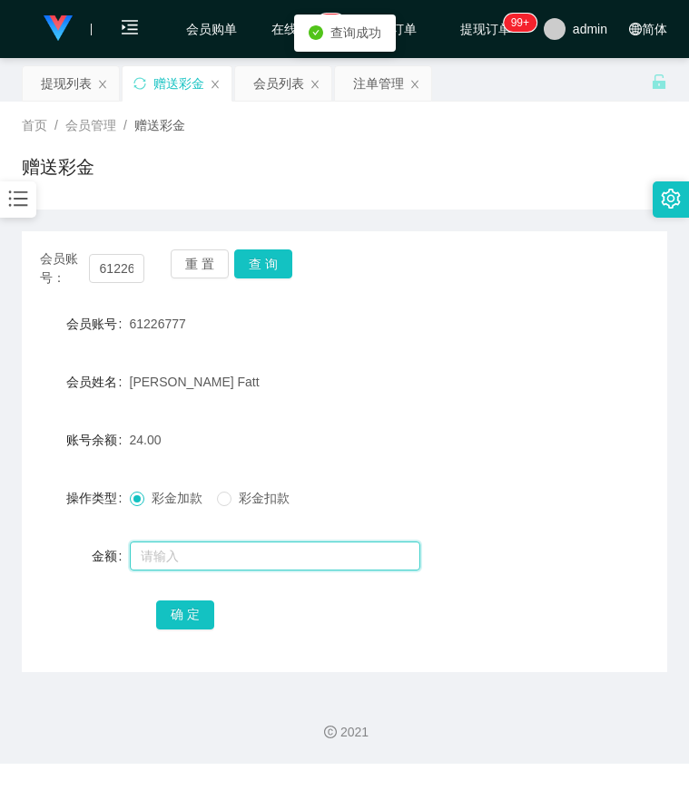
click at [179, 544] on input "text" at bounding box center [275, 556] width 290 height 29
type input "8"
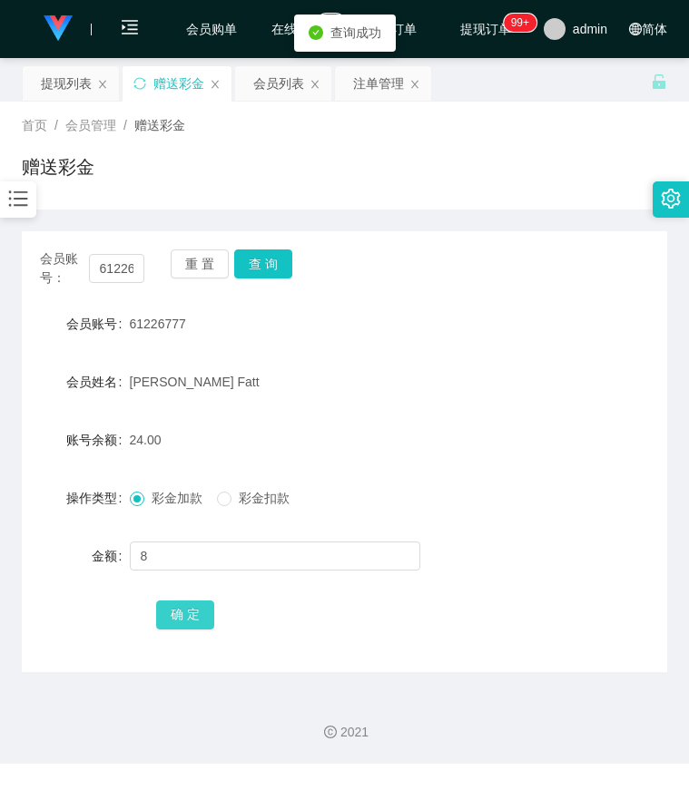
click at [179, 618] on button "确 定" at bounding box center [185, 615] width 58 height 29
click at [484, 301] on div "会员账号： 61226777 重 置 查 询 会员账号 61226777 会员姓名 Lee Toon Fatt 账号余额 32.00 操作类型 彩金加款 彩金…" at bounding box center [344, 451] width 645 height 441
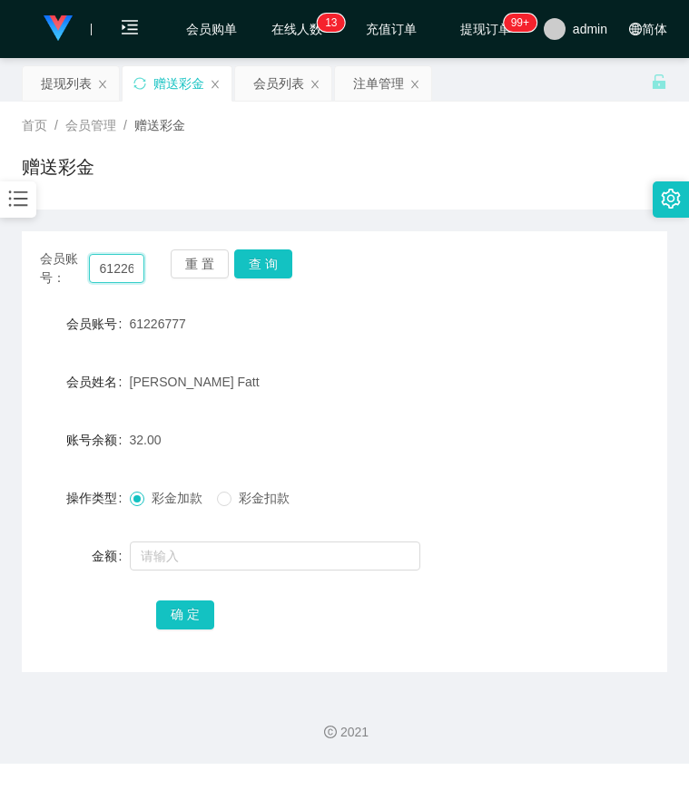
click at [132, 269] on input "61226777" at bounding box center [117, 268] width 56 height 29
paste input "84889871"
type input "84889871"
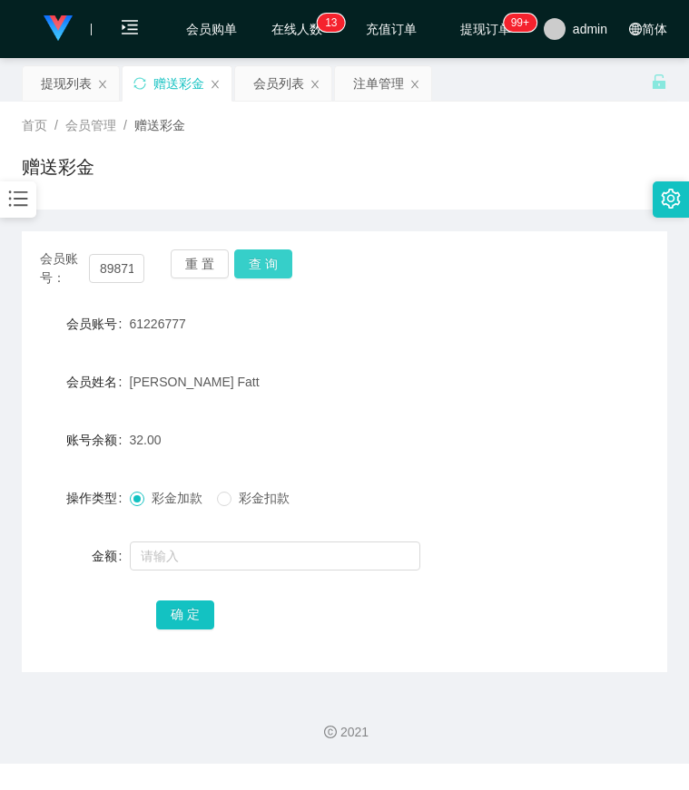
click at [285, 261] on button "查 询" at bounding box center [263, 264] width 58 height 29
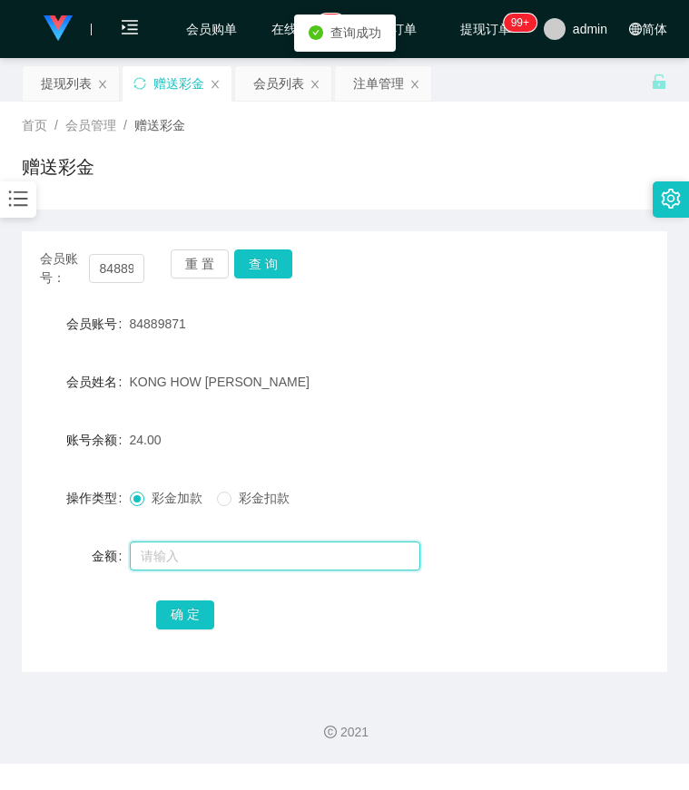
click at [170, 557] on input "text" at bounding box center [275, 556] width 290 height 29
type input "40"
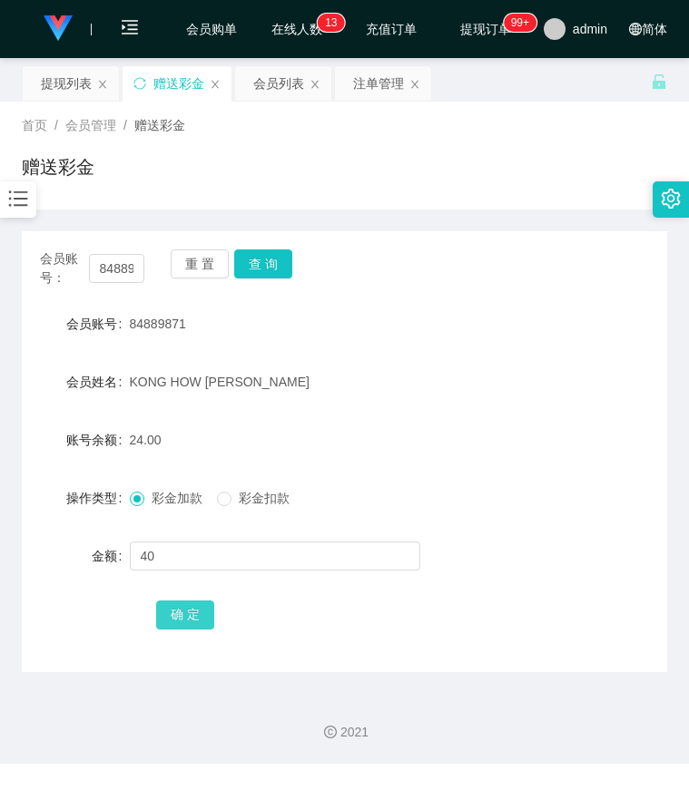
click at [174, 620] on button "确 定" at bounding box center [185, 615] width 58 height 29
click at [657, 365] on div "会员姓名 KONG HOW CHING" at bounding box center [344, 382] width 645 height 36
click at [120, 269] on input "84889871" at bounding box center [117, 268] width 56 height 29
paste input "paultan"
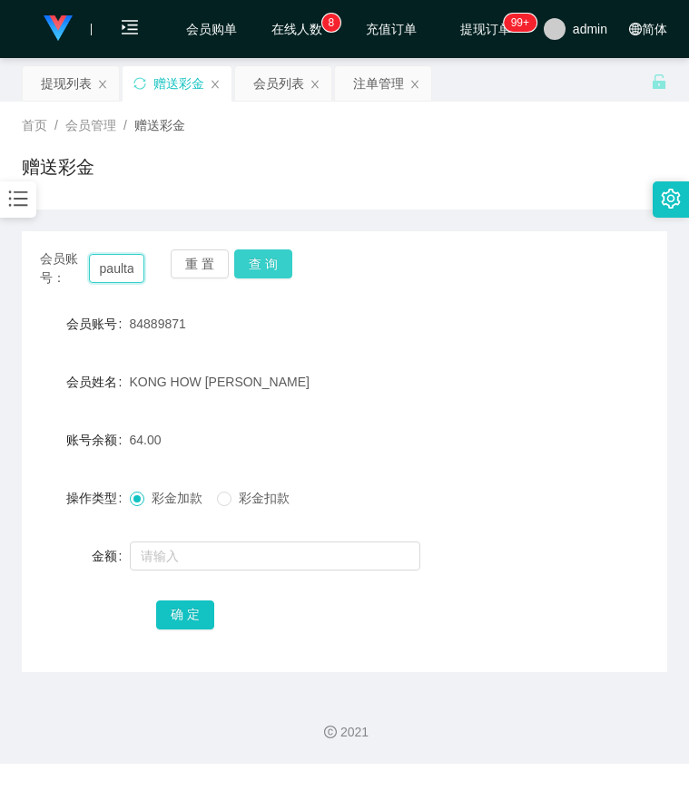
scroll to position [0, 8]
type input "paultan"
click at [254, 267] on button "查 询" at bounding box center [263, 264] width 58 height 29
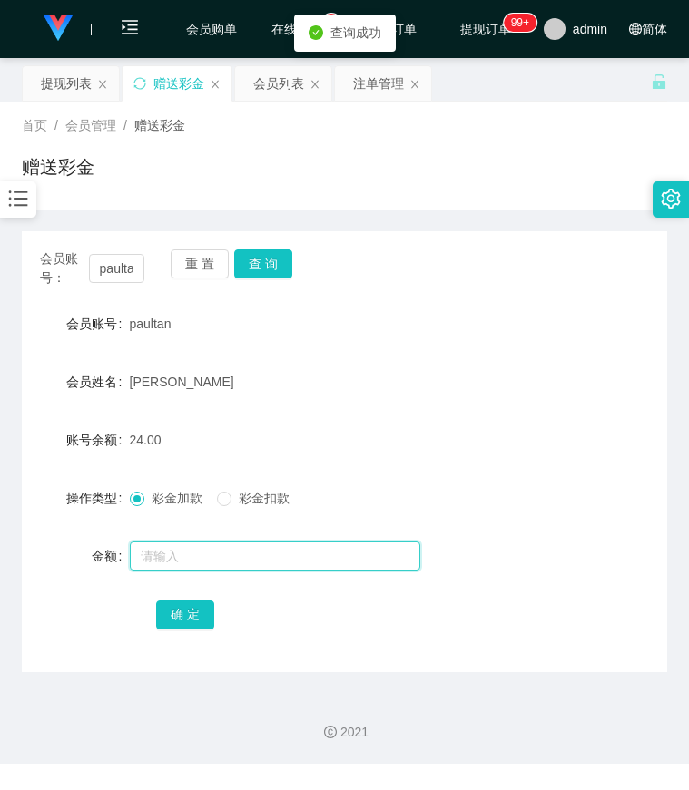
click at [164, 551] on input "text" at bounding box center [275, 556] width 290 height 29
type input "8"
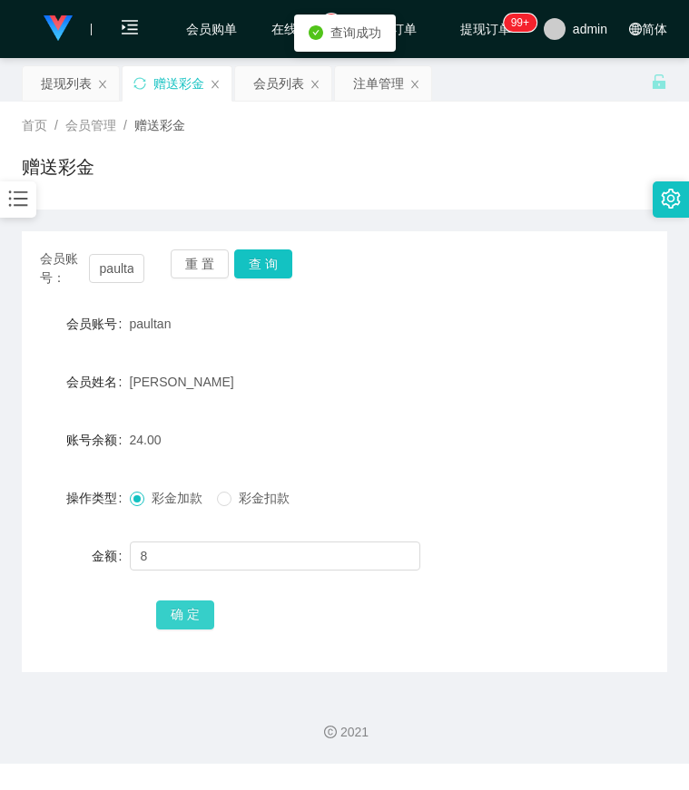
click at [187, 623] on button "确 定" at bounding box center [185, 615] width 58 height 29
click at [500, 256] on div "会员账号： paultan 重 置 查 询" at bounding box center [344, 269] width 645 height 38
click at [586, 379] on div "会员姓名 paul tt" at bounding box center [344, 382] width 645 height 36
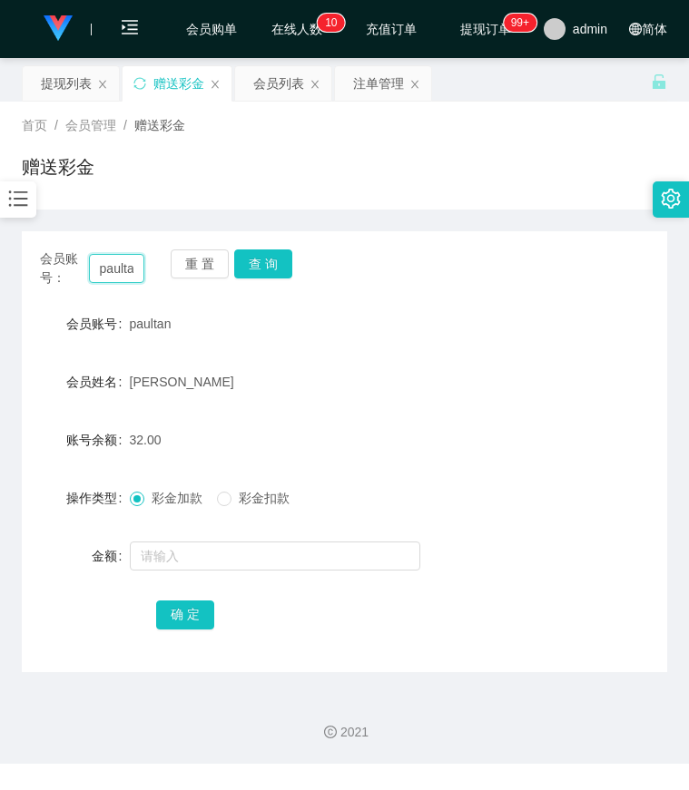
click at [121, 274] on input "paultan" at bounding box center [117, 268] width 56 height 29
click at [287, 272] on button "查 询" at bounding box center [263, 264] width 58 height 29
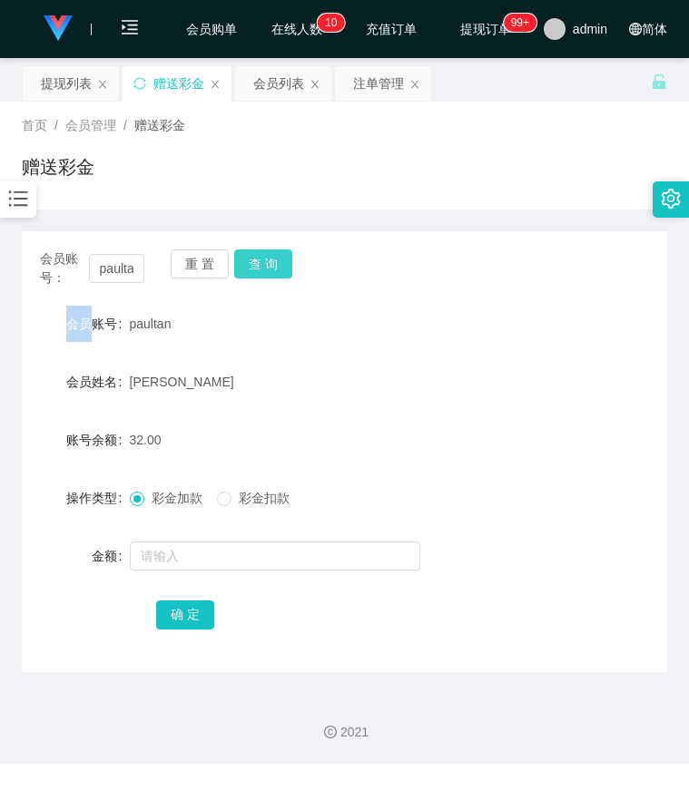
click at [287, 272] on div "会员账号： paultan 重 置 查 询" at bounding box center [344, 269] width 645 height 38
drag, startPoint x: 287, startPoint y: 272, endPoint x: 258, endPoint y: 270, distance: 29.2
click at [258, 270] on button "查 询" at bounding box center [263, 264] width 58 height 29
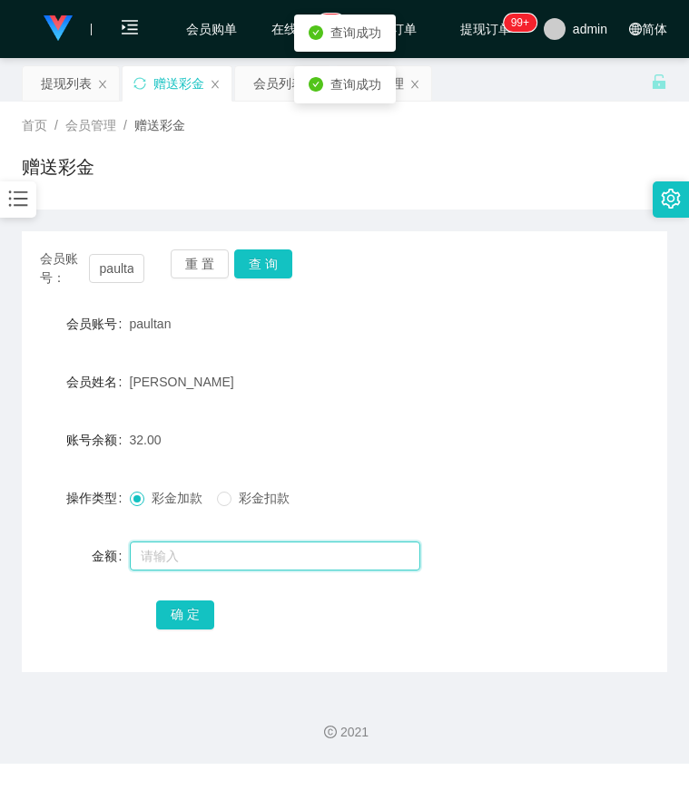
click at [179, 562] on input "text" at bounding box center [275, 556] width 290 height 29
type input "8"
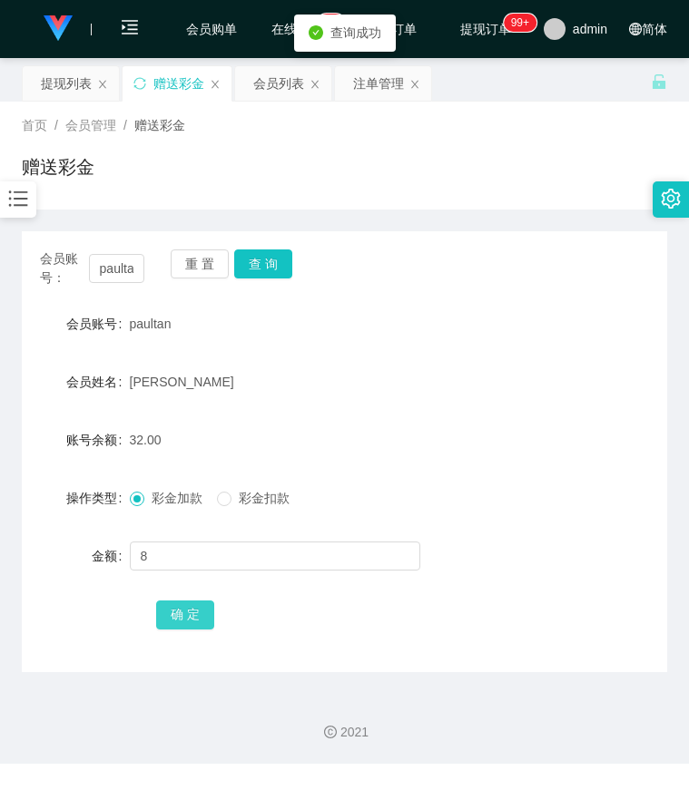
click at [202, 629] on button "确 定" at bounding box center [185, 615] width 58 height 29
click at [556, 348] on form "会员账号 paultan 会员姓名 paul tt 账号余额 40.00 操作类型 彩金加款 彩金扣款 金额 确 定" at bounding box center [344, 469] width 645 height 327
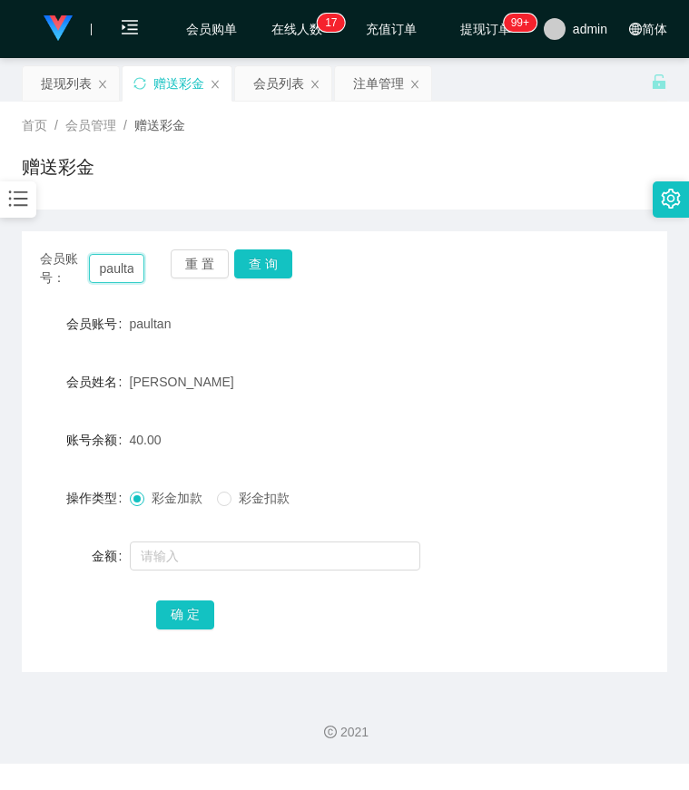
click at [112, 272] on input "paultan" at bounding box center [117, 268] width 56 height 29
paste input "61226777"
type input "61226777"
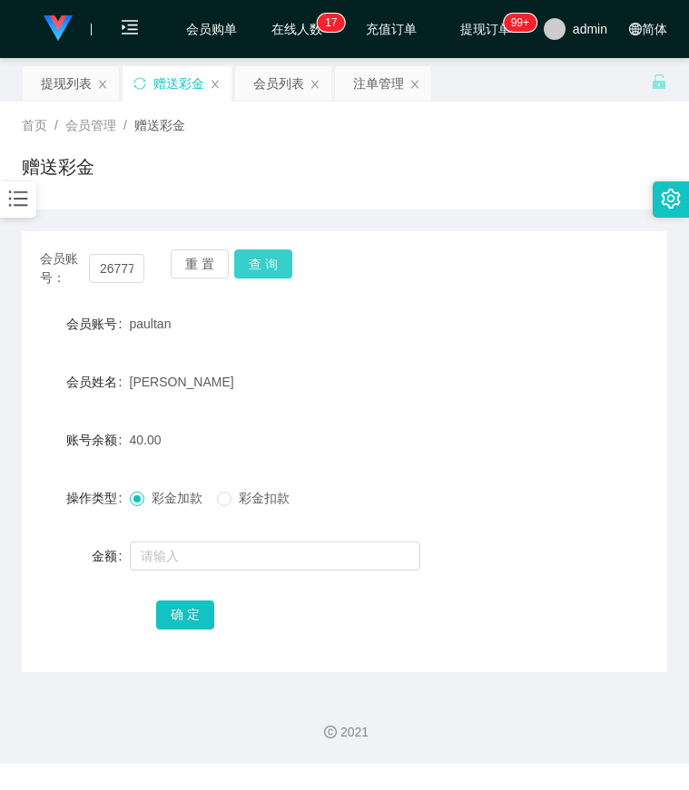
click at [271, 263] on button "查 询" at bounding box center [263, 264] width 58 height 29
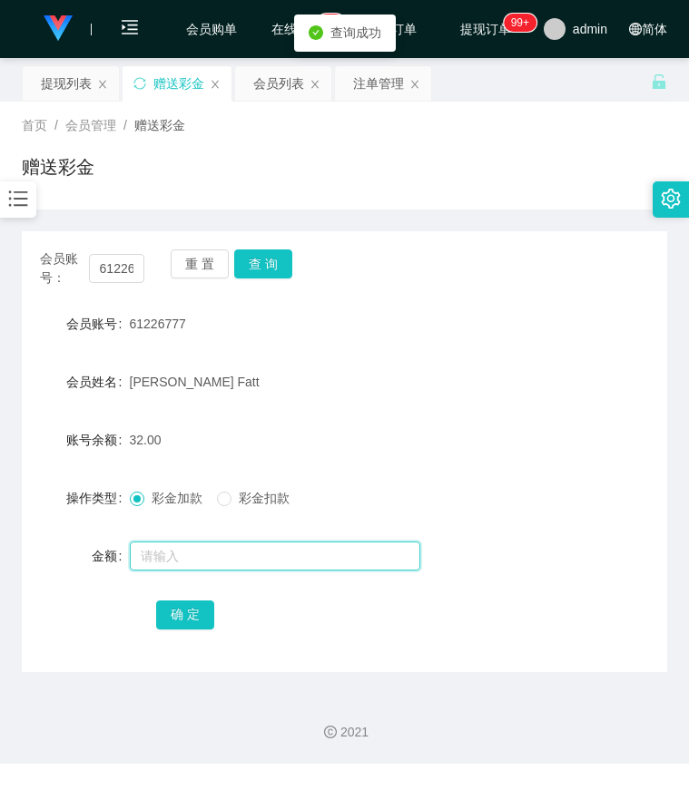
click at [208, 570] on input "text" at bounding box center [275, 556] width 290 height 29
type input "8"
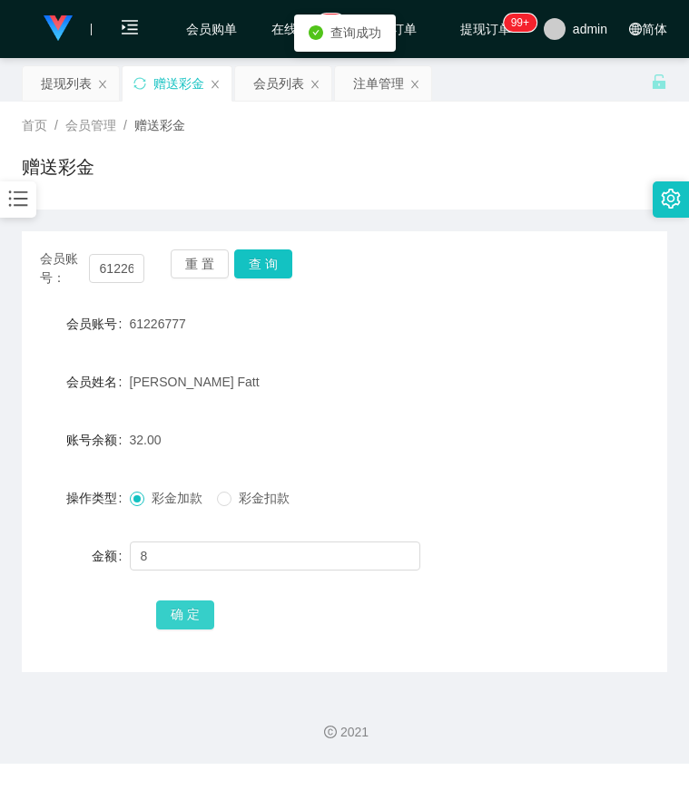
click at [186, 617] on button "确 定" at bounding box center [185, 615] width 58 height 29
drag, startPoint x: 598, startPoint y: 346, endPoint x: 485, endPoint y: 318, distance: 116.0
click at [598, 346] on form "会员账号 61226777 会员姓名 Lee Toon Fatt 账号余额 40.00 操作类型 彩金加款 彩金扣款 金额 确 定" at bounding box center [344, 469] width 645 height 327
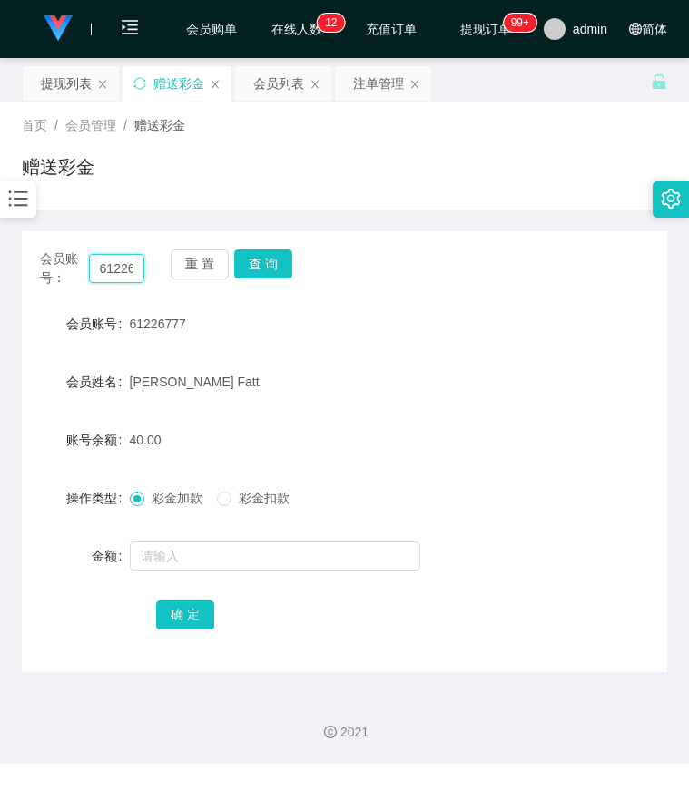
click at [125, 263] on input "61226777" at bounding box center [117, 268] width 56 height 29
paste input "paultan"
type input "paultan"
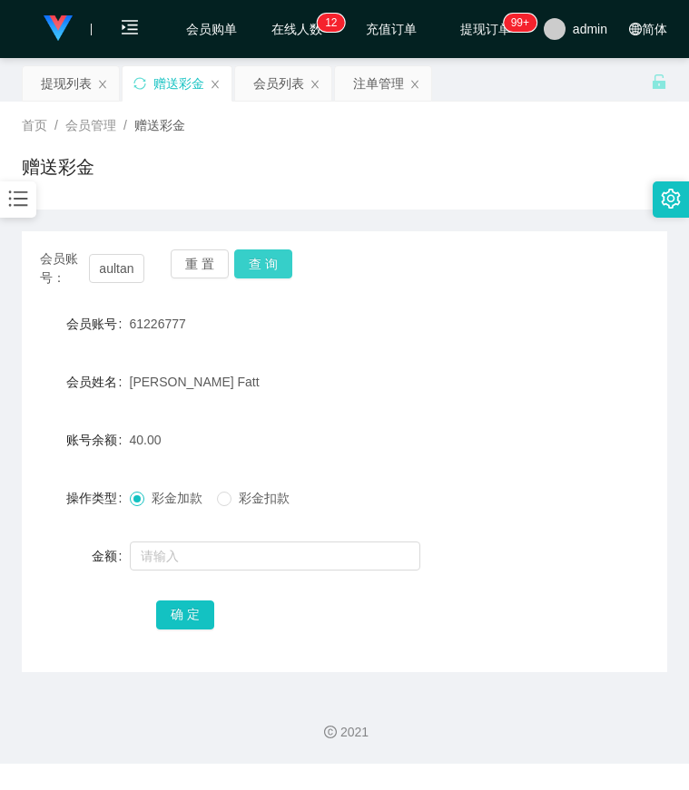
click at [267, 251] on button "查 询" at bounding box center [263, 264] width 58 height 29
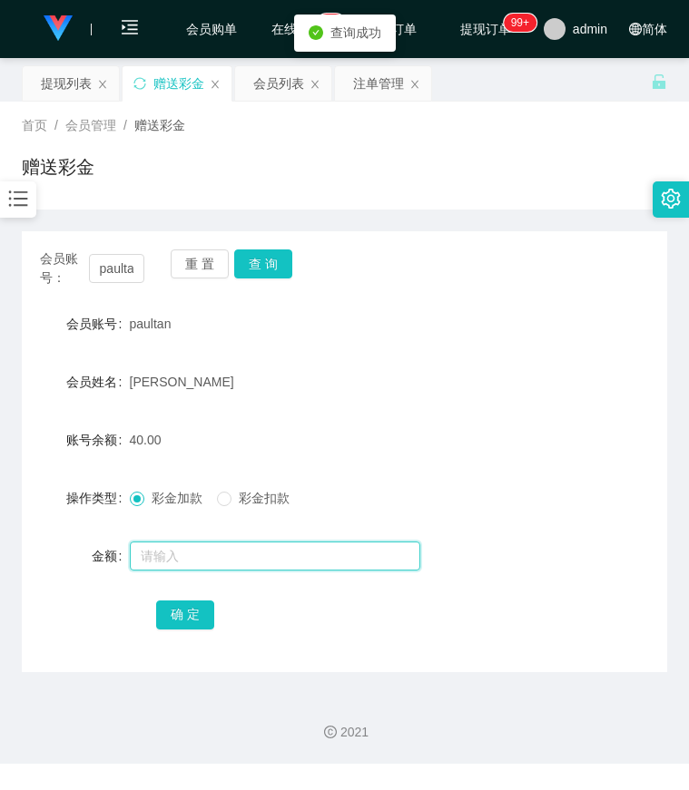
click at [174, 558] on input "text" at bounding box center [275, 556] width 290 height 29
type input "8"
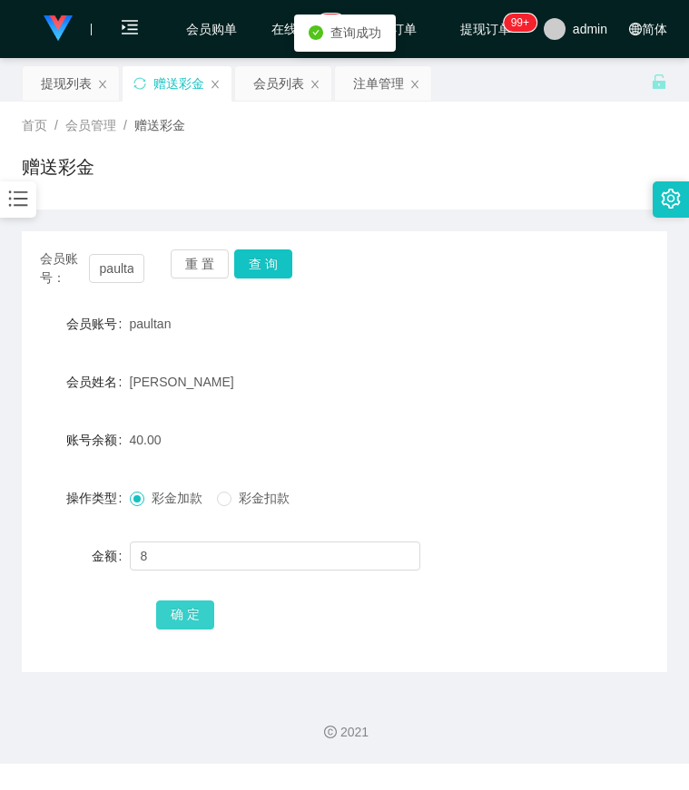
click at [176, 613] on button "确 定" at bounding box center [185, 615] width 58 height 29
click at [468, 396] on div "paul tt" at bounding box center [318, 382] width 377 height 36
click at [645, 368] on div "会员姓名 paul tt" at bounding box center [344, 382] width 645 height 36
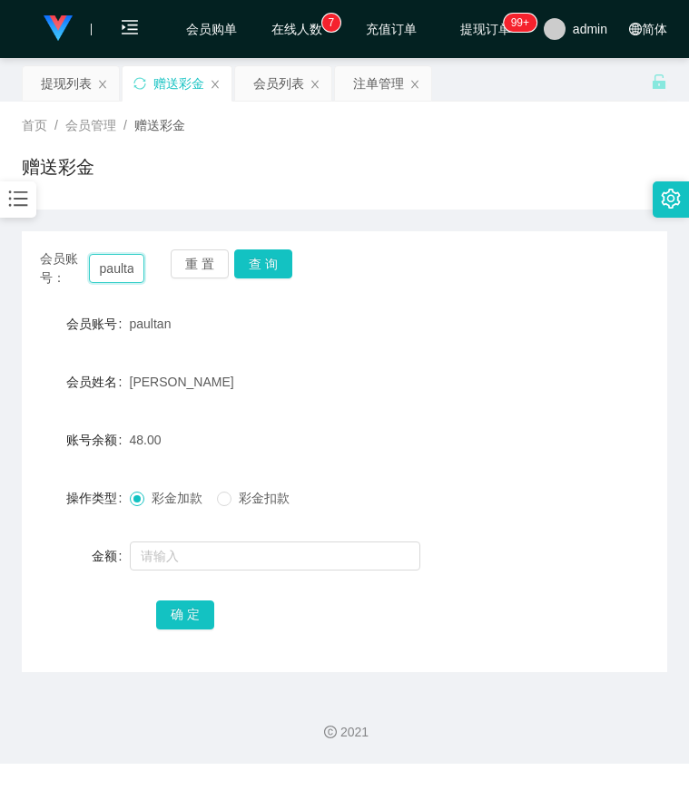
click at [128, 269] on input "paultan" at bounding box center [117, 268] width 56 height 29
click at [153, 265] on div "会员账号： paultan 重 置 查 询" at bounding box center [344, 269] width 645 height 38
click at [124, 267] on input "paultan" at bounding box center [117, 268] width 56 height 29
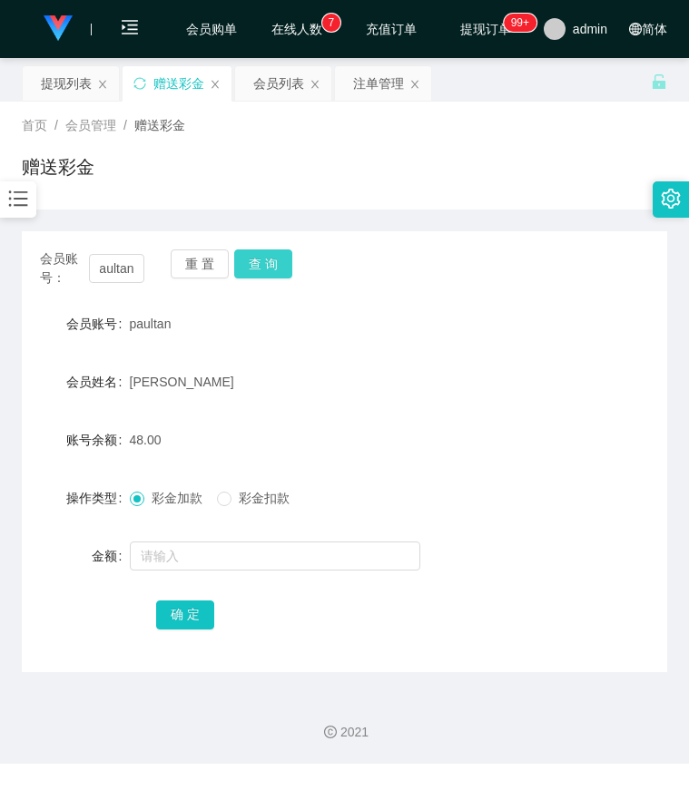
click at [246, 271] on button "查 询" at bounding box center [263, 264] width 58 height 29
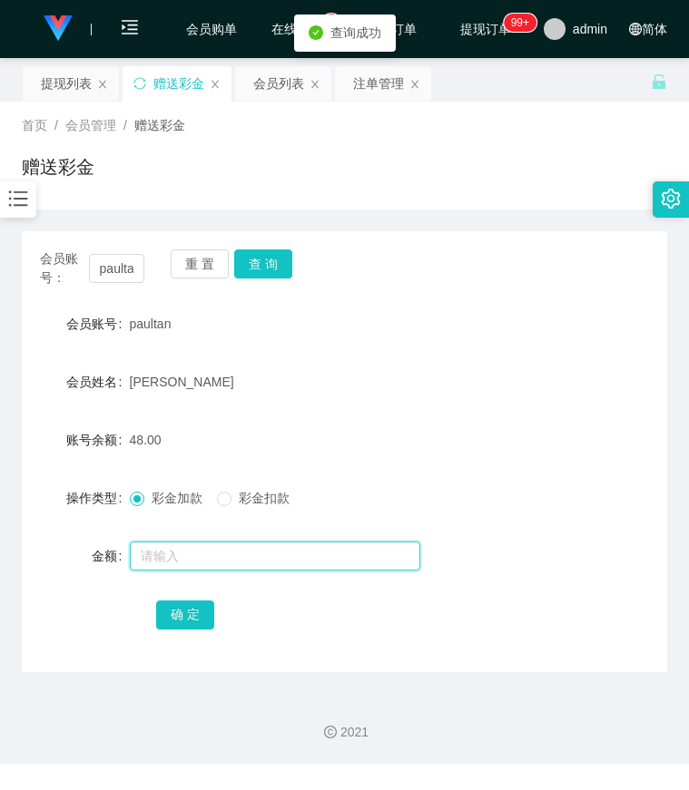
click at [173, 543] on input "text" at bounding box center [275, 556] width 290 height 29
type input "8"
click at [173, 631] on div "确 定" at bounding box center [344, 614] width 377 height 36
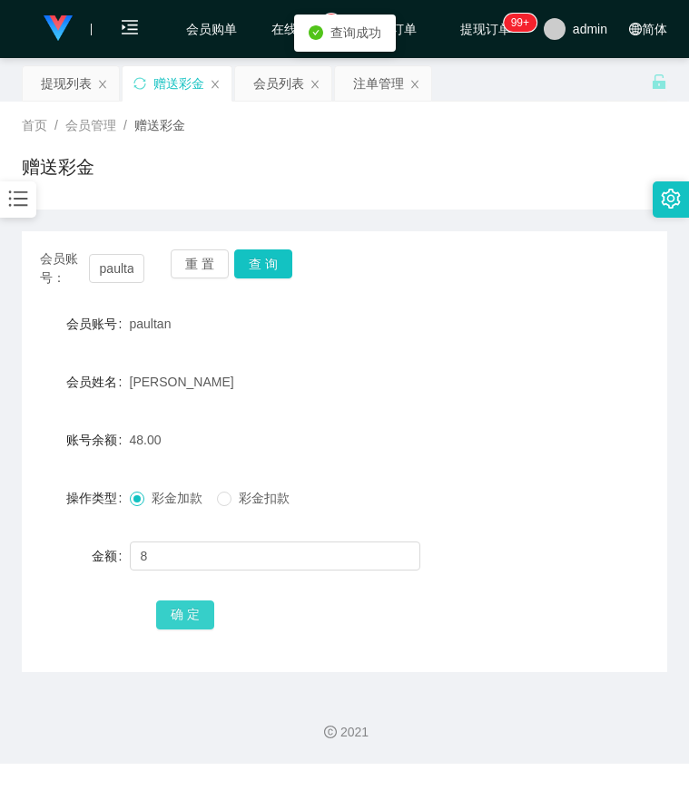
click at [182, 621] on button "确 定" at bounding box center [185, 615] width 58 height 29
drag, startPoint x: 538, startPoint y: 323, endPoint x: 452, endPoint y: 318, distance: 86.4
click at [536, 323] on div "会员账号 paultan" at bounding box center [344, 324] width 645 height 36
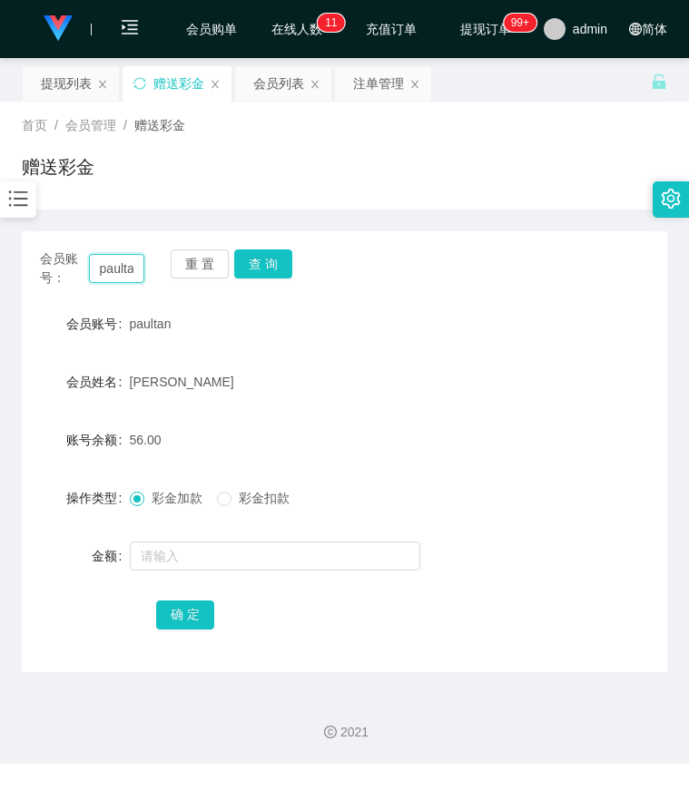
click at [117, 267] on input "paultan" at bounding box center [117, 268] width 56 height 29
paste input "61226777"
type input "61226777"
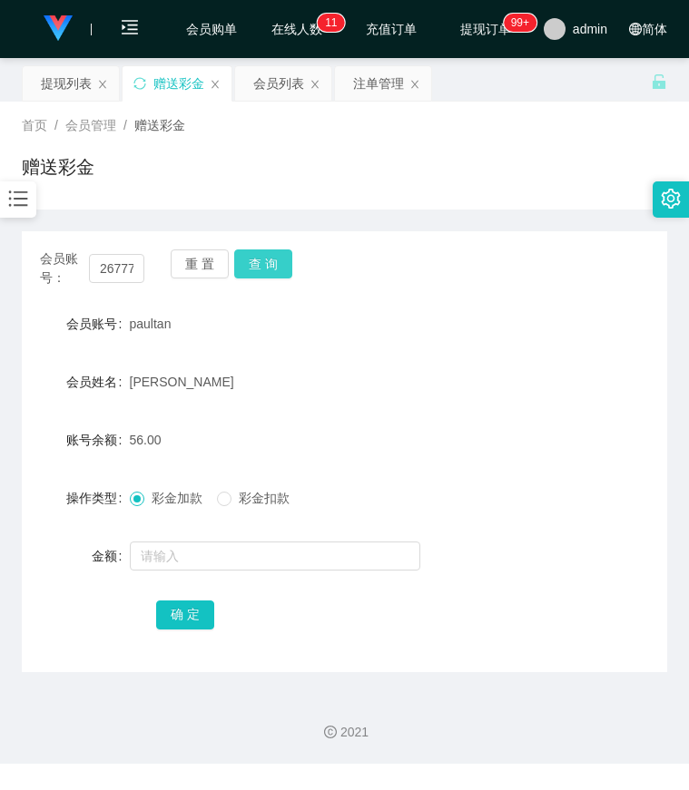
click at [259, 270] on button "查 询" at bounding box center [263, 264] width 58 height 29
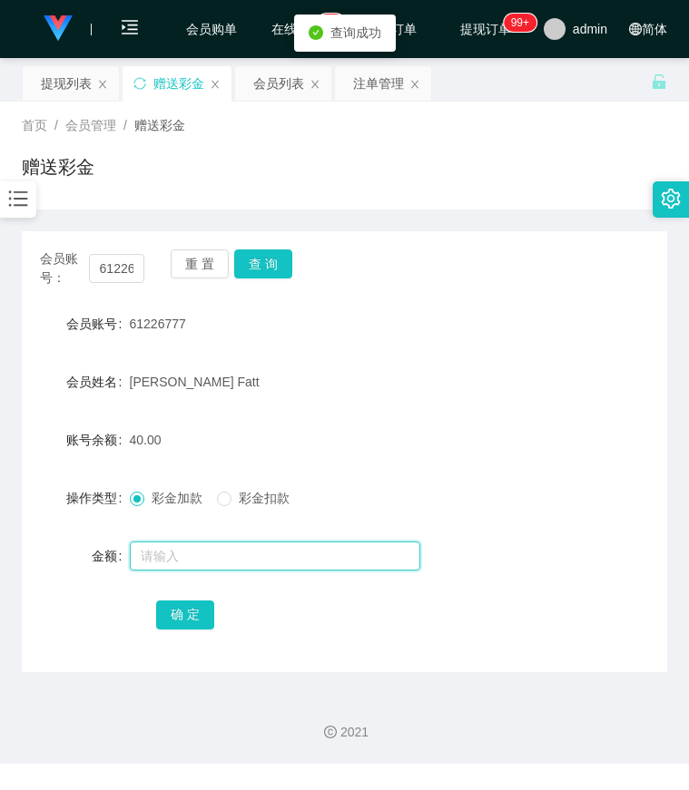
click at [186, 545] on input "text" at bounding box center [275, 556] width 290 height 29
type input "8"
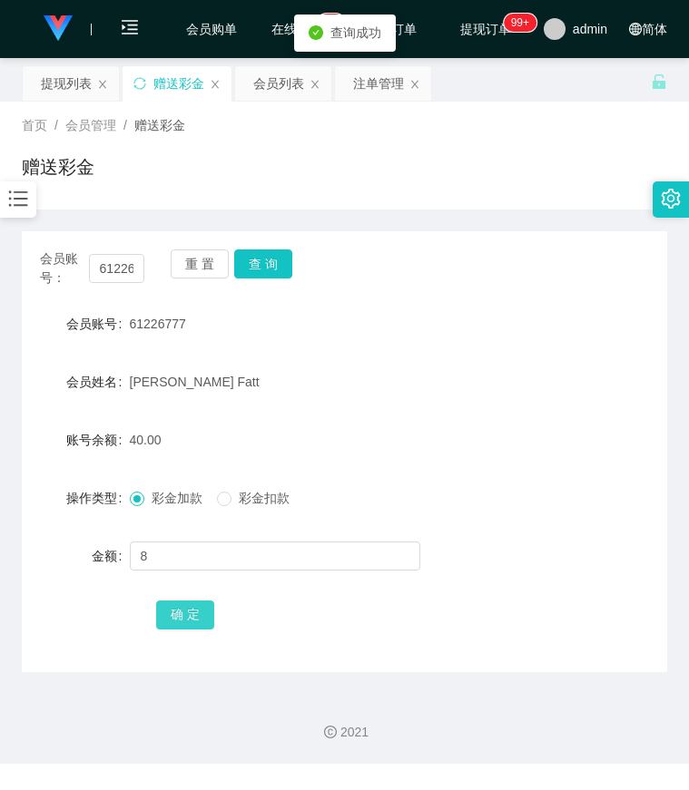
click at [174, 603] on button "确 定" at bounding box center [185, 615] width 58 height 29
click at [519, 267] on div "会员账号： 61226777 重 置 查 询" at bounding box center [344, 269] width 645 height 38
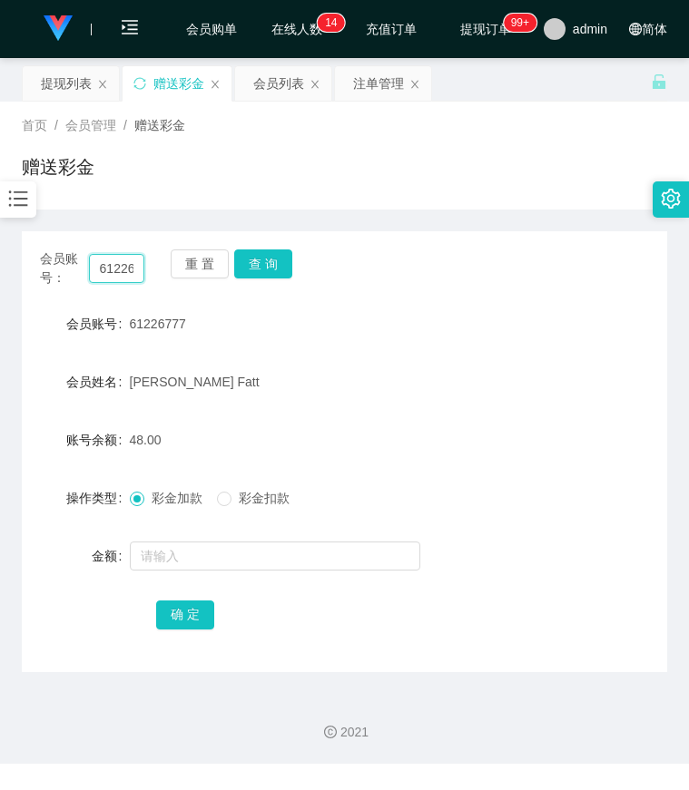
click at [115, 275] on input "61226777" at bounding box center [117, 268] width 56 height 29
paste input "paultan"
type input "paultan"
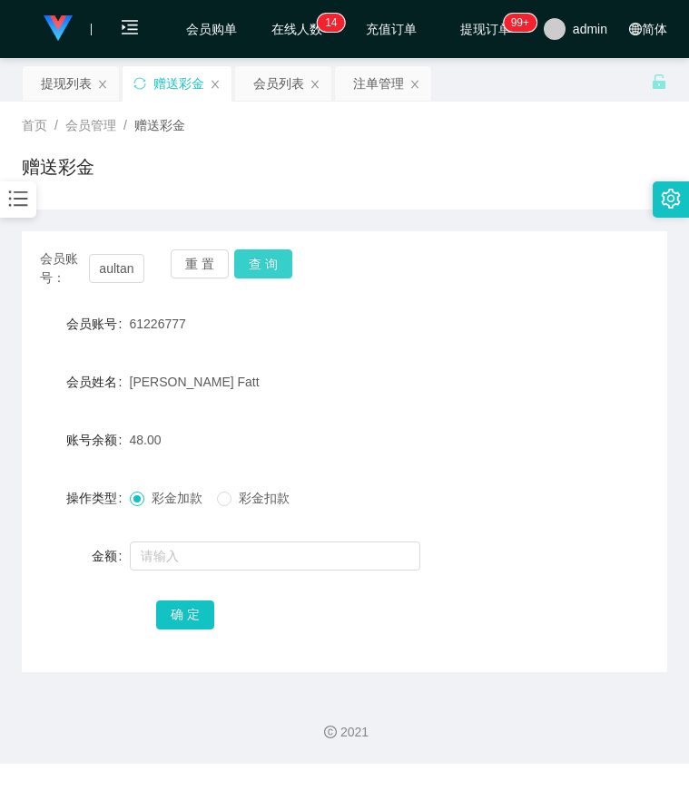
click at [271, 266] on button "查 询" at bounding box center [263, 264] width 58 height 29
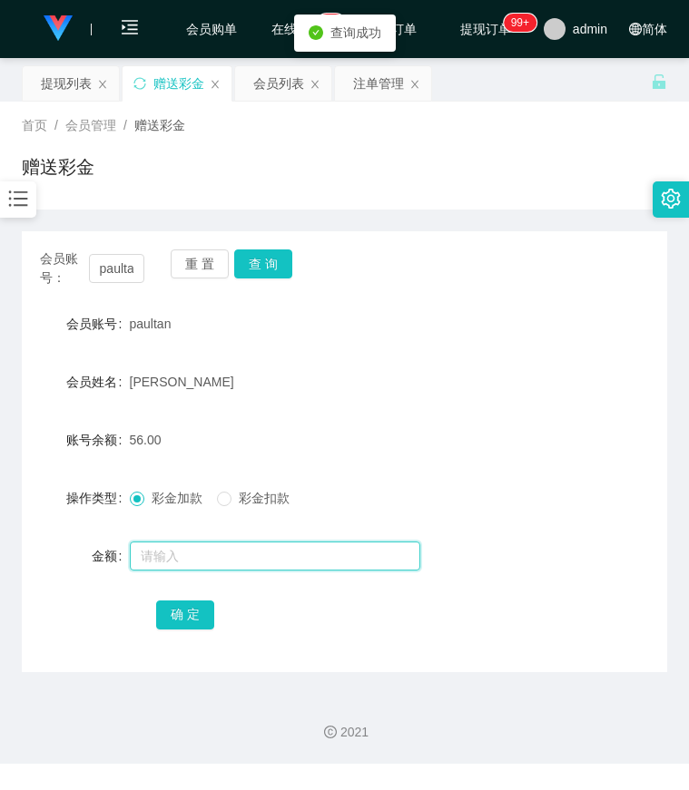
click at [188, 552] on input "text" at bounding box center [275, 556] width 290 height 29
type input "8"
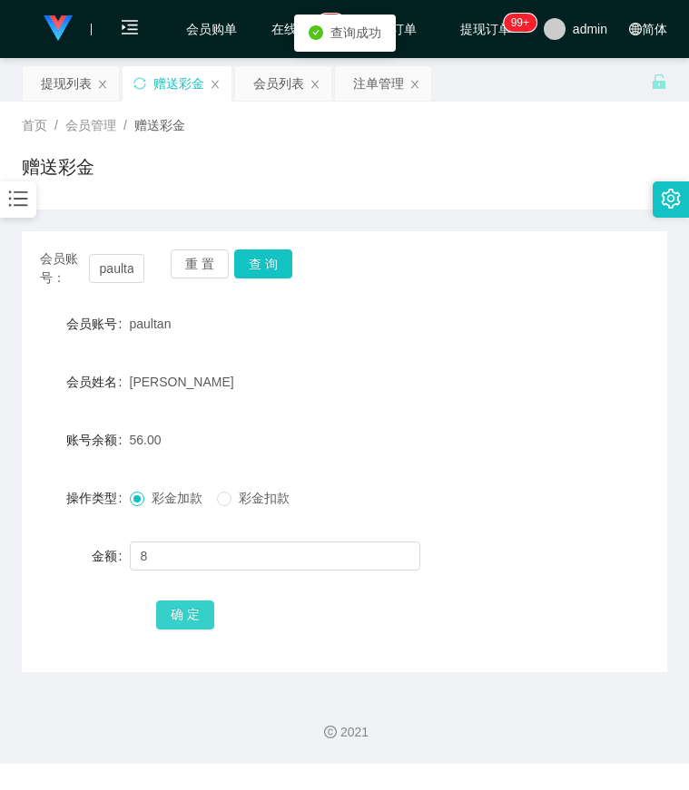
click at [197, 614] on button "确 定" at bounding box center [185, 615] width 58 height 29
click at [517, 297] on div "会员账号： paultan 重 置 查 询 会员账号 paultan 会员姓名 paul tt 账号余额 64.00 操作类型 彩金加款 彩金扣款 金额 确 定" at bounding box center [344, 451] width 645 height 441
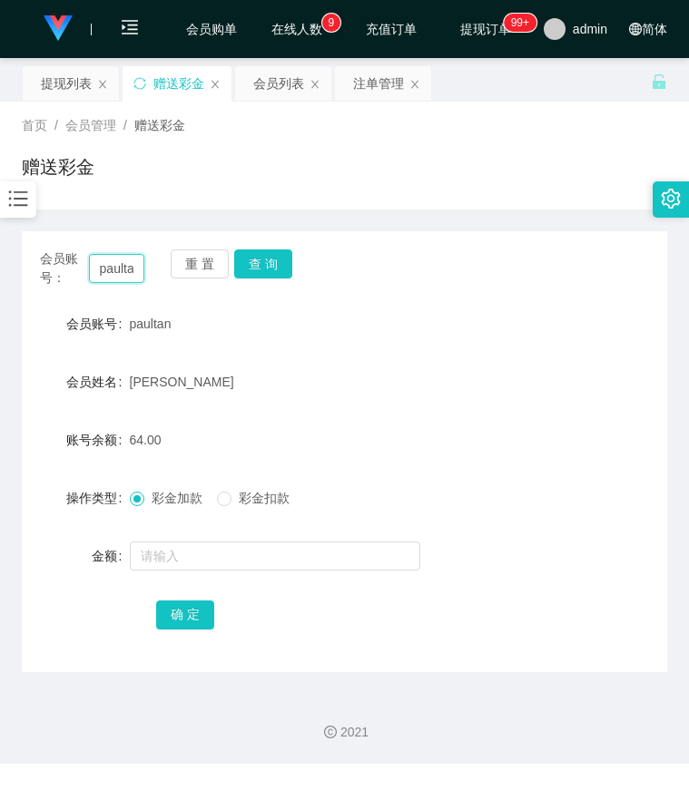
click at [131, 265] on input "paultan" at bounding box center [117, 268] width 56 height 29
paste input "61226777"
type input "61226777"
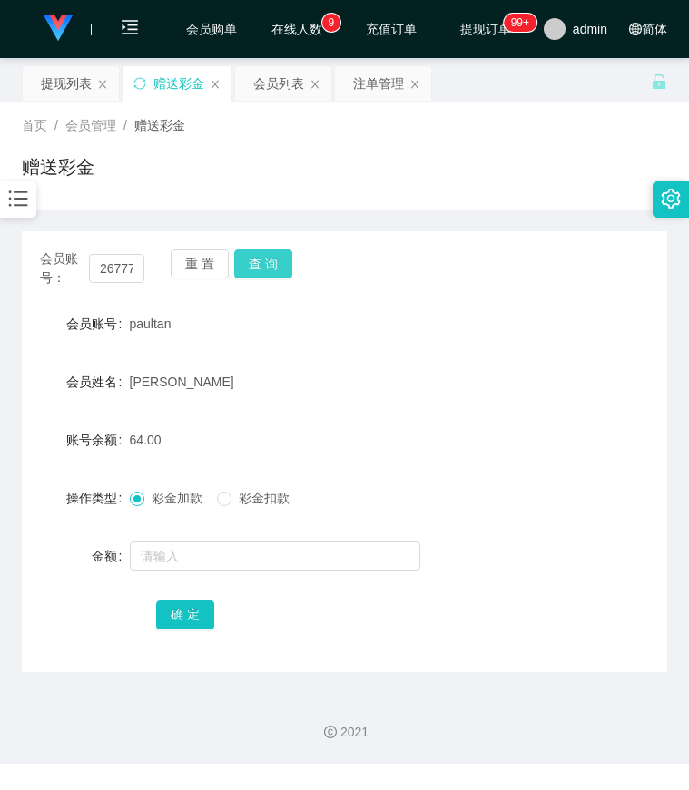
click at [257, 270] on button "查 询" at bounding box center [263, 264] width 58 height 29
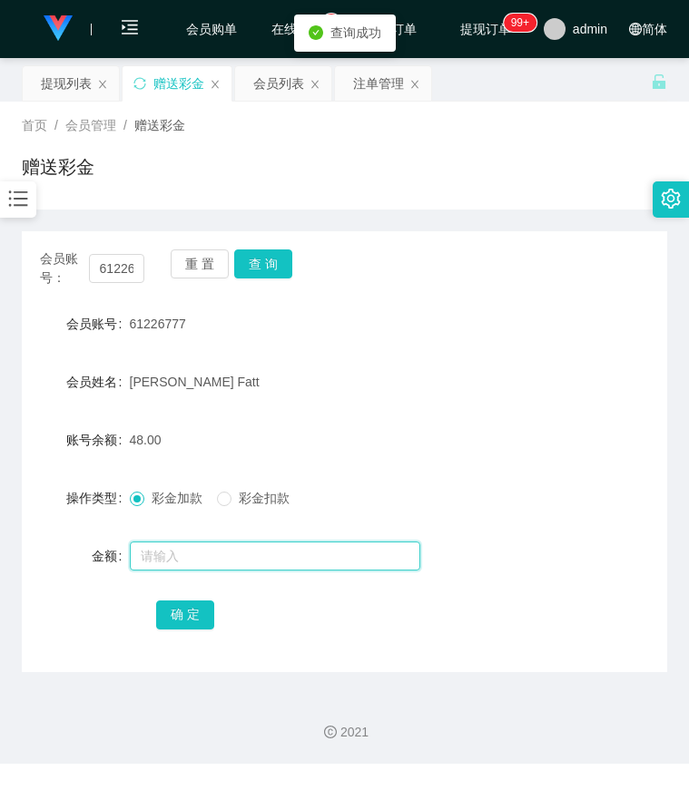
click at [203, 545] on input "text" at bounding box center [275, 556] width 290 height 29
type input "8"
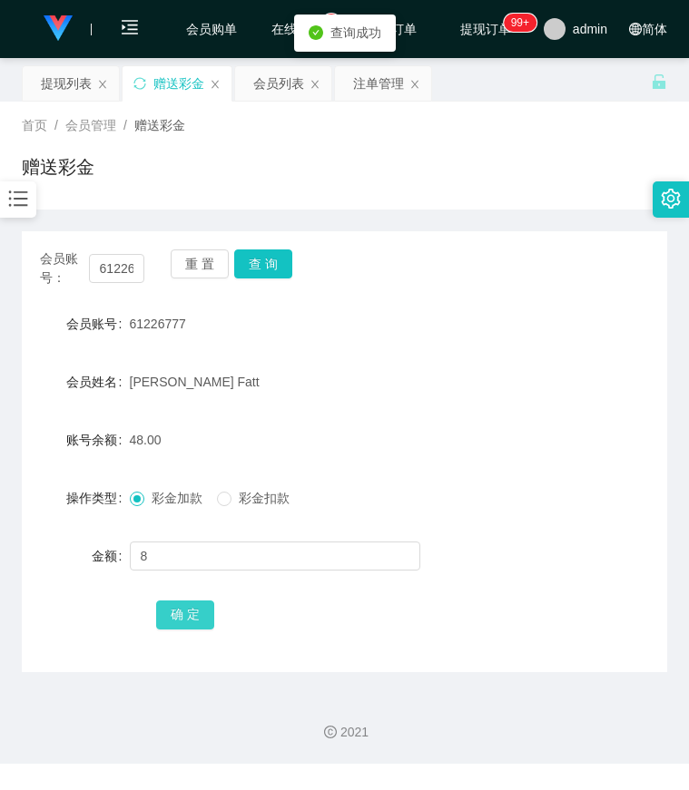
click at [182, 604] on button "确 定" at bounding box center [185, 615] width 58 height 29
click at [529, 358] on form "会员账号 61226777 会员姓名 Lee Toon Fatt 账号余额 56.00 操作类型 彩金加款 彩金扣款 金额 确 定" at bounding box center [344, 469] width 645 height 327
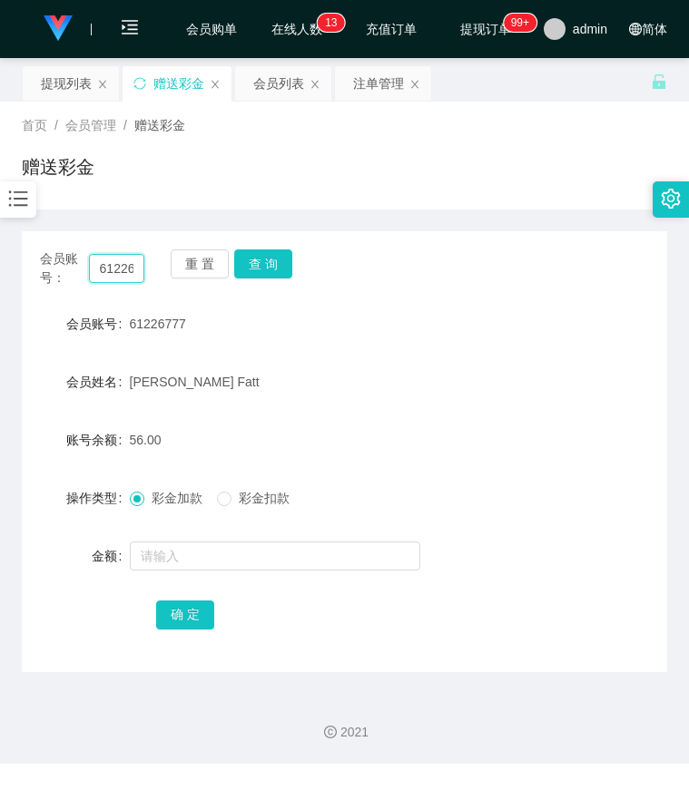
click at [127, 262] on input "61226777" at bounding box center [117, 268] width 56 height 29
paste input "paultan"
type input "paultan"
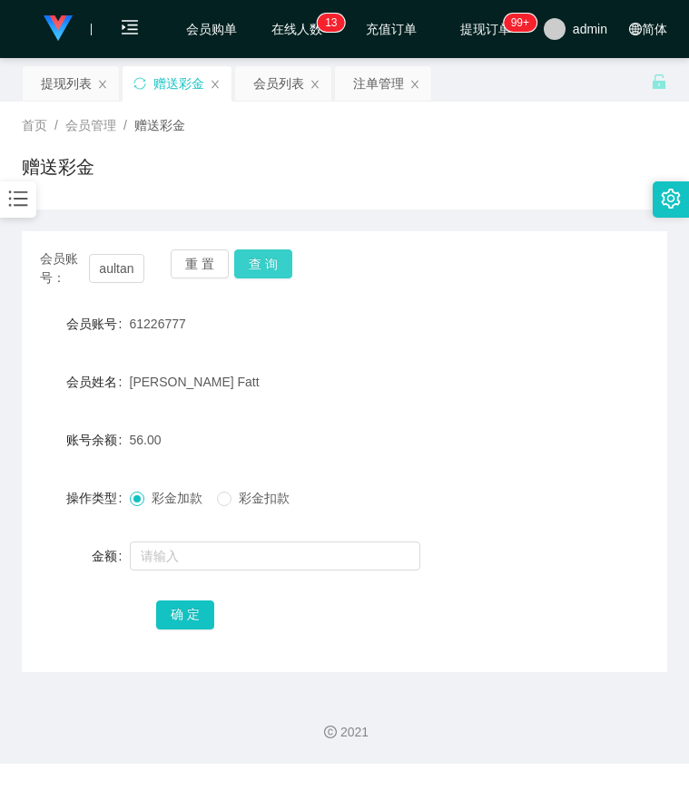
click at [266, 267] on button "查 询" at bounding box center [263, 264] width 58 height 29
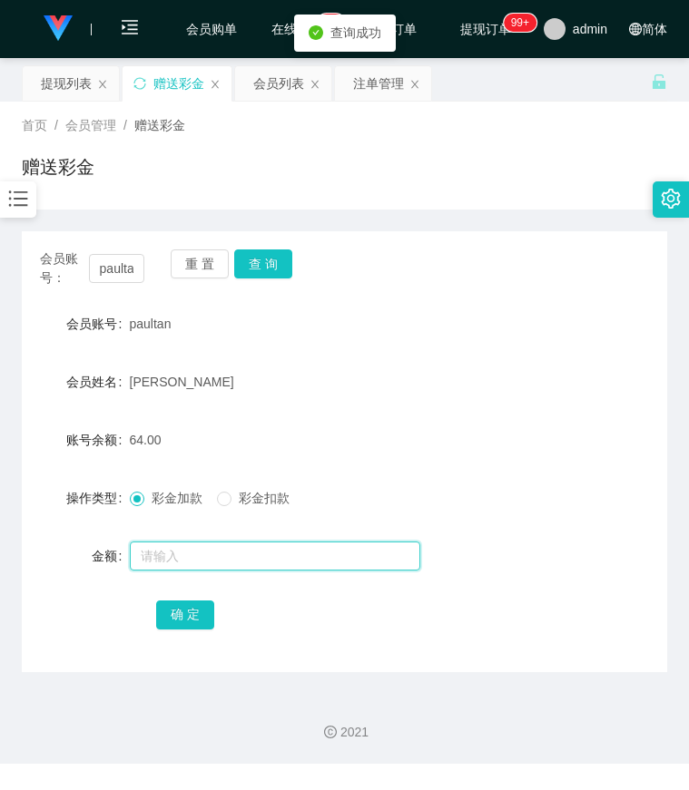
click at [195, 561] on input "text" at bounding box center [275, 556] width 290 height 29
type input "8"
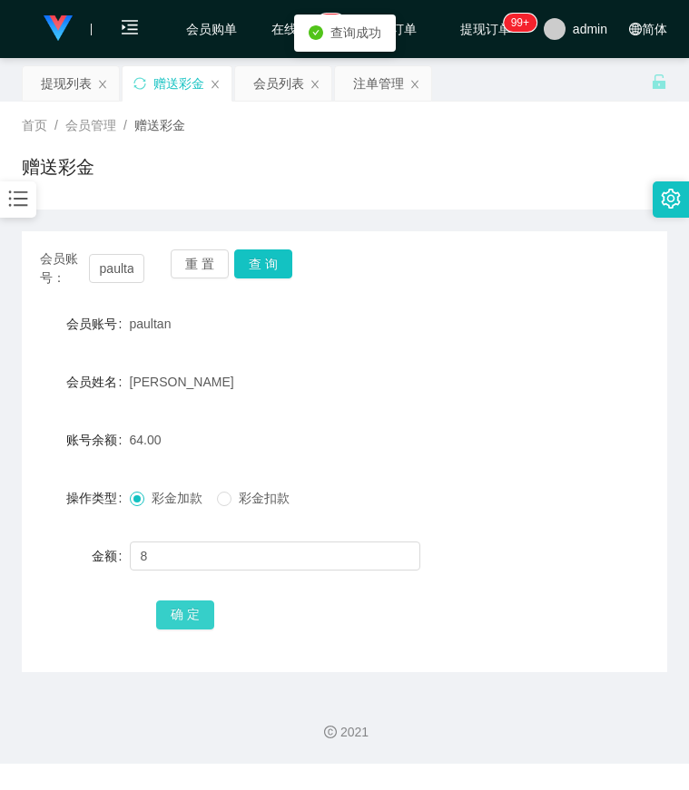
click at [180, 625] on button "确 定" at bounding box center [185, 615] width 58 height 29
click at [554, 291] on div "会员账号： paultan 重 置 查 询 会员账号 paultan 会员姓名 paul tt 账号余额 72.00 操作类型 彩金加款 彩金扣款 金额 确 定" at bounding box center [344, 451] width 645 height 441
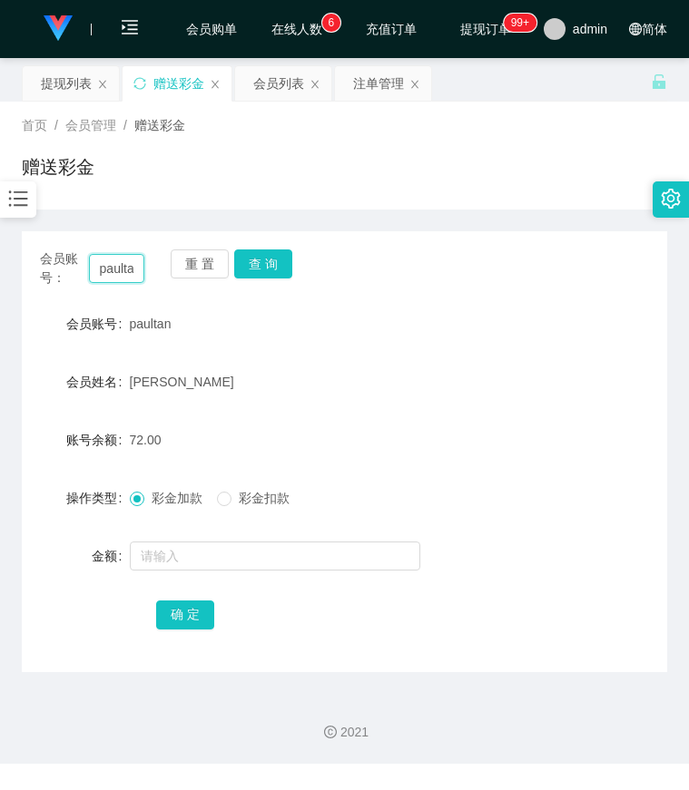
click at [104, 271] on input "paultan" at bounding box center [117, 268] width 56 height 29
click at [105, 271] on input "paultan" at bounding box center [117, 268] width 56 height 29
paste input "61226777"
type input "61226777"
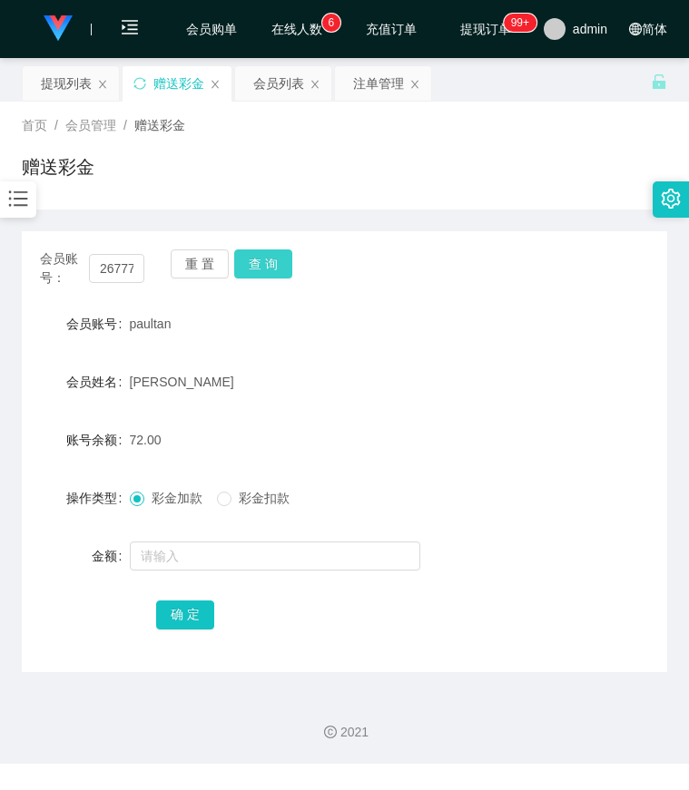
click at [272, 268] on button "查 询" at bounding box center [263, 264] width 58 height 29
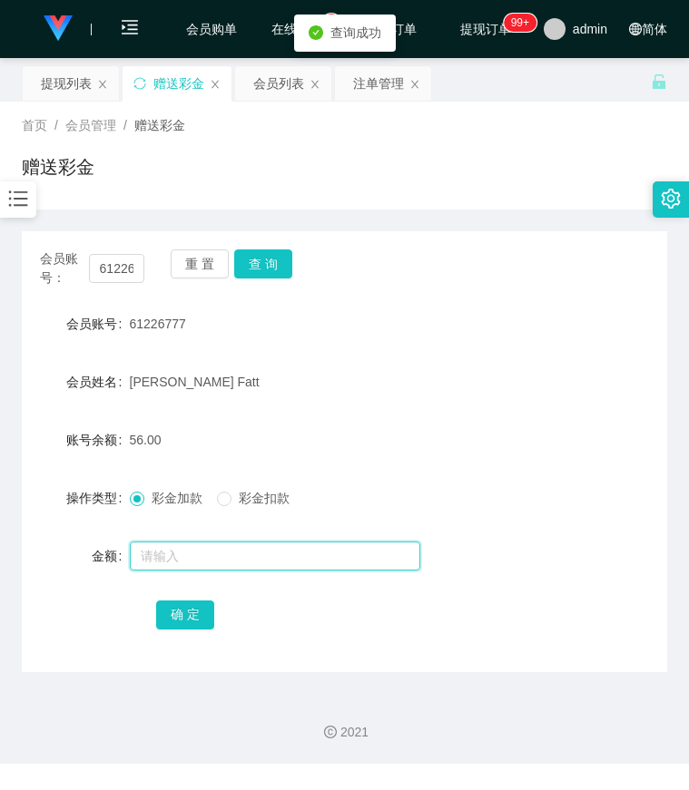
click at [182, 549] on input "text" at bounding box center [275, 556] width 290 height 29
type input "8"
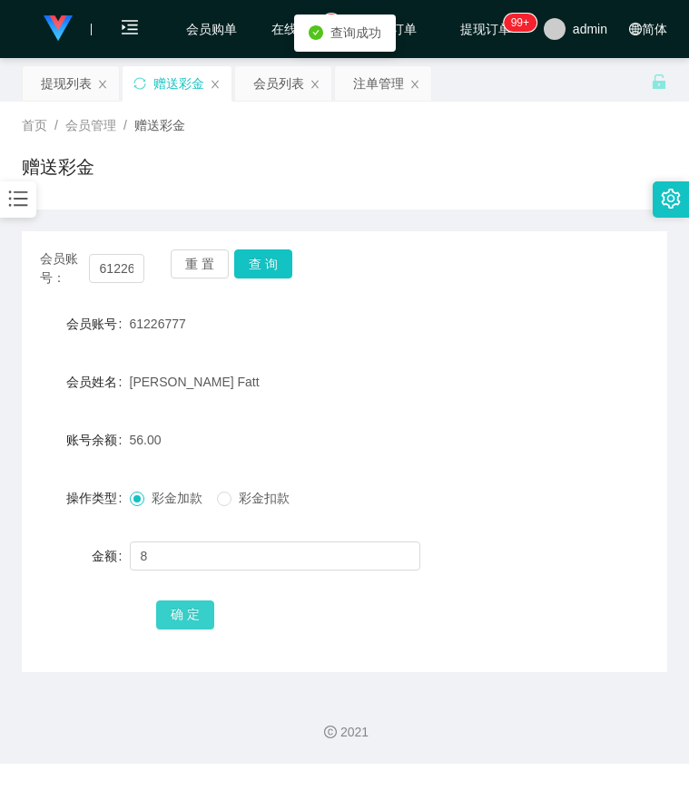
click at [190, 613] on button "确 定" at bounding box center [185, 615] width 58 height 29
click at [470, 288] on div "会员账号： 61226777 重 置 查 询 会员账号 61226777 会员姓名 Lee Toon Fatt 账号余额 64.00 操作类型 彩金加款 彩金…" at bounding box center [344, 451] width 645 height 441
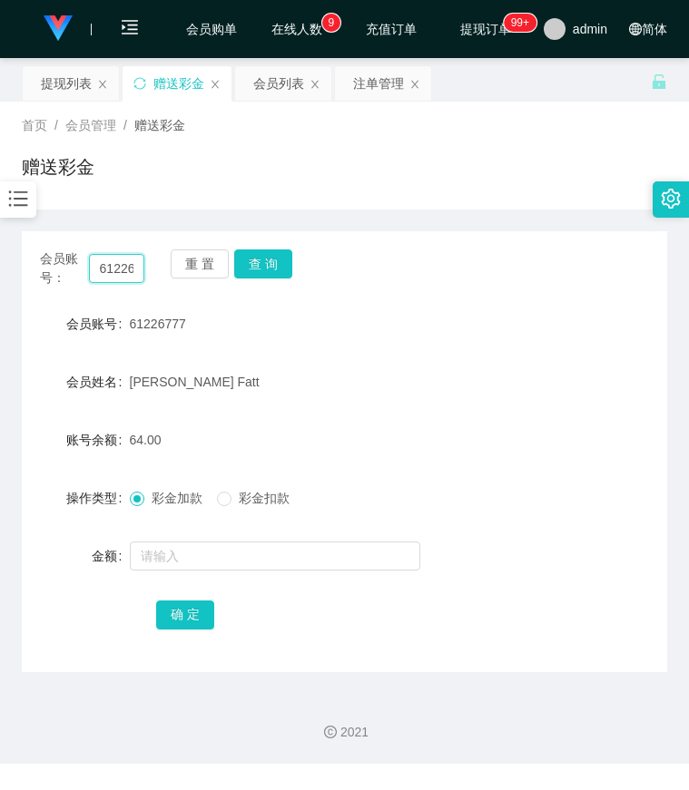
click at [117, 274] on input "61226777" at bounding box center [117, 268] width 56 height 29
drag, startPoint x: 267, startPoint y: 261, endPoint x: 261, endPoint y: 289, distance: 27.8
click at [267, 261] on button "查 询" at bounding box center [263, 264] width 58 height 29
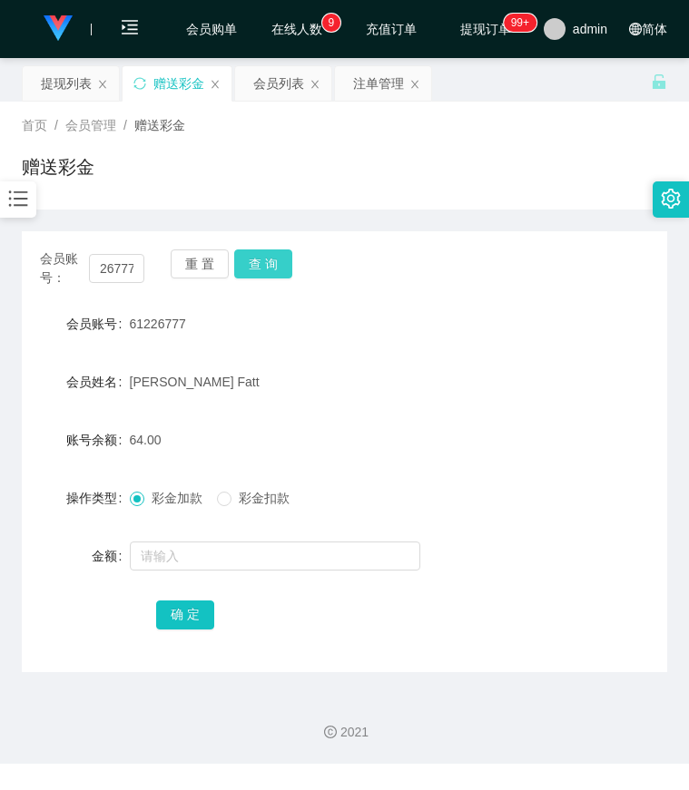
scroll to position [0, 0]
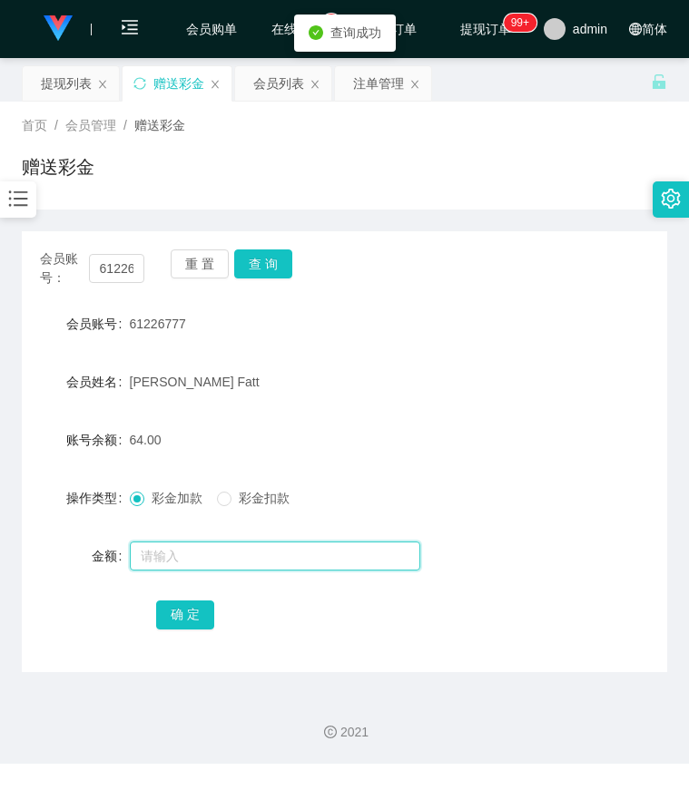
click at [198, 565] on input "text" at bounding box center [275, 556] width 290 height 29
type input "38"
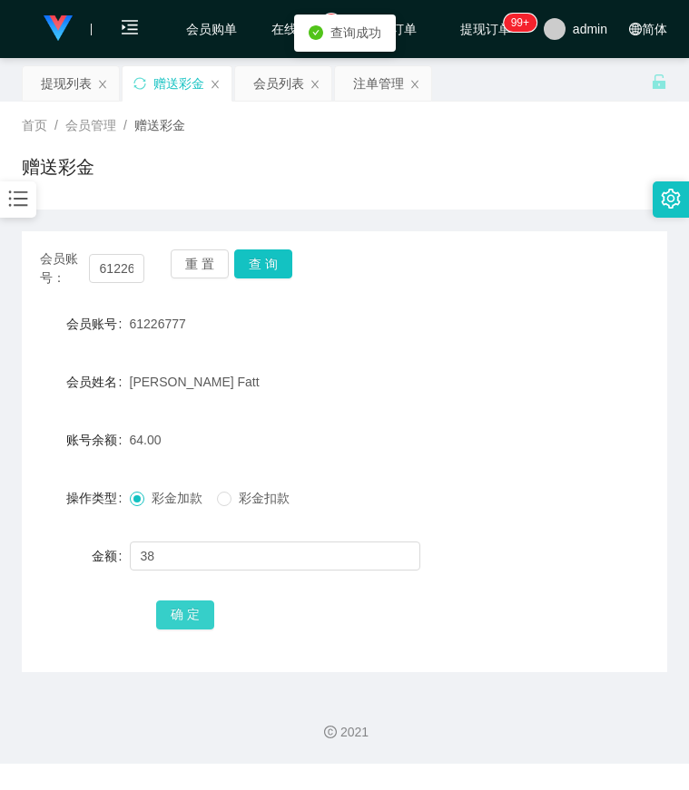
click at [175, 612] on button "确 定" at bounding box center [185, 615] width 58 height 29
click at [569, 322] on div "会员账号 61226777" at bounding box center [344, 324] width 645 height 36
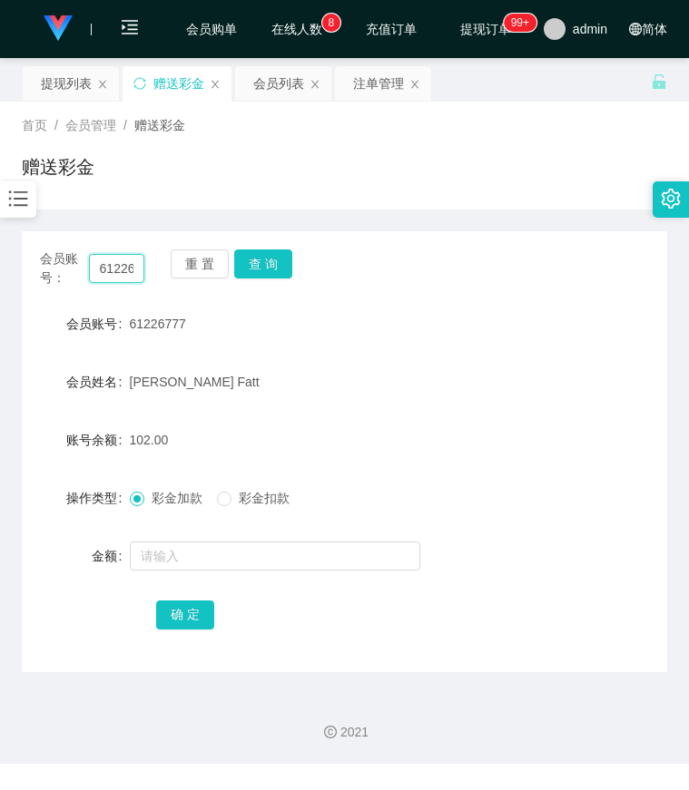
click at [118, 271] on input "61226777" at bounding box center [117, 268] width 56 height 29
paste input "paultan"
type input "paultan"
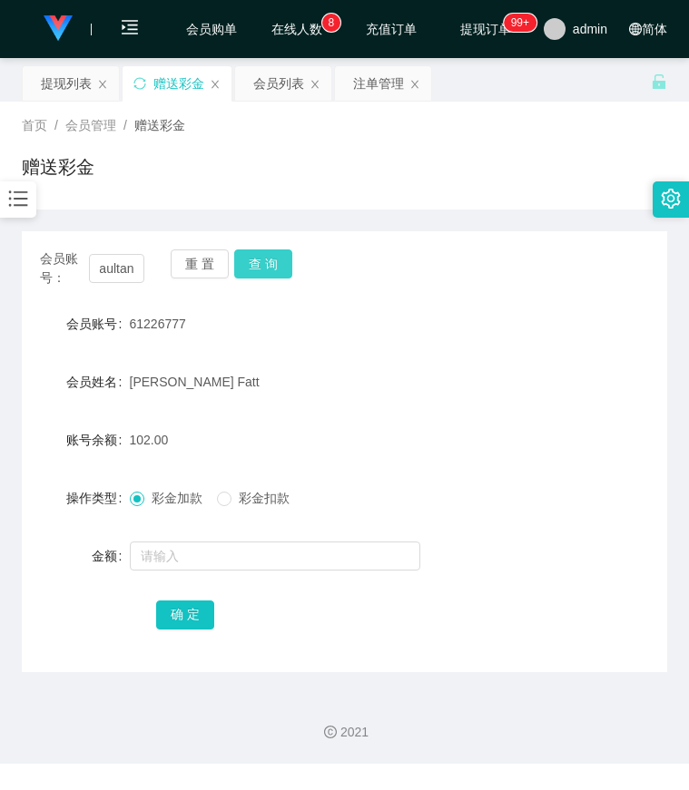
click at [259, 271] on button "查 询" at bounding box center [263, 264] width 58 height 29
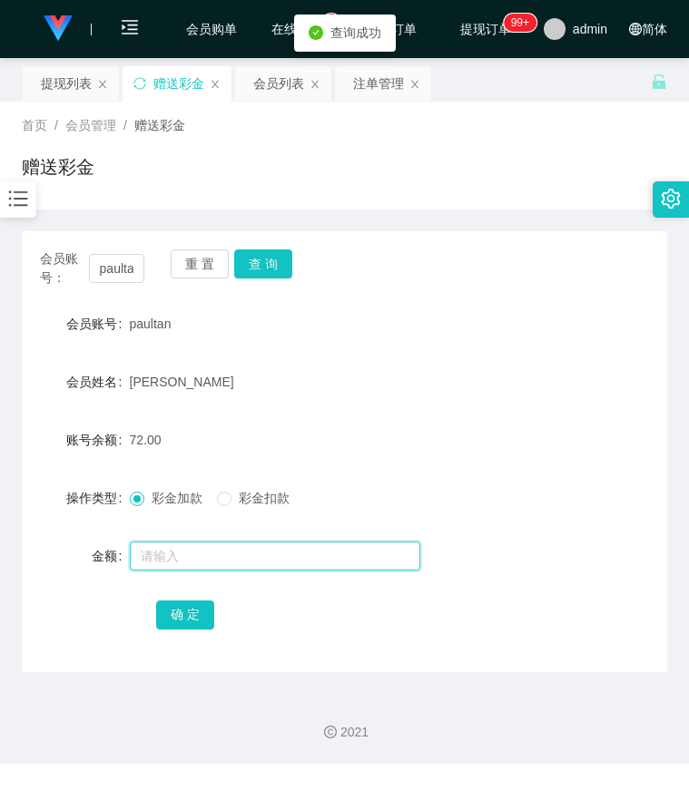
click at [188, 554] on input "text" at bounding box center [275, 556] width 290 height 29
type input "38"
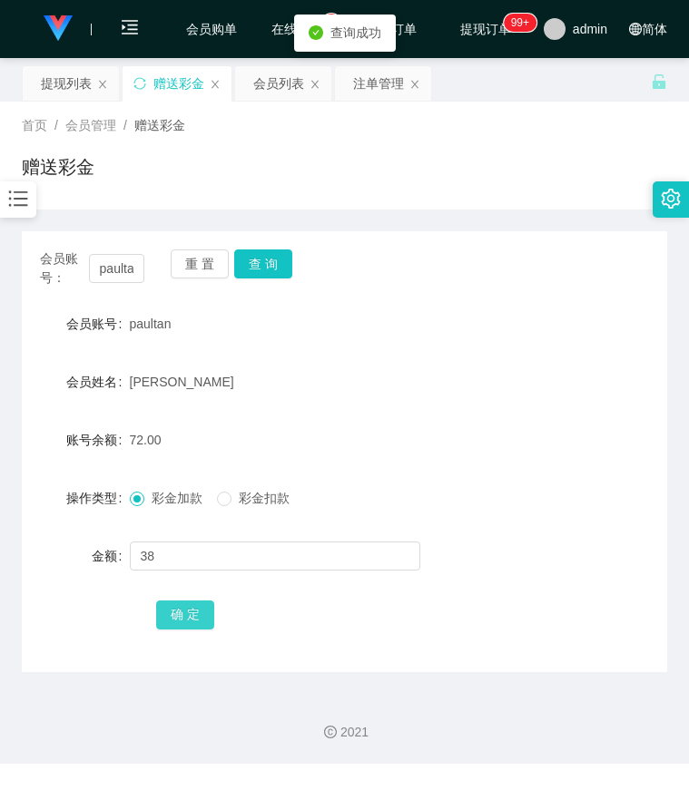
click at [179, 608] on button "确 定" at bounding box center [185, 615] width 58 height 29
click at [525, 358] on form "会员账号 paultan 会员姓名 paul tt 账号余额 110.00 操作类型 彩金加款 彩金扣款 金额 确 定" at bounding box center [344, 469] width 645 height 327
click at [501, 319] on div "会员账号 paultan" at bounding box center [344, 324] width 645 height 36
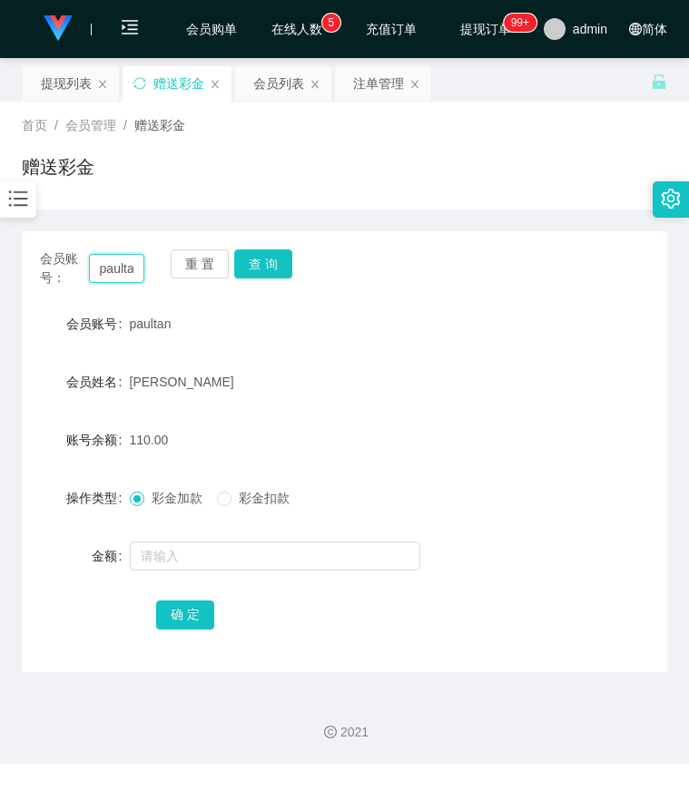
click at [117, 275] on input "paultan" at bounding box center [117, 268] width 56 height 29
paste input "61226777"
type input "61226777"
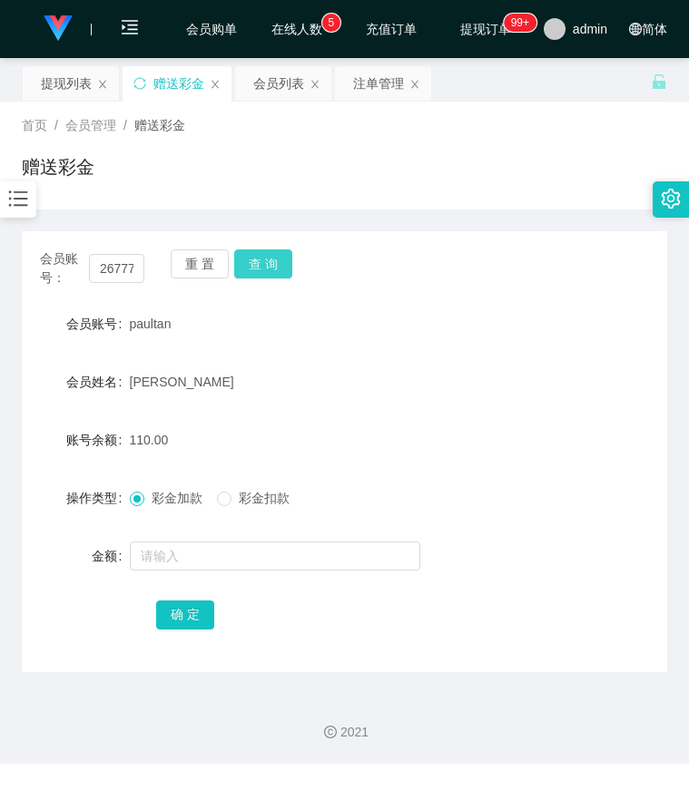
click at [273, 259] on button "查 询" at bounding box center [263, 264] width 58 height 29
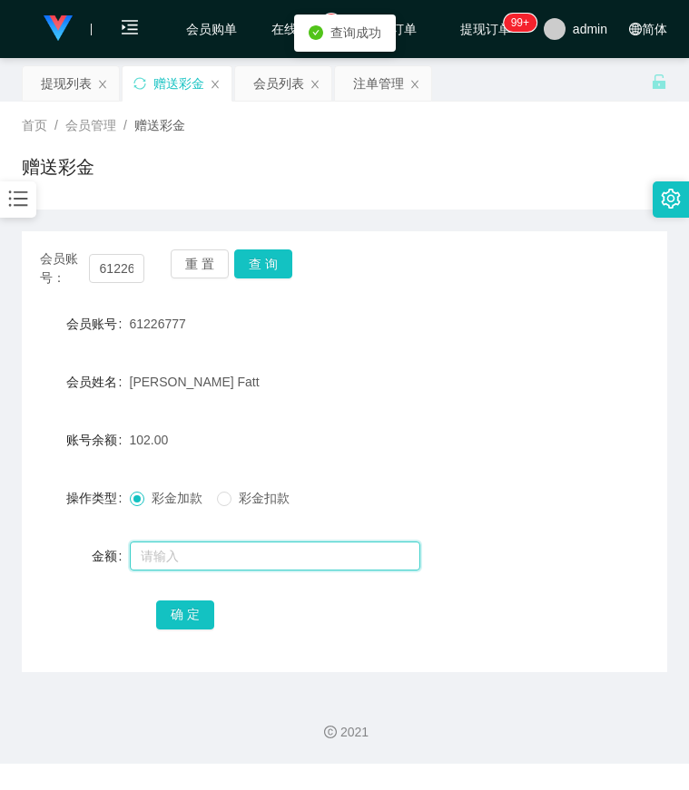
click at [184, 554] on input "text" at bounding box center [275, 556] width 290 height 29
type input "8"
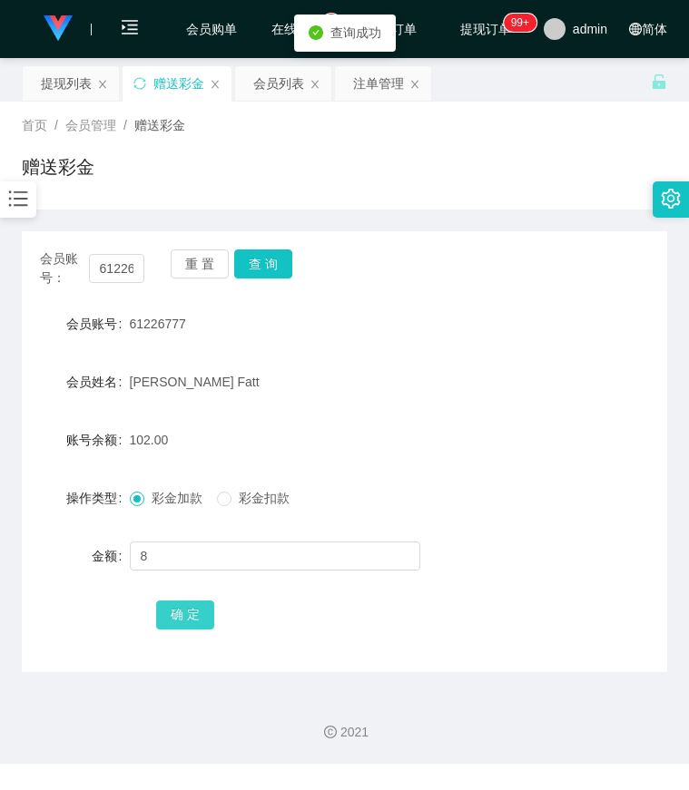
click at [181, 604] on button "确 定" at bounding box center [185, 615] width 58 height 29
click at [516, 315] on div "会员账号 61226777" at bounding box center [344, 324] width 645 height 36
drag, startPoint x: 560, startPoint y: 354, endPoint x: 297, endPoint y: 291, distance: 270.5
click at [557, 352] on form "会员账号 61226777 会员姓名 Lee Toon Fatt 账号余额 110.00 操作类型 彩金加款 彩金扣款 金额 确 定" at bounding box center [344, 469] width 645 height 327
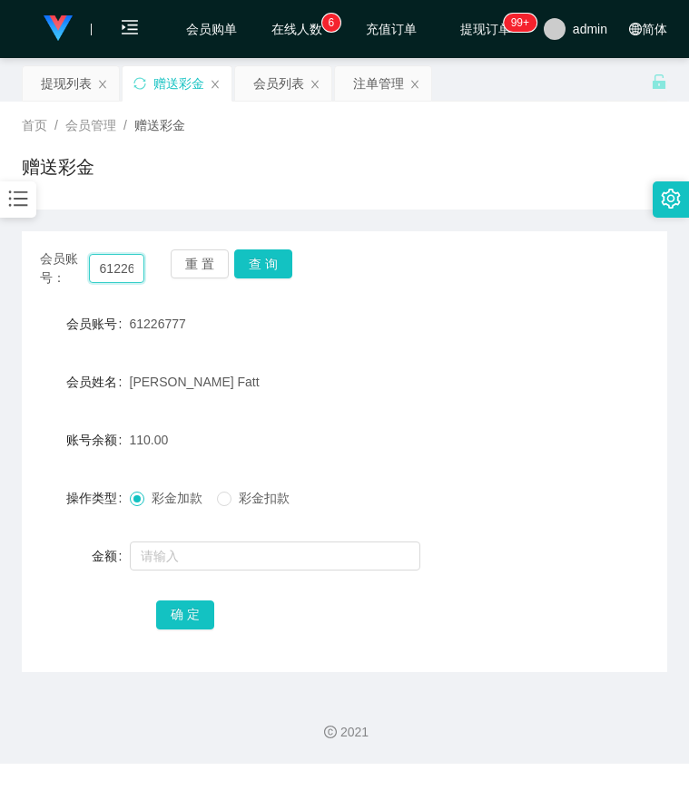
click at [108, 262] on input "61226777" at bounding box center [117, 268] width 56 height 29
paste input "paultan"
type input "paultan"
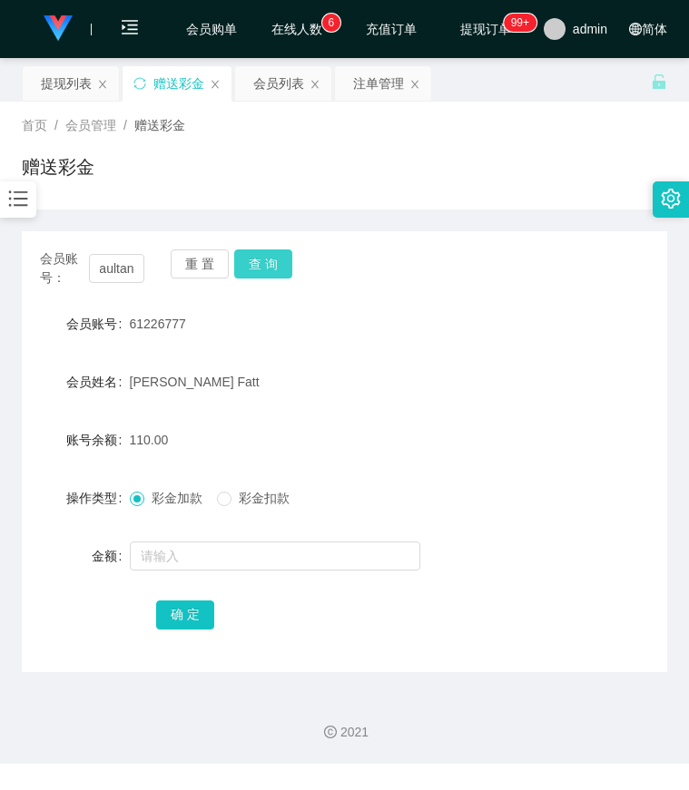
click at [278, 267] on button "查 询" at bounding box center [263, 264] width 58 height 29
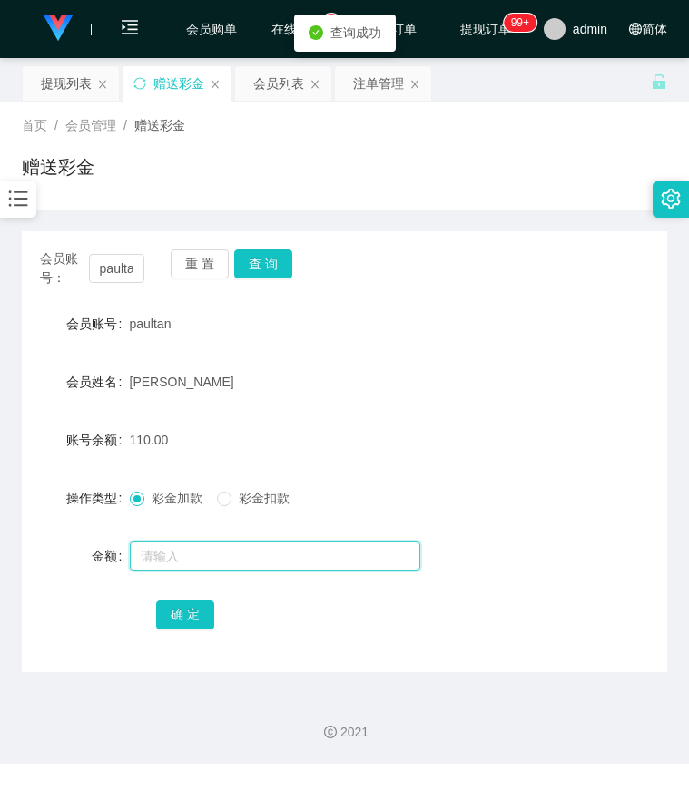
click at [179, 554] on input "text" at bounding box center [275, 556] width 290 height 29
type input "8"
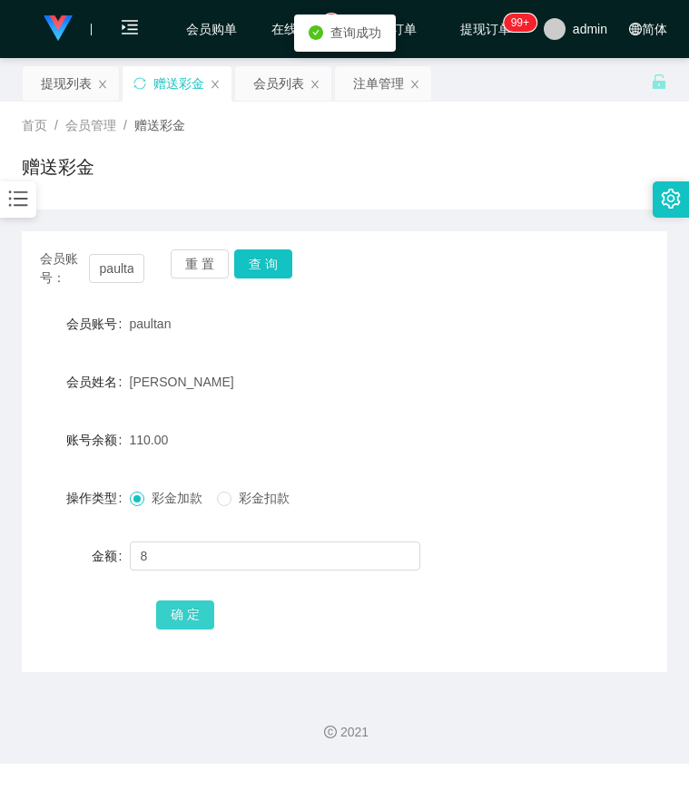
click at [175, 603] on button "确 定" at bounding box center [185, 615] width 58 height 29
drag, startPoint x: 515, startPoint y: 341, endPoint x: 501, endPoint y: 341, distance: 13.6
click at [512, 341] on div "会员账号 paultan" at bounding box center [344, 324] width 645 height 36
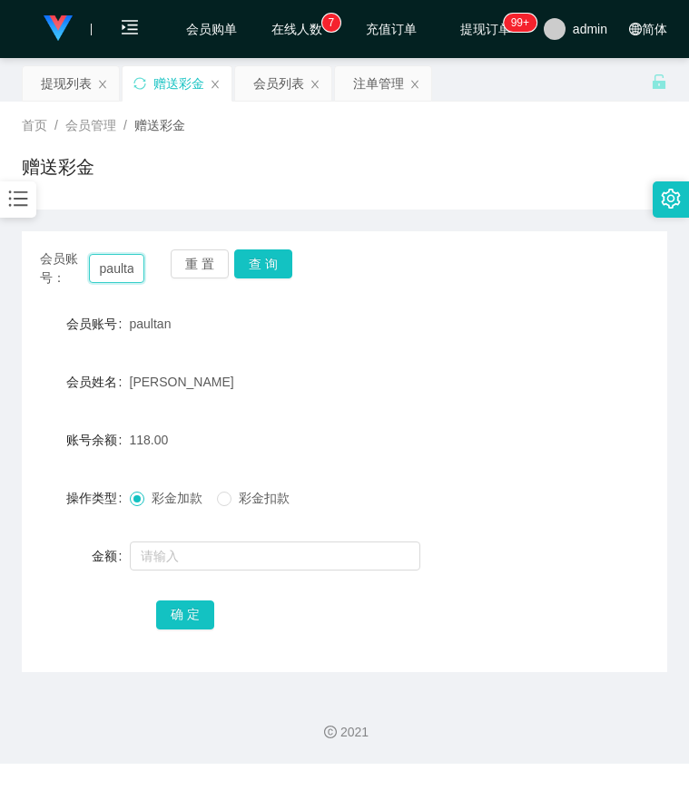
click at [131, 277] on input "paultan" at bounding box center [117, 268] width 56 height 29
click at [234, 261] on button "查 询" at bounding box center [263, 264] width 58 height 29
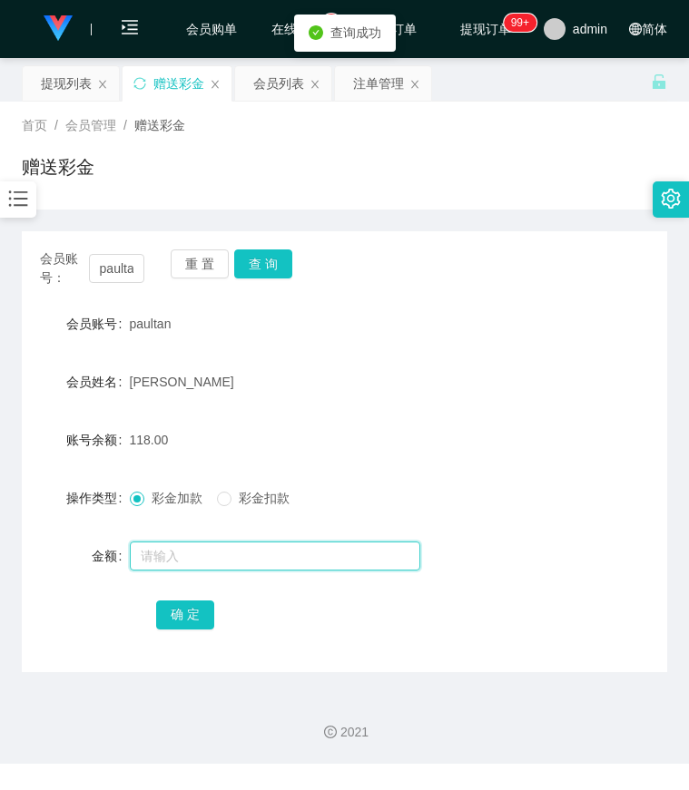
click at [189, 564] on input "text" at bounding box center [275, 556] width 290 height 29
type input "8"
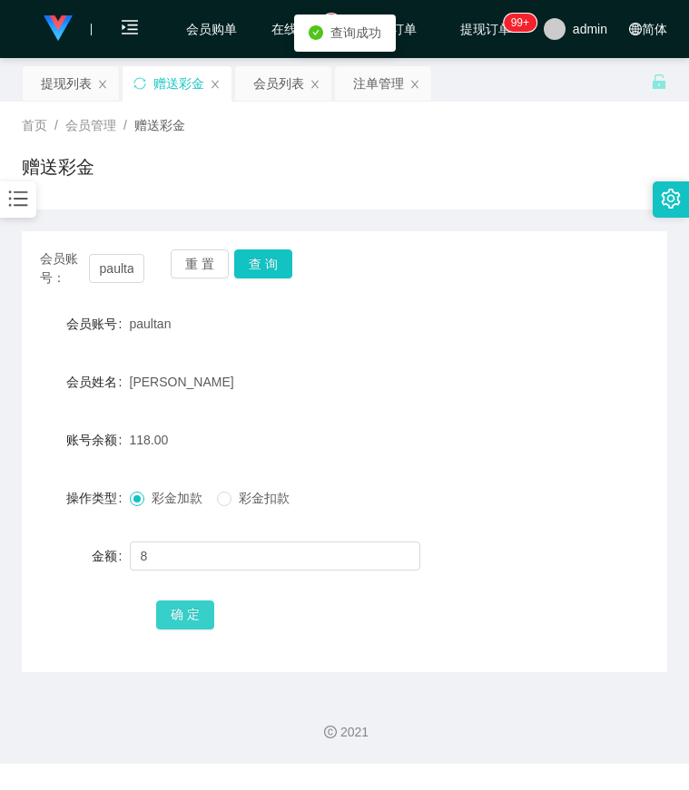
click at [163, 604] on button "确 定" at bounding box center [185, 615] width 58 height 29
click at [554, 375] on div "会员姓名 paul tt" at bounding box center [344, 382] width 645 height 36
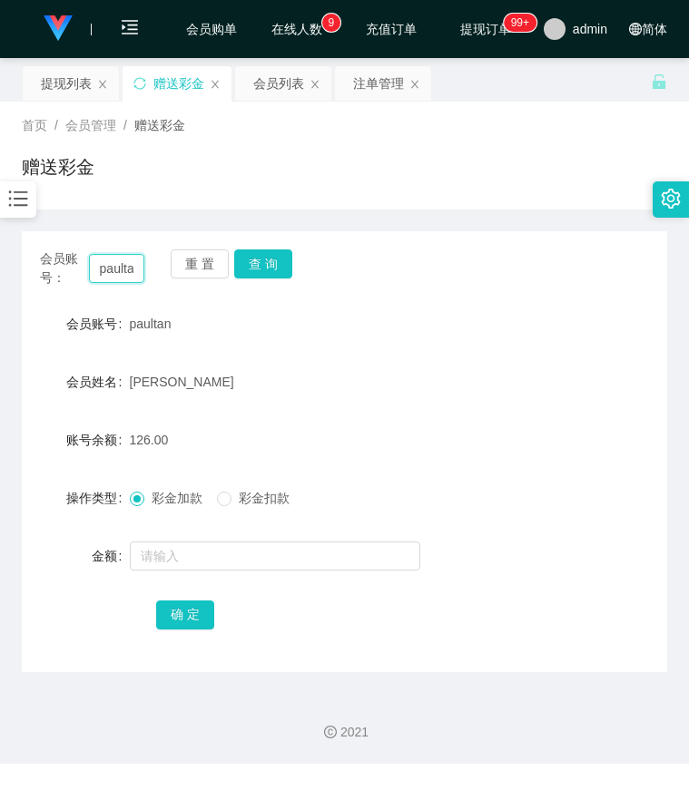
click at [123, 270] on input "paultan" at bounding box center [117, 268] width 56 height 29
click at [255, 271] on button "查 询" at bounding box center [263, 264] width 58 height 29
click at [131, 270] on input "paultan" at bounding box center [117, 268] width 56 height 29
drag, startPoint x: 131, startPoint y: 270, endPoint x: 151, endPoint y: 270, distance: 20.0
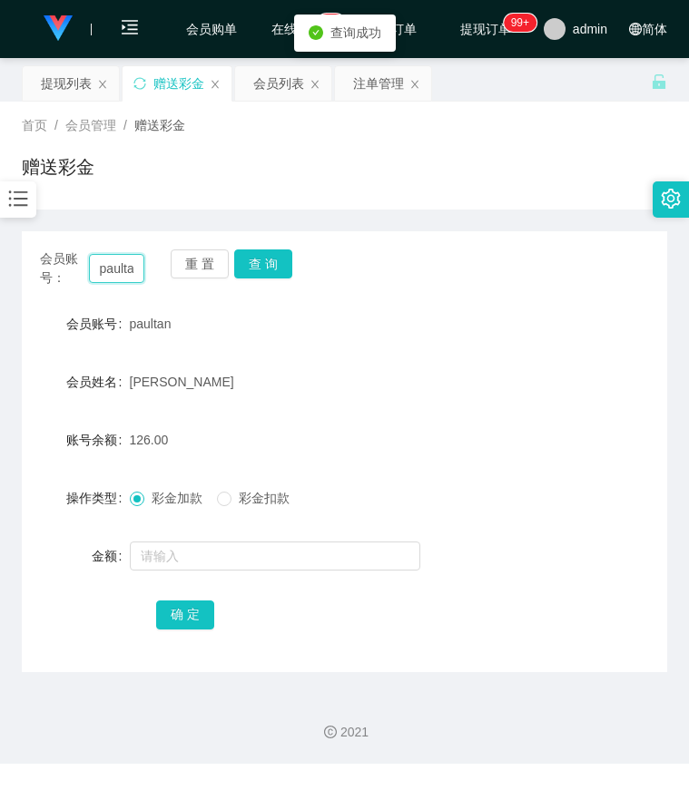
click at [130, 270] on input "paultan" at bounding box center [117, 268] width 56 height 29
paste input "61226777"
type input "61226777"
click at [242, 265] on button "查 询" at bounding box center [263, 264] width 58 height 29
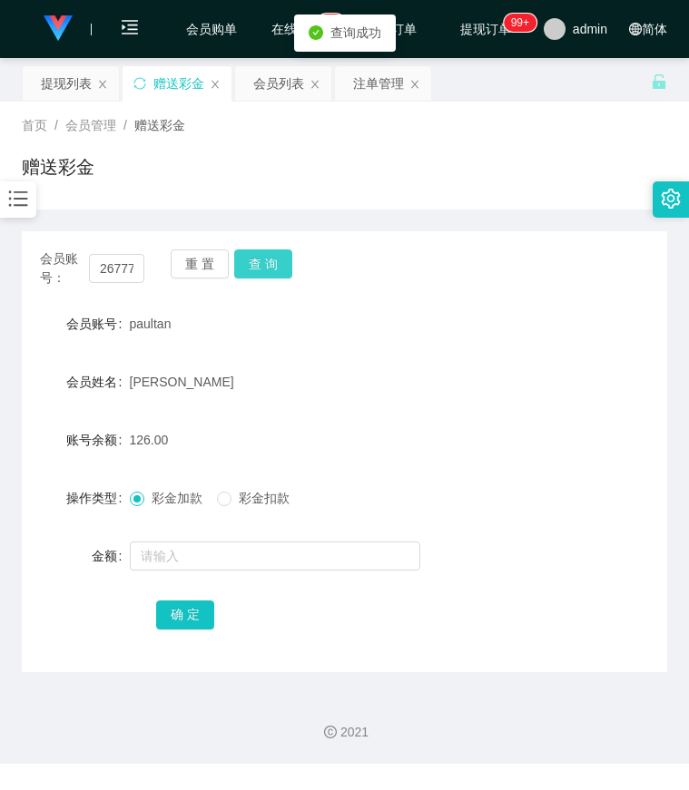
scroll to position [0, 0]
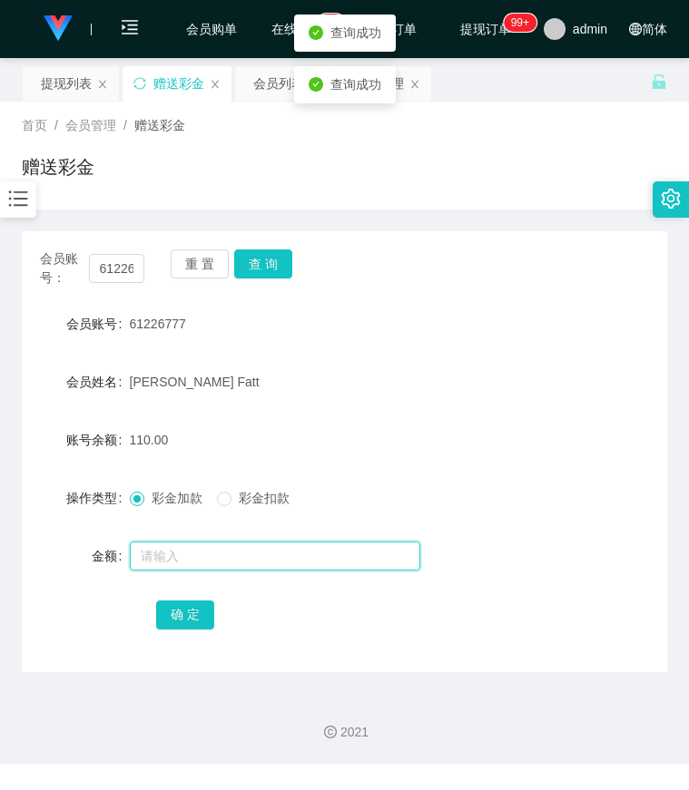
click at [176, 558] on input "text" at bounding box center [275, 556] width 290 height 29
type input "8"
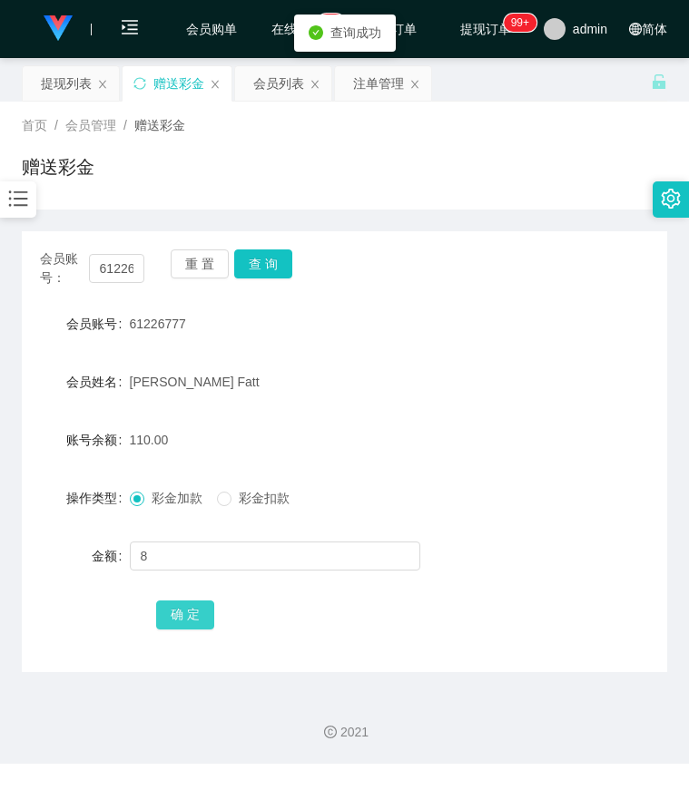
click at [173, 605] on button "确 定" at bounding box center [185, 615] width 58 height 29
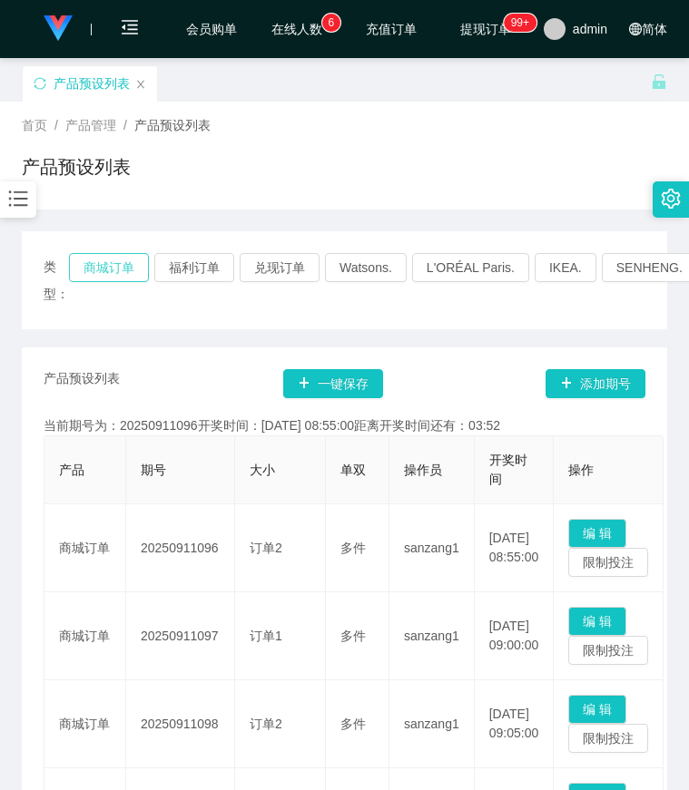
click at [119, 265] on button "商城订单" at bounding box center [109, 267] width 80 height 29
click at [515, 152] on div "首页 / 产品管理 / 产品预设列表 / 产品预设列表" at bounding box center [344, 155] width 645 height 79
click at [117, 257] on button "商城订单" at bounding box center [109, 267] width 80 height 29
click at [537, 140] on div "首页 / 产品管理 / 产品预设列表 / 产品预设列表" at bounding box center [344, 155] width 645 height 79
click at [109, 254] on button "商城订单" at bounding box center [109, 267] width 80 height 29
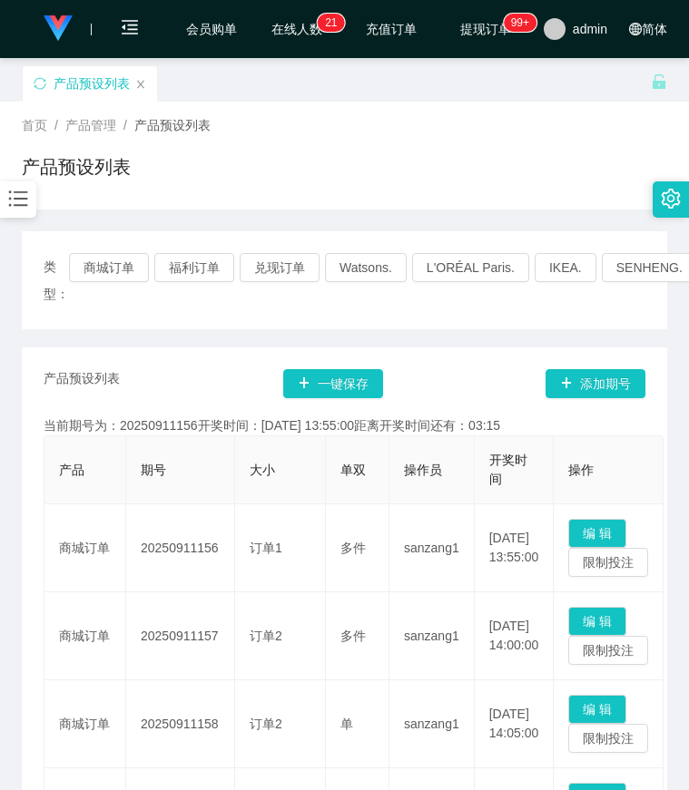
click at [307, 68] on div "产品预设列表" at bounding box center [336, 96] width 629 height 63
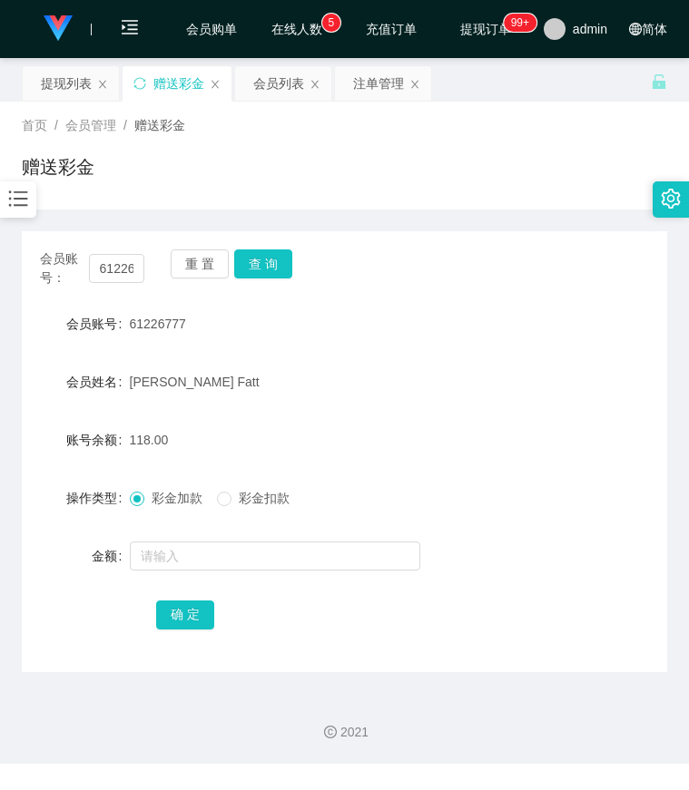
drag, startPoint x: 574, startPoint y: 347, endPoint x: 412, endPoint y: 324, distance: 164.0
click at [574, 345] on form "会员账号 61226777 会员姓名 [PERSON_NAME] 账号余额 118.00 操作类型 彩金加款 彩金扣款 金额 确 定" at bounding box center [344, 469] width 645 height 327
click at [124, 275] on input "61226777" at bounding box center [117, 268] width 56 height 29
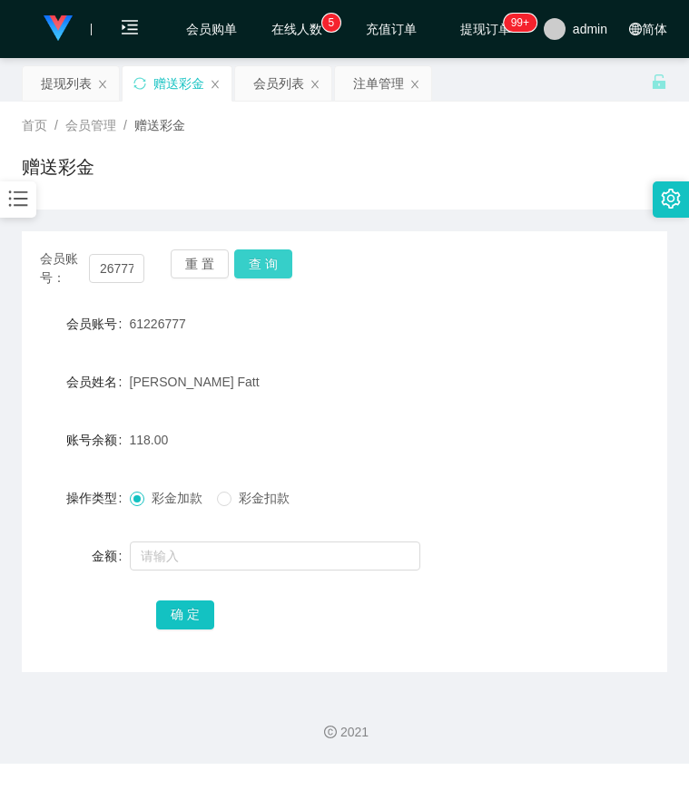
click at [244, 267] on button "查 询" at bounding box center [263, 264] width 58 height 29
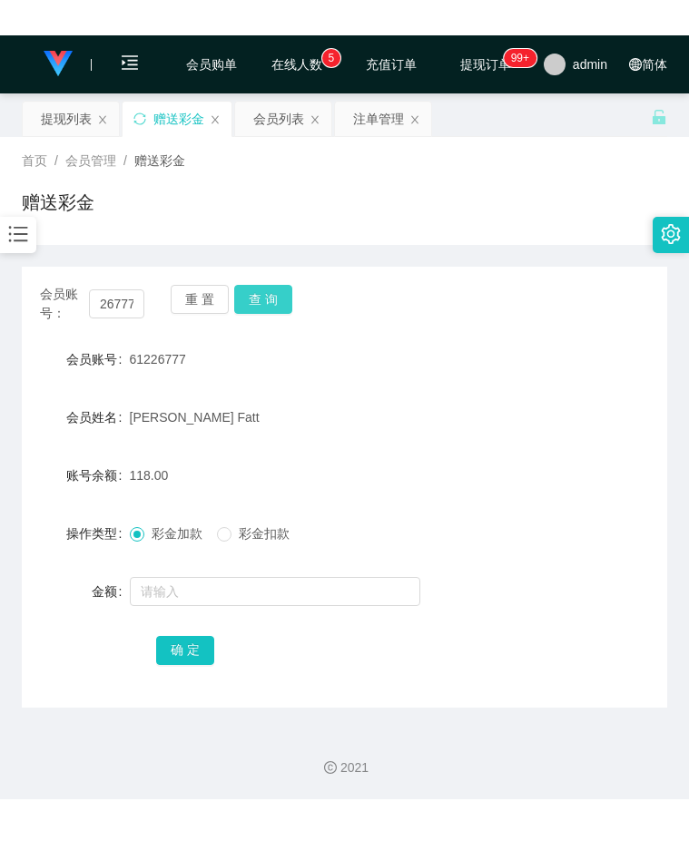
scroll to position [0, 0]
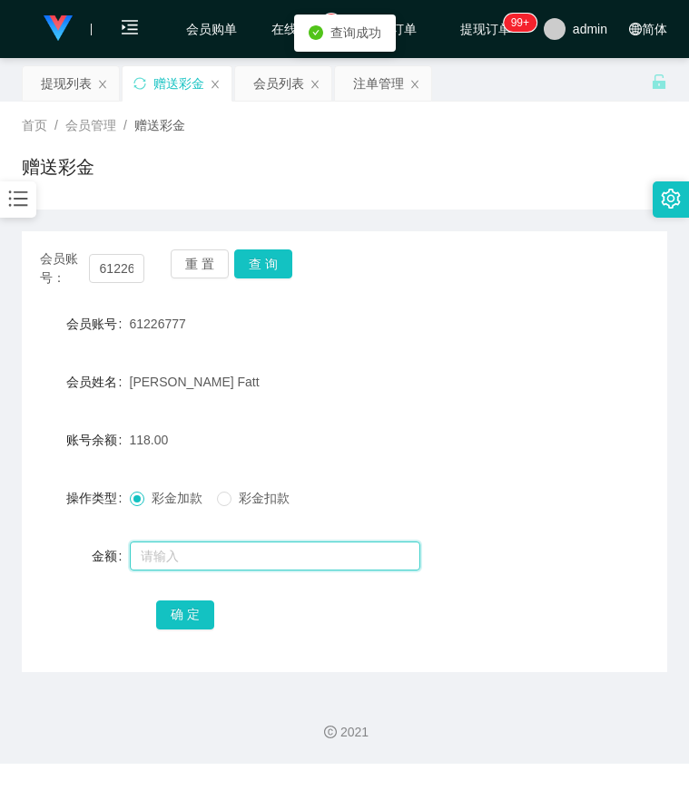
click at [190, 552] on input "text" at bounding box center [275, 556] width 290 height 29
type input "8"
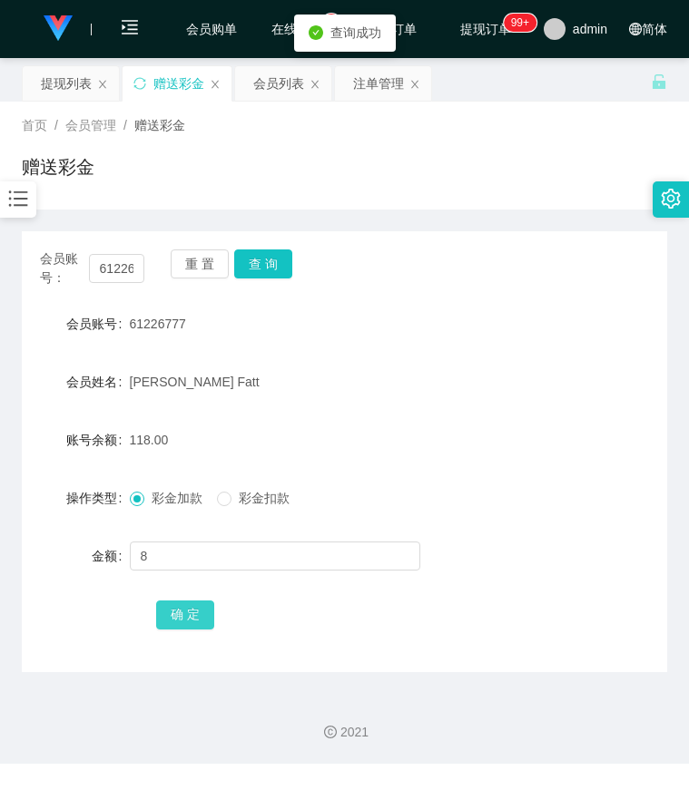
click at [185, 618] on button "确 定" at bounding box center [185, 615] width 58 height 29
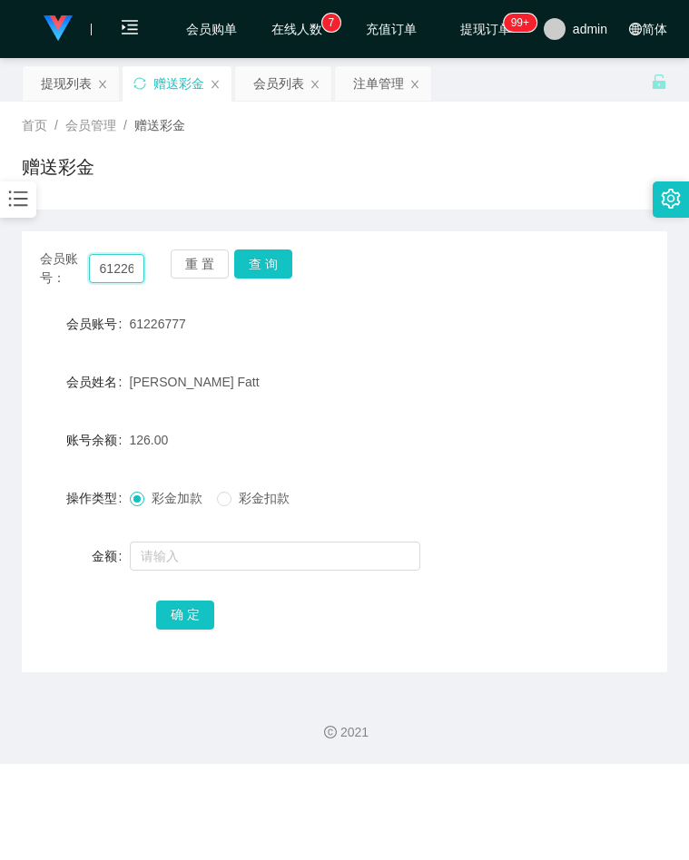
click at [115, 263] on input "61226777" at bounding box center [117, 268] width 56 height 29
paste input "paultan"
type input "paultan"
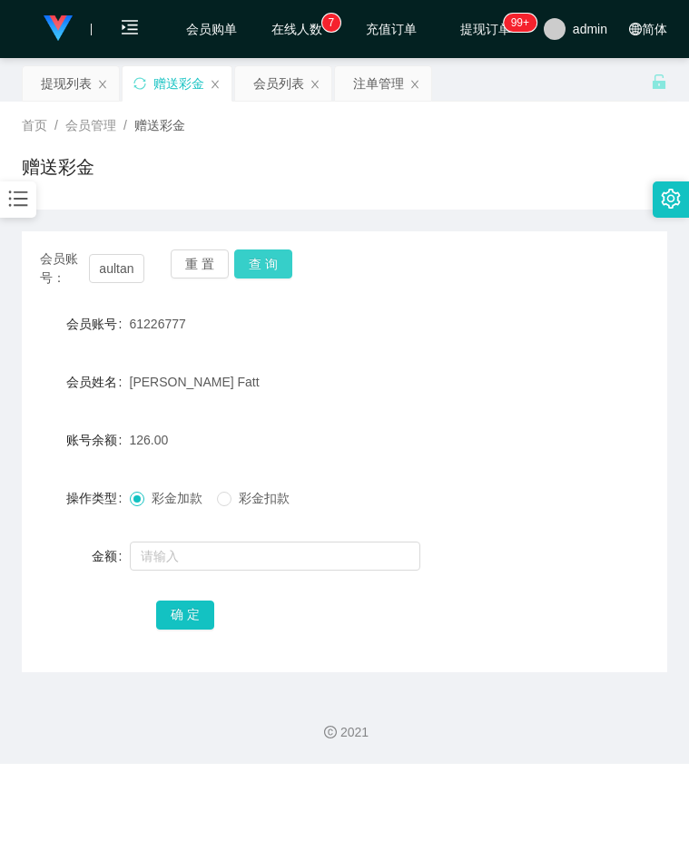
drag, startPoint x: 278, startPoint y: 270, endPoint x: 270, endPoint y: 288, distance: 19.1
click at [277, 270] on button "查 询" at bounding box center [263, 264] width 58 height 29
click at [189, 574] on form "会员账号 paultan 会员姓名 paul tt 账号余额 126.00 操作类型 彩金加款 彩金扣款 金额 确 定" at bounding box center [344, 469] width 645 height 327
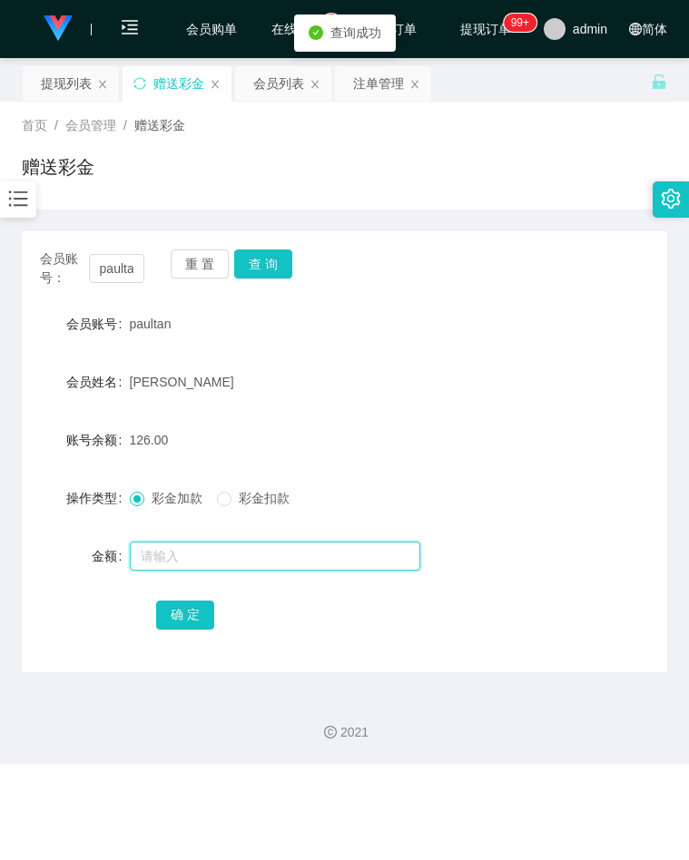
drag, startPoint x: 189, startPoint y: 574, endPoint x: 197, endPoint y: 564, distance: 12.9
click at [197, 564] on input "text" at bounding box center [275, 556] width 290 height 29
type input "8"
click at [198, 615] on button "确 定" at bounding box center [185, 615] width 58 height 29
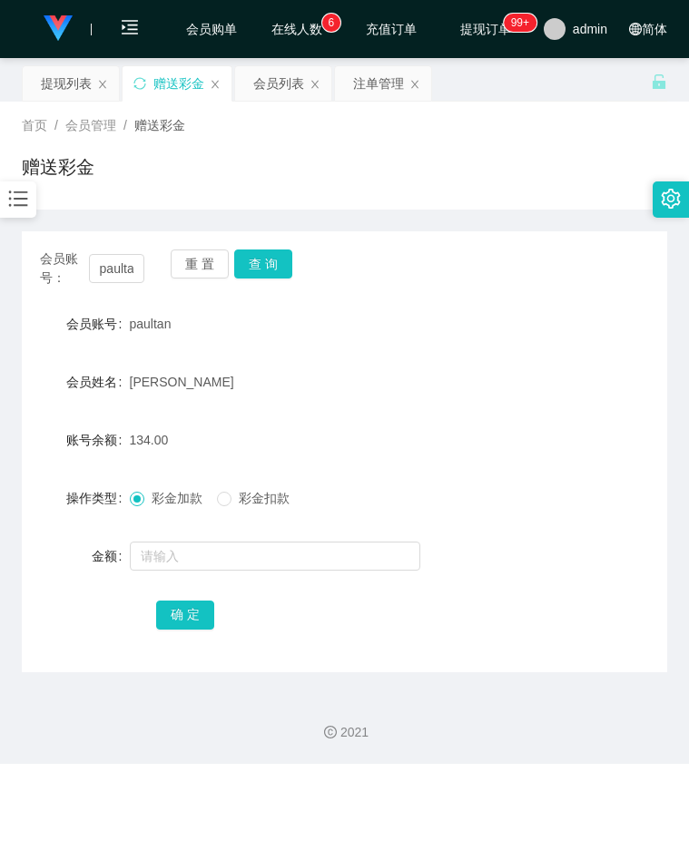
click at [520, 446] on div "账号余额 134.00" at bounding box center [344, 440] width 645 height 36
click at [125, 286] on div "会员账号： paultan" at bounding box center [92, 269] width 104 height 38
click at [116, 267] on input "paultan" at bounding box center [117, 268] width 56 height 29
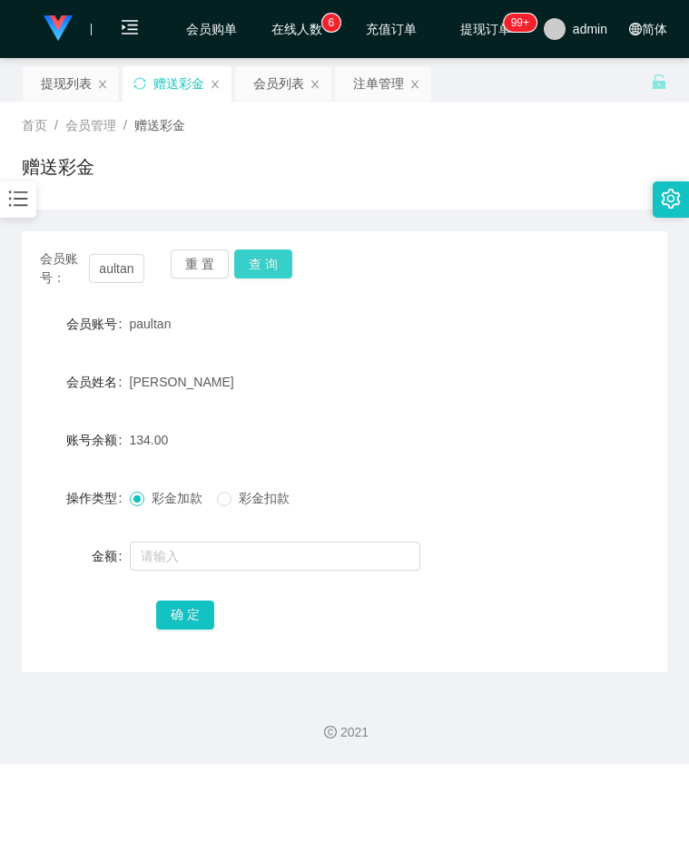
click at [266, 267] on button "查 询" at bounding box center [263, 264] width 58 height 29
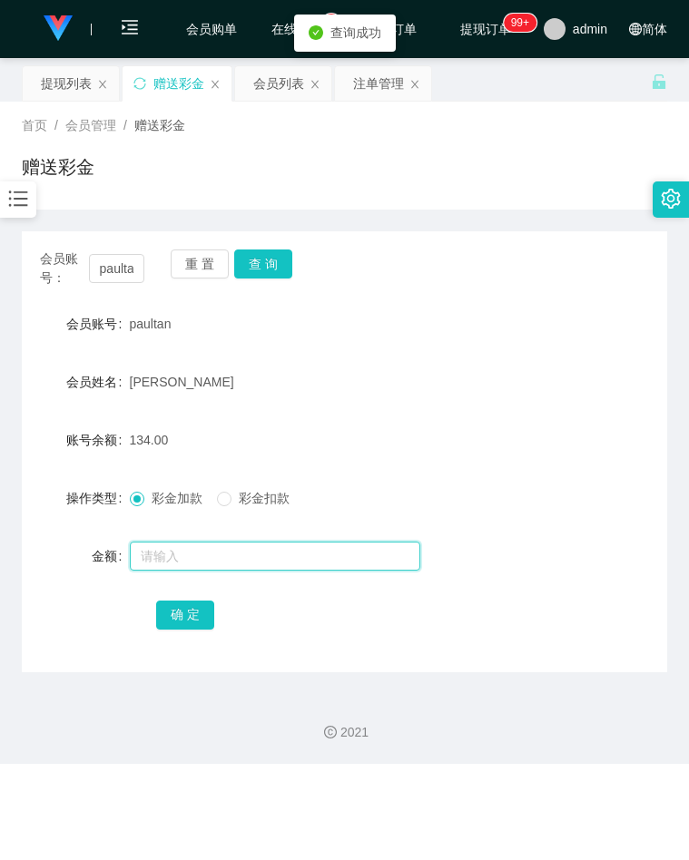
click at [175, 553] on input "text" at bounding box center [275, 556] width 290 height 29
type input "8"
drag, startPoint x: 187, startPoint y: 611, endPoint x: 164, endPoint y: 609, distance: 22.8
click at [187, 611] on button "确 定" at bounding box center [185, 615] width 58 height 29
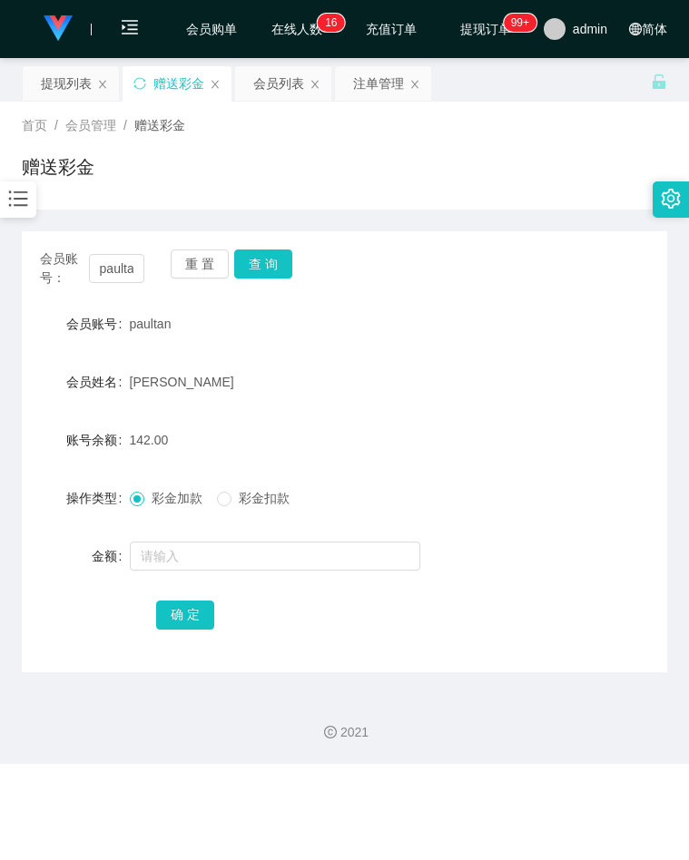
drag, startPoint x: 516, startPoint y: 365, endPoint x: 248, endPoint y: 312, distance: 273.7
click at [517, 365] on div "会员姓名 paul tt" at bounding box center [344, 382] width 645 height 36
click at [128, 273] on input "paultan" at bounding box center [117, 268] width 56 height 29
paste input "61226777"
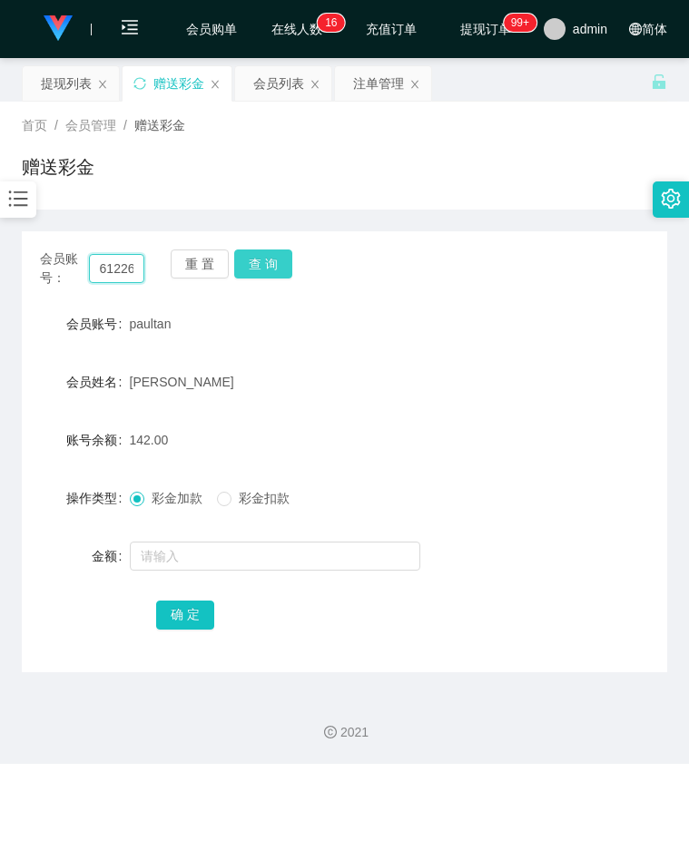
scroll to position [0, 21]
type input "61226777"
click at [259, 266] on button "查 询" at bounding box center [263, 264] width 58 height 29
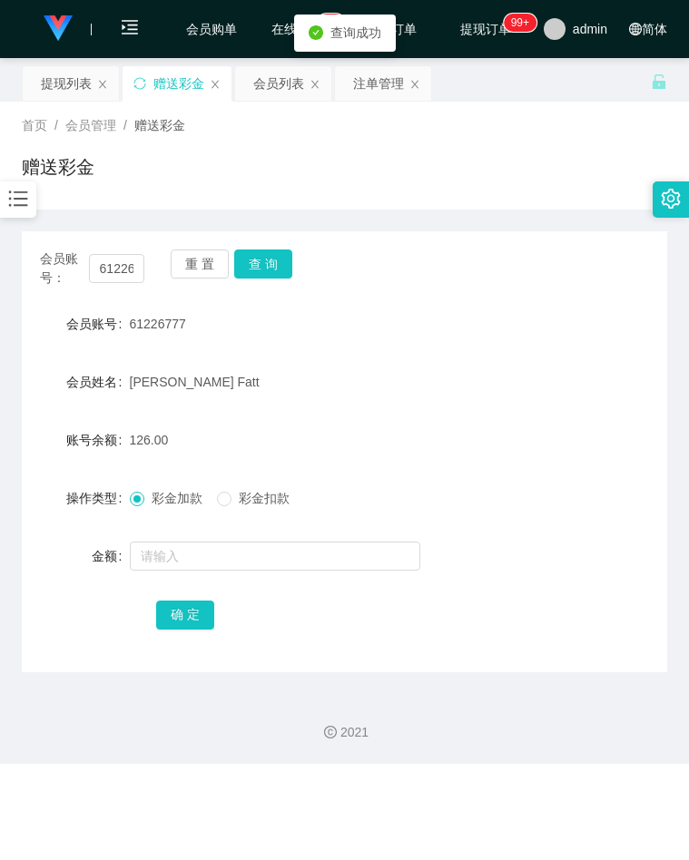
click at [178, 574] on div at bounding box center [318, 556] width 377 height 36
click at [201, 545] on input "text" at bounding box center [275, 556] width 290 height 29
type input "8"
drag, startPoint x: 186, startPoint y: 612, endPoint x: 94, endPoint y: 592, distance: 93.8
click at [186, 612] on button "确 定" at bounding box center [185, 615] width 58 height 29
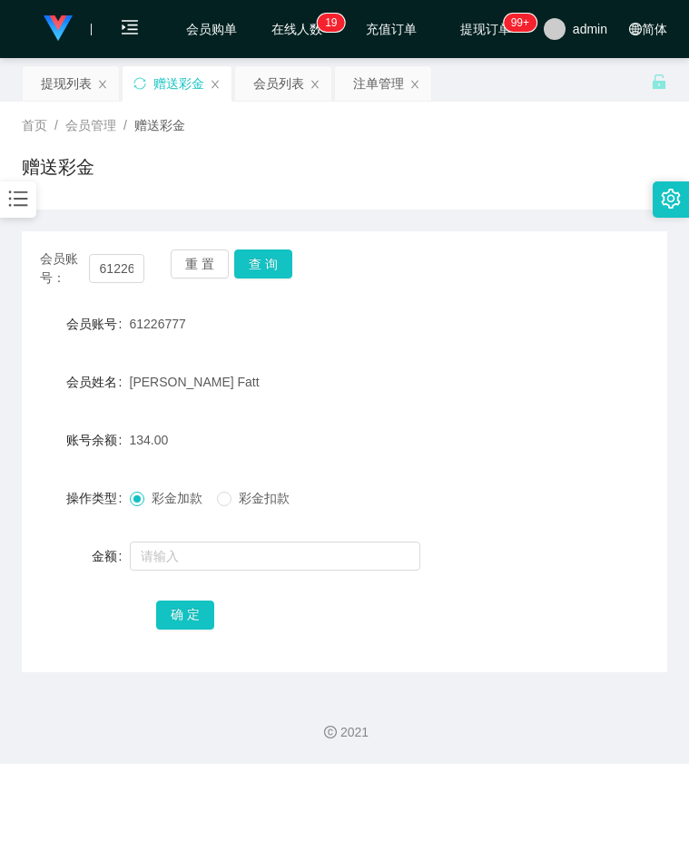
drag, startPoint x: 461, startPoint y: 365, endPoint x: 280, endPoint y: 330, distance: 183.8
click at [461, 365] on div "Lee Toon Fatt" at bounding box center [318, 382] width 377 height 36
click at [107, 260] on input "61226777" at bounding box center [117, 268] width 56 height 29
paste input "paultan"
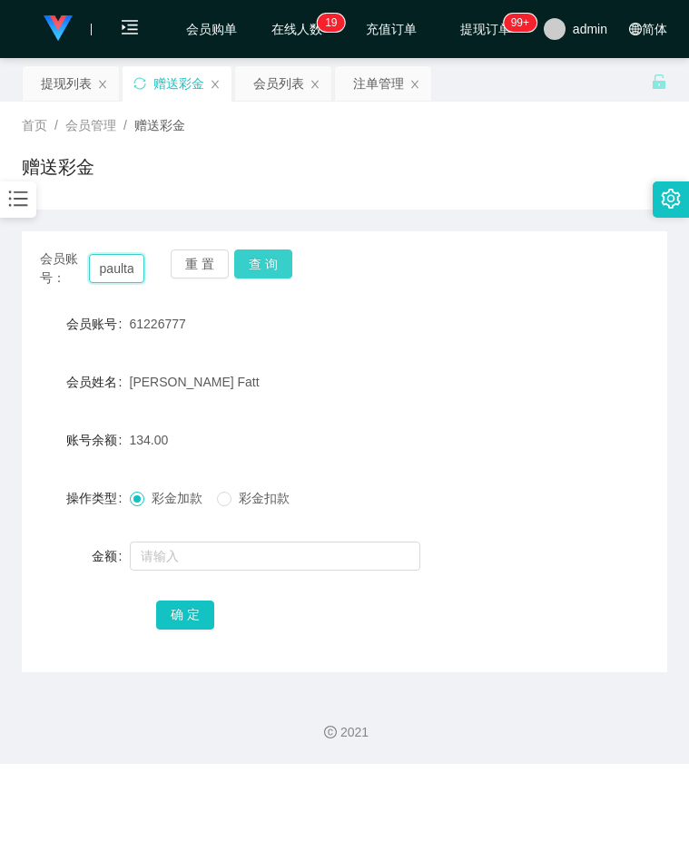
scroll to position [0, 8]
type input "paultan"
click at [270, 265] on button "查 询" at bounding box center [263, 264] width 58 height 29
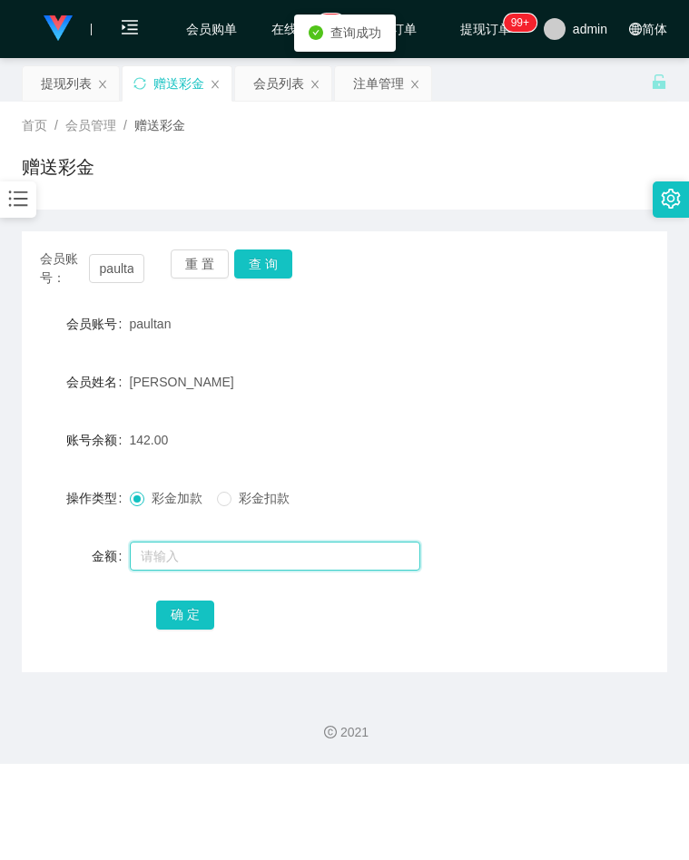
click at [211, 554] on input "text" at bounding box center [275, 556] width 290 height 29
type input "8"
click at [194, 627] on button "确 定" at bounding box center [185, 615] width 58 height 29
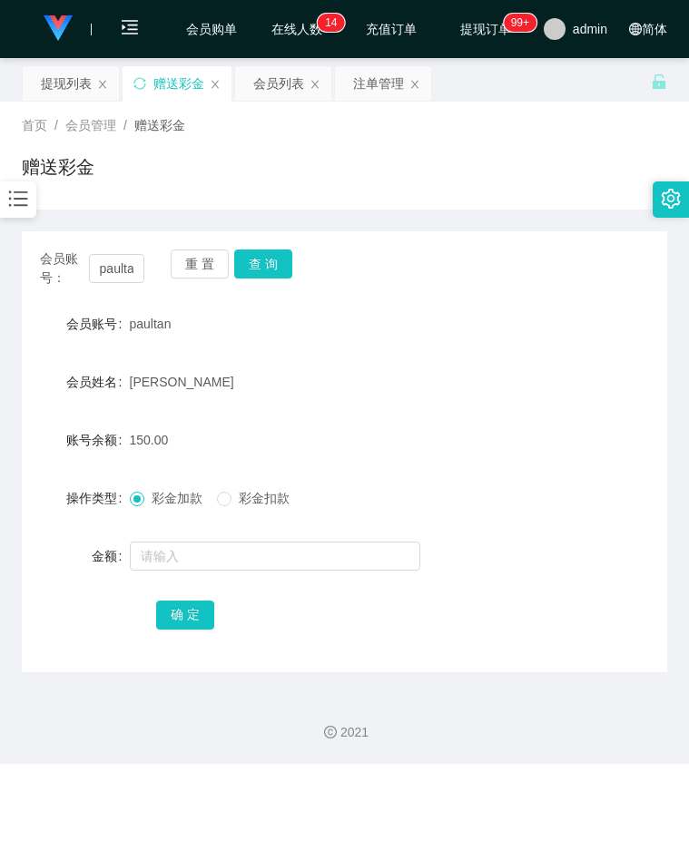
click at [557, 397] on div "会员姓名 paul tt" at bounding box center [344, 382] width 645 height 36
click at [123, 264] on input "paultan" at bounding box center [117, 268] width 56 height 29
click at [275, 263] on button "查 询" at bounding box center [263, 264] width 58 height 29
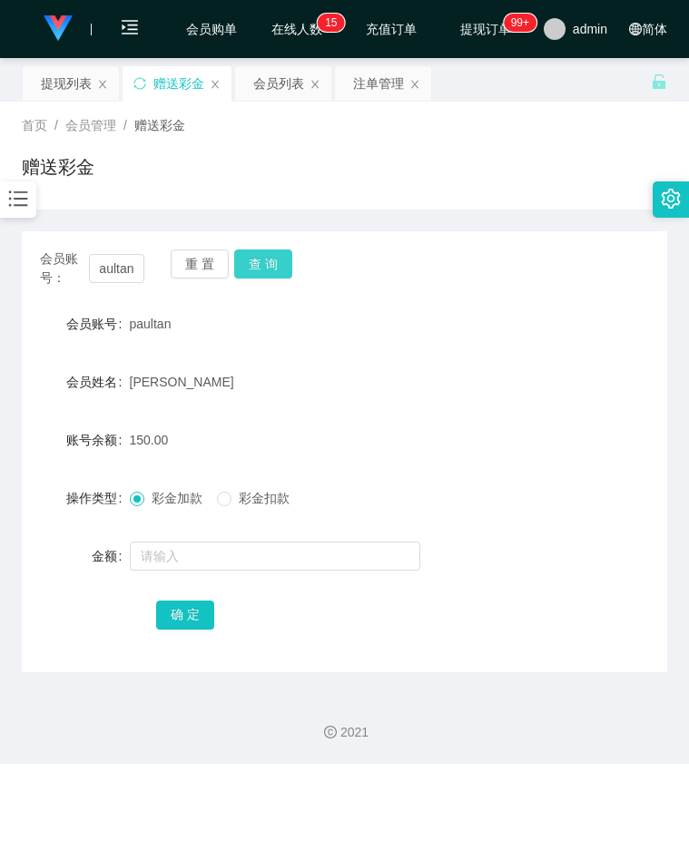
scroll to position [0, 0]
click at [569, 525] on form "会员账号 paultan 会员姓名 paul tt 账号余额 0.00 操作类型 彩金加款 彩金扣款 金额 确 定" at bounding box center [344, 469] width 645 height 327
